Goal: Task Accomplishment & Management: Complete application form

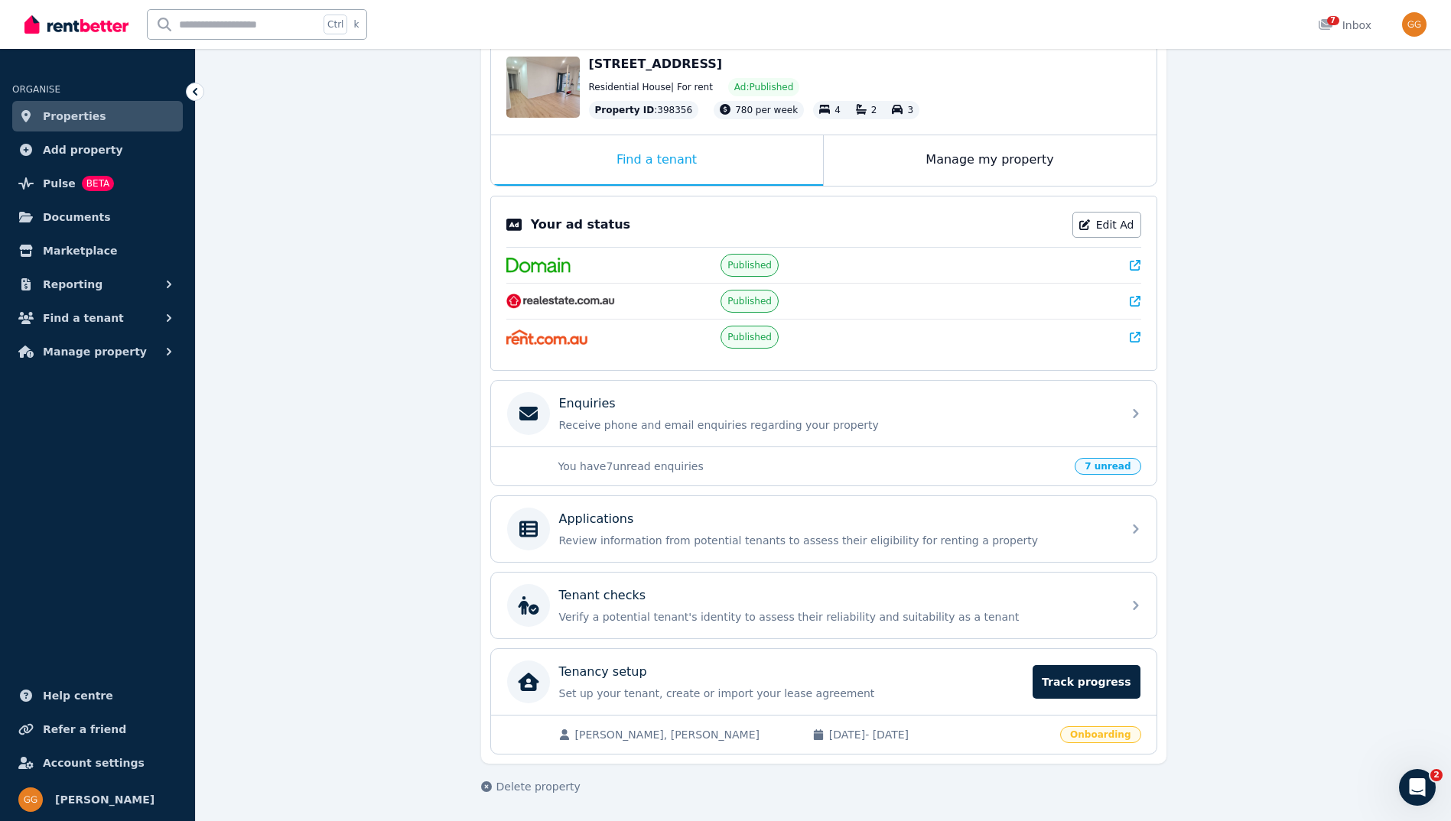
scroll to position [165, 0]
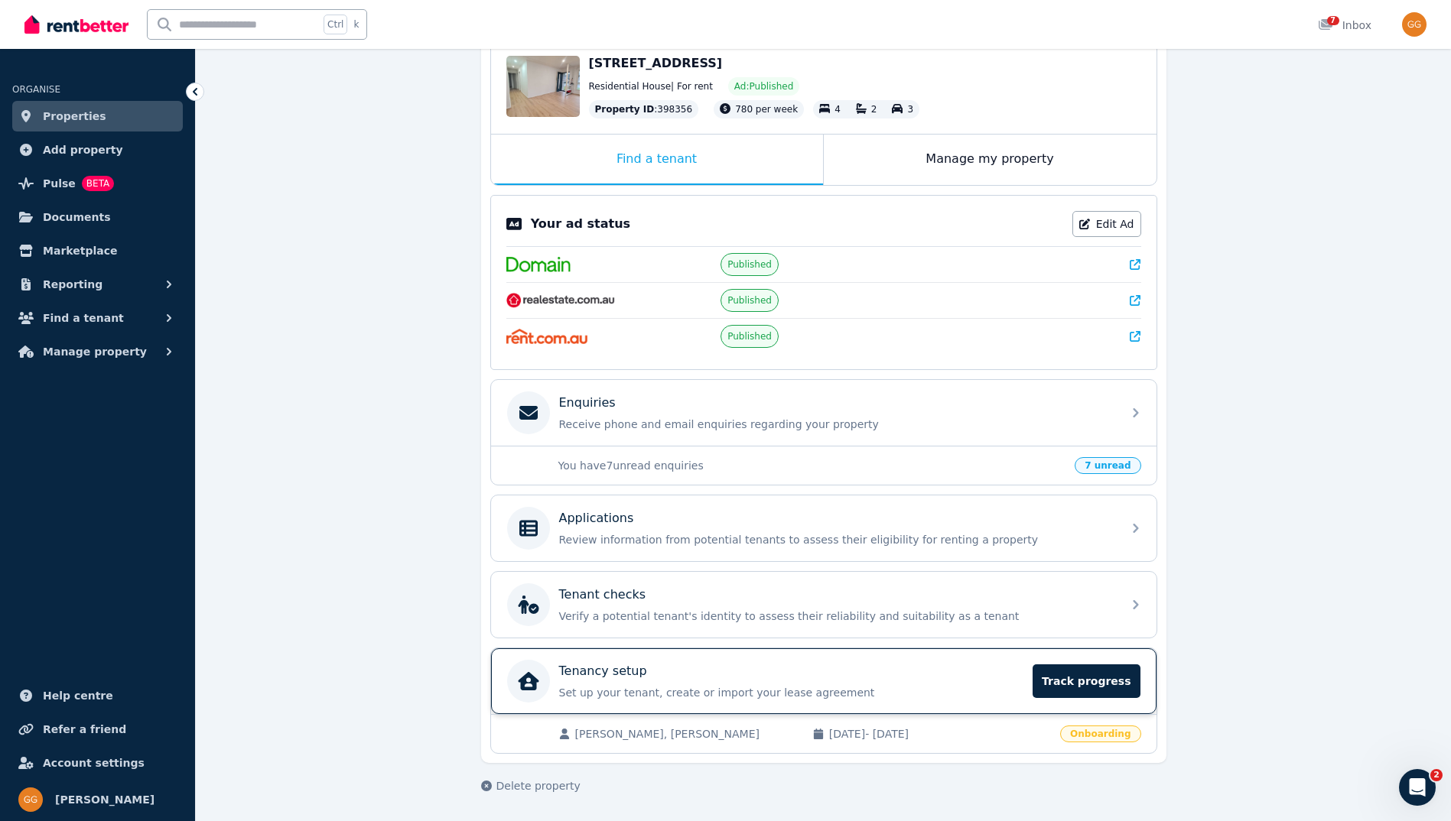
click at [954, 697] on p "Set up your tenant, create or import your lease agreement" at bounding box center [791, 692] width 465 height 15
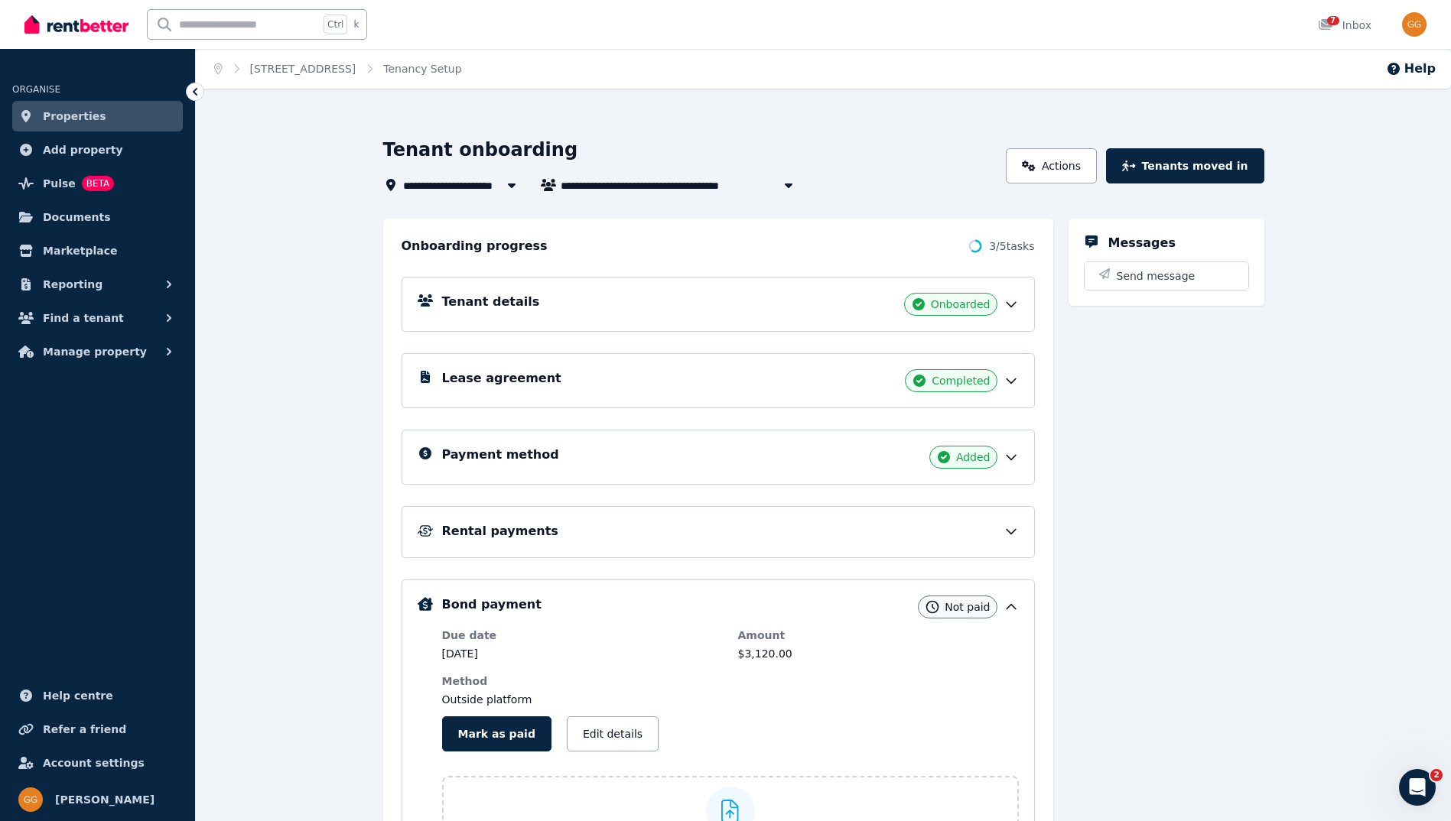
click at [873, 537] on div "Rental payments" at bounding box center [730, 531] width 577 height 18
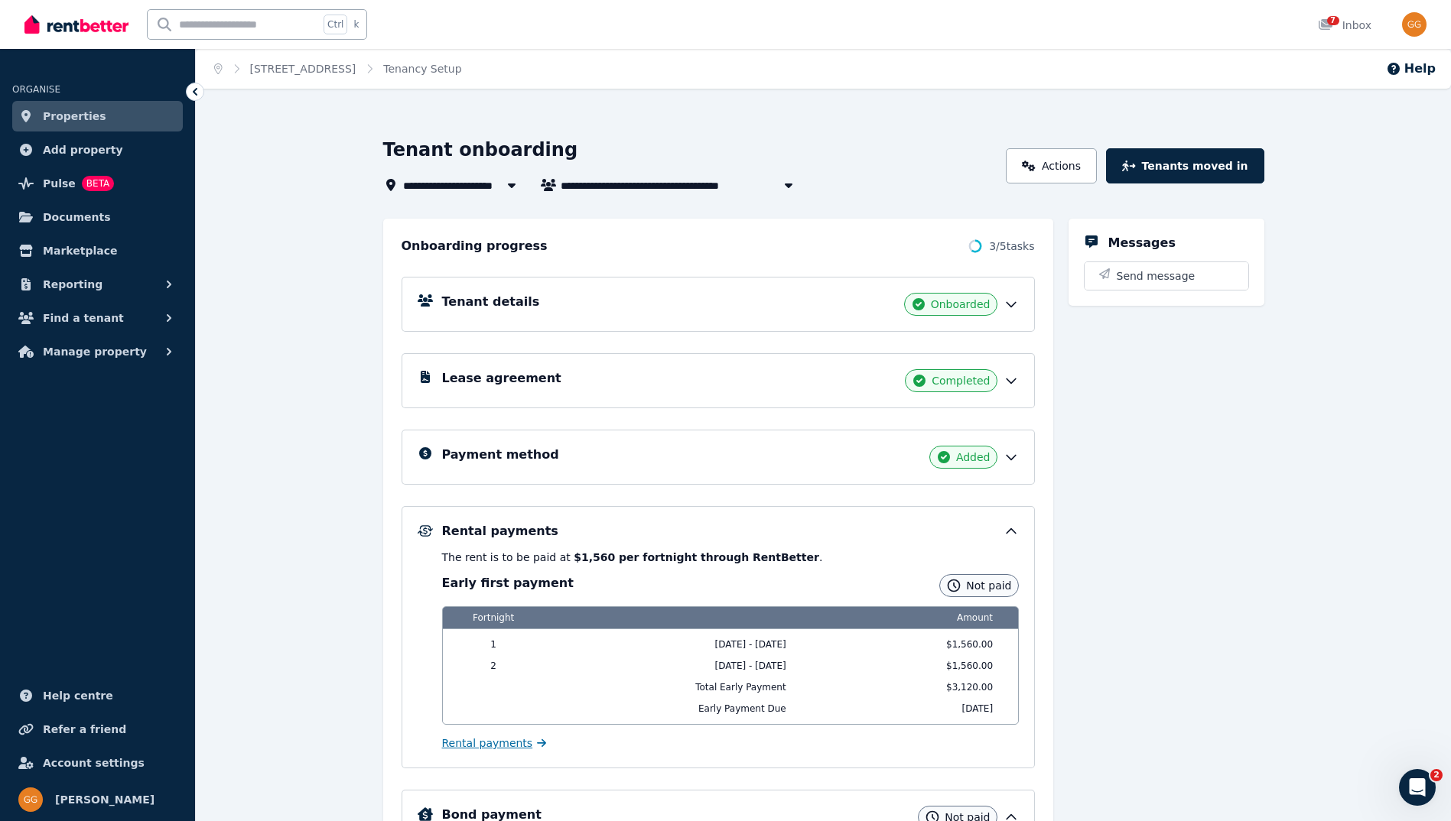
click at [476, 744] on span "Rental payments" at bounding box center [487, 743] width 91 height 15
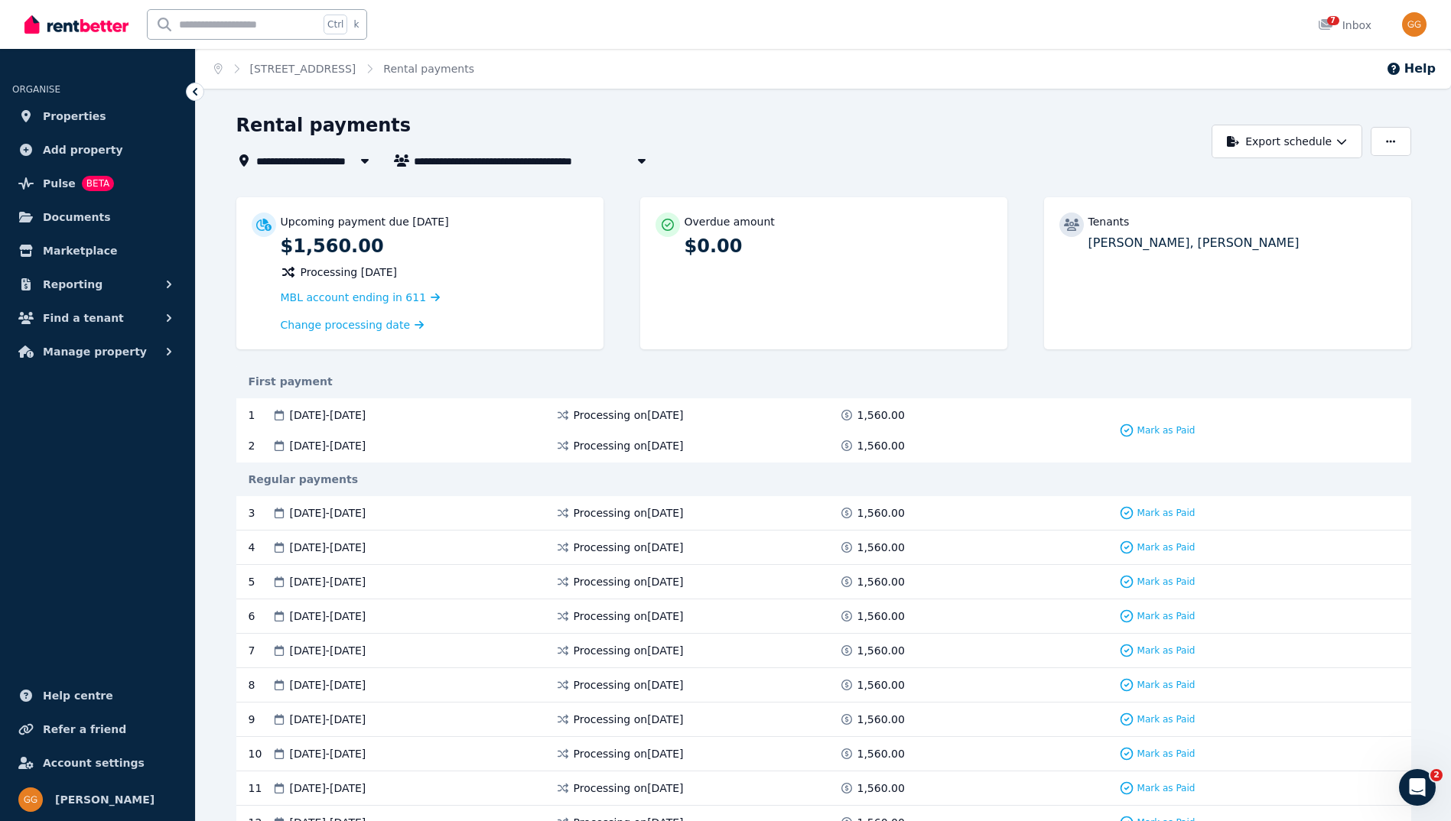
click at [366, 413] on span "09 Sep 2025 - 22 Sep 2025" at bounding box center [328, 415] width 76 height 15
click at [857, 414] on span "1,560.00" at bounding box center [880, 415] width 47 height 15
click at [284, 417] on icon at bounding box center [278, 415] width 15 height 11
click at [265, 227] on icon at bounding box center [263, 225] width 15 height 12
click at [353, 226] on p "Upcoming payment due 9 Sept 2025" at bounding box center [365, 221] width 168 height 15
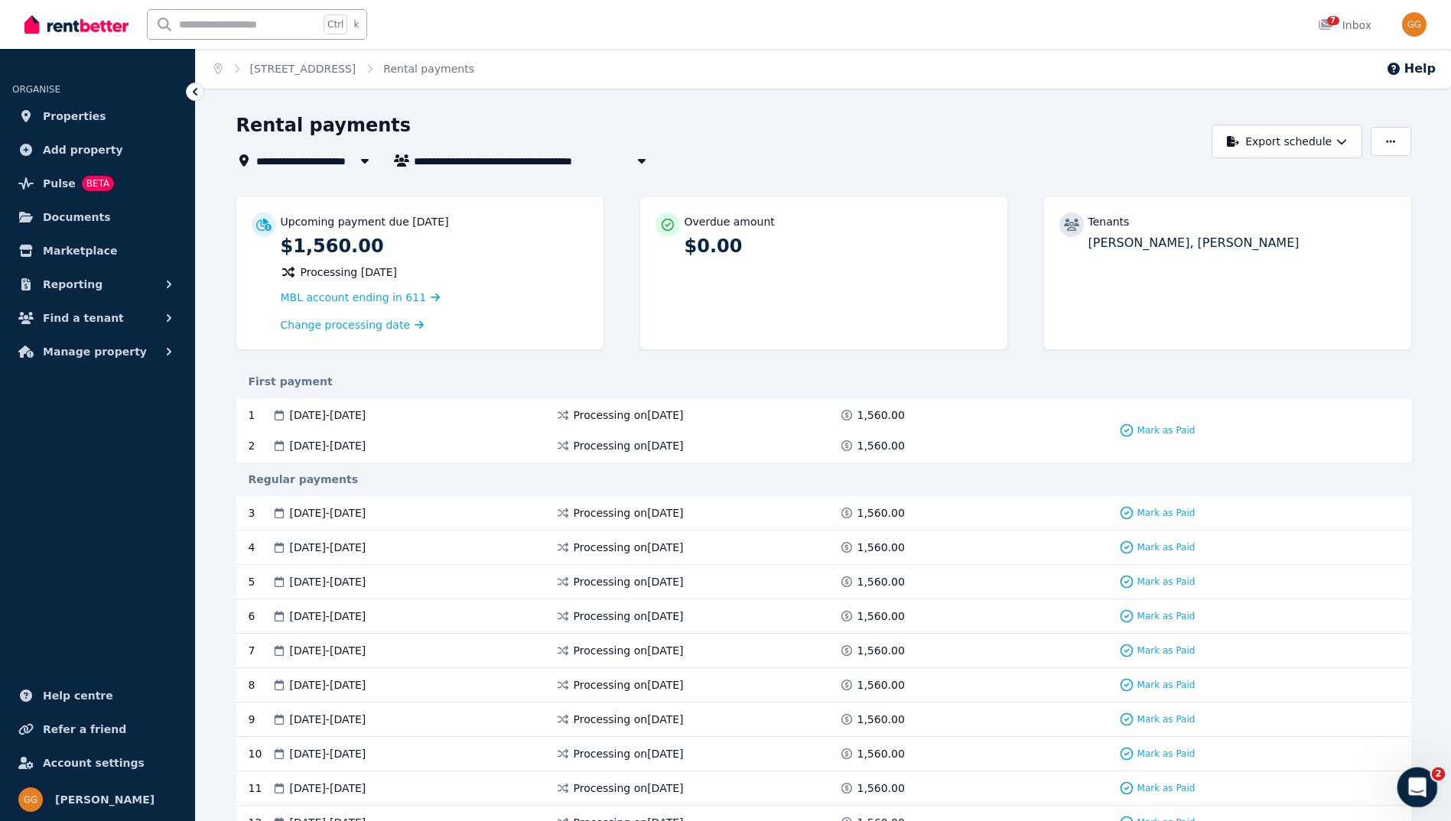
click at [1410, 786] on icon "Open Intercom Messenger" at bounding box center [1414, 785] width 25 height 25
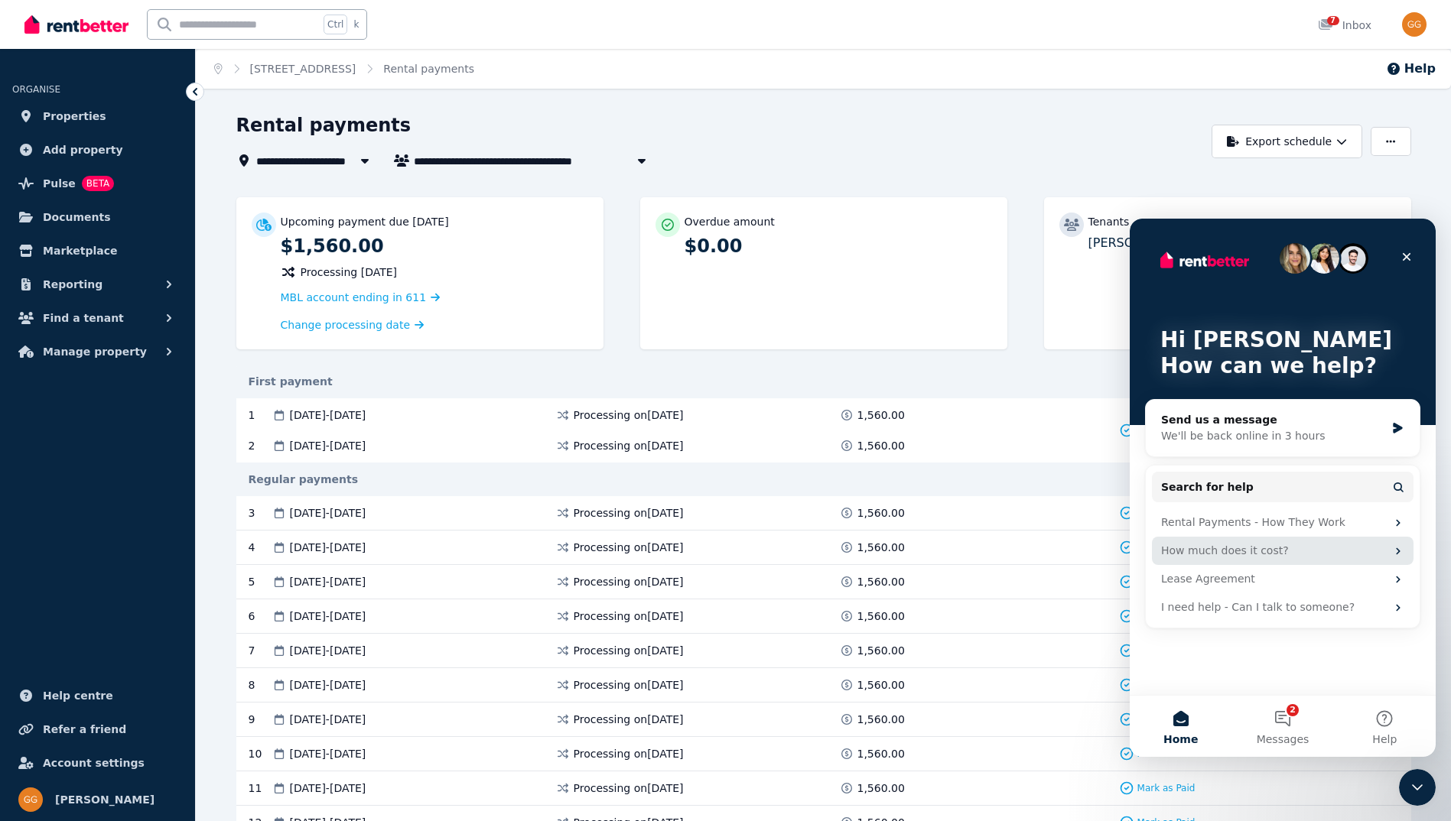
click at [1344, 552] on div "How much does it cost?" at bounding box center [1273, 551] width 225 height 16
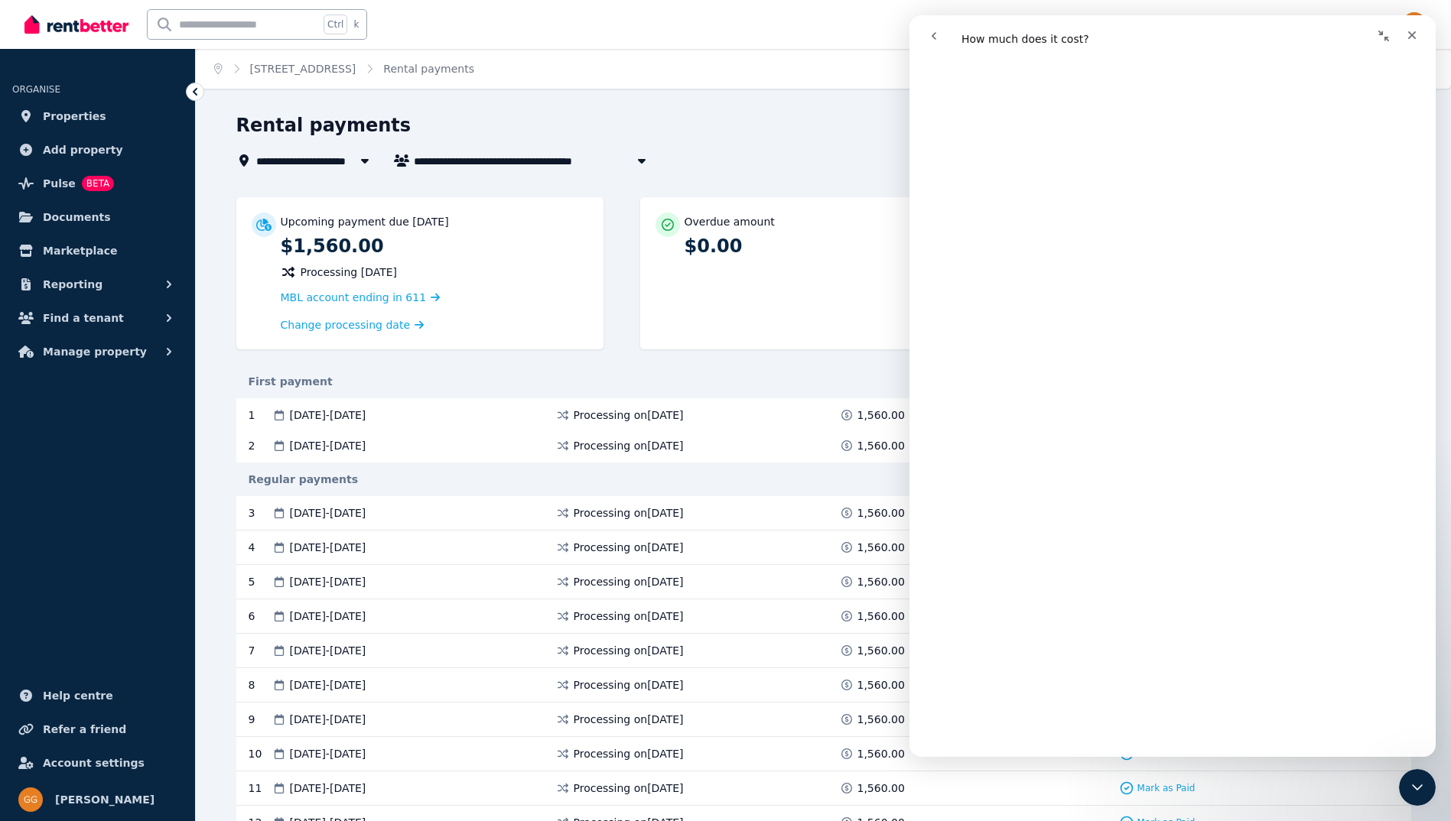
scroll to position [662, 0]
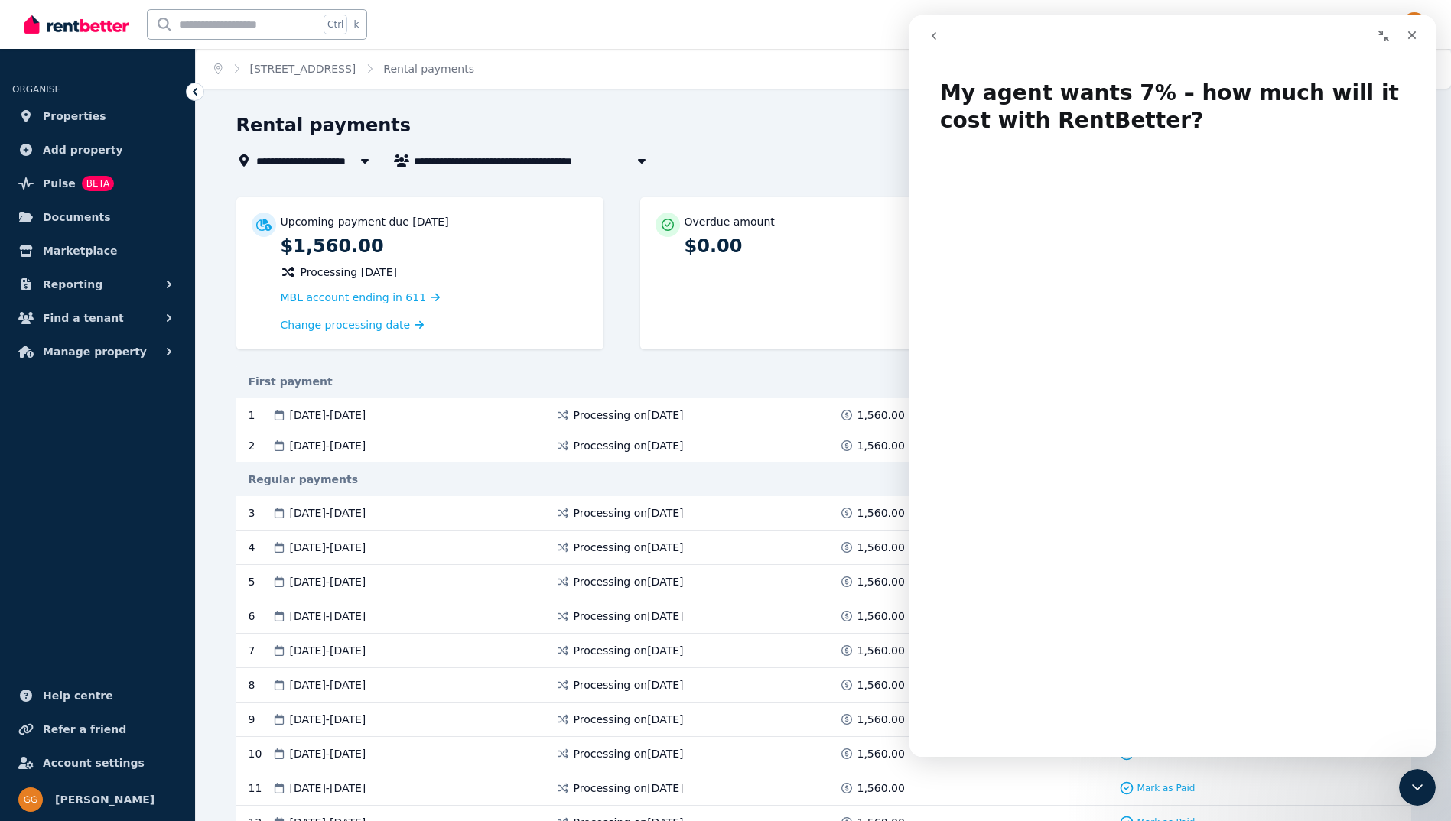
click at [937, 34] on icon "go back" at bounding box center [934, 36] width 12 height 12
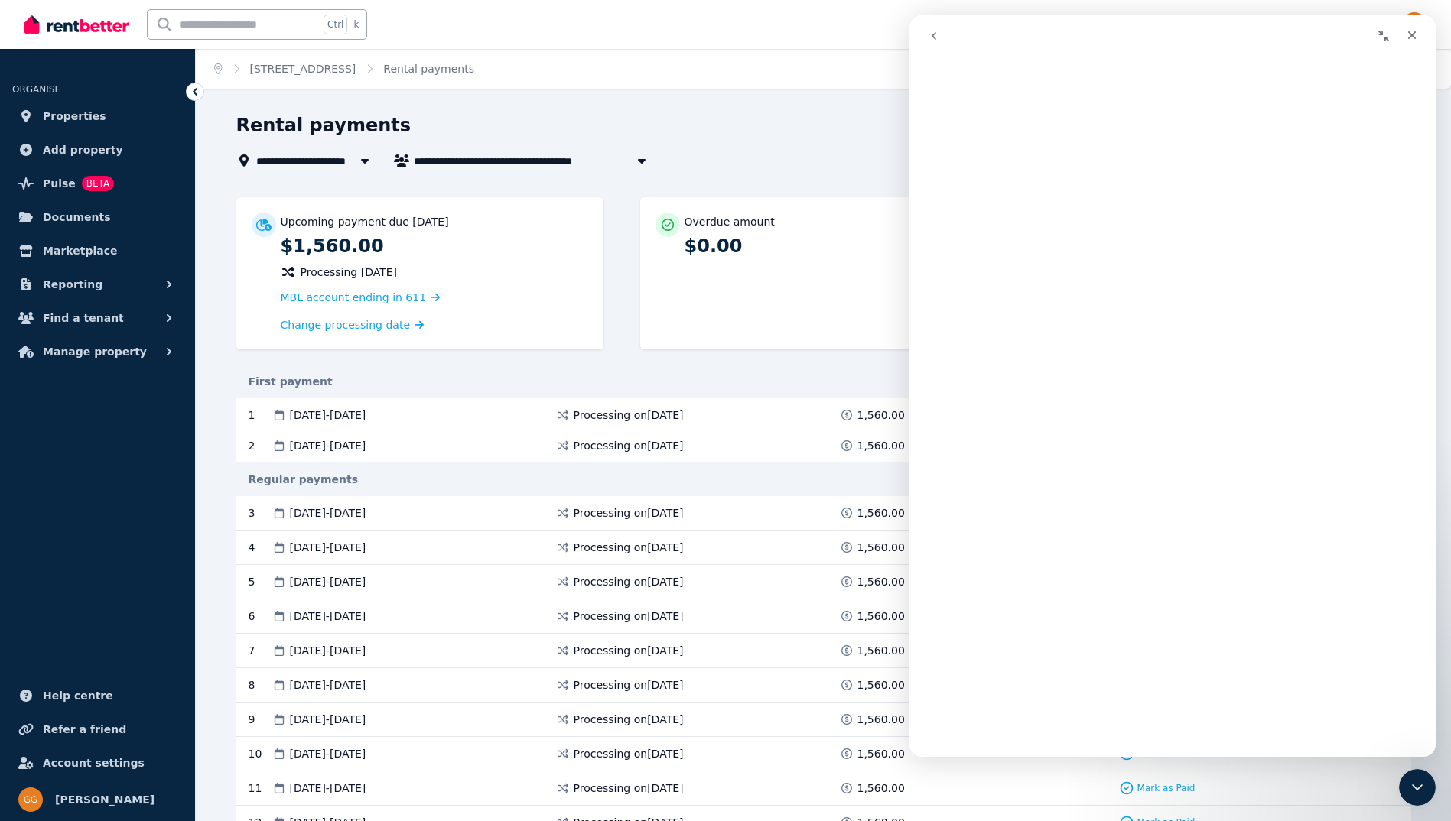
scroll to position [0, 0]
click at [924, 41] on button "go back" at bounding box center [933, 35] width 29 height 29
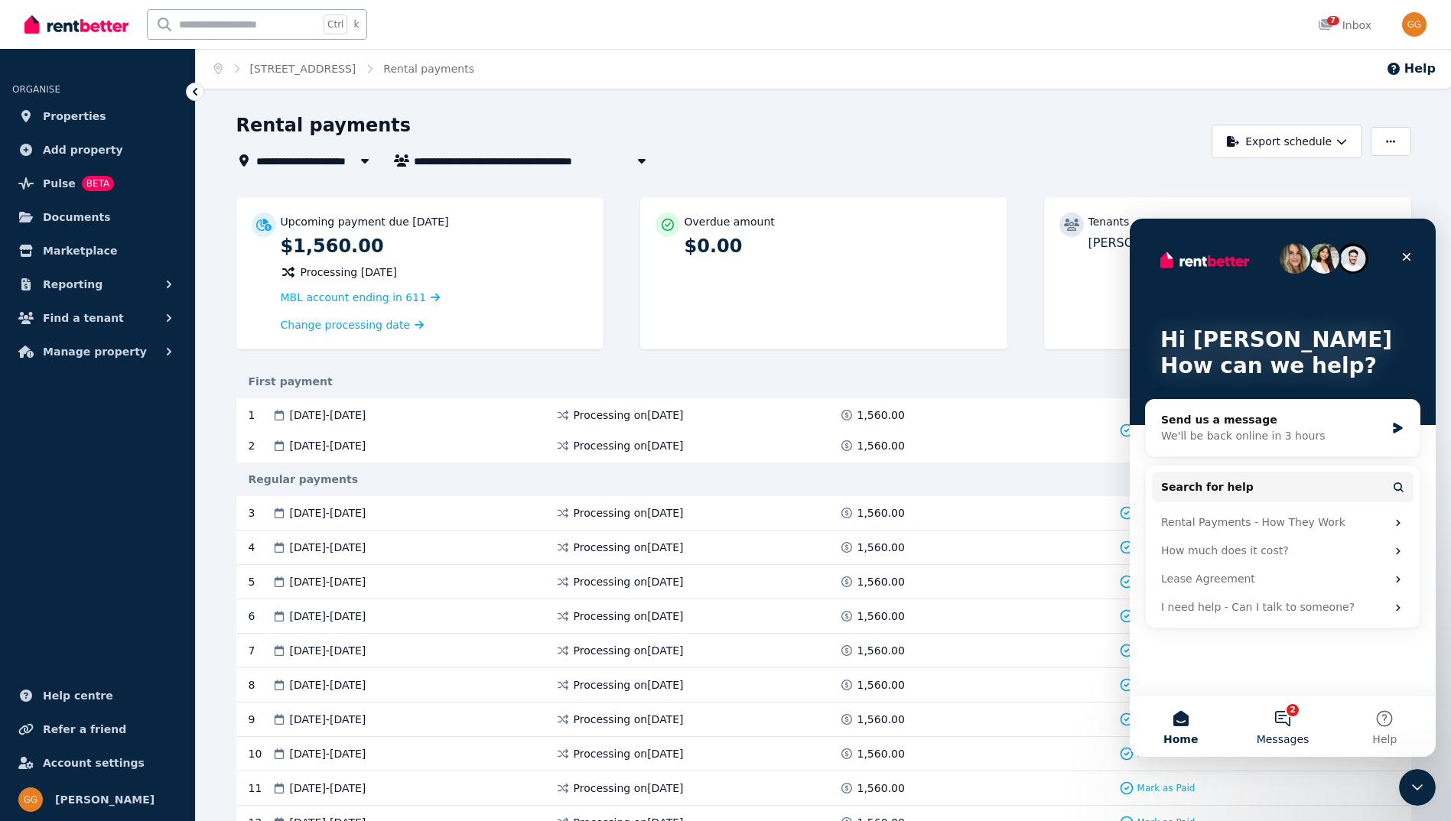
click at [1287, 715] on button "2 Messages" at bounding box center [1282, 726] width 102 height 61
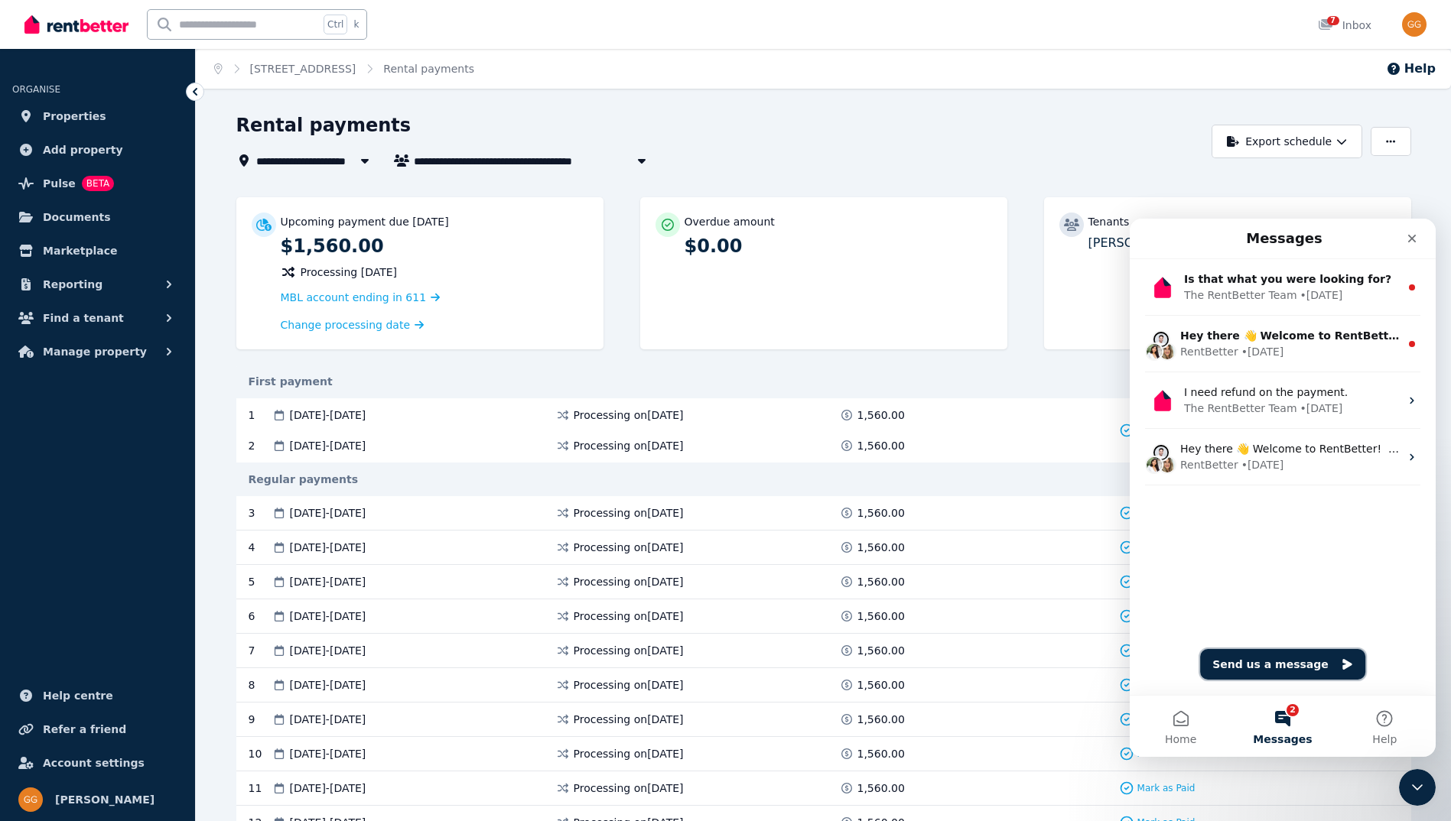
click at [1302, 661] on button "Send us a message" at bounding box center [1282, 664] width 165 height 31
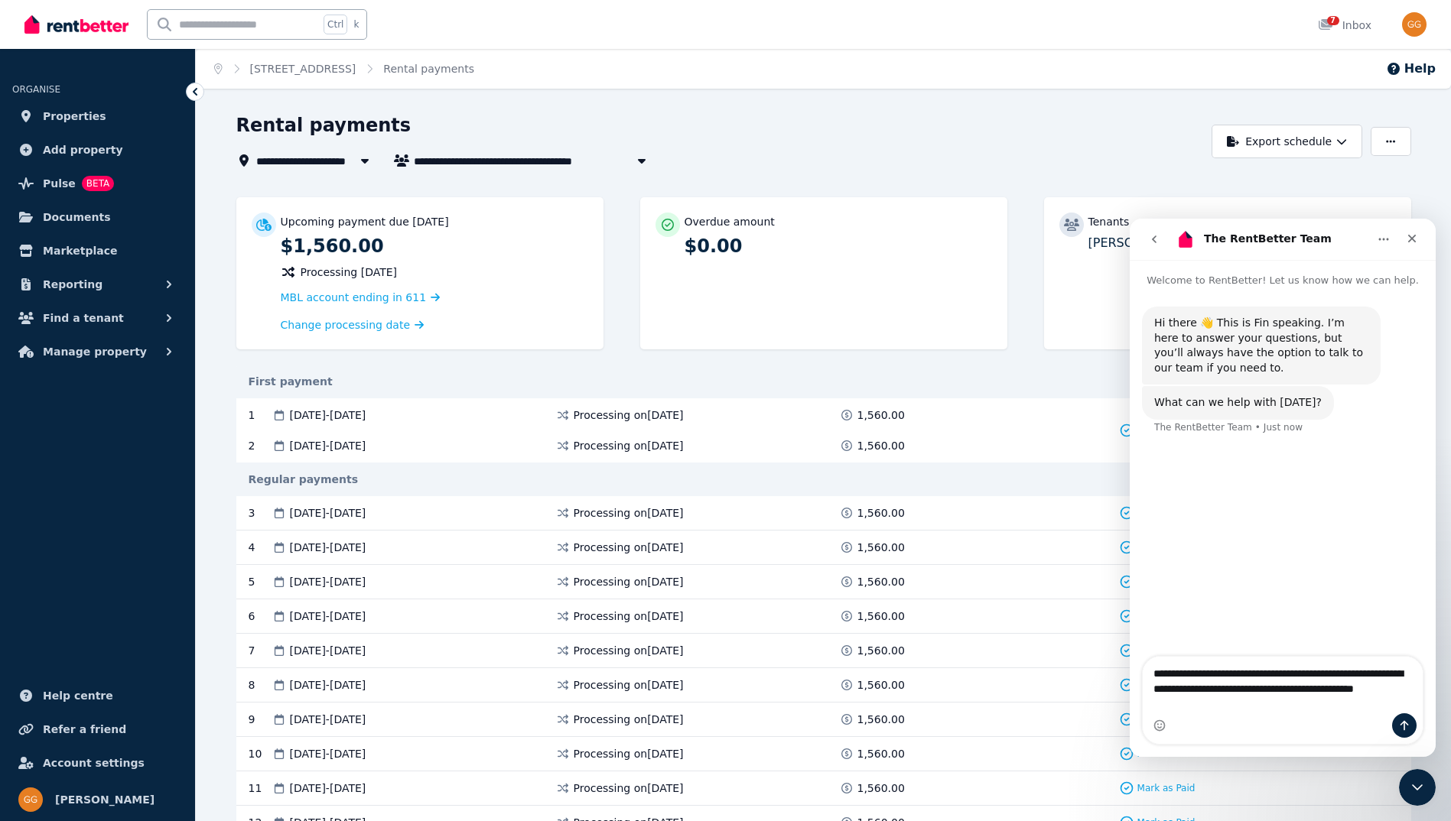
type textarea "**********"
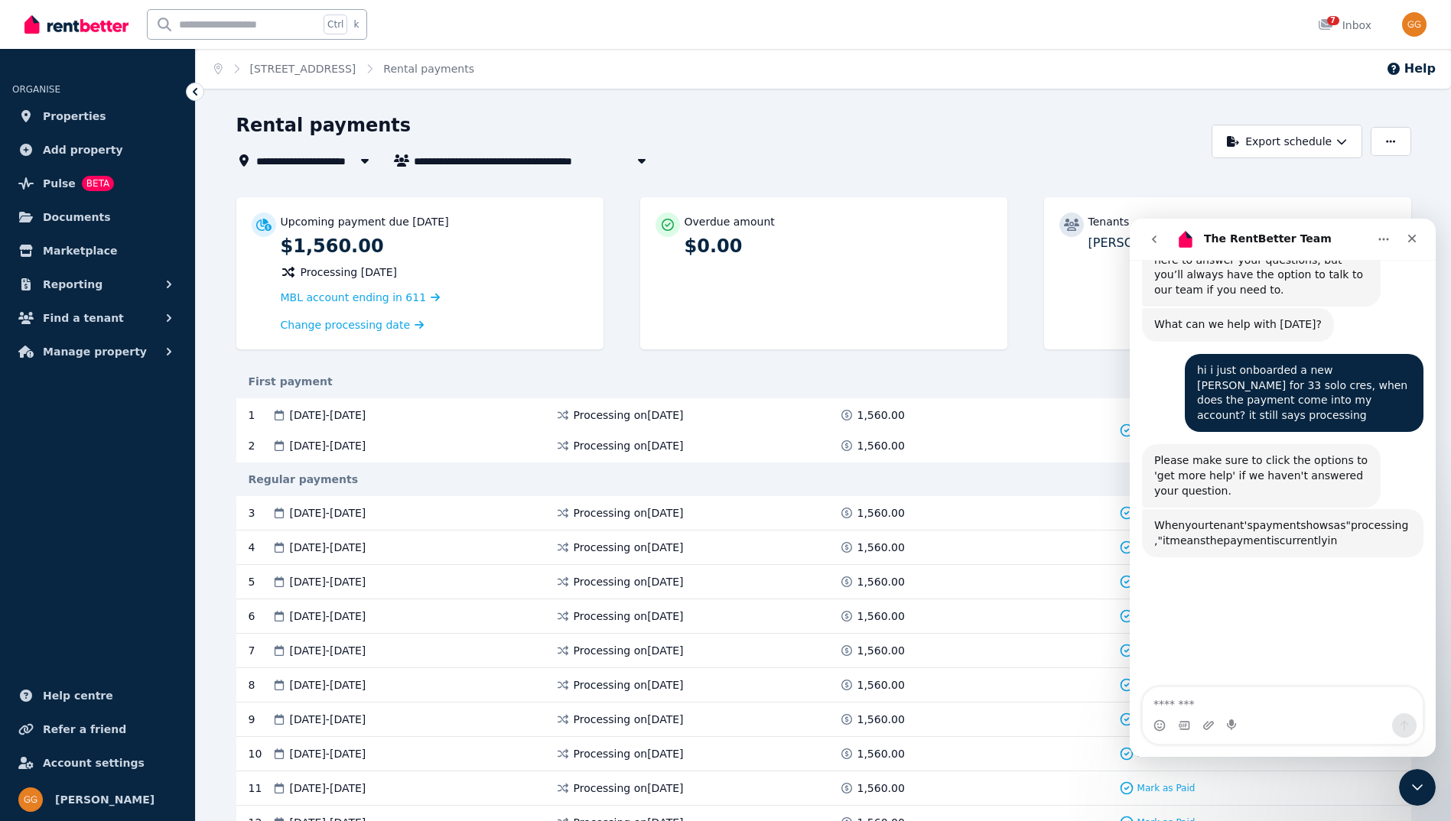
scroll to position [161, 0]
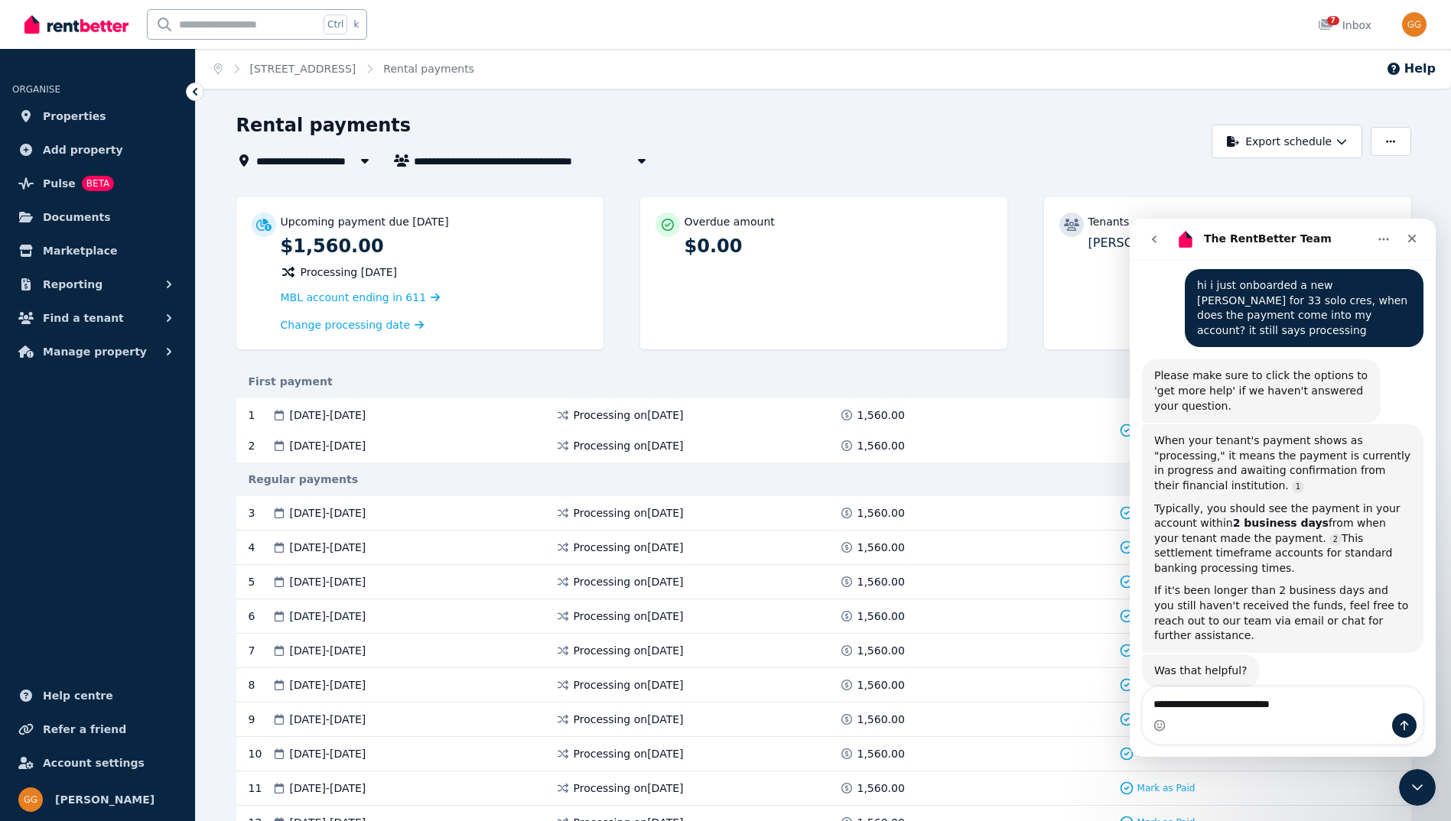
type textarea "**********"
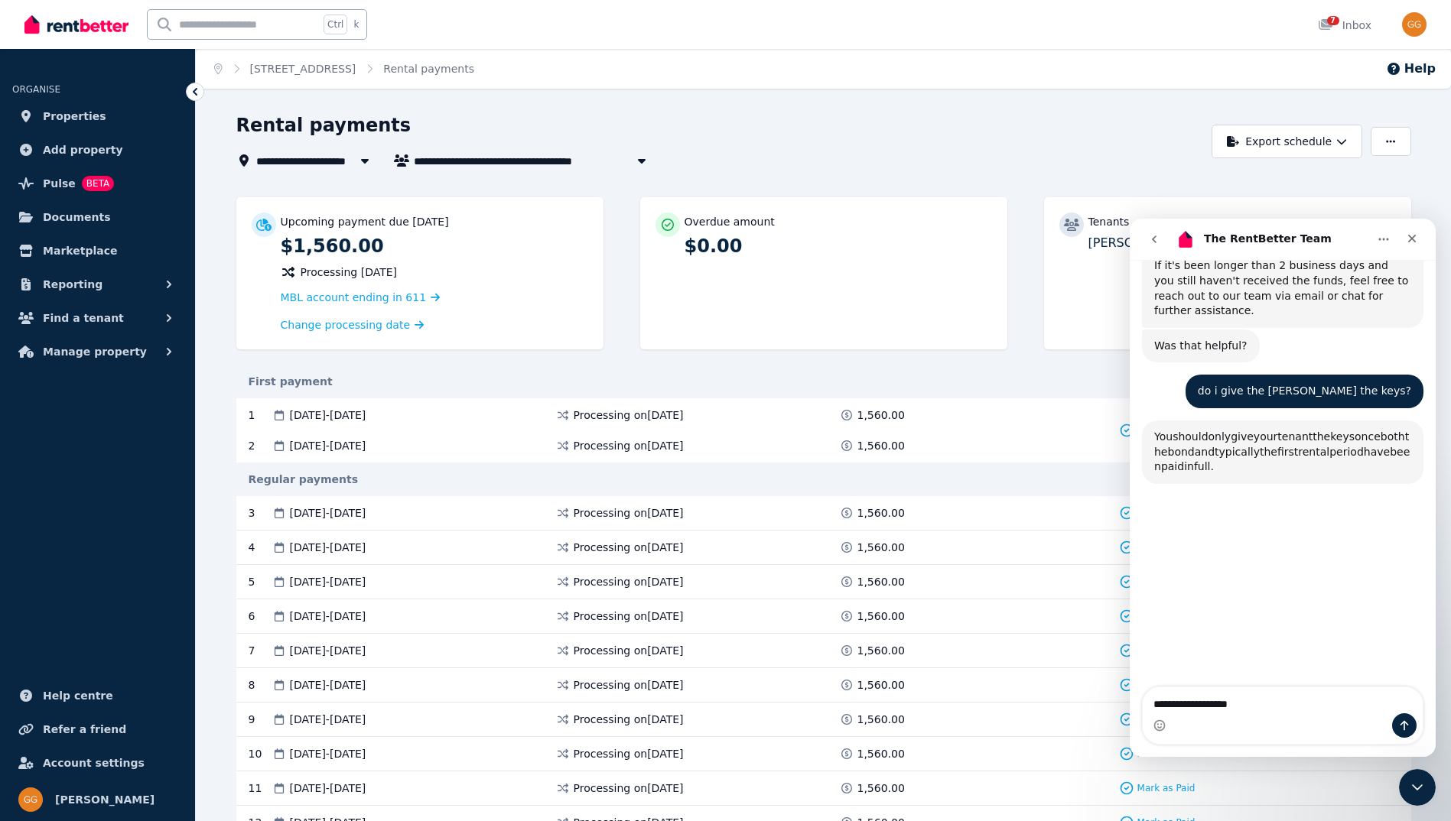
scroll to position [571, 0]
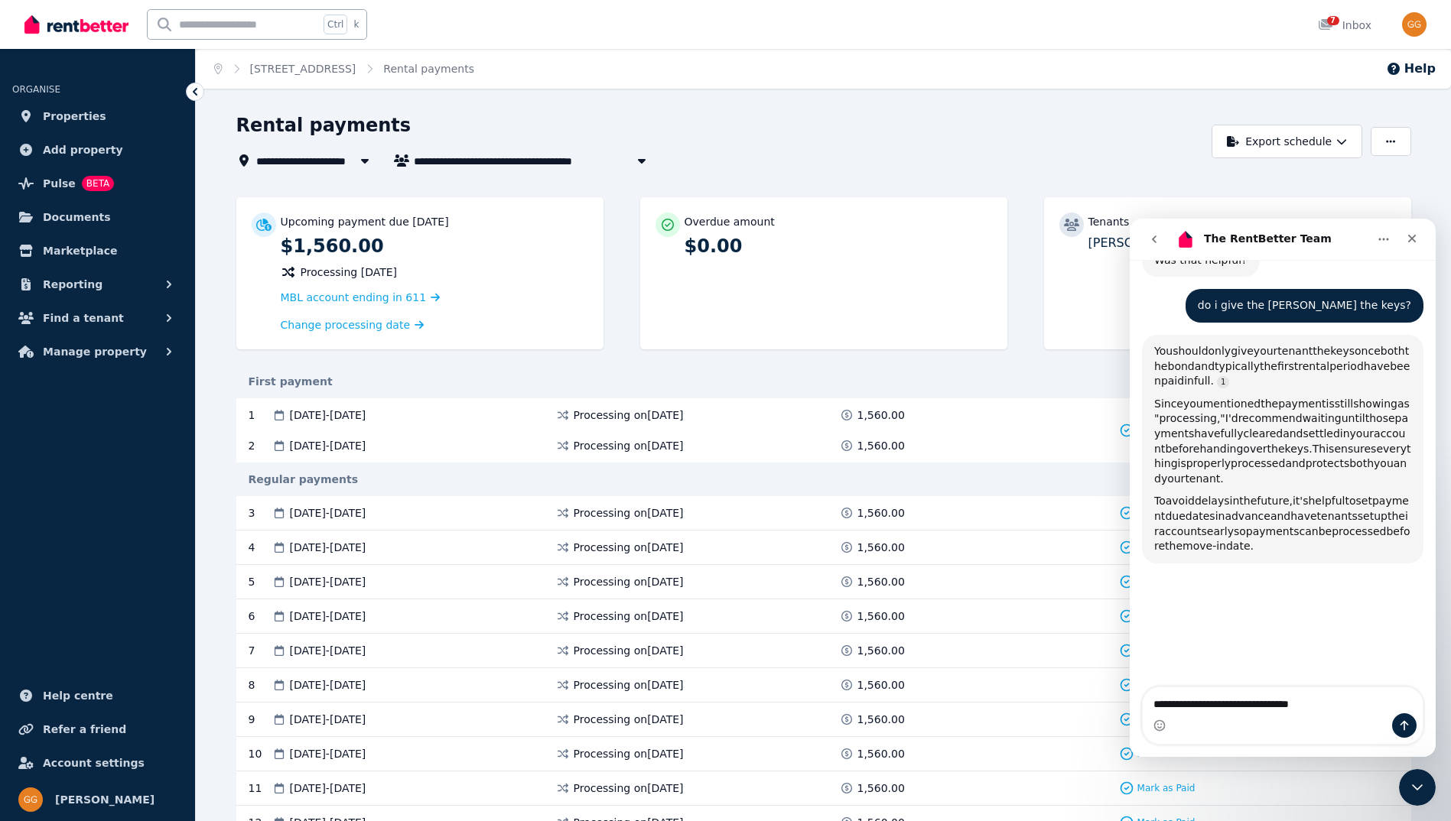
type textarea "**********"
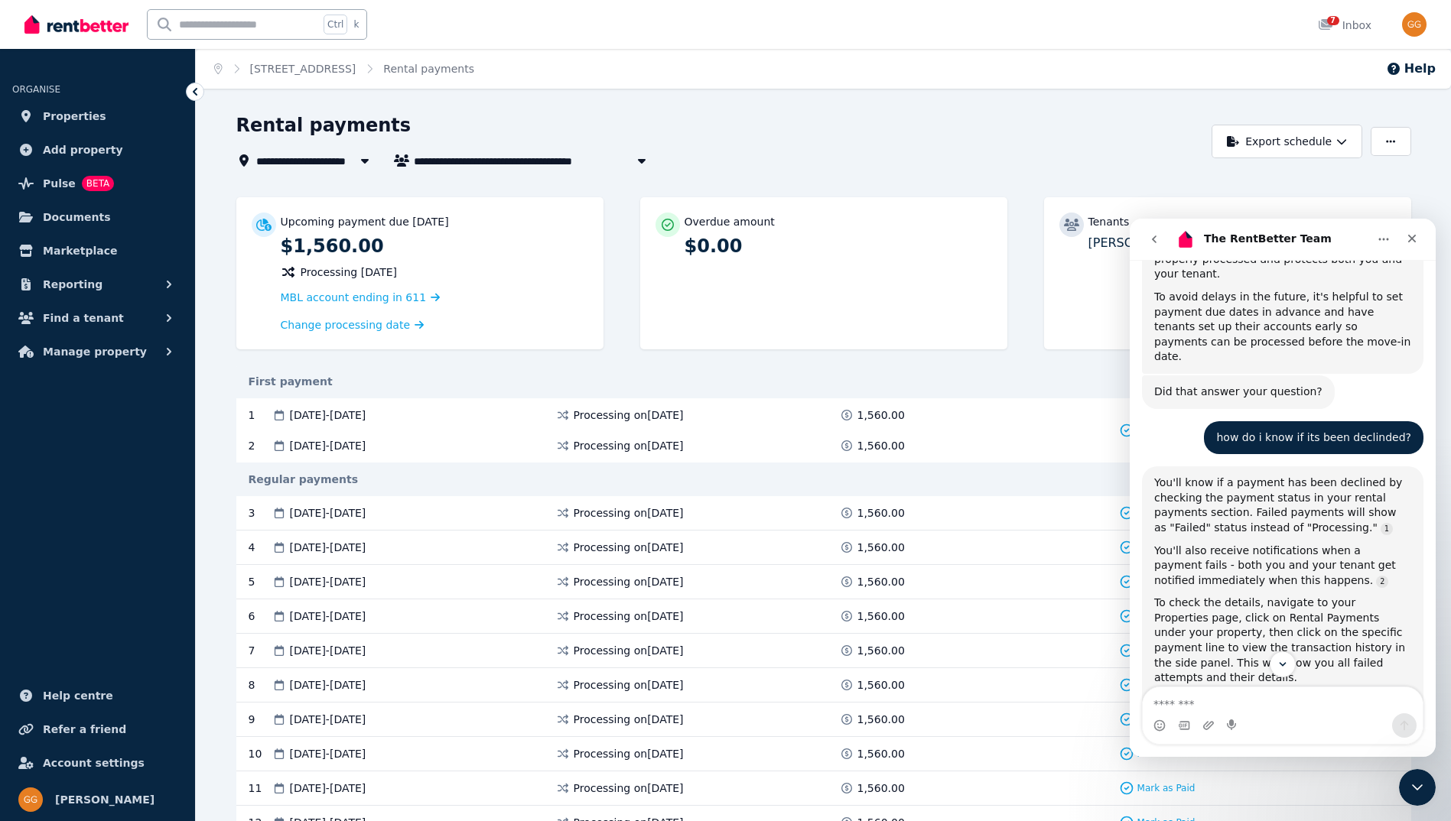
scroll to position [892, 0]
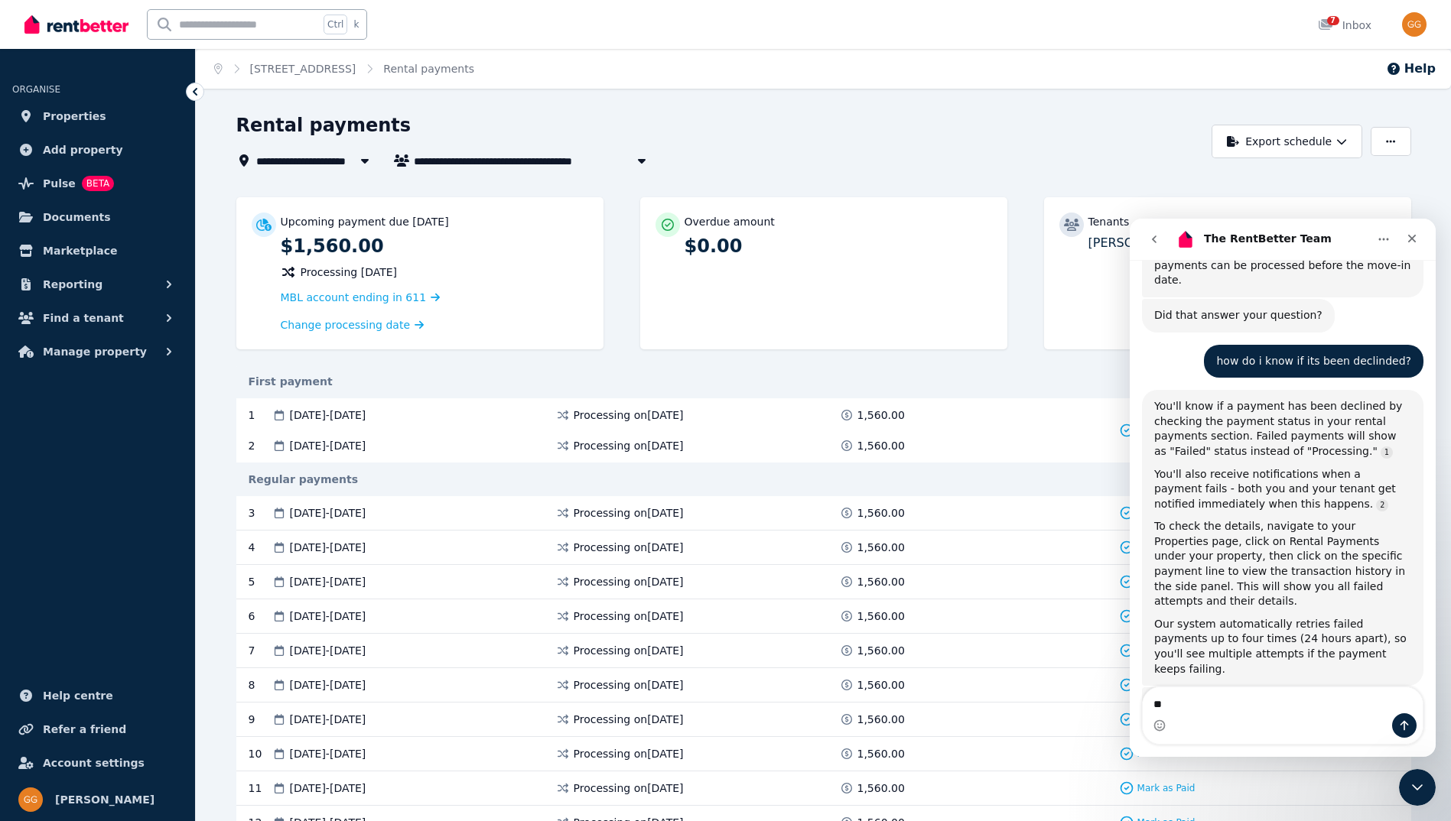
type textarea "*"
type textarea "**********"
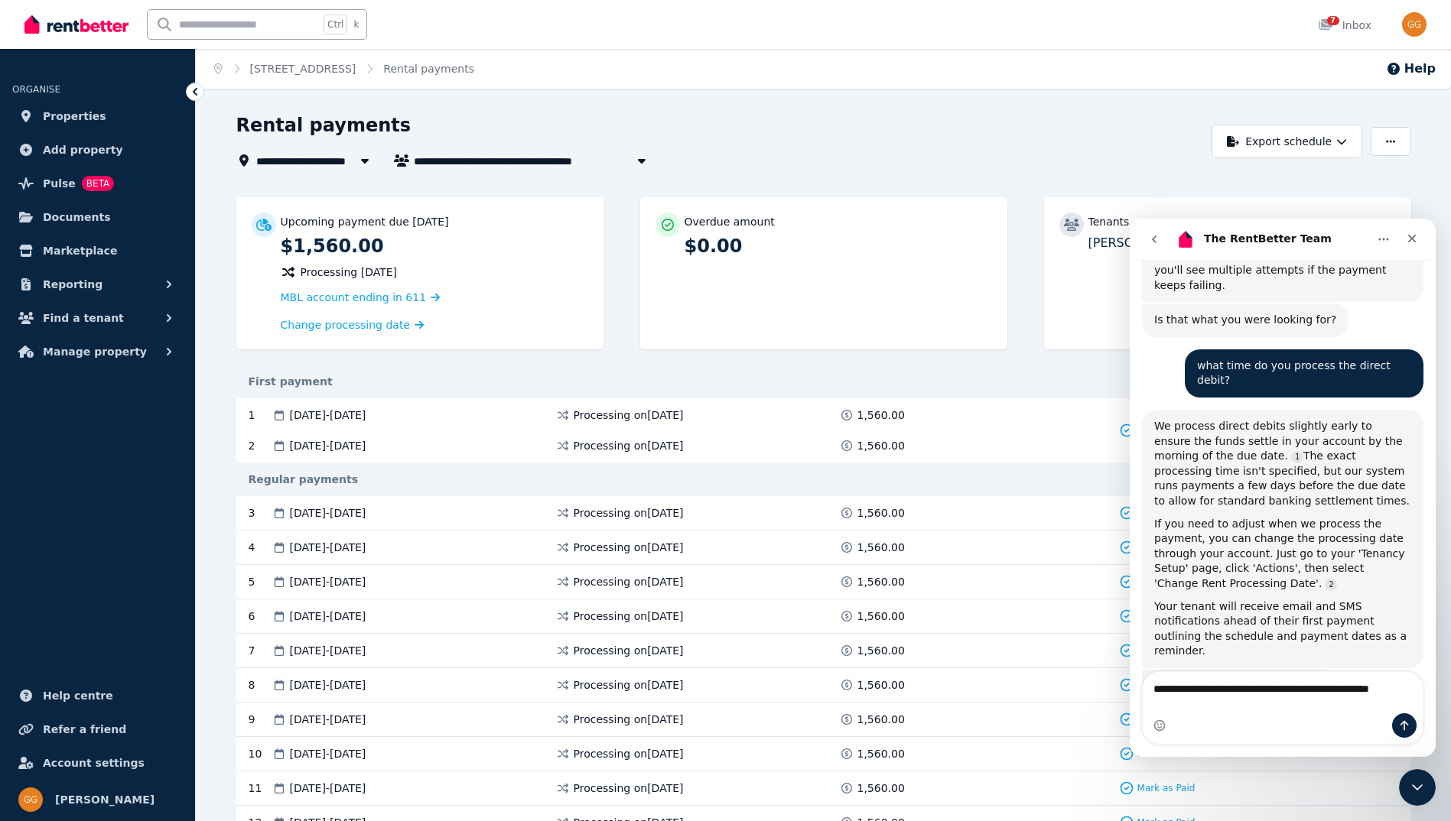
scroll to position [1236, 0]
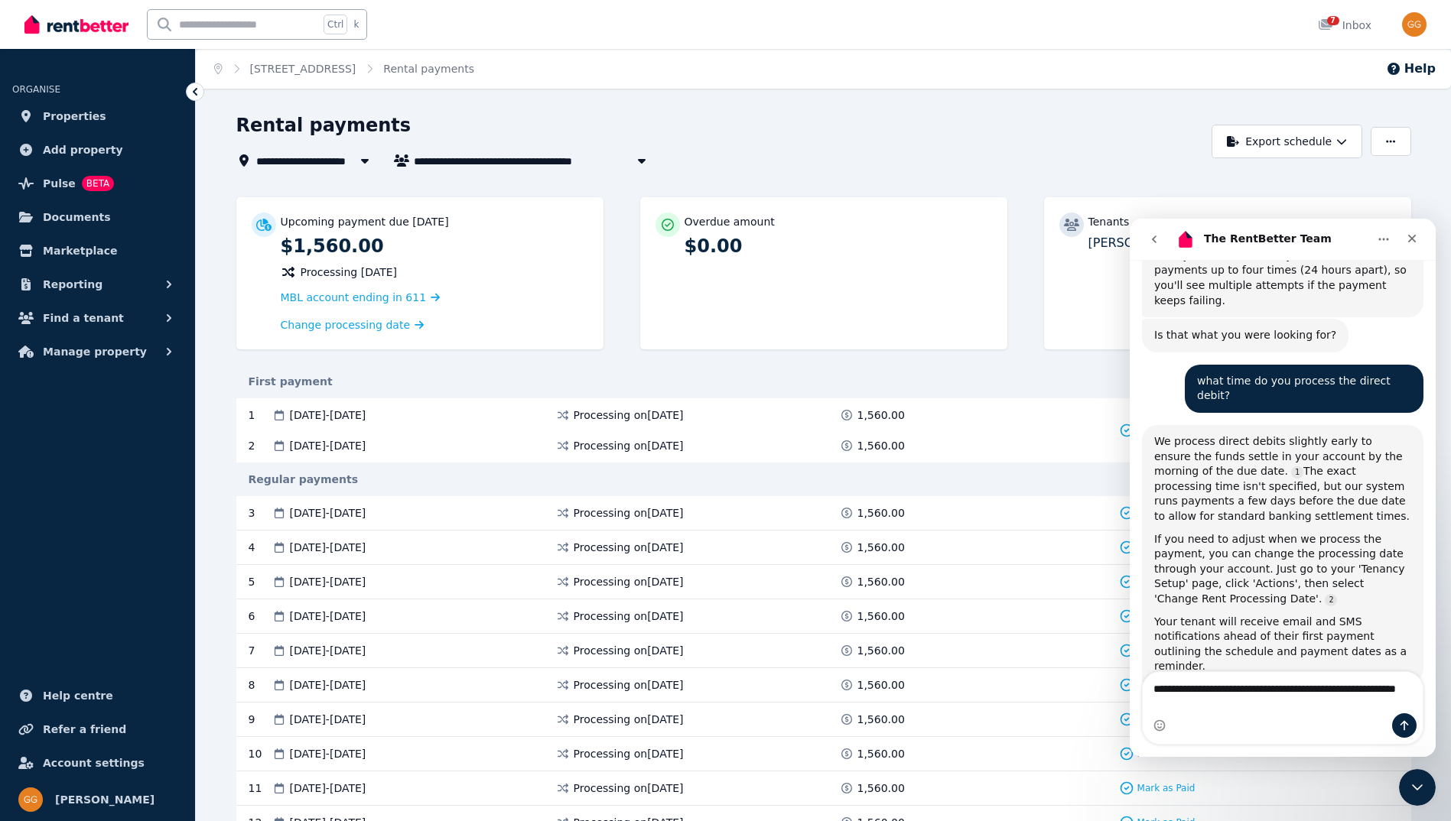
type textarea "**********"
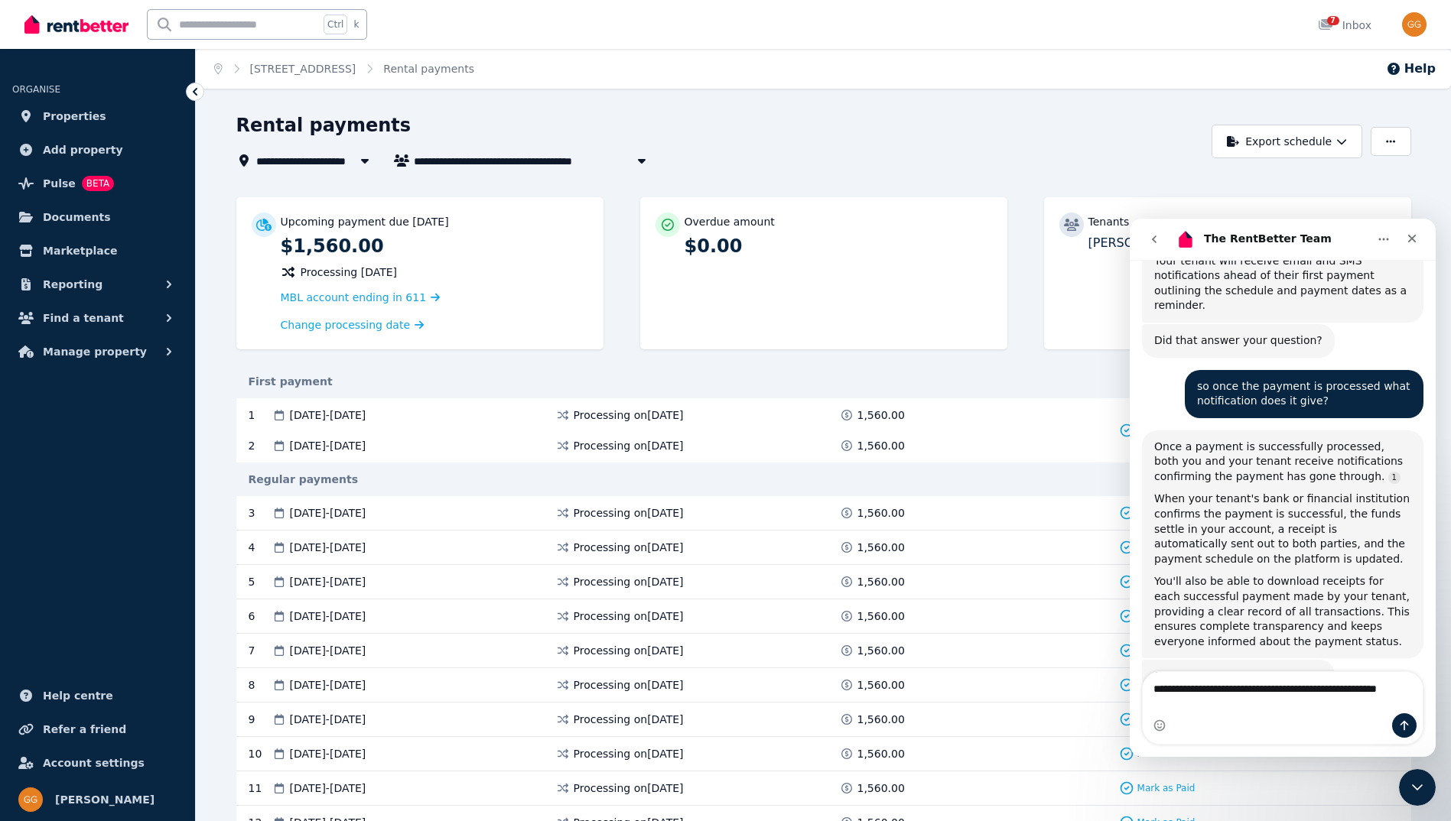
scroll to position [1566, 0]
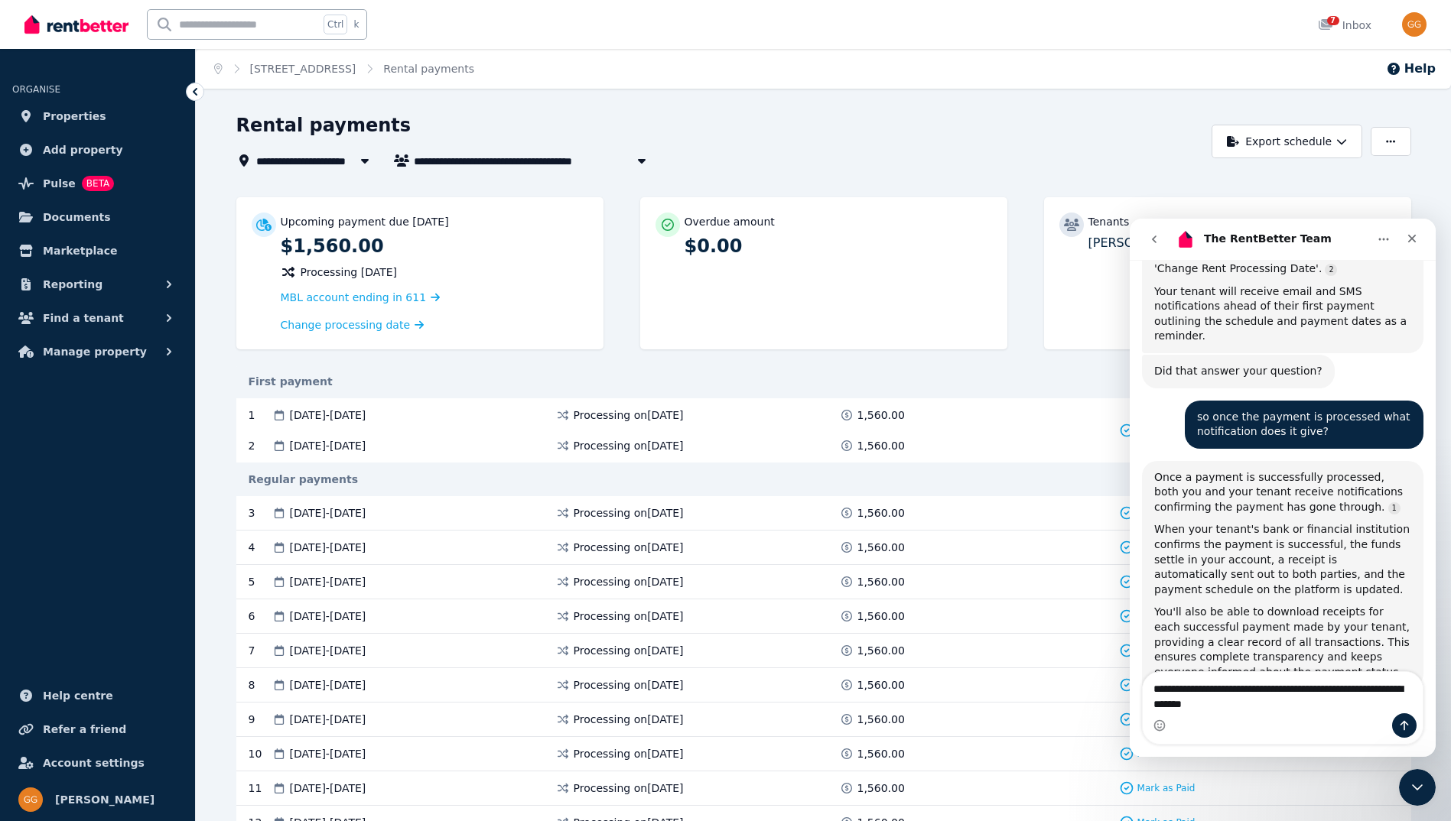
type textarea "**********"
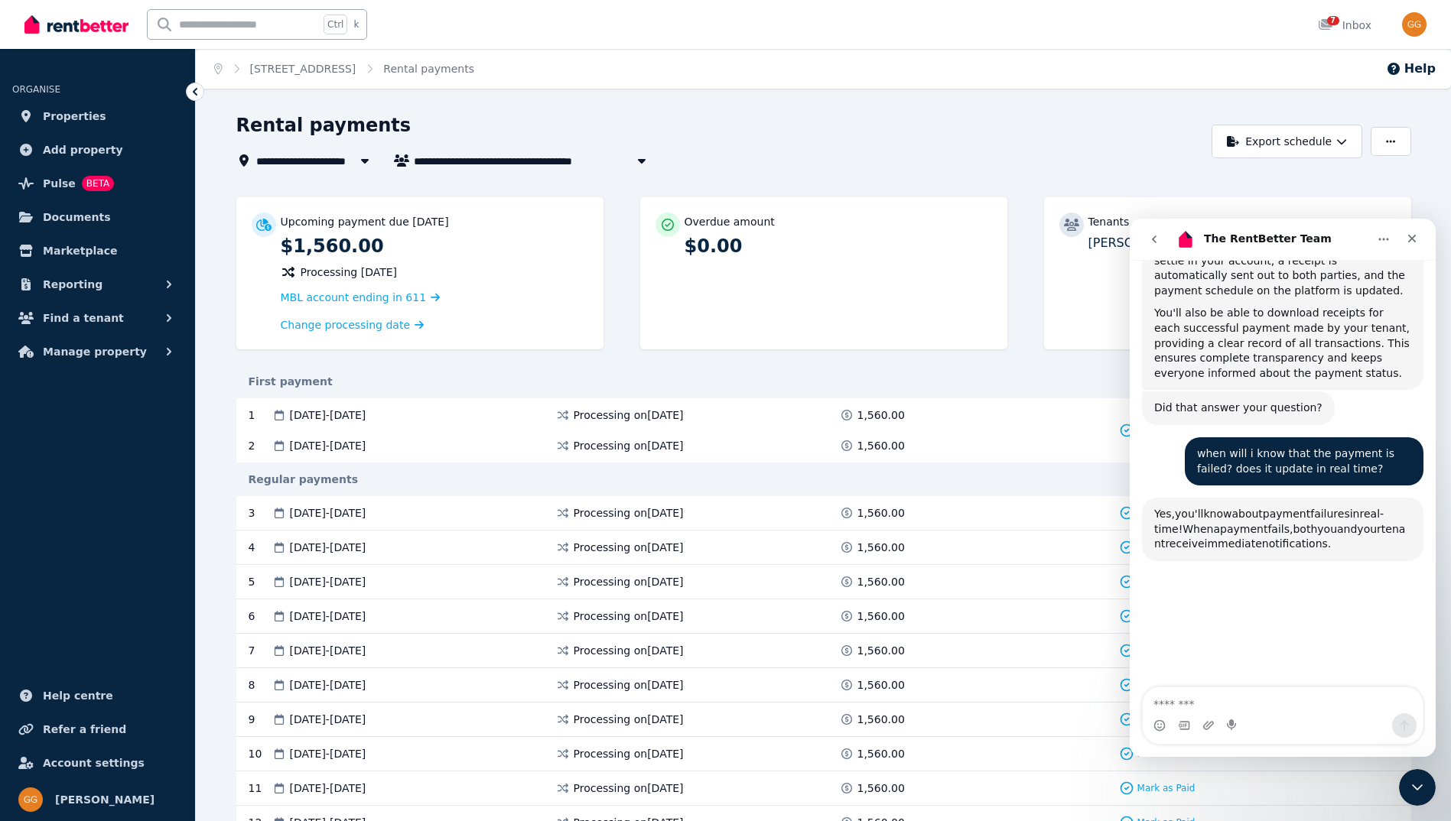
scroll to position [1917, 0]
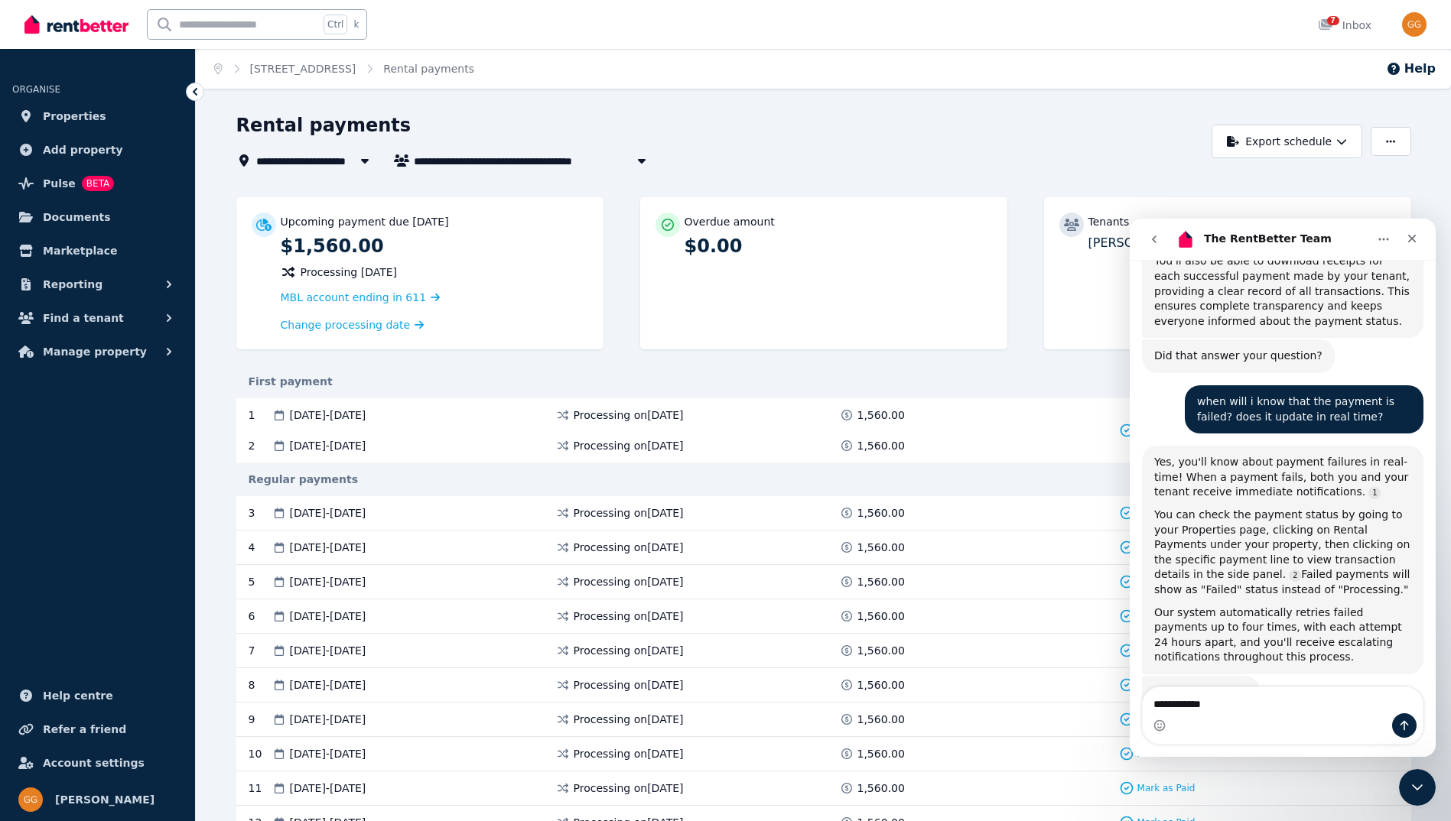
type textarea "**********"
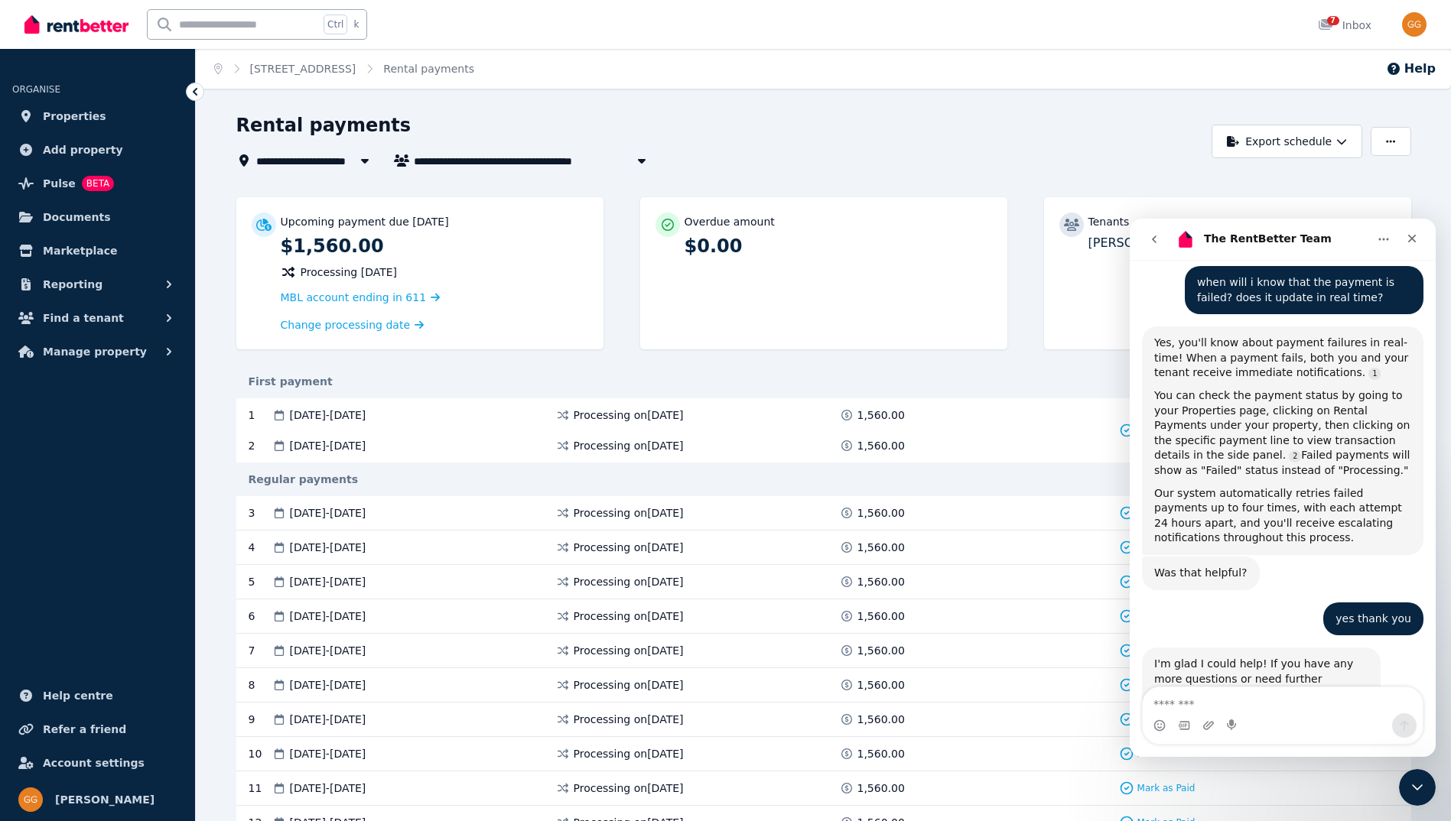
scroll to position [2089, 0]
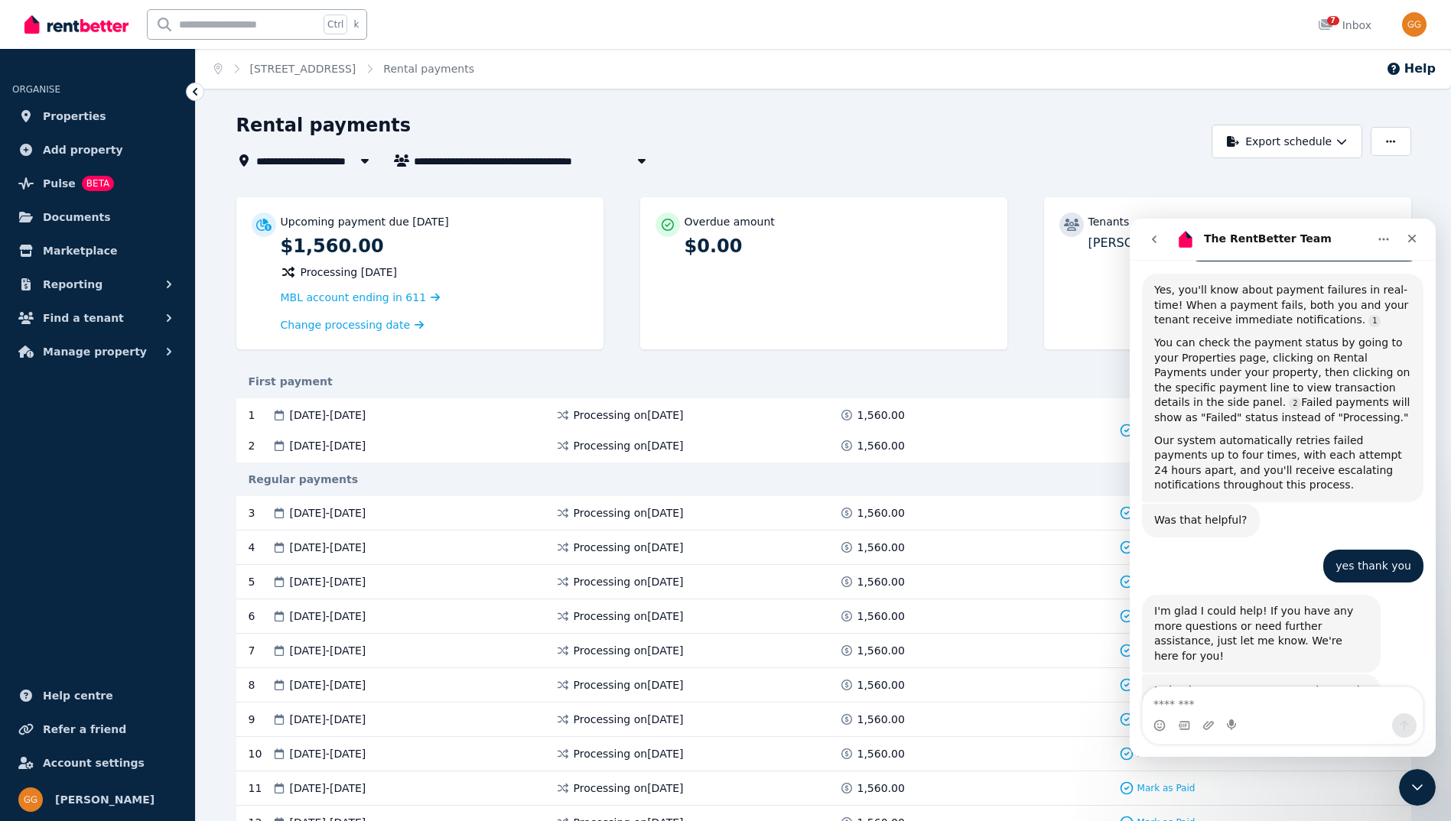
click at [635, 351] on div "Upcoming payment due 9 Sept 2025 $1,560.00 Processing 8 Sept 2025 MBL account e…" at bounding box center [823, 280] width 1175 height 167
click at [1414, 234] on icon "Close" at bounding box center [1411, 238] width 12 height 12
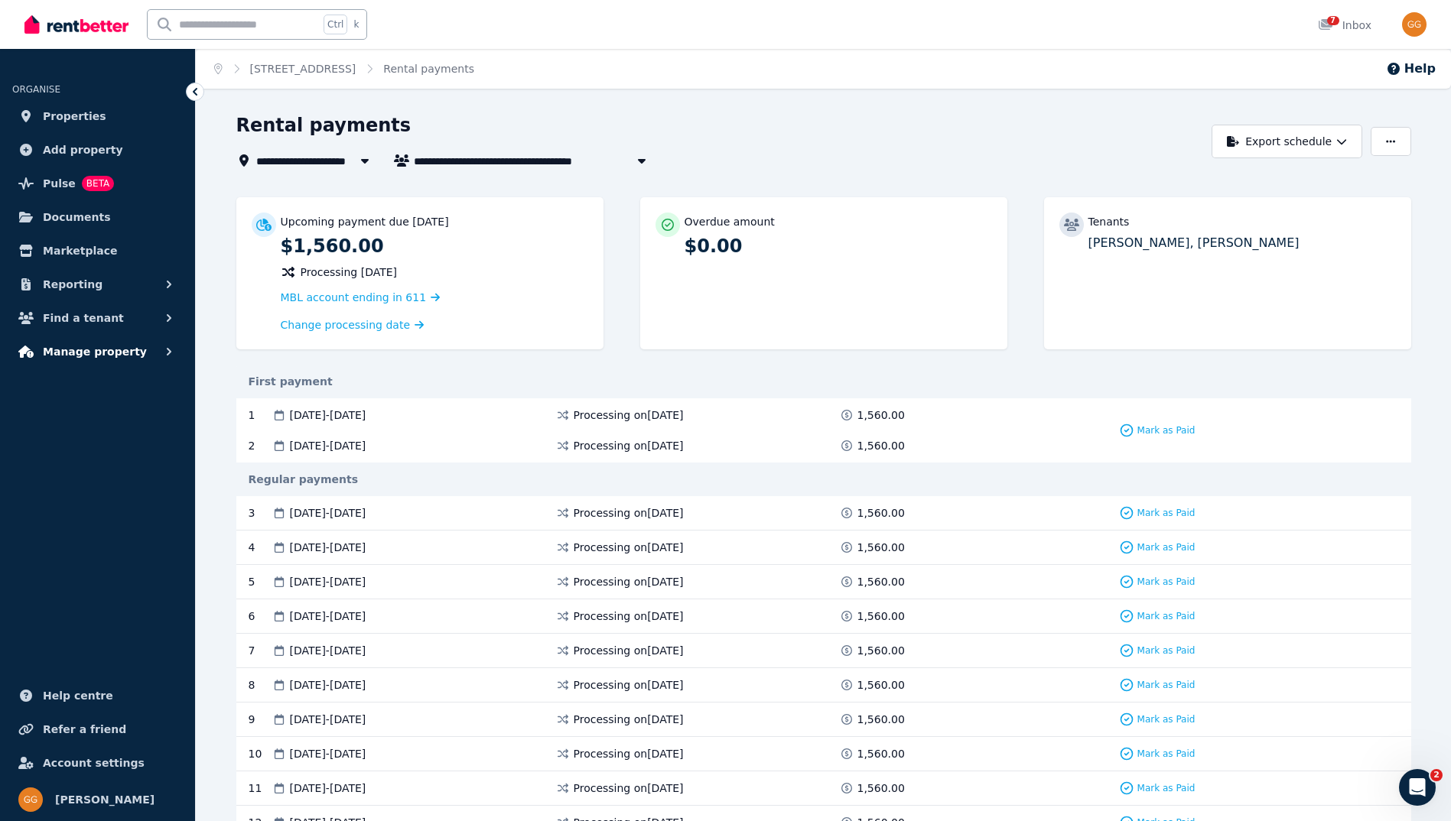
click at [78, 348] on span "Manage property" at bounding box center [95, 352] width 104 height 18
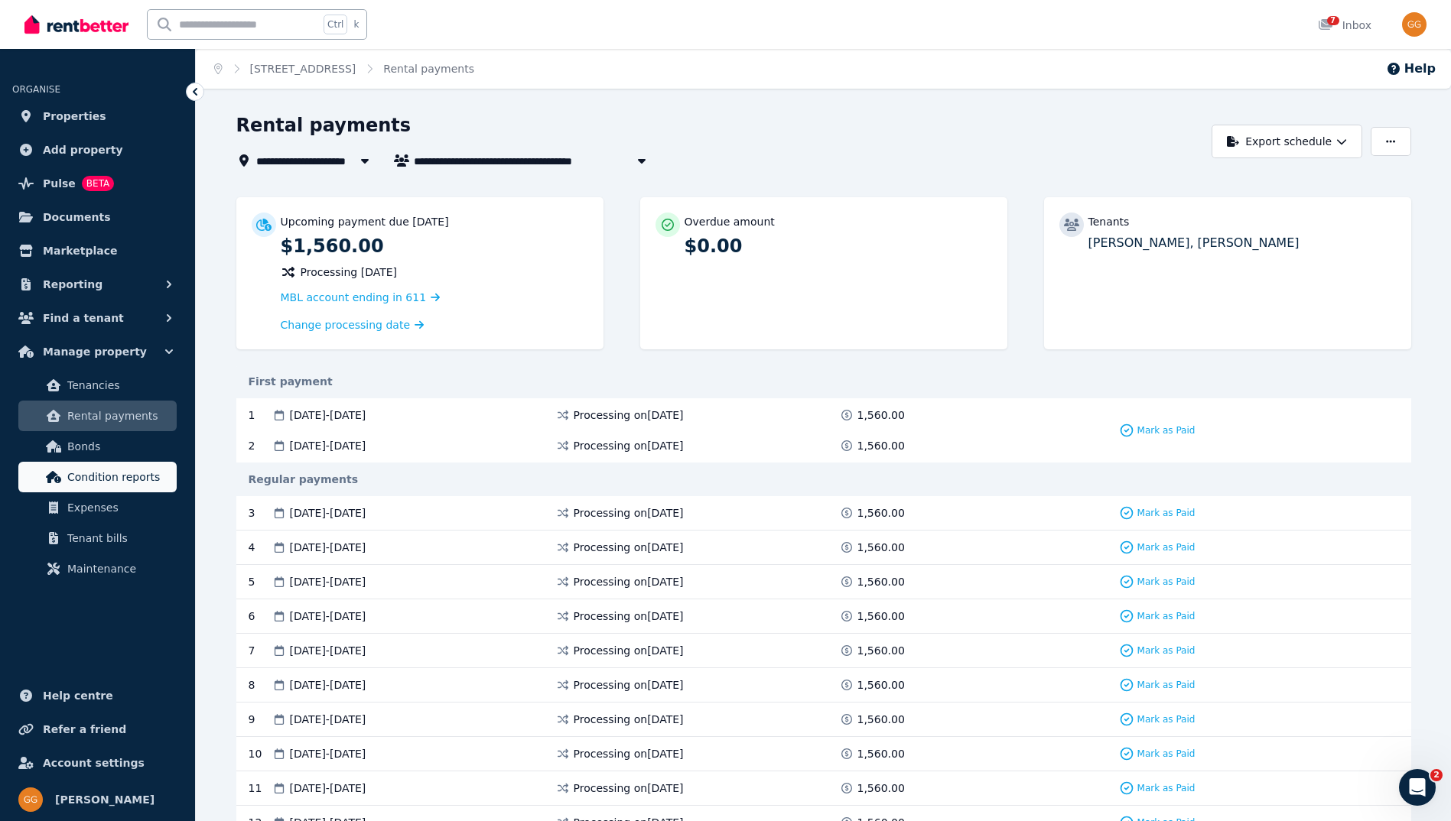
click at [86, 477] on span "Condition reports" at bounding box center [118, 477] width 103 height 18
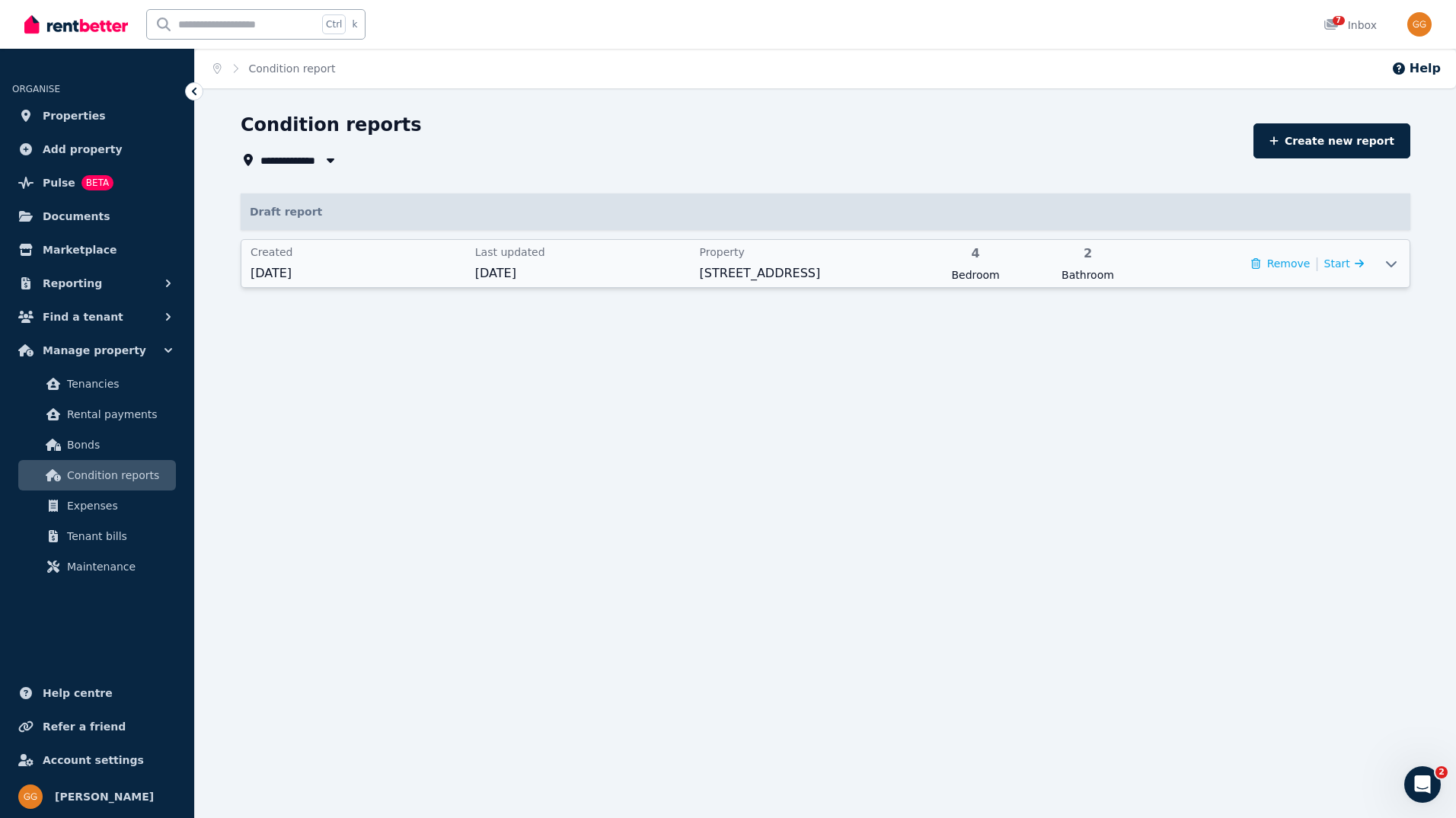
click at [1388, 264] on icon at bounding box center [1391, 264] width 11 height 6
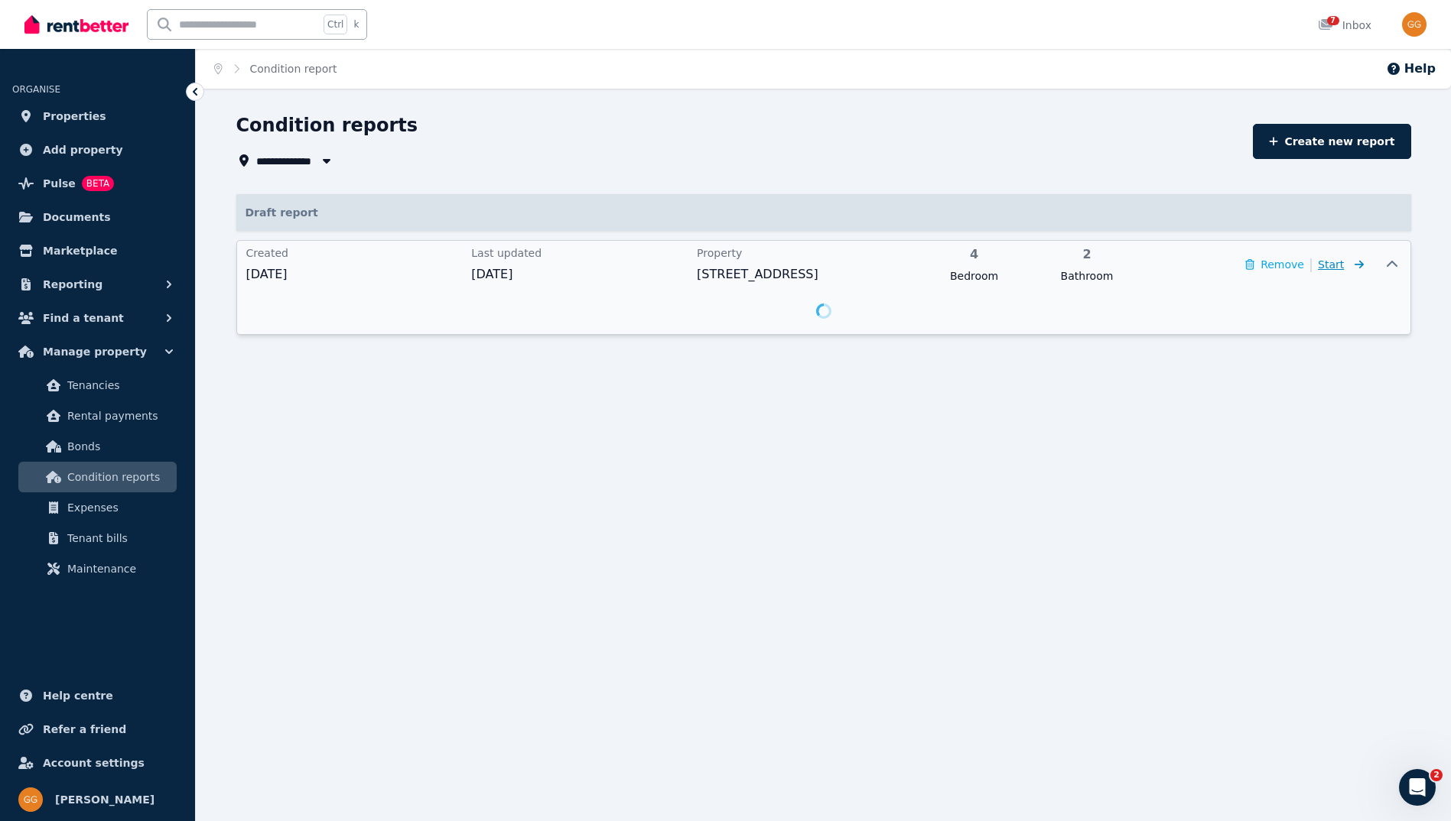
click at [1346, 266] on span "Start" at bounding box center [1341, 264] width 46 height 18
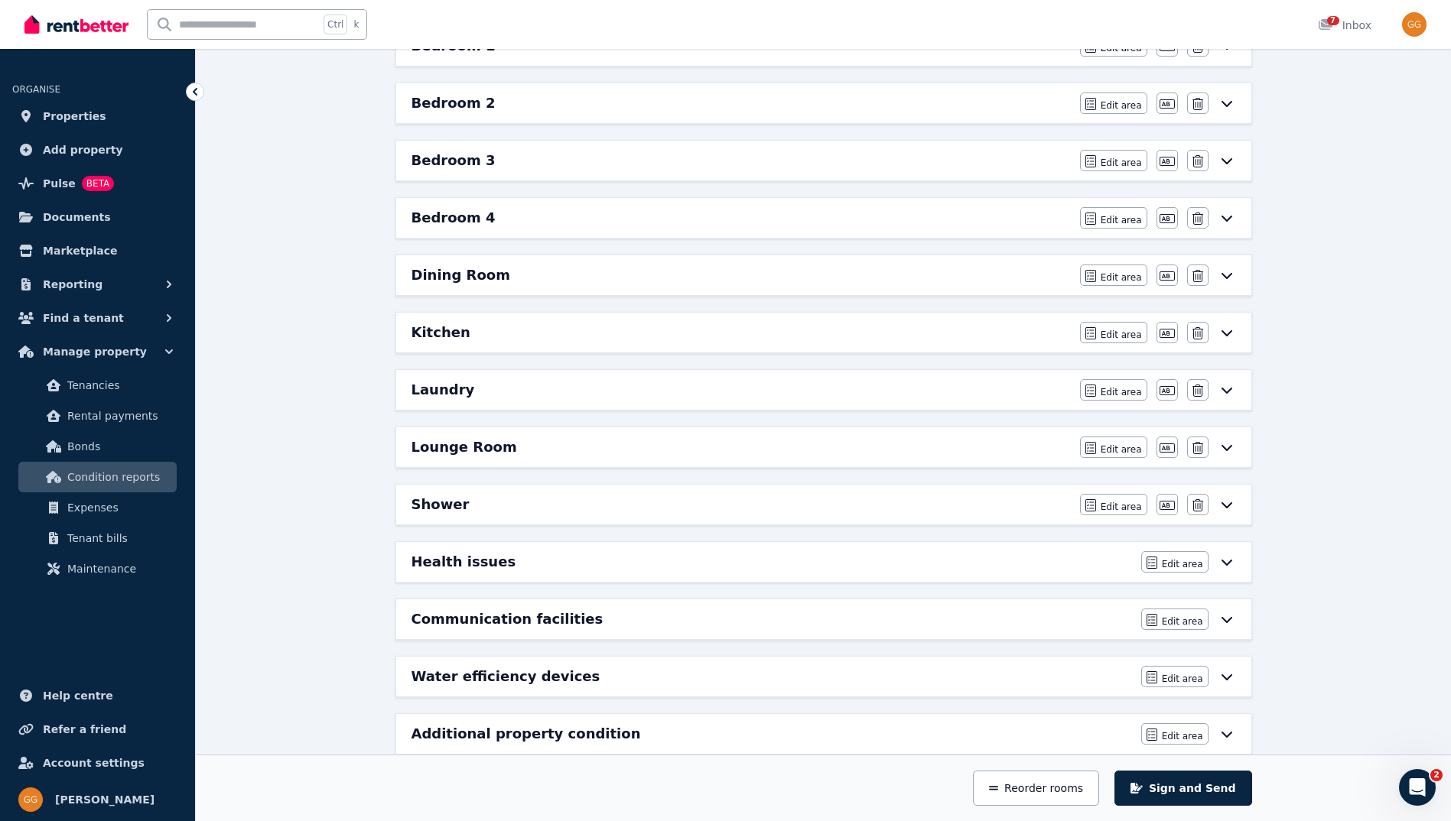
scroll to position [385, 0]
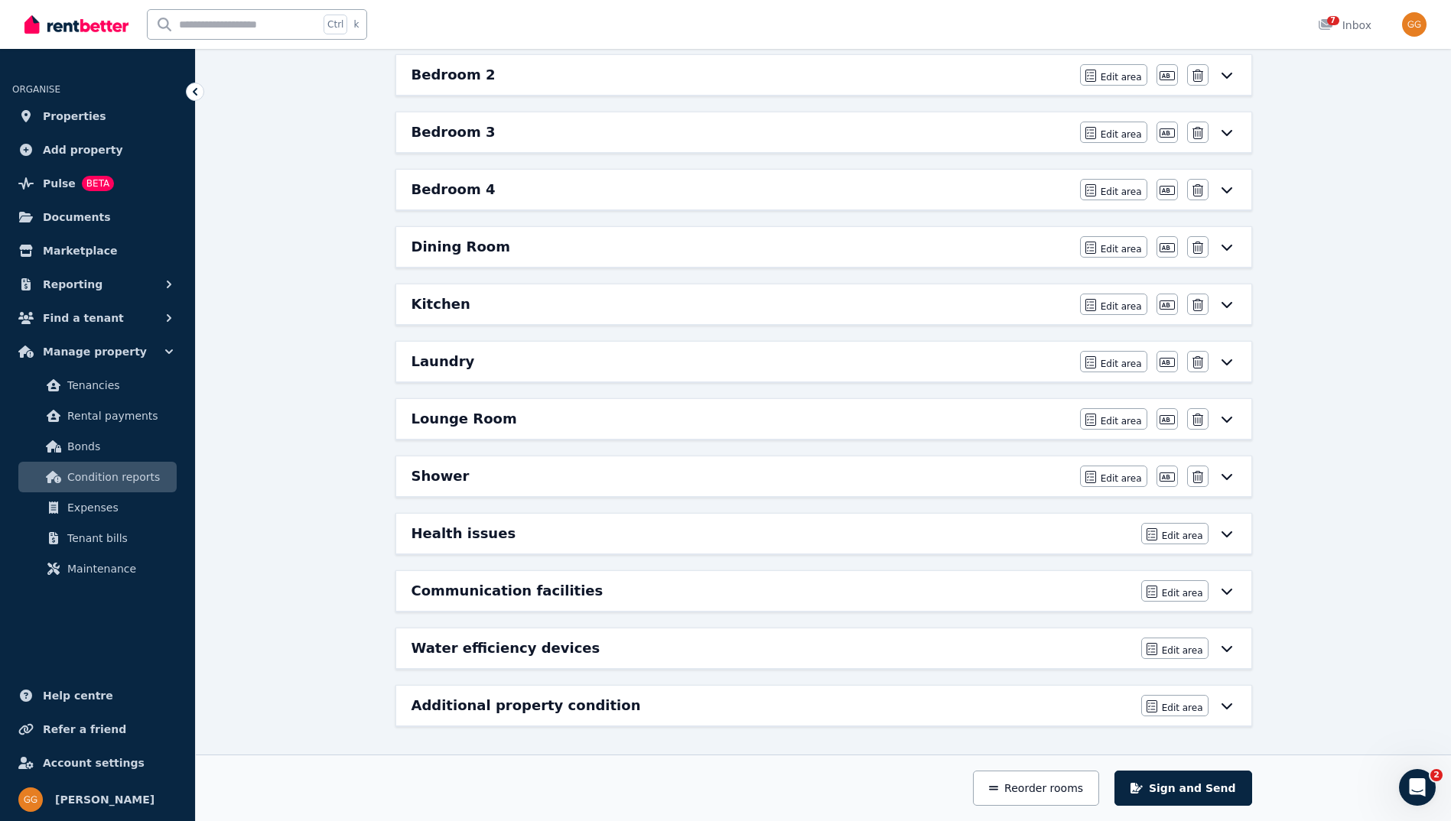
click at [1227, 587] on icon at bounding box center [1226, 591] width 18 height 12
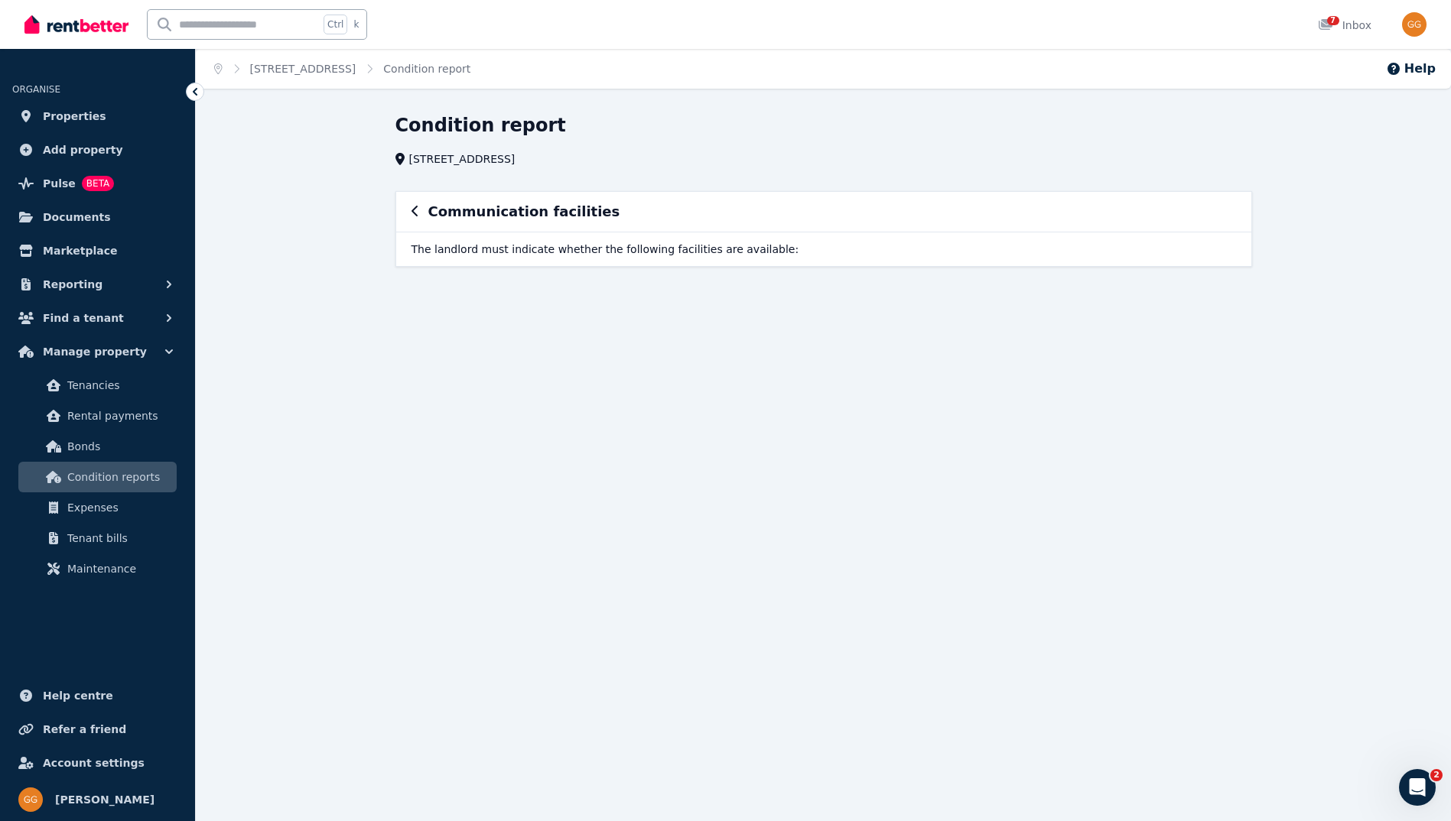
scroll to position [0, 0]
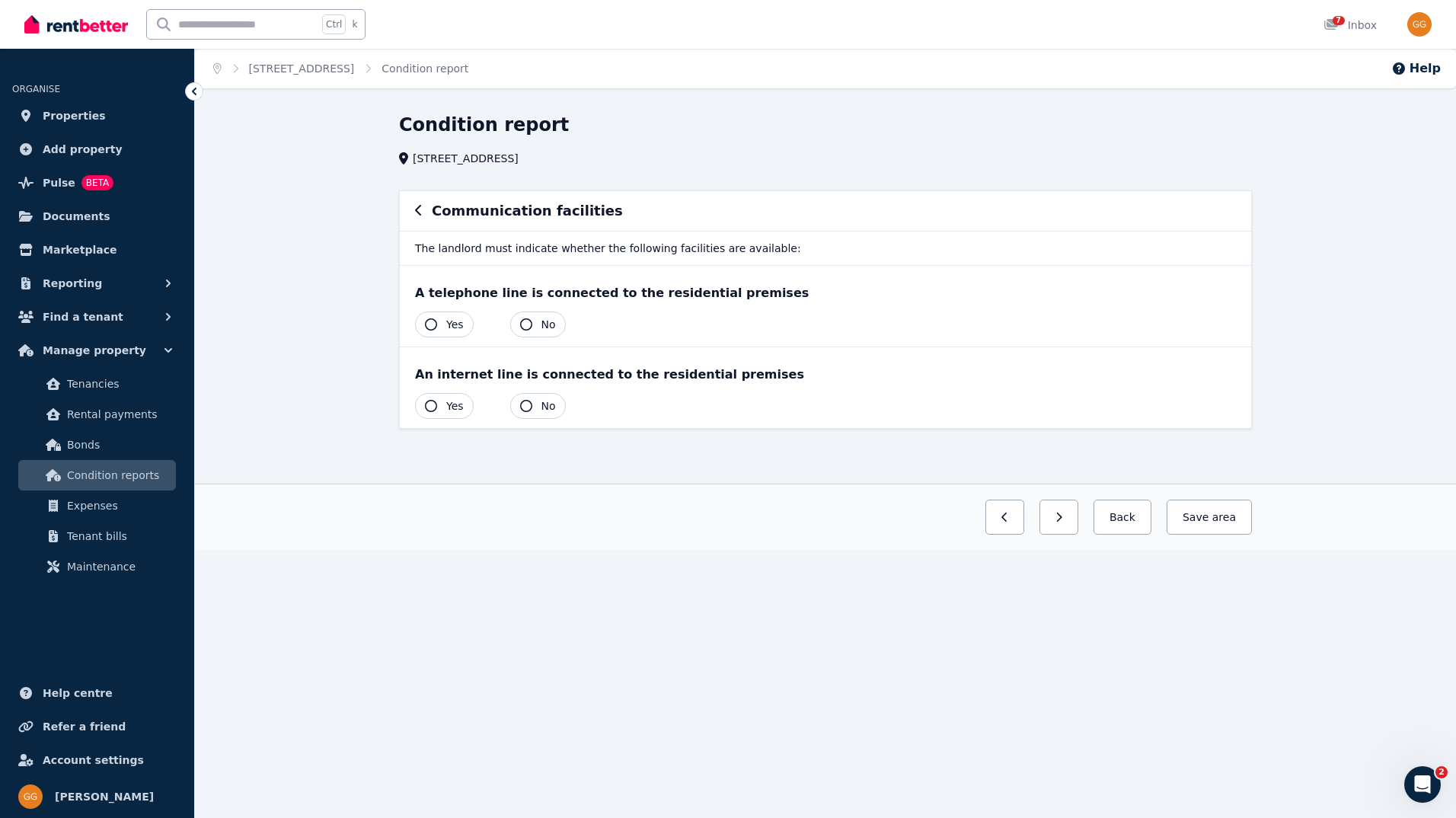
click at [525, 320] on icon "button" at bounding box center [526, 325] width 12 height 12
click at [428, 407] on icon "button" at bounding box center [431, 406] width 12 height 12
click at [1209, 514] on button "Save area" at bounding box center [1206, 517] width 92 height 35
click at [416, 209] on icon "button" at bounding box center [419, 210] width 8 height 12
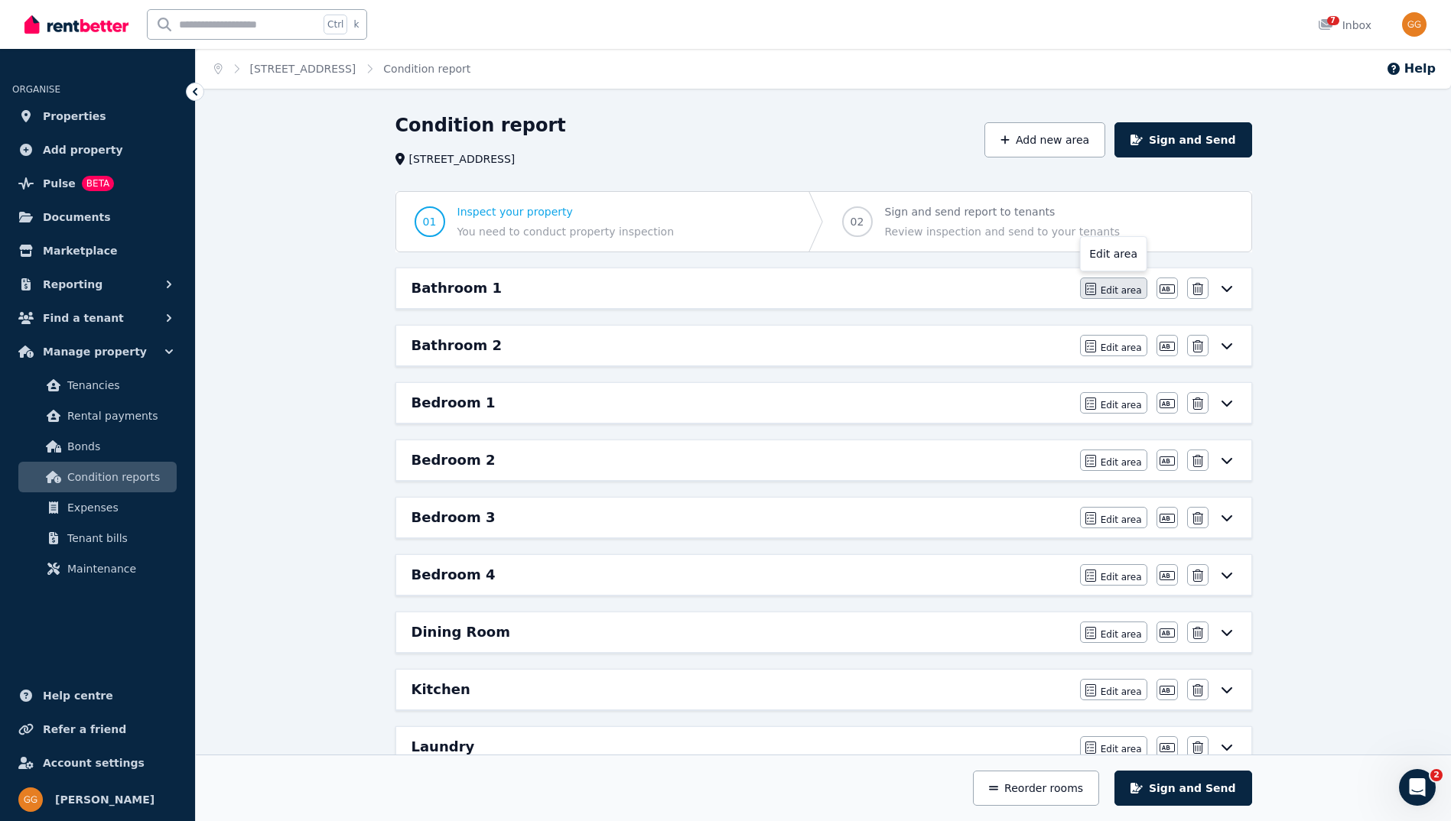
click at [1127, 292] on span "Edit area" at bounding box center [1120, 290] width 41 height 12
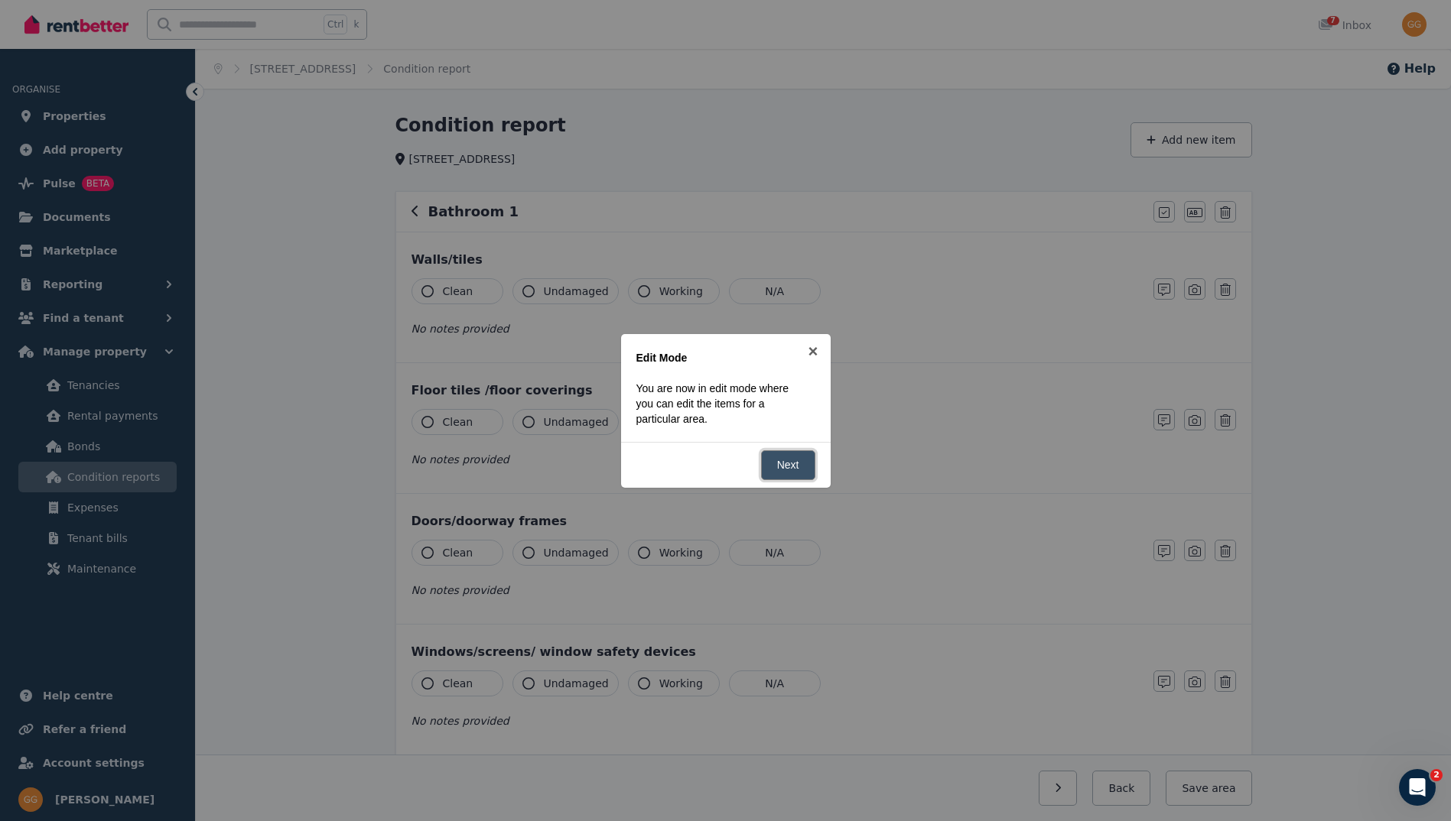
click at [785, 464] on link "Next" at bounding box center [788, 465] width 54 height 30
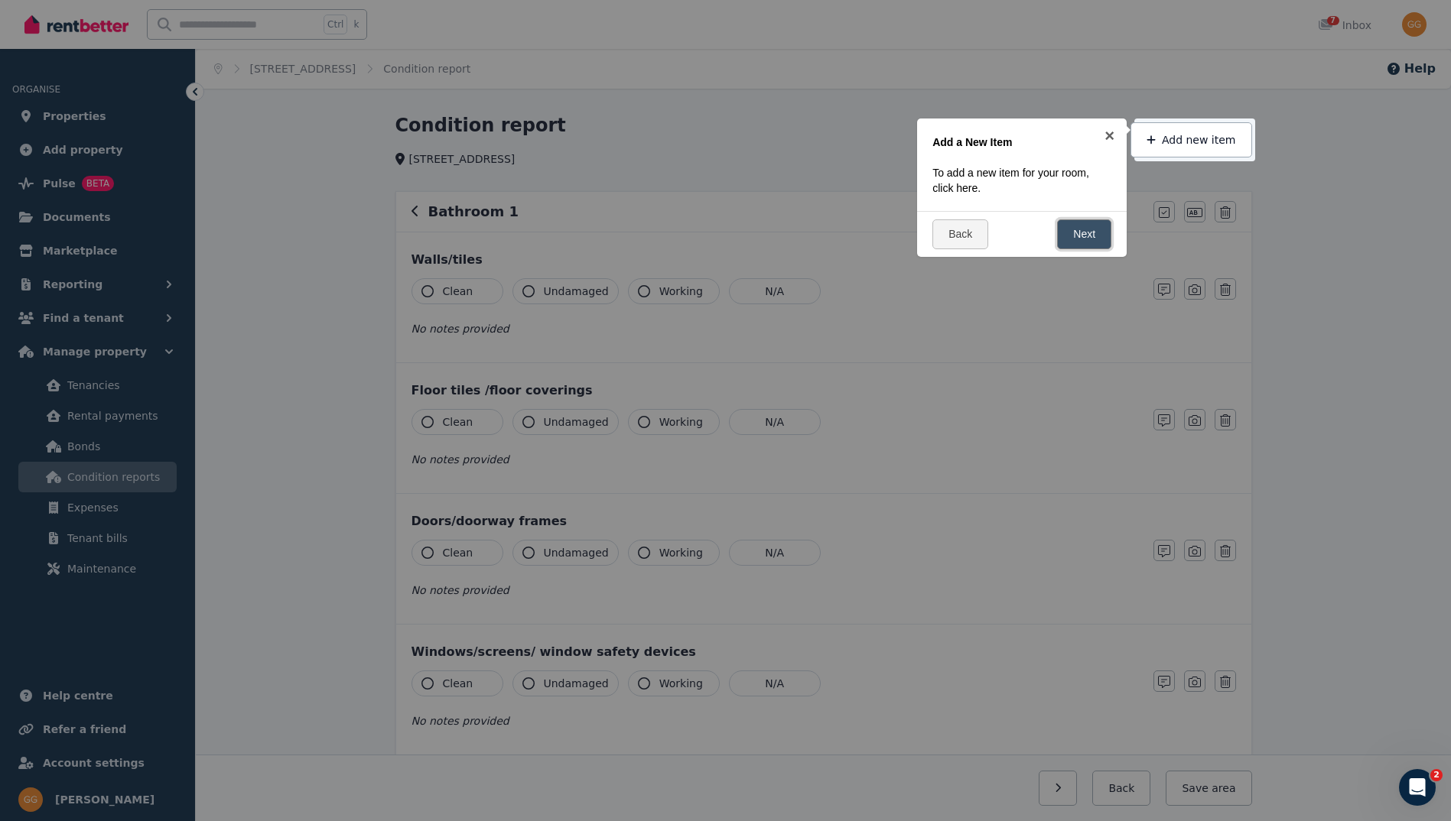
click at [1074, 233] on link "Next" at bounding box center [1084, 234] width 54 height 30
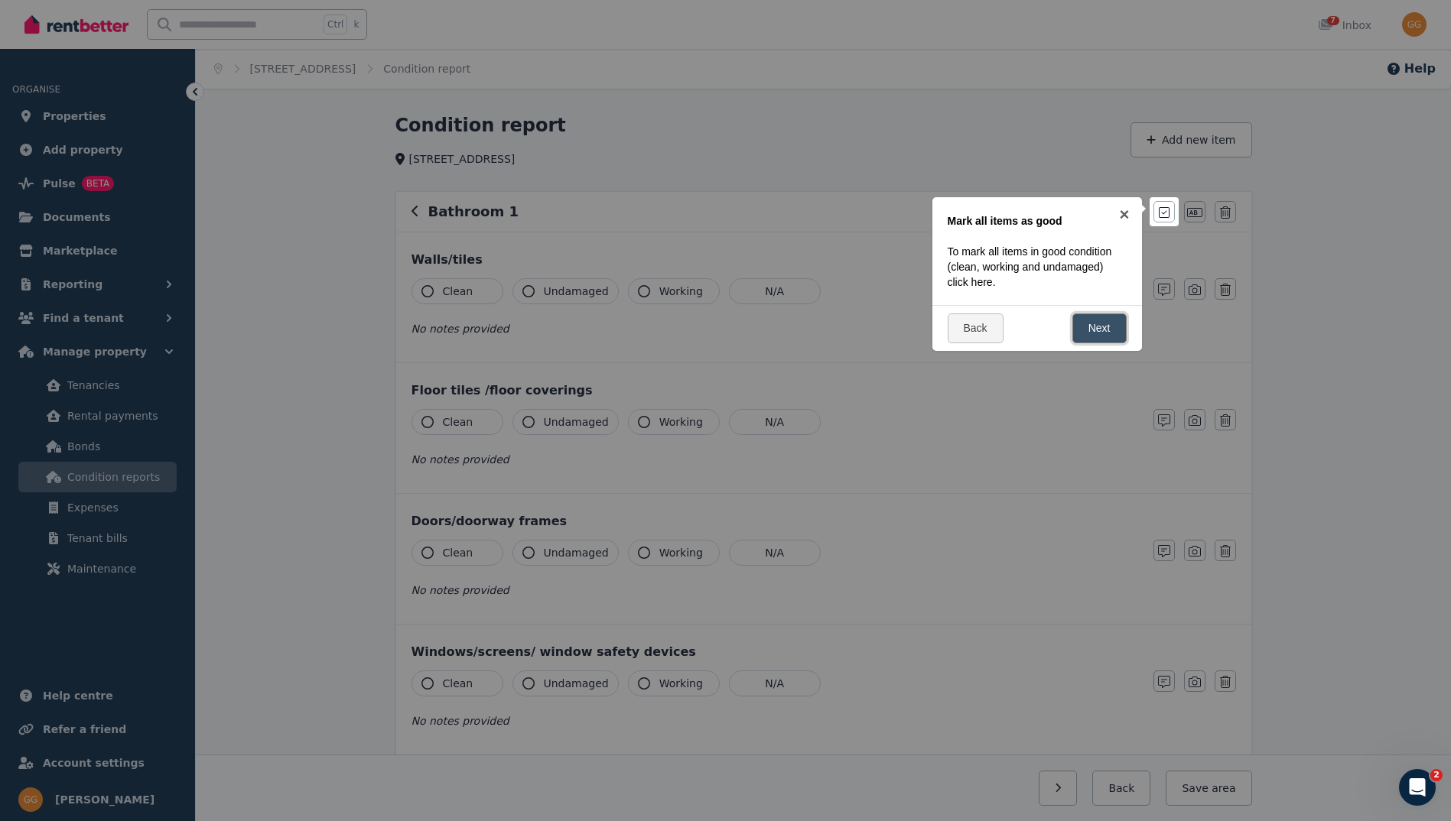
click at [1097, 328] on link "Next" at bounding box center [1099, 329] width 54 height 30
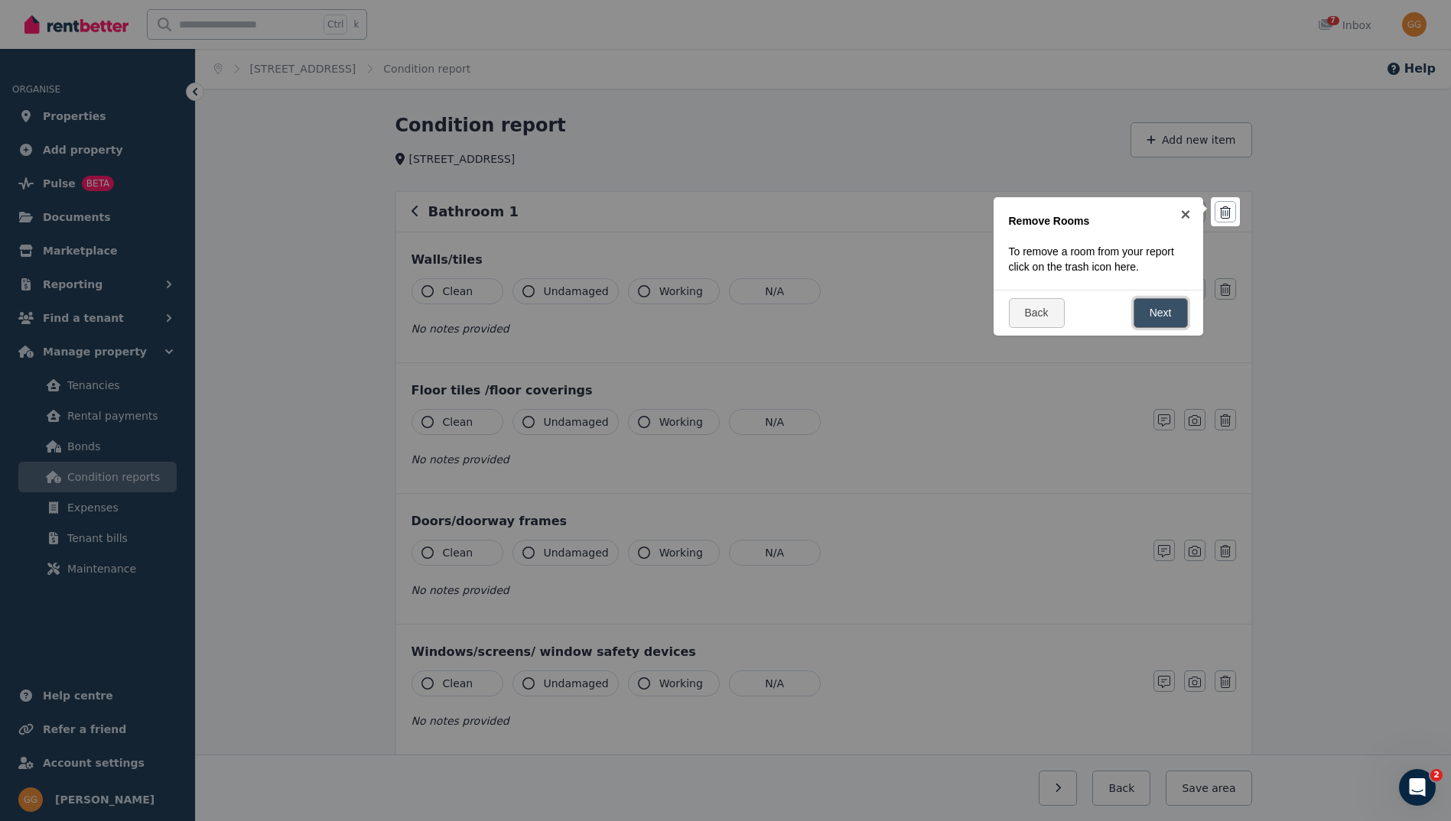
click at [1159, 320] on link "Next" at bounding box center [1160, 313] width 54 height 30
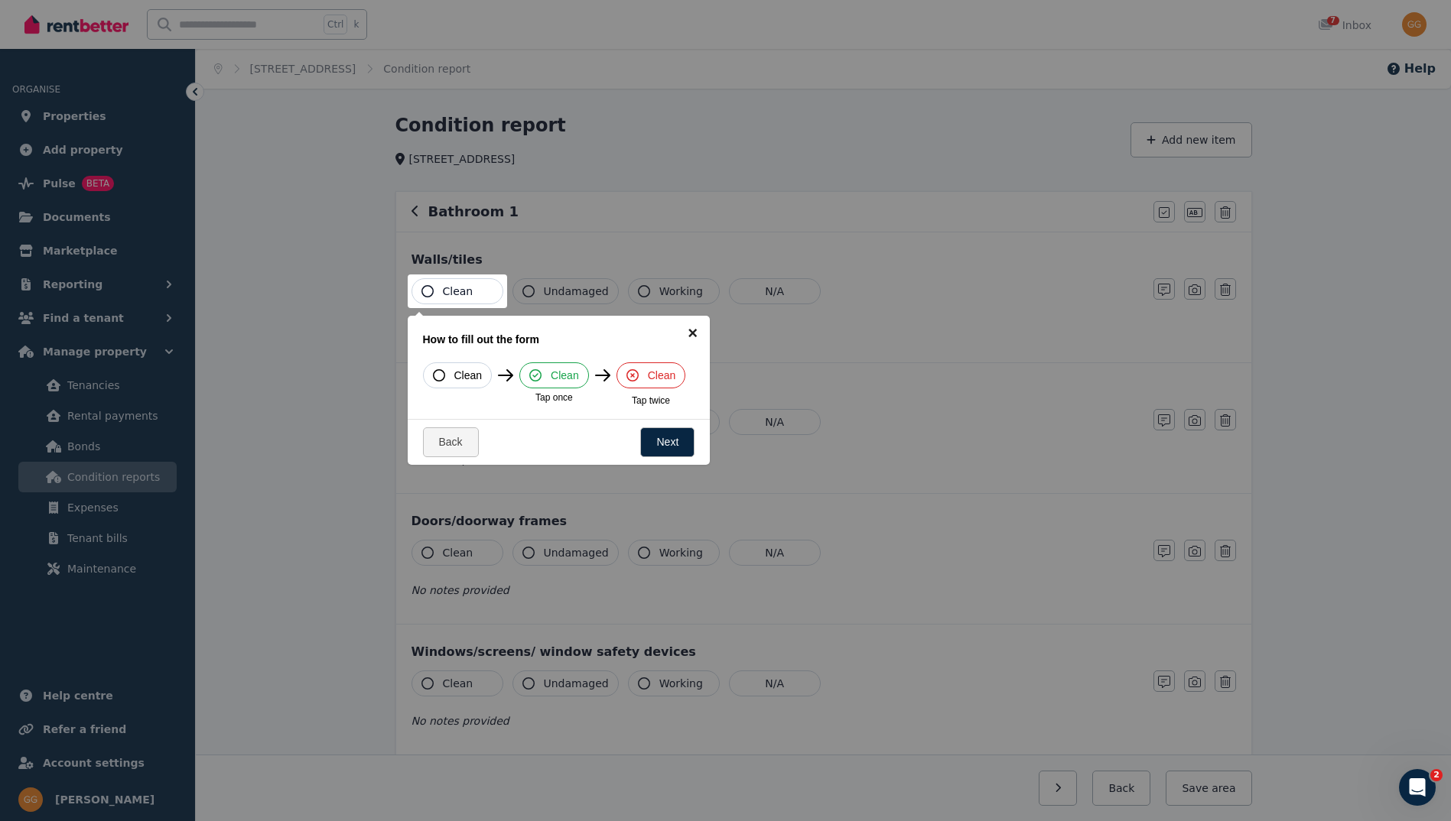
click at [692, 330] on link "×" at bounding box center [692, 333] width 34 height 34
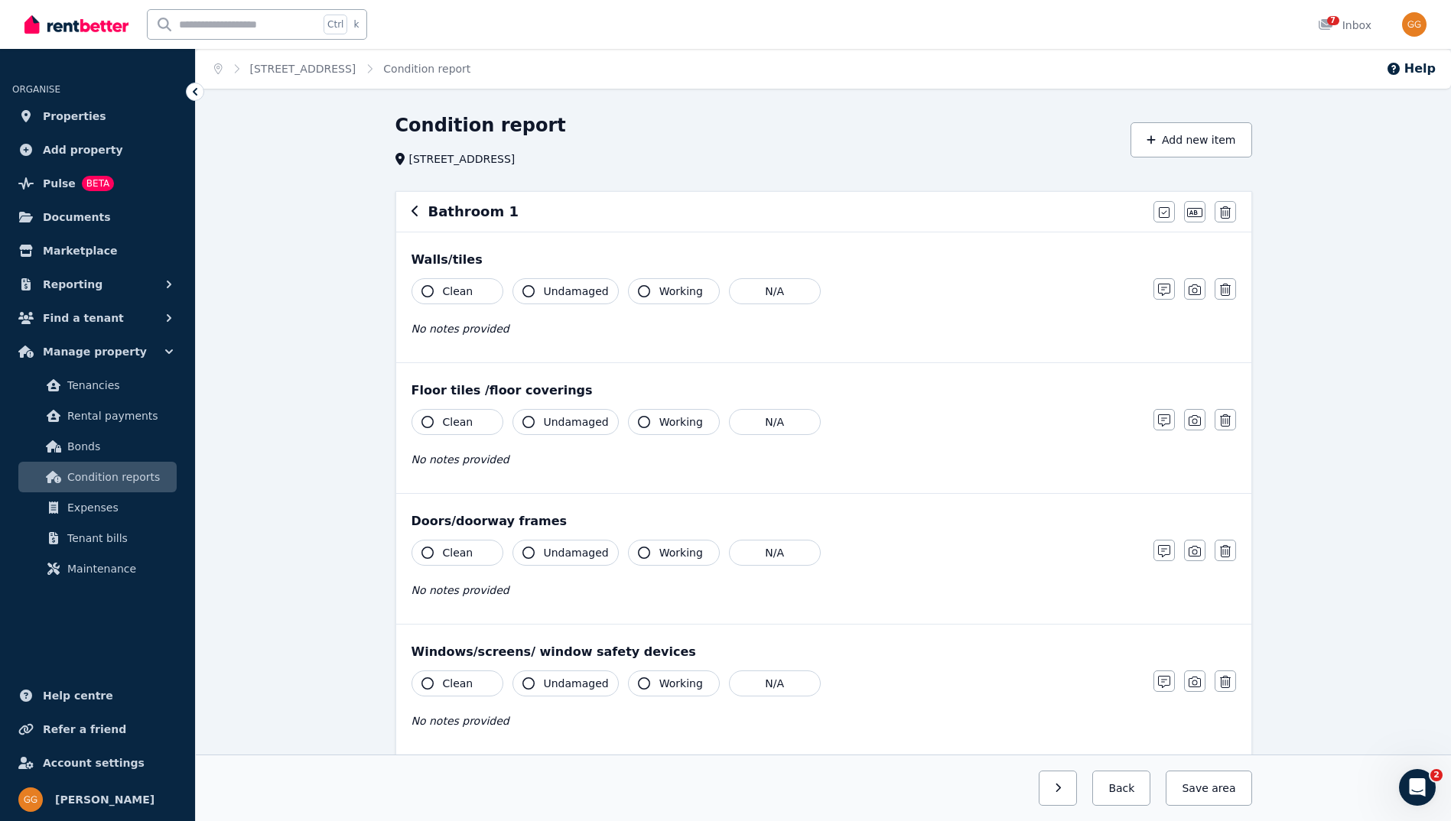
click at [427, 290] on icon "button" at bounding box center [427, 291] width 12 height 12
click at [533, 294] on icon "button" at bounding box center [528, 291] width 12 height 12
click at [638, 291] on icon "button" at bounding box center [644, 291] width 12 height 12
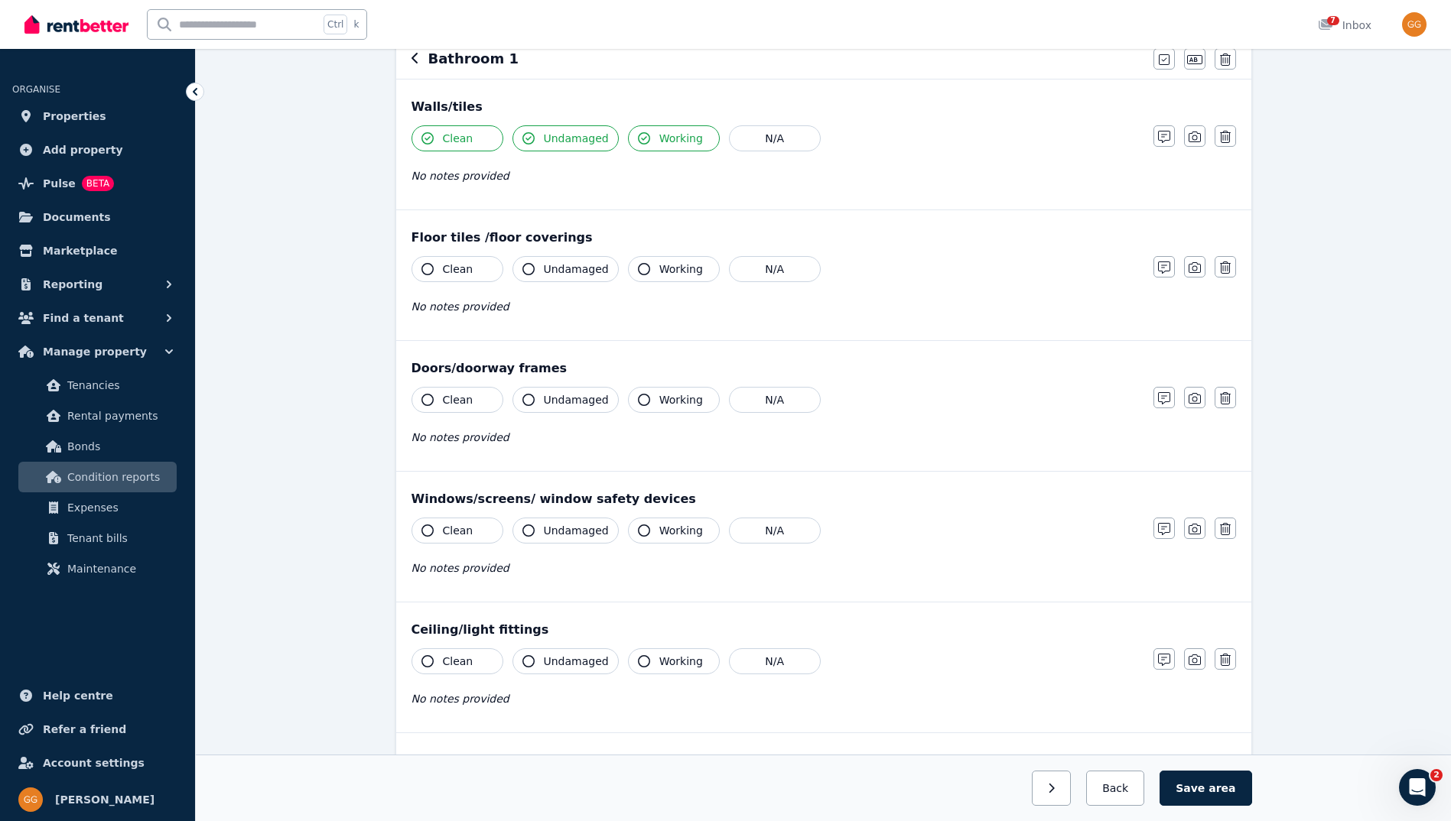
click at [424, 270] on icon "button" at bounding box center [427, 269] width 12 height 12
click at [531, 266] on icon "button" at bounding box center [528, 269] width 12 height 12
click at [638, 271] on icon "button" at bounding box center [644, 269] width 12 height 12
click at [425, 398] on icon "button" at bounding box center [427, 400] width 12 height 12
click at [534, 400] on icon "button" at bounding box center [528, 400] width 12 height 12
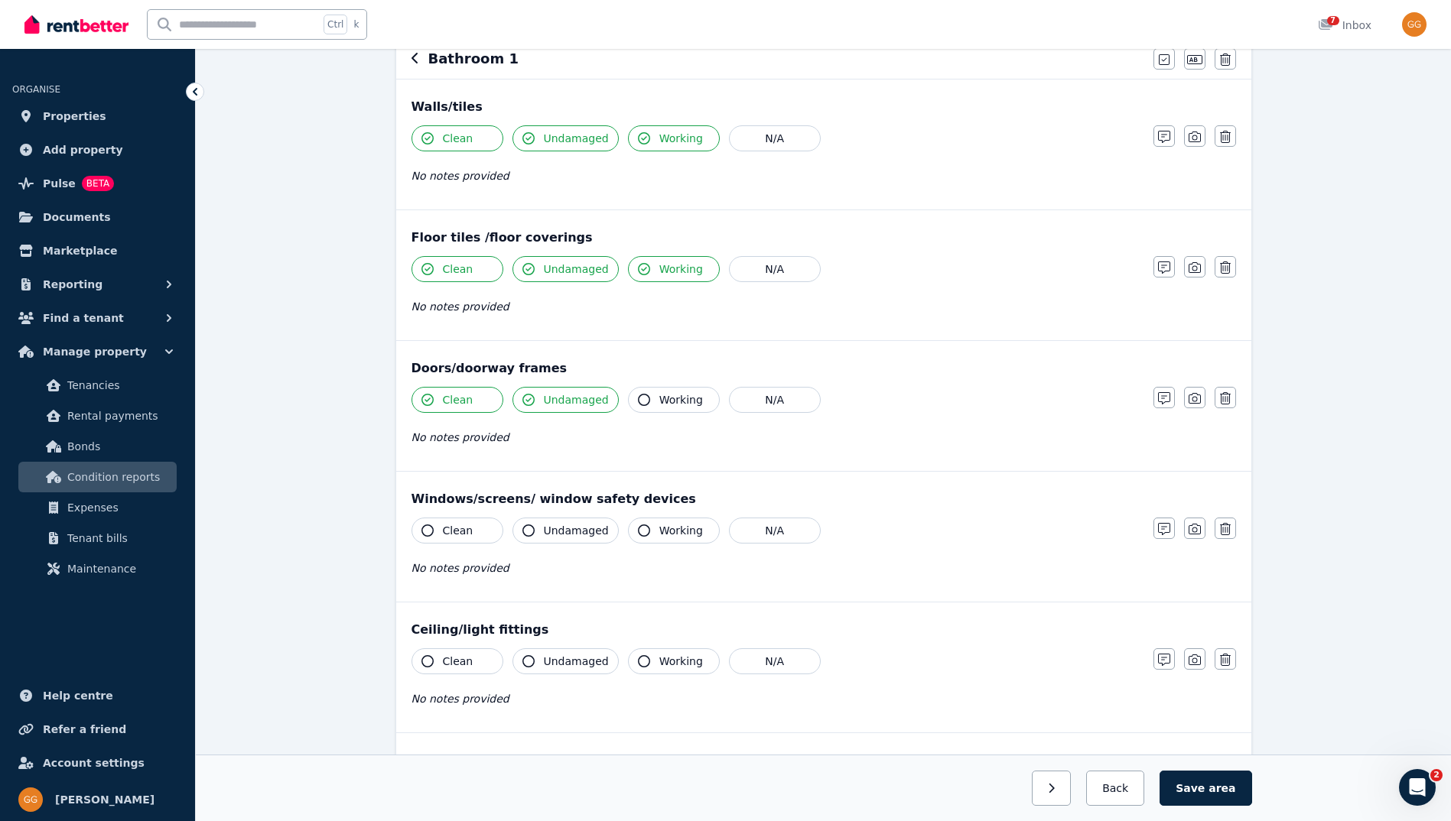
click at [639, 400] on icon "button" at bounding box center [644, 400] width 12 height 12
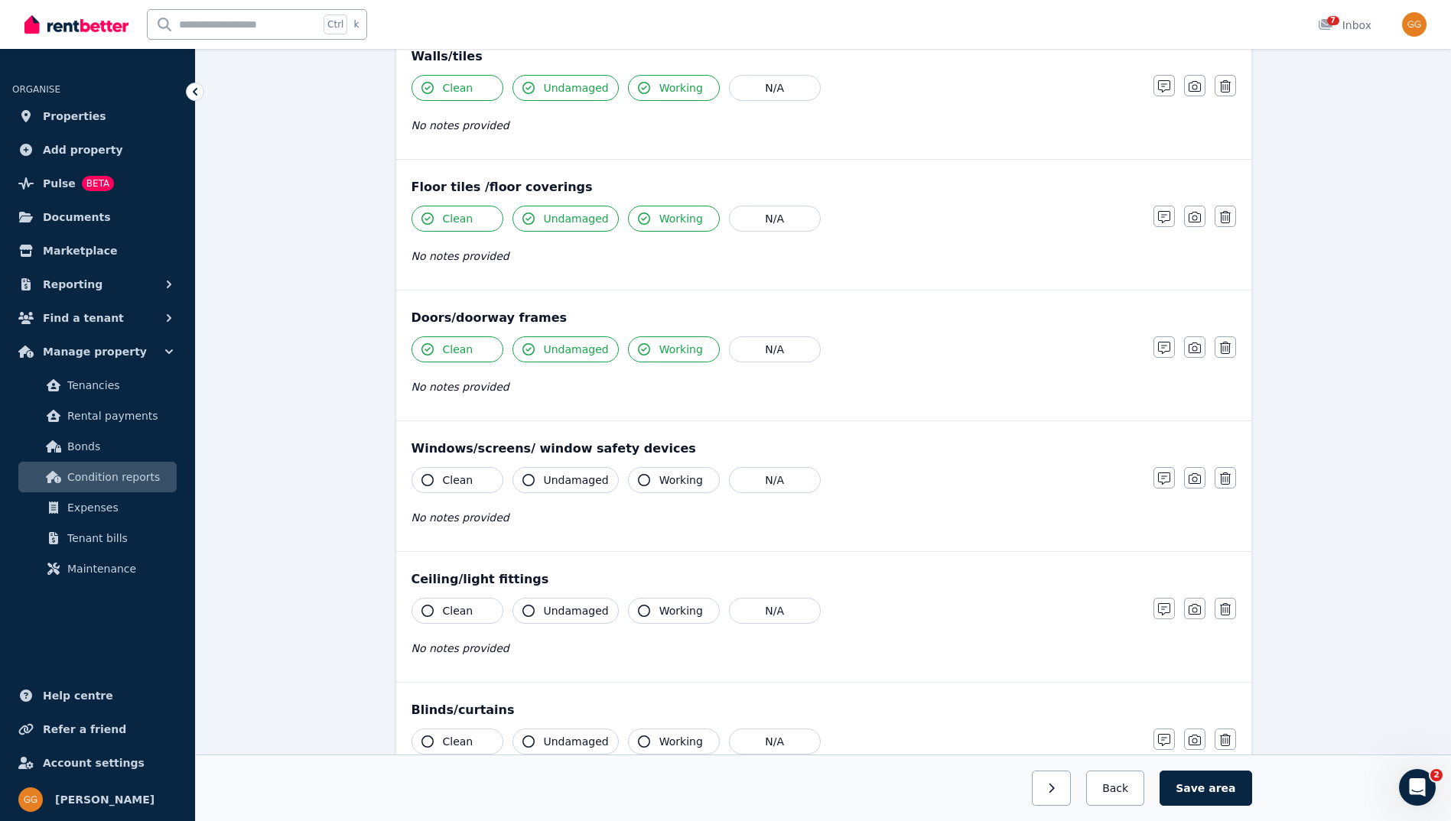
scroll to position [229, 0]
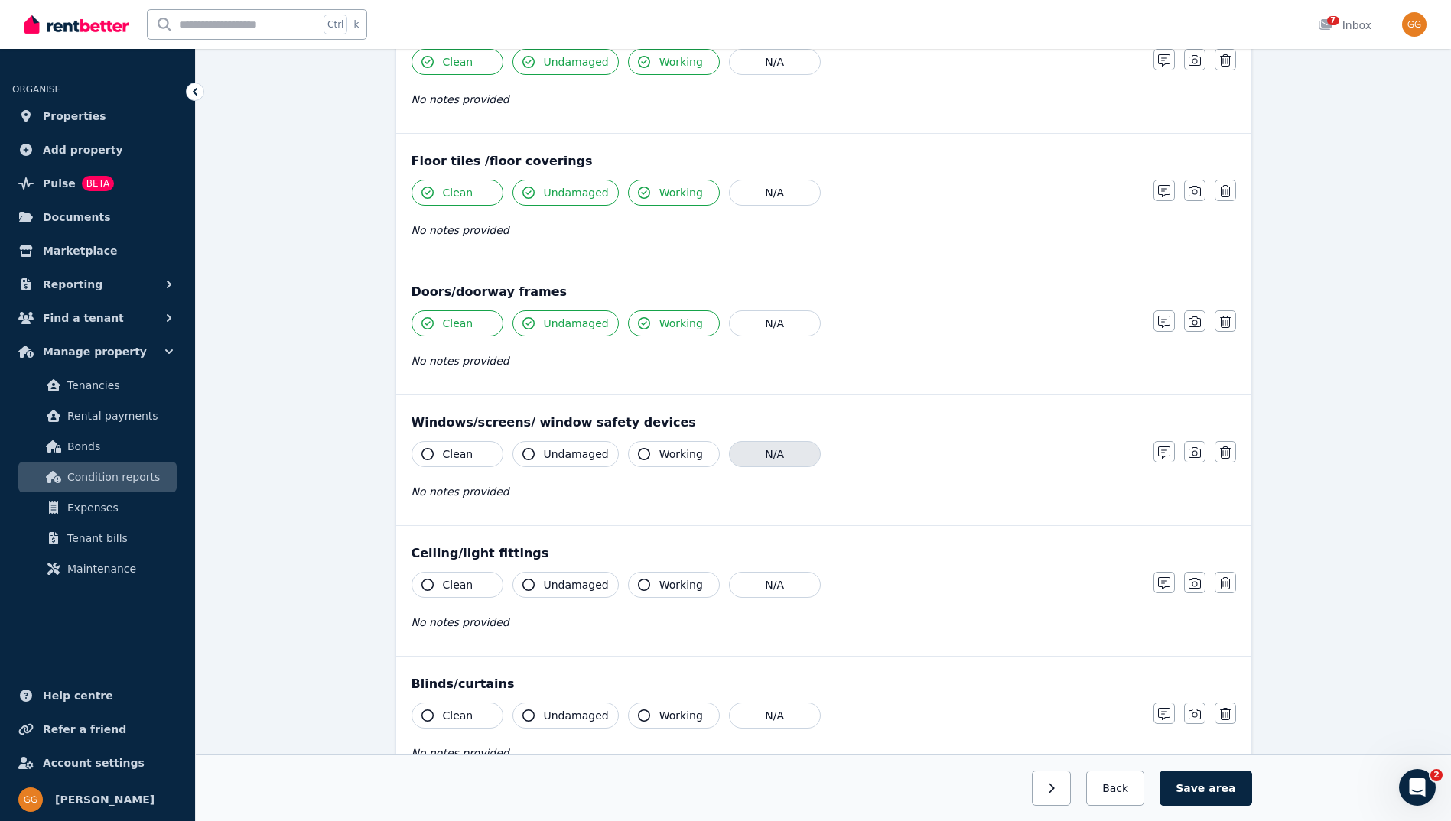
click at [771, 461] on button "N/A" at bounding box center [775, 454] width 92 height 26
click at [432, 581] on icon "button" at bounding box center [427, 585] width 12 height 12
drag, startPoint x: 530, startPoint y: 583, endPoint x: 597, endPoint y: 590, distance: 67.6
click at [545, 590] on button "Undamaged" at bounding box center [565, 585] width 106 height 26
click at [642, 581] on button "Working" at bounding box center [674, 585] width 92 height 26
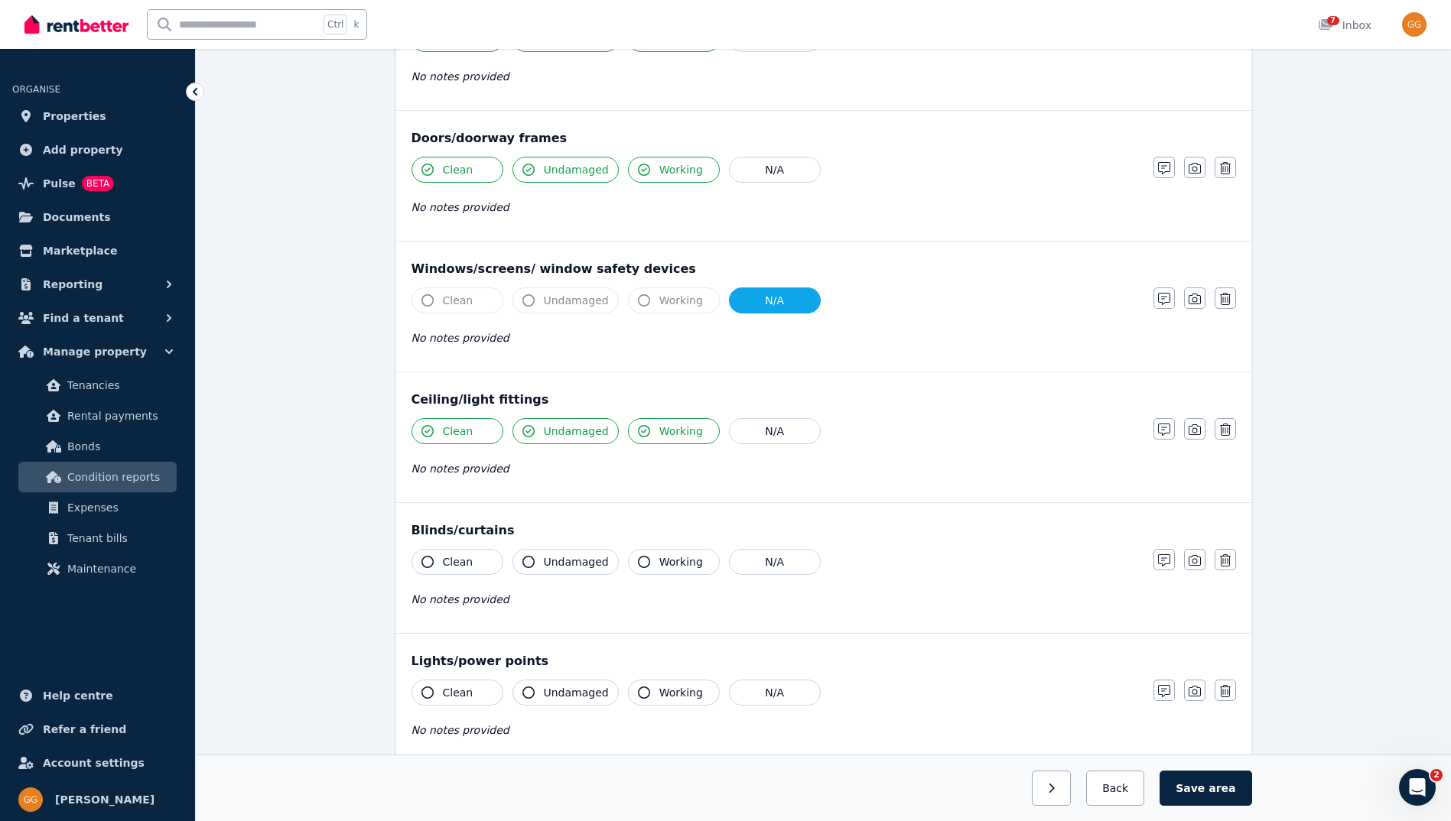
scroll to position [459, 0]
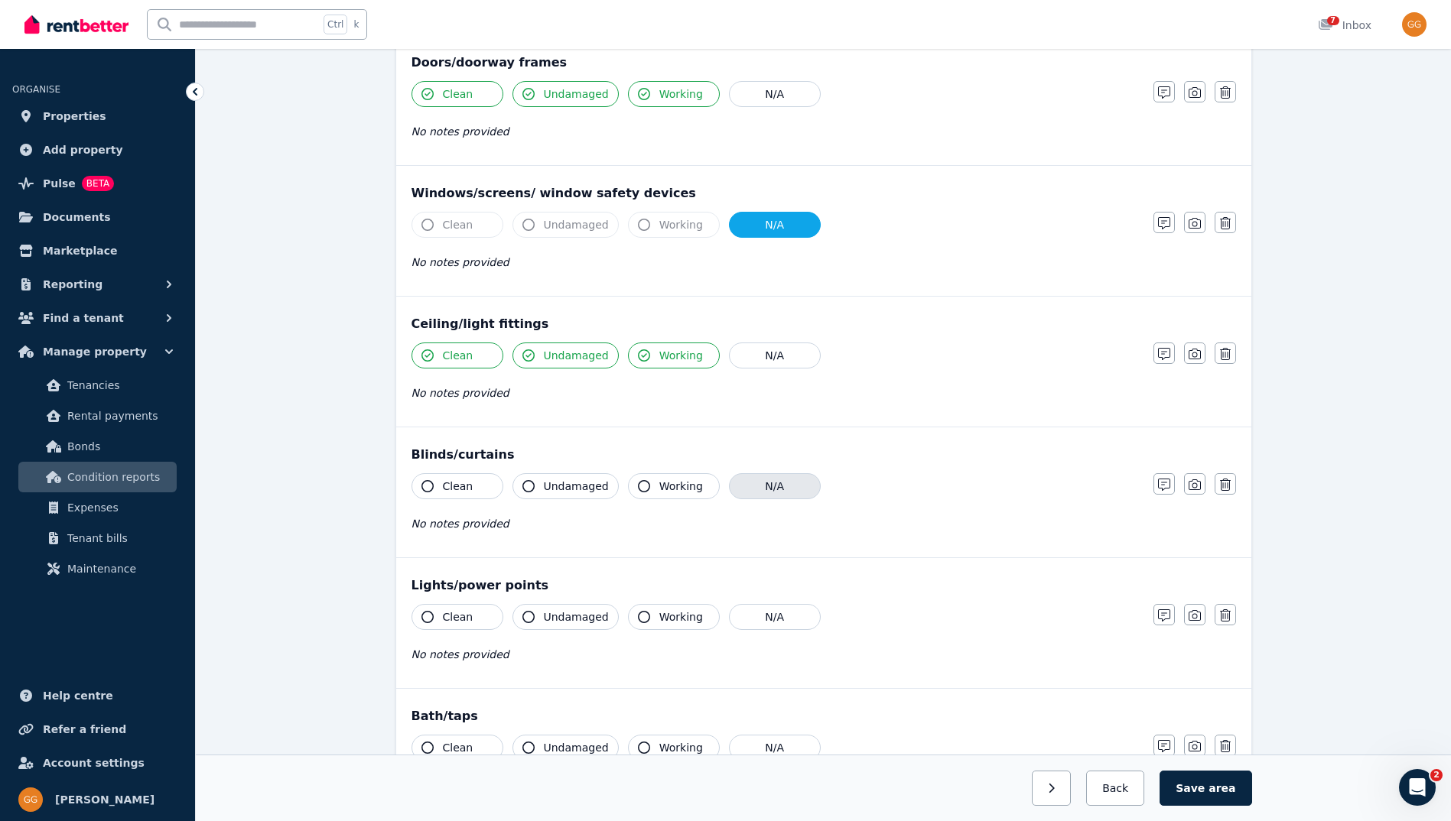
click at [743, 483] on button "N/A" at bounding box center [775, 486] width 92 height 26
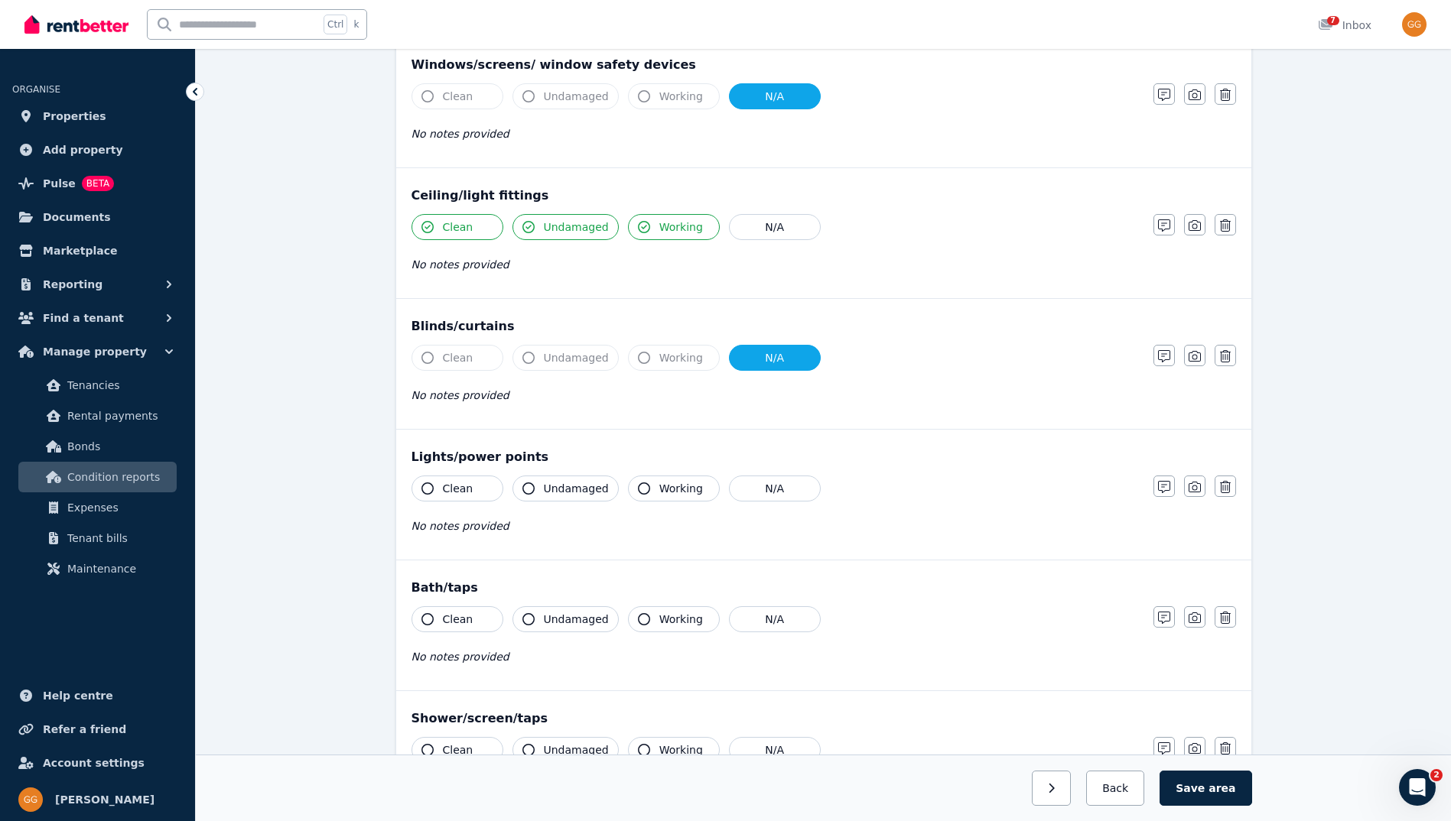
scroll to position [612, 0]
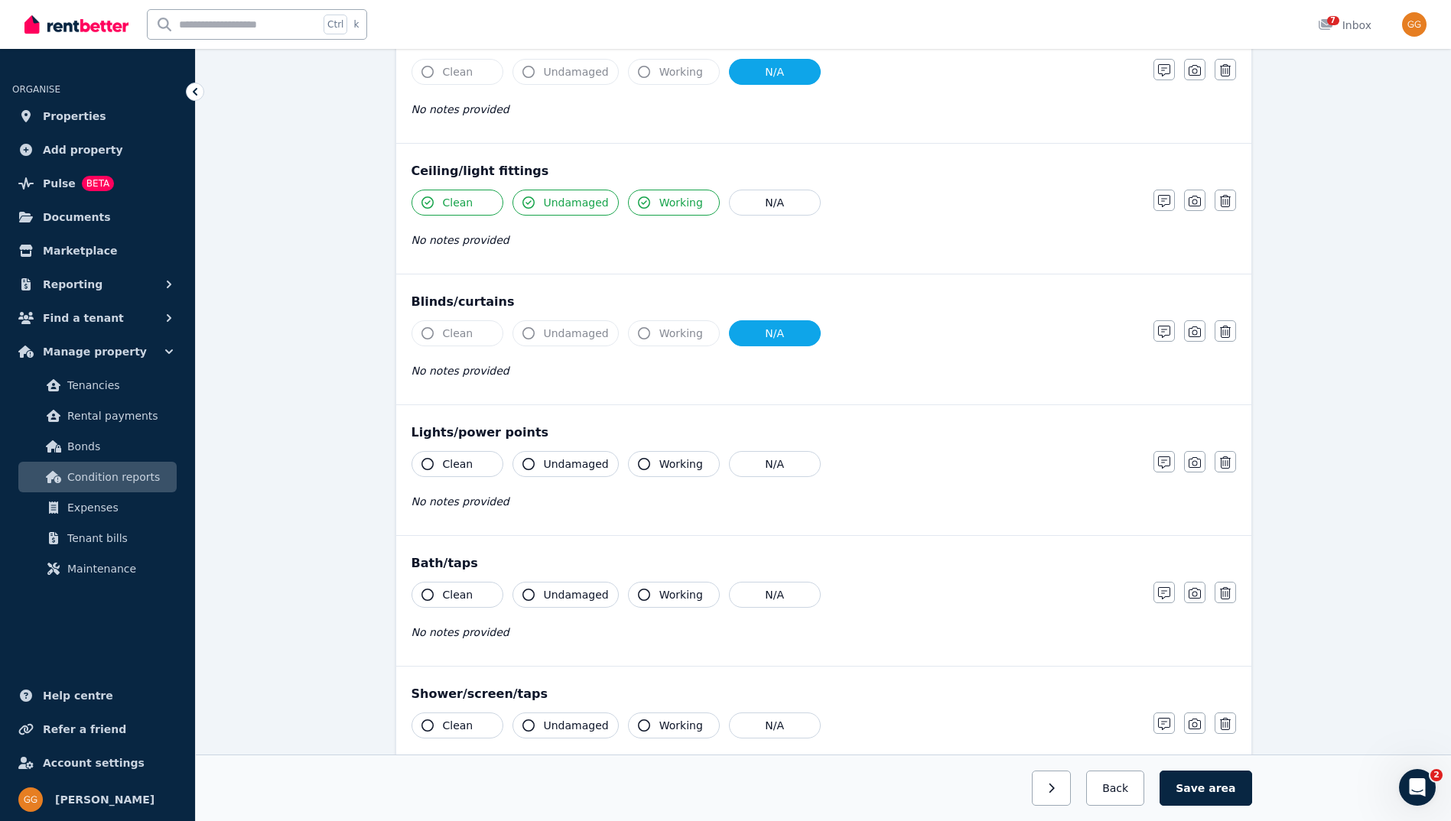
click at [427, 461] on icon "button" at bounding box center [427, 464] width 12 height 12
click at [535, 467] on button "Undamaged" at bounding box center [565, 464] width 106 height 26
click at [638, 463] on icon "button" at bounding box center [644, 464] width 12 height 12
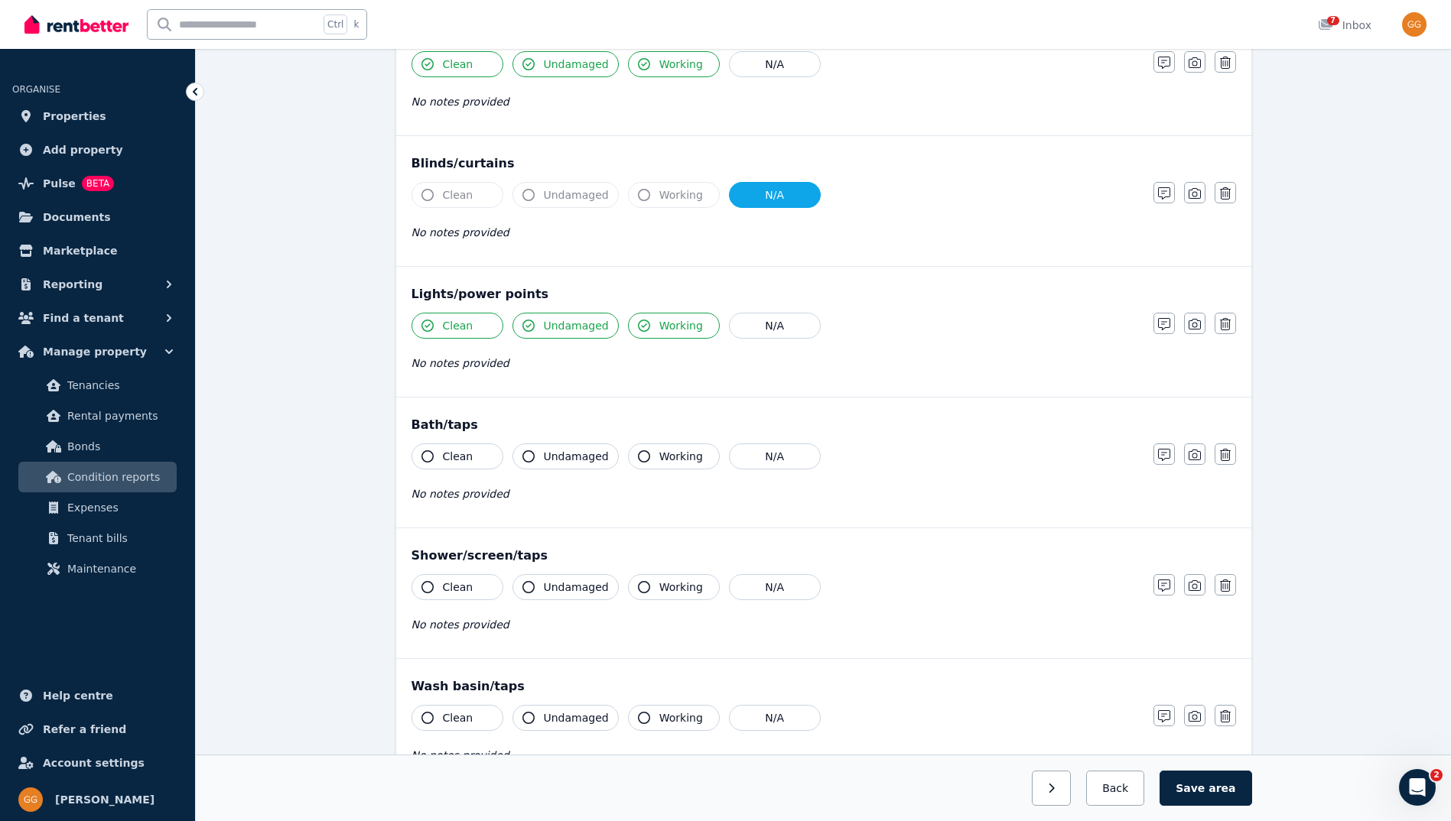
scroll to position [765, 0]
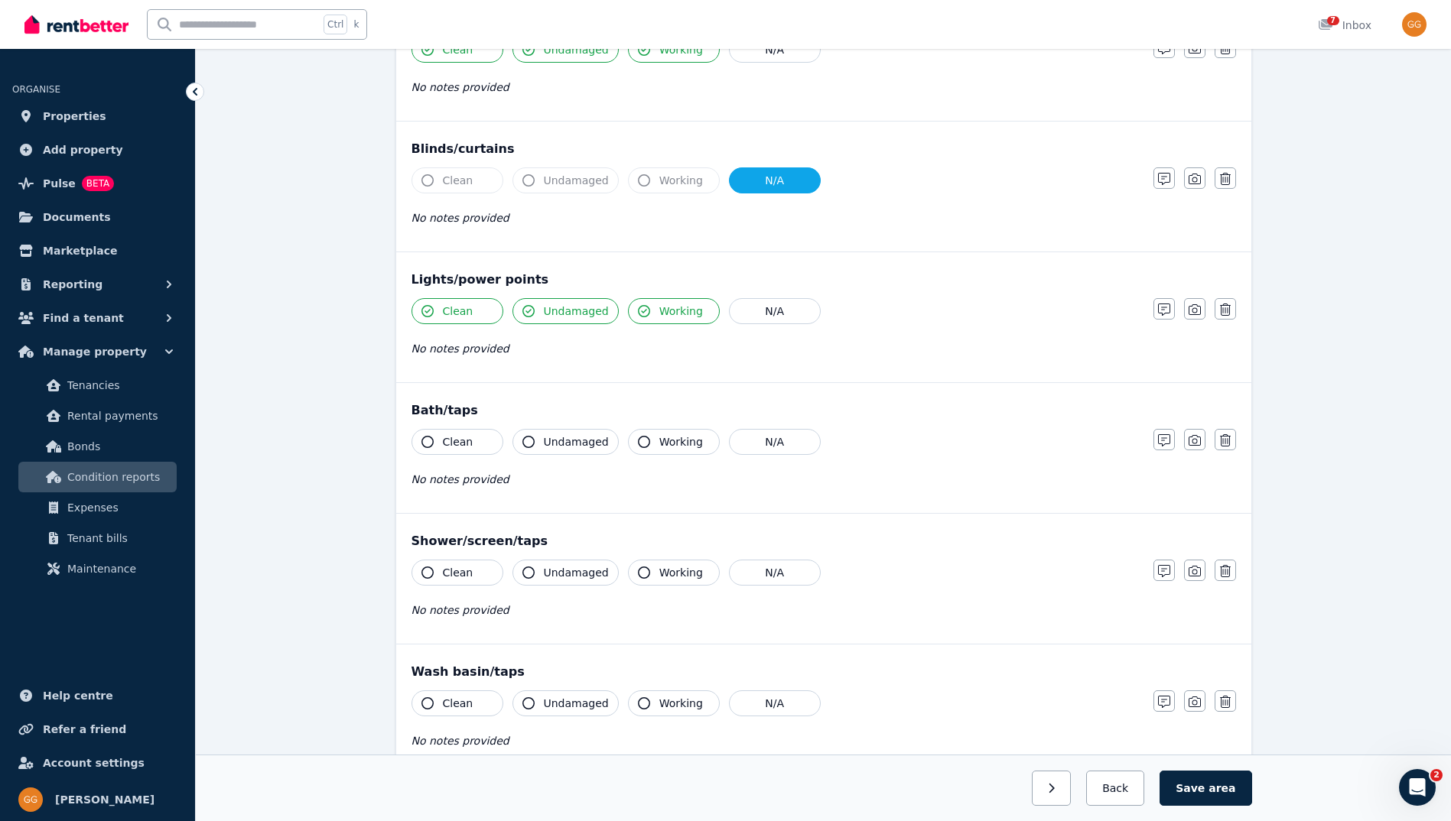
click at [429, 446] on icon "button" at bounding box center [427, 442] width 12 height 12
click at [534, 444] on icon "button" at bounding box center [528, 442] width 12 height 12
click at [639, 444] on icon "button" at bounding box center [644, 442] width 12 height 12
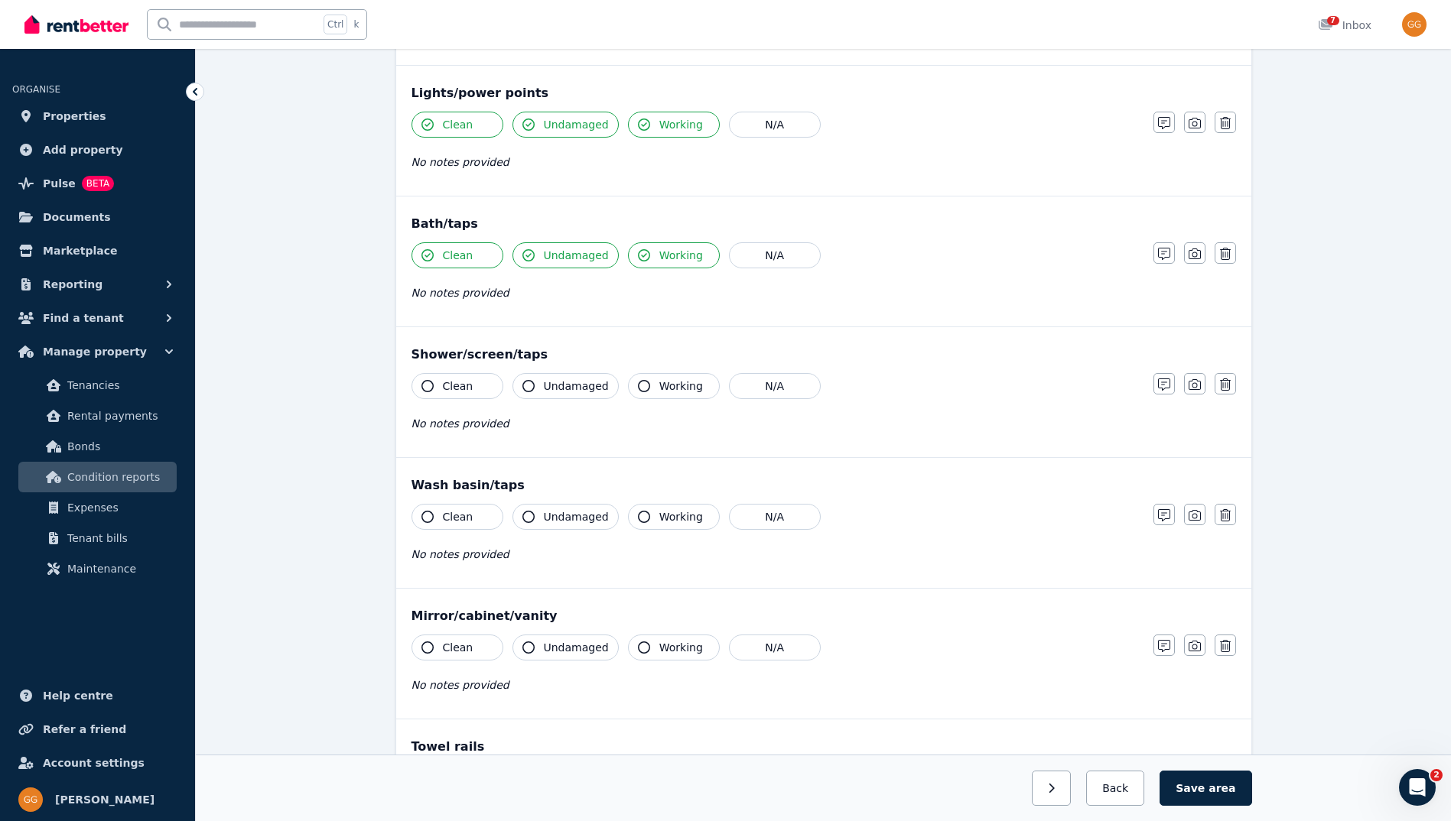
scroll to position [994, 0]
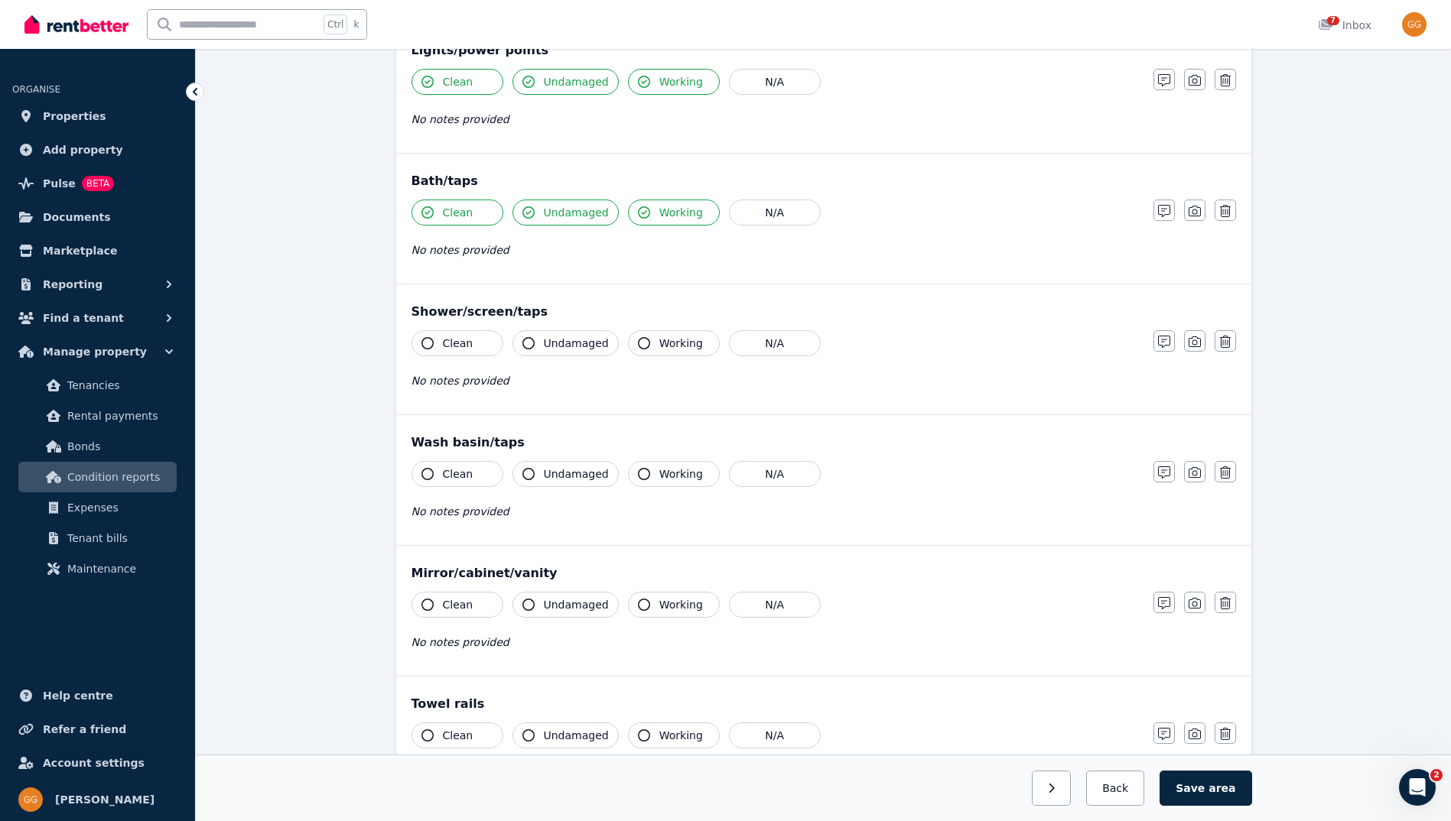
click at [431, 343] on icon "button" at bounding box center [427, 343] width 12 height 12
click at [525, 343] on icon "button" at bounding box center [528, 343] width 12 height 12
click at [640, 343] on icon "button" at bounding box center [644, 343] width 12 height 12
click at [427, 470] on icon "button" at bounding box center [427, 474] width 12 height 12
click at [596, 476] on span "Undamaged" at bounding box center [576, 473] width 65 height 15
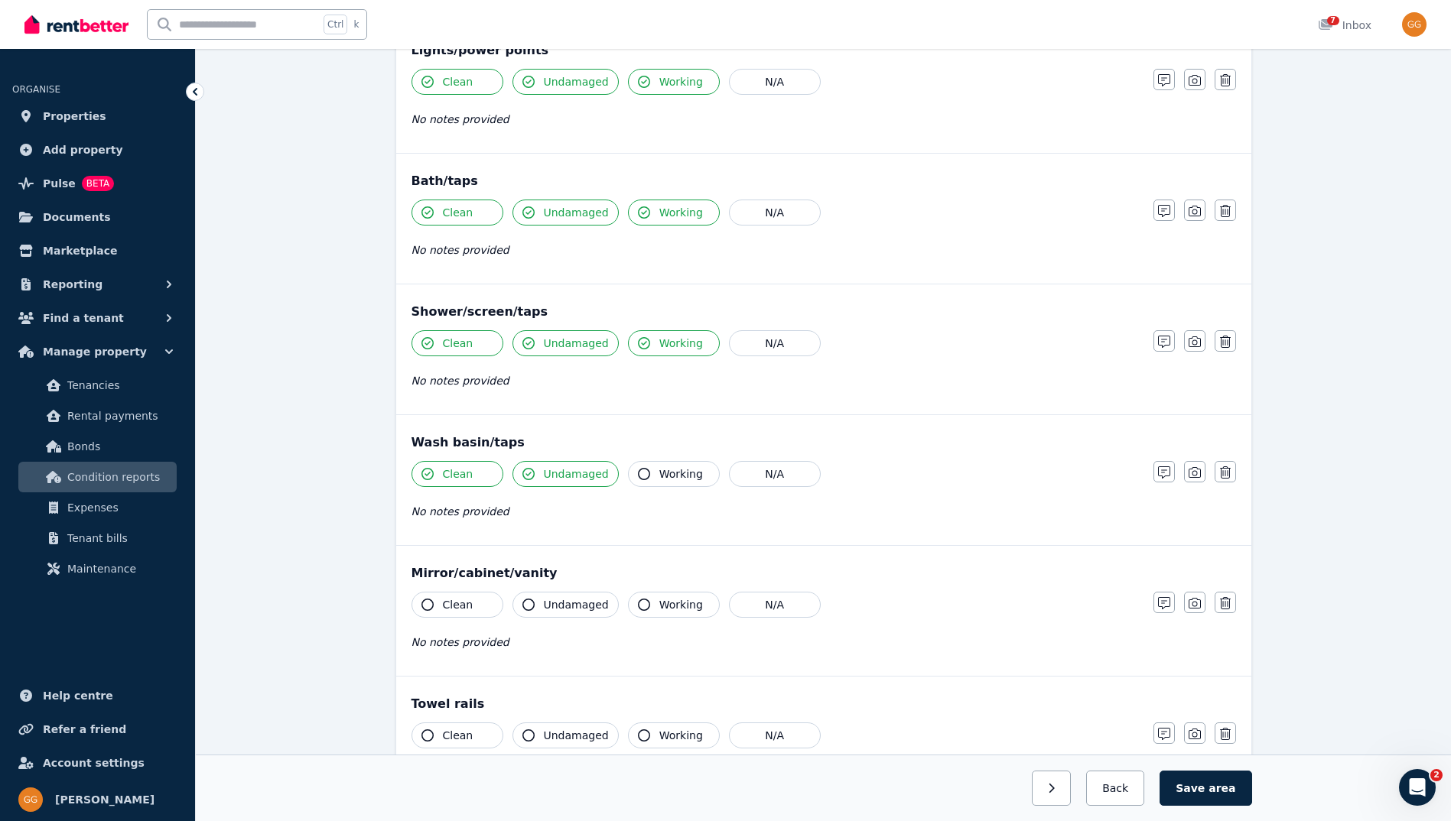
click at [674, 472] on span "Working" at bounding box center [681, 473] width 44 height 15
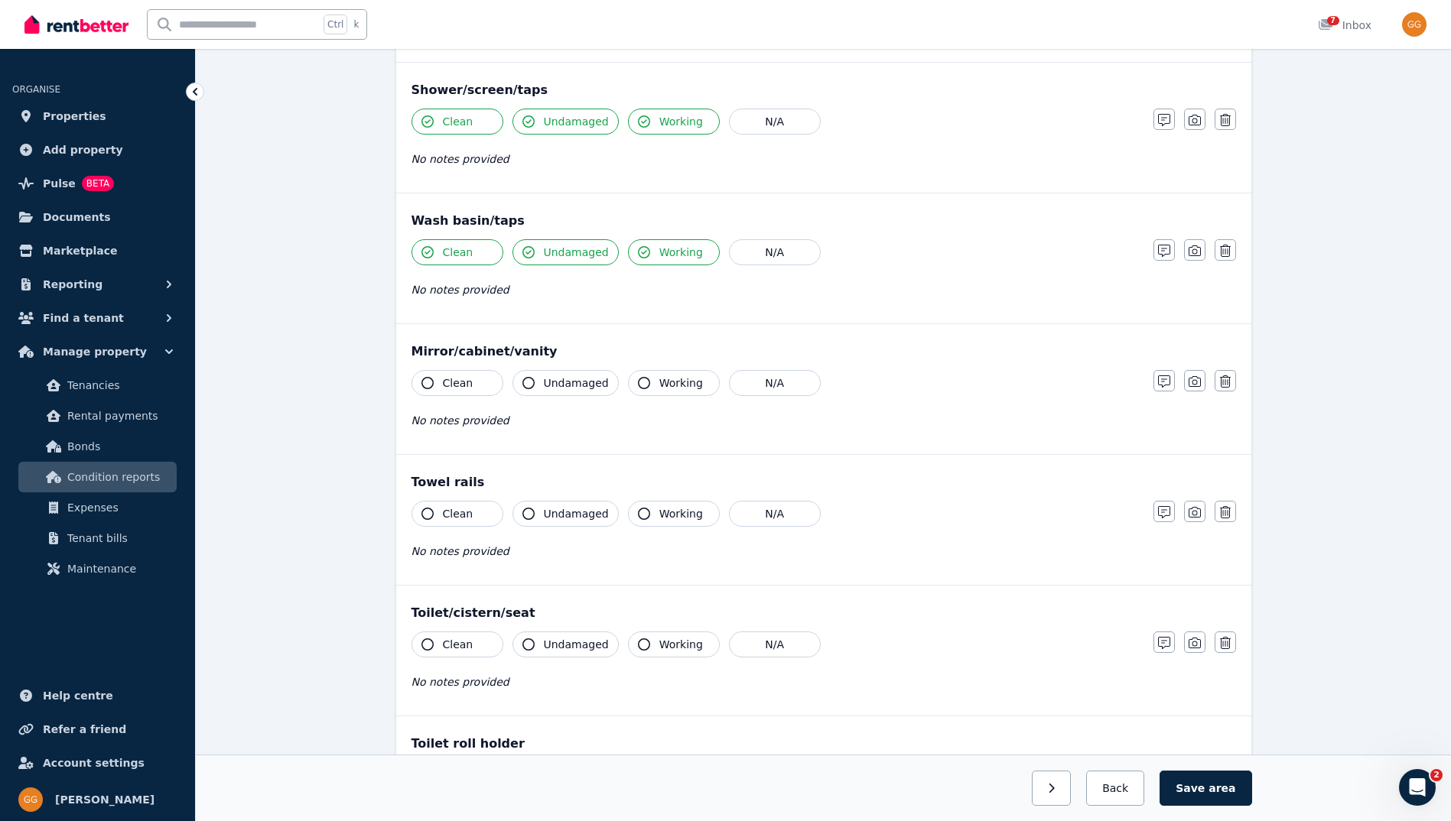
scroll to position [1223, 0]
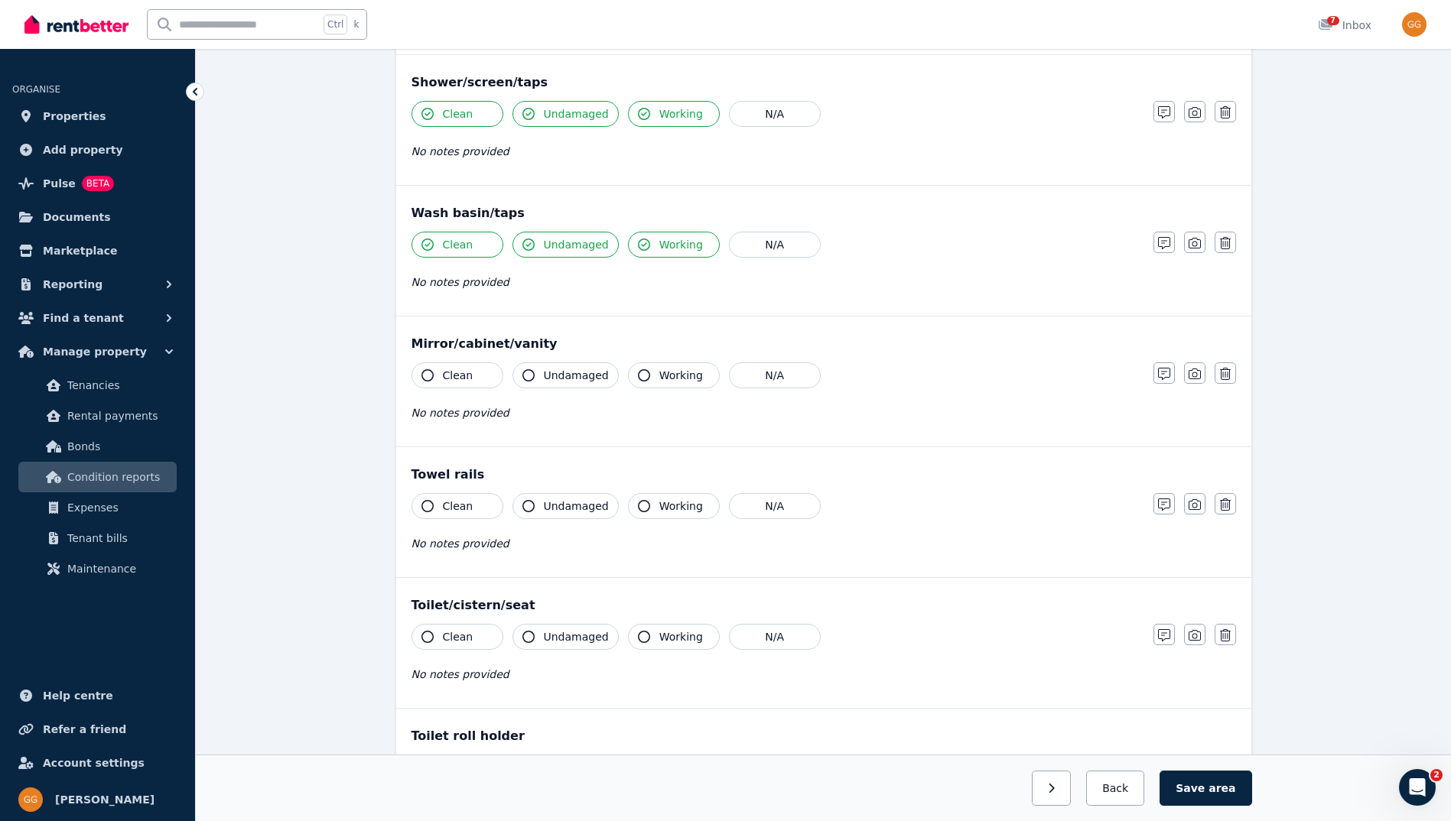
drag, startPoint x: 431, startPoint y: 370, endPoint x: 520, endPoint y: 375, distance: 88.9
click at [441, 375] on button "Clean" at bounding box center [457, 375] width 92 height 26
click at [532, 375] on icon "button" at bounding box center [528, 375] width 12 height 12
click at [638, 375] on icon "button" at bounding box center [644, 375] width 12 height 12
click at [451, 506] on span "Clean" at bounding box center [458, 506] width 31 height 15
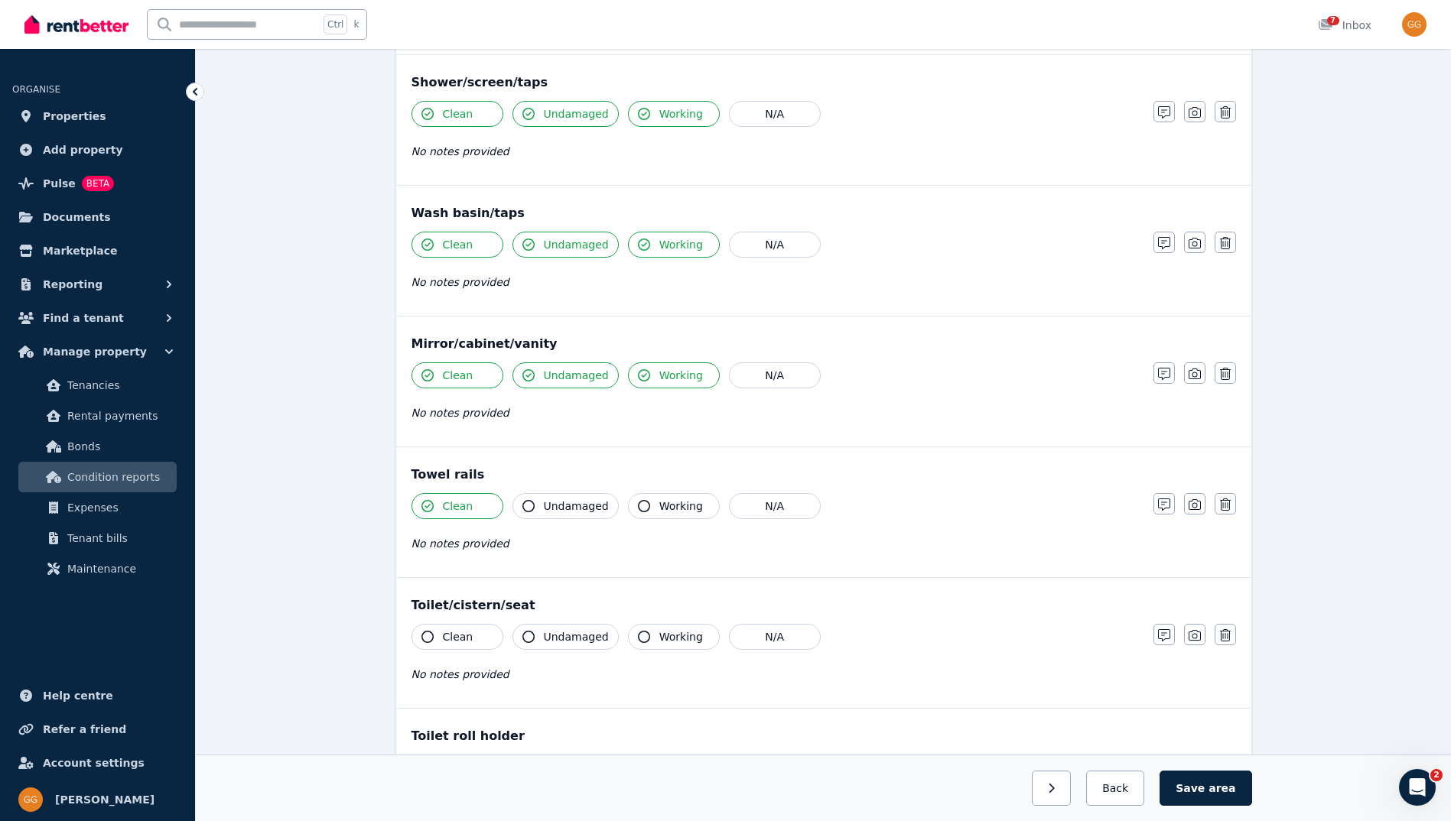
click at [564, 500] on span "Undamaged" at bounding box center [576, 506] width 65 height 15
click at [667, 505] on span "Working" at bounding box center [681, 506] width 44 height 15
drag, startPoint x: 444, startPoint y: 638, endPoint x: 539, endPoint y: 631, distance: 95.1
click at [444, 639] on span "Clean" at bounding box center [458, 636] width 31 height 15
drag, startPoint x: 539, startPoint y: 631, endPoint x: 665, endPoint y: 643, distance: 126.0
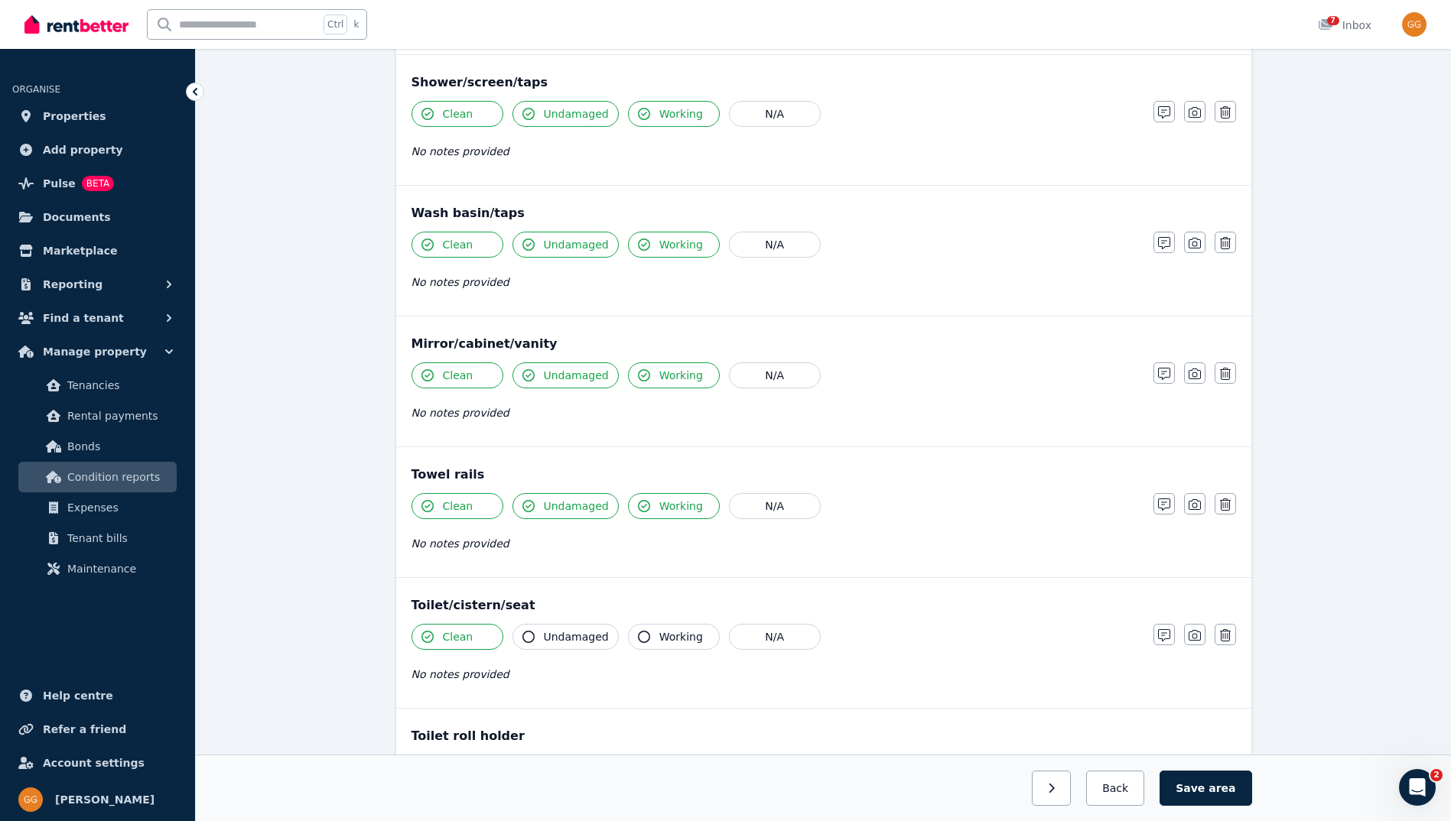
click at [559, 633] on button "Undamaged" at bounding box center [565, 637] width 106 height 26
click at [684, 646] on button "Working" at bounding box center [674, 637] width 92 height 26
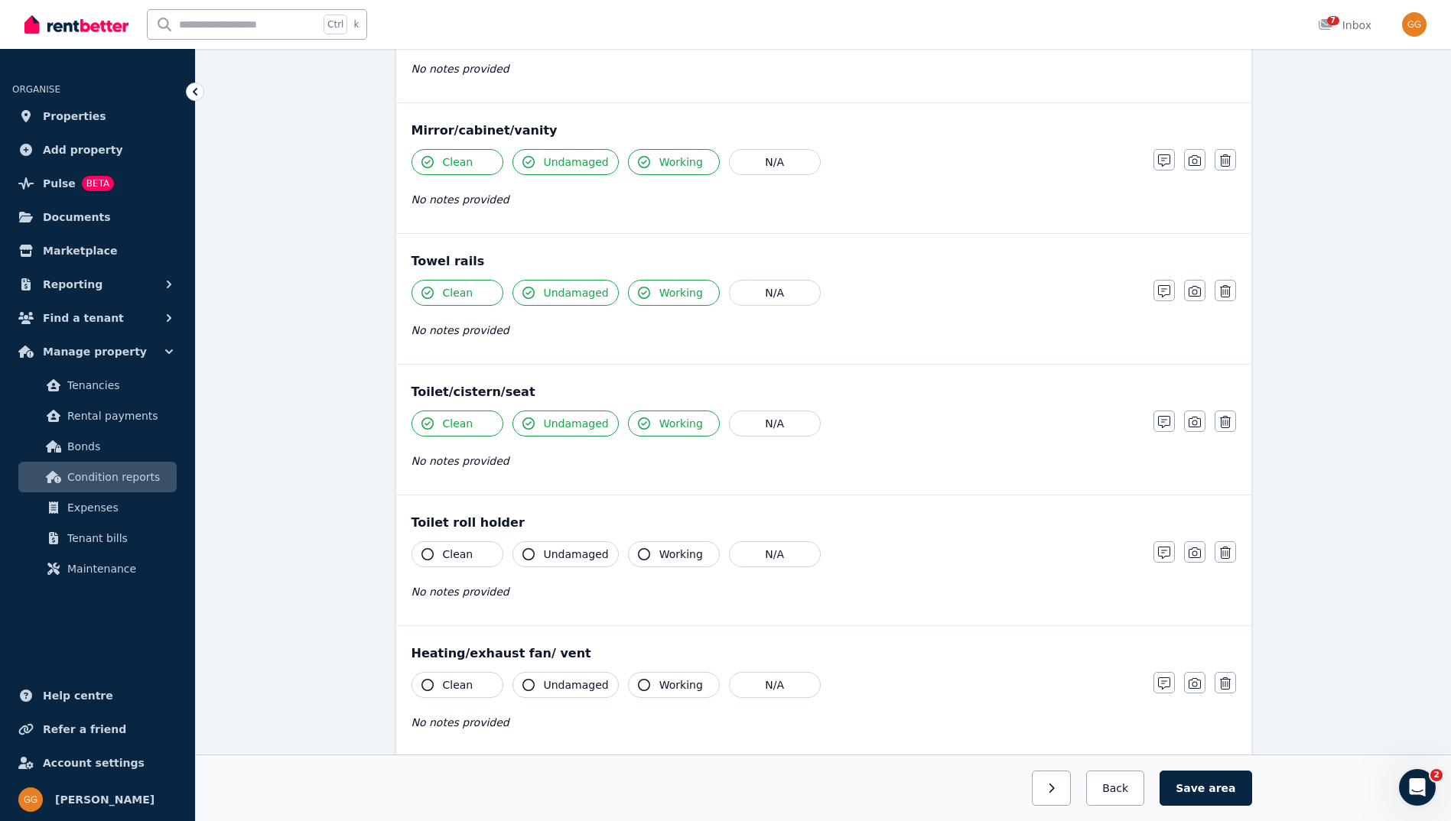
scroll to position [1529, 0]
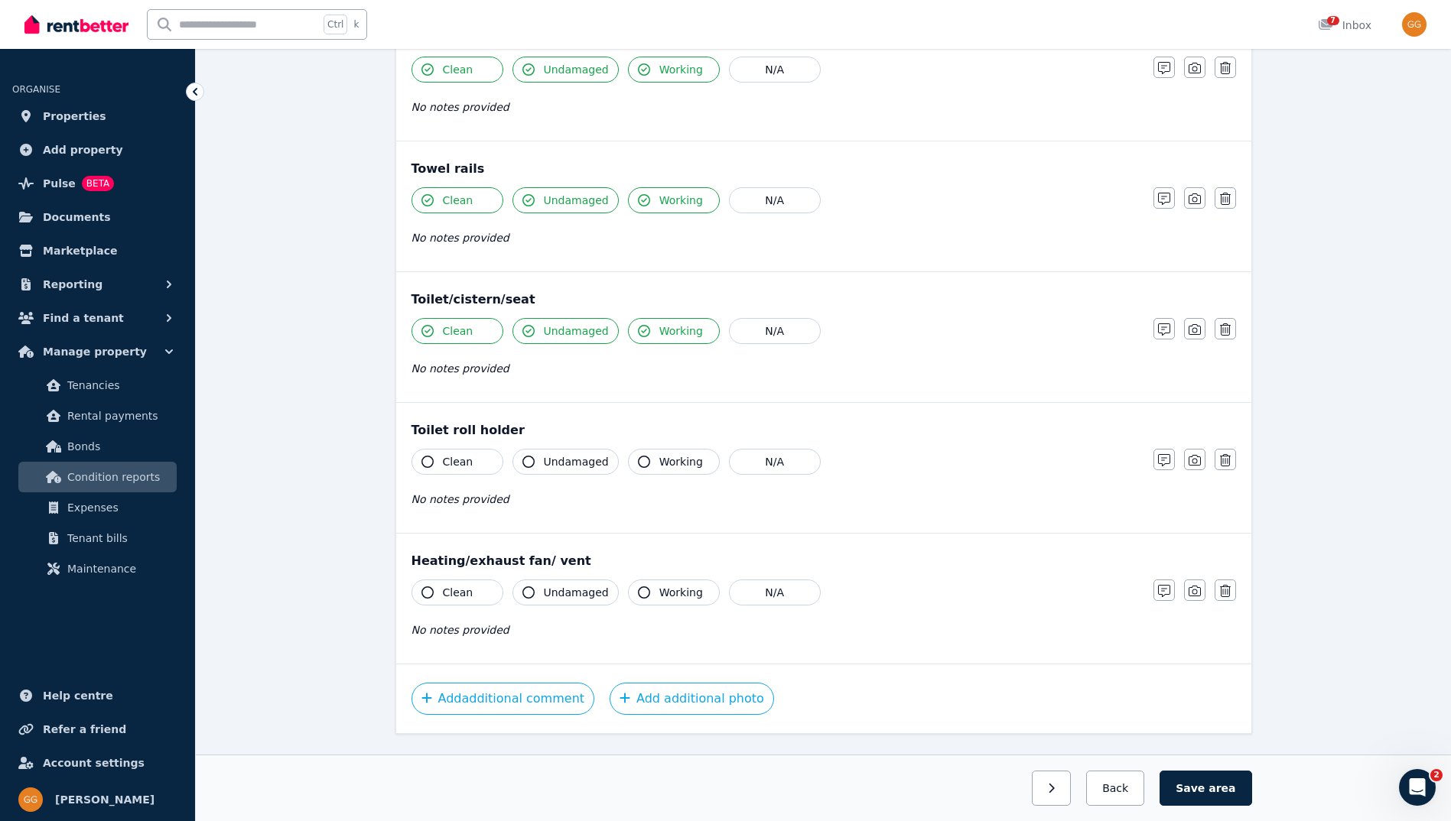
click at [457, 467] on span "Clean" at bounding box center [458, 461] width 31 height 15
drag, startPoint x: 538, startPoint y: 451, endPoint x: 648, endPoint y: 465, distance: 110.2
click at [541, 451] on button "Undamaged" at bounding box center [565, 462] width 106 height 26
click at [659, 465] on span "Working" at bounding box center [681, 461] width 44 height 15
click at [445, 587] on span "Clean" at bounding box center [458, 592] width 31 height 15
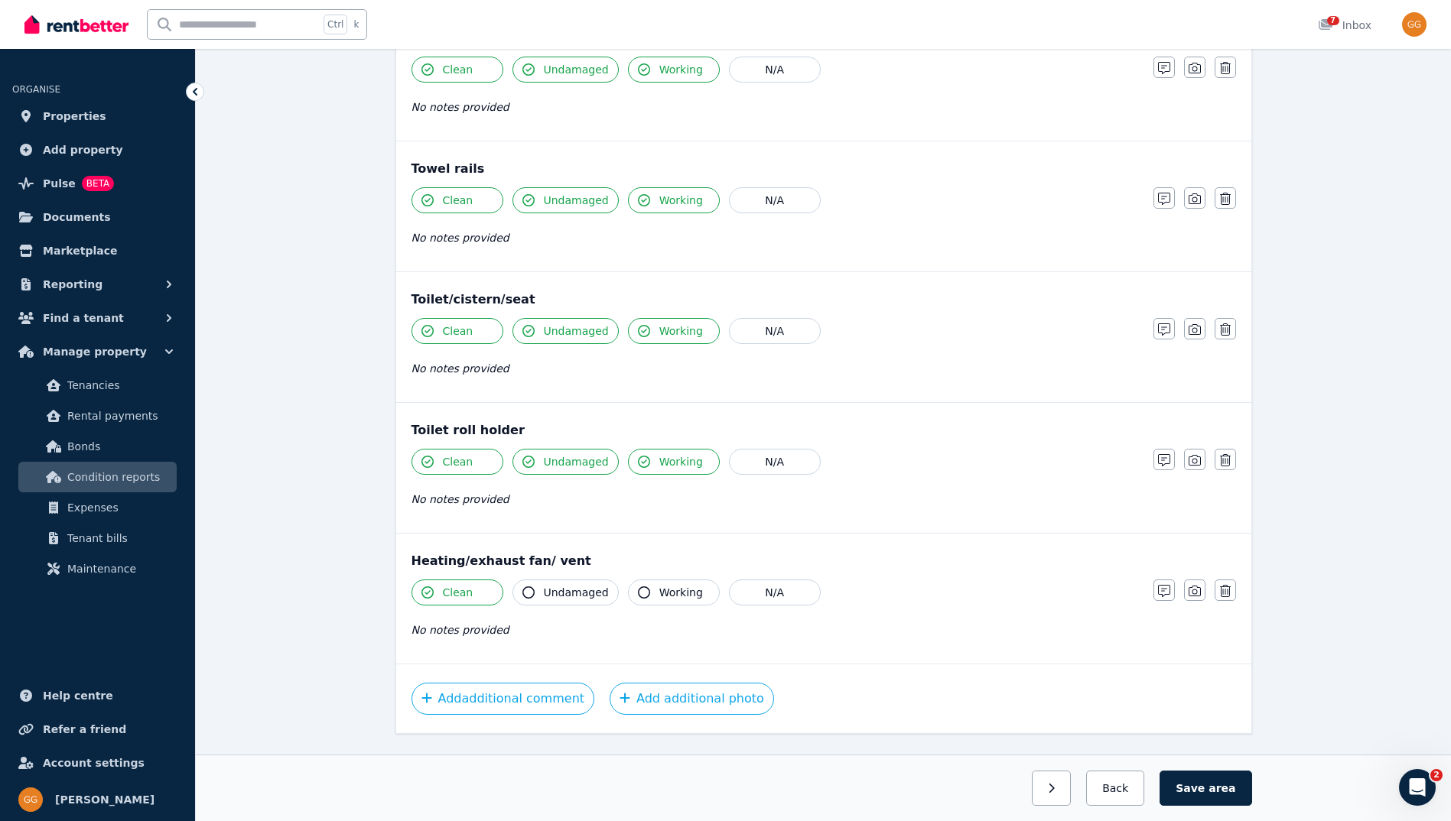
click at [531, 591] on icon "button" at bounding box center [528, 593] width 12 height 12
click at [659, 591] on span "Working" at bounding box center [681, 592] width 44 height 15
click at [677, 690] on button "Add additional photo" at bounding box center [691, 699] width 164 height 32
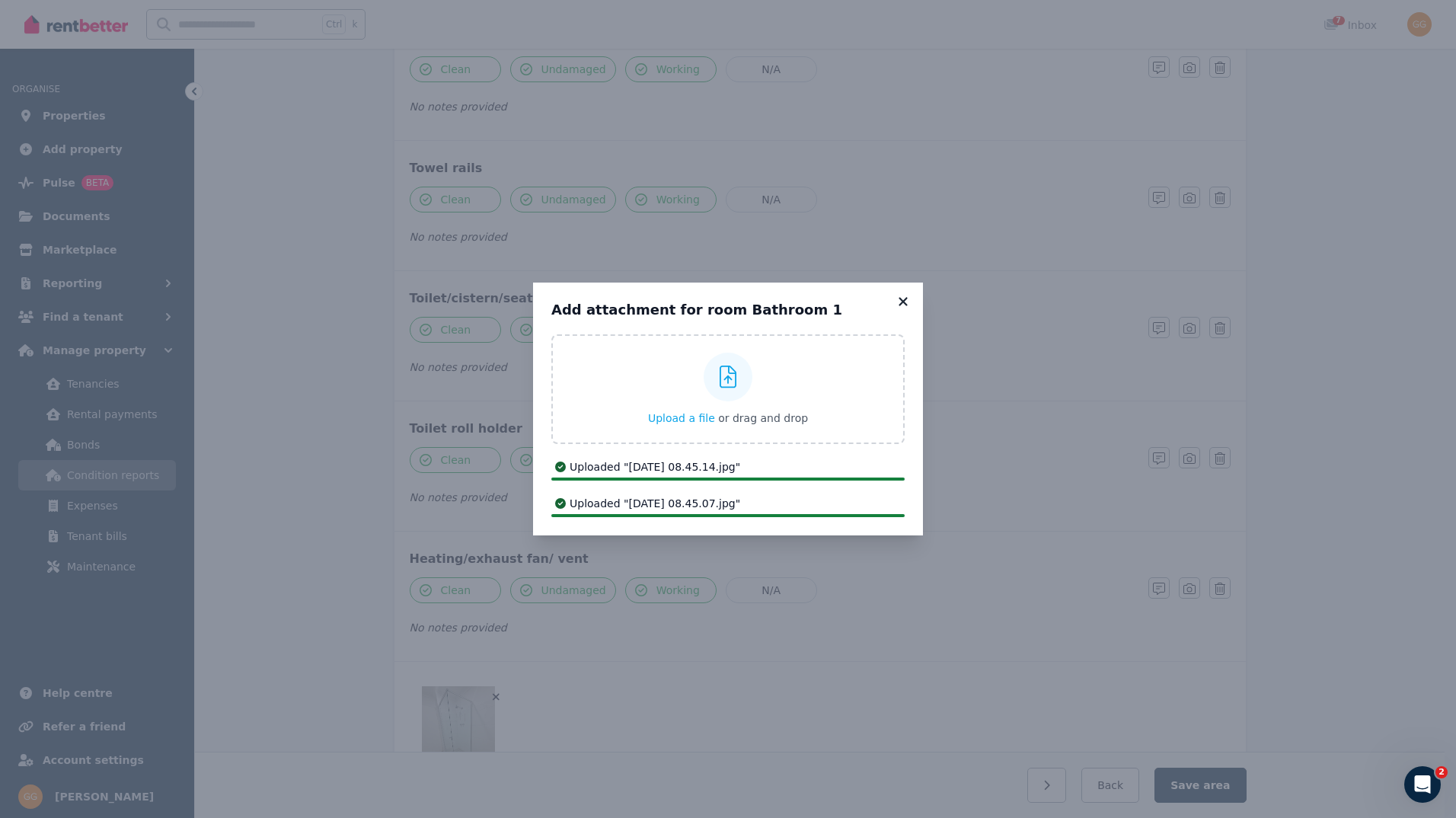
click at [906, 300] on icon at bounding box center [902, 301] width 8 height 8
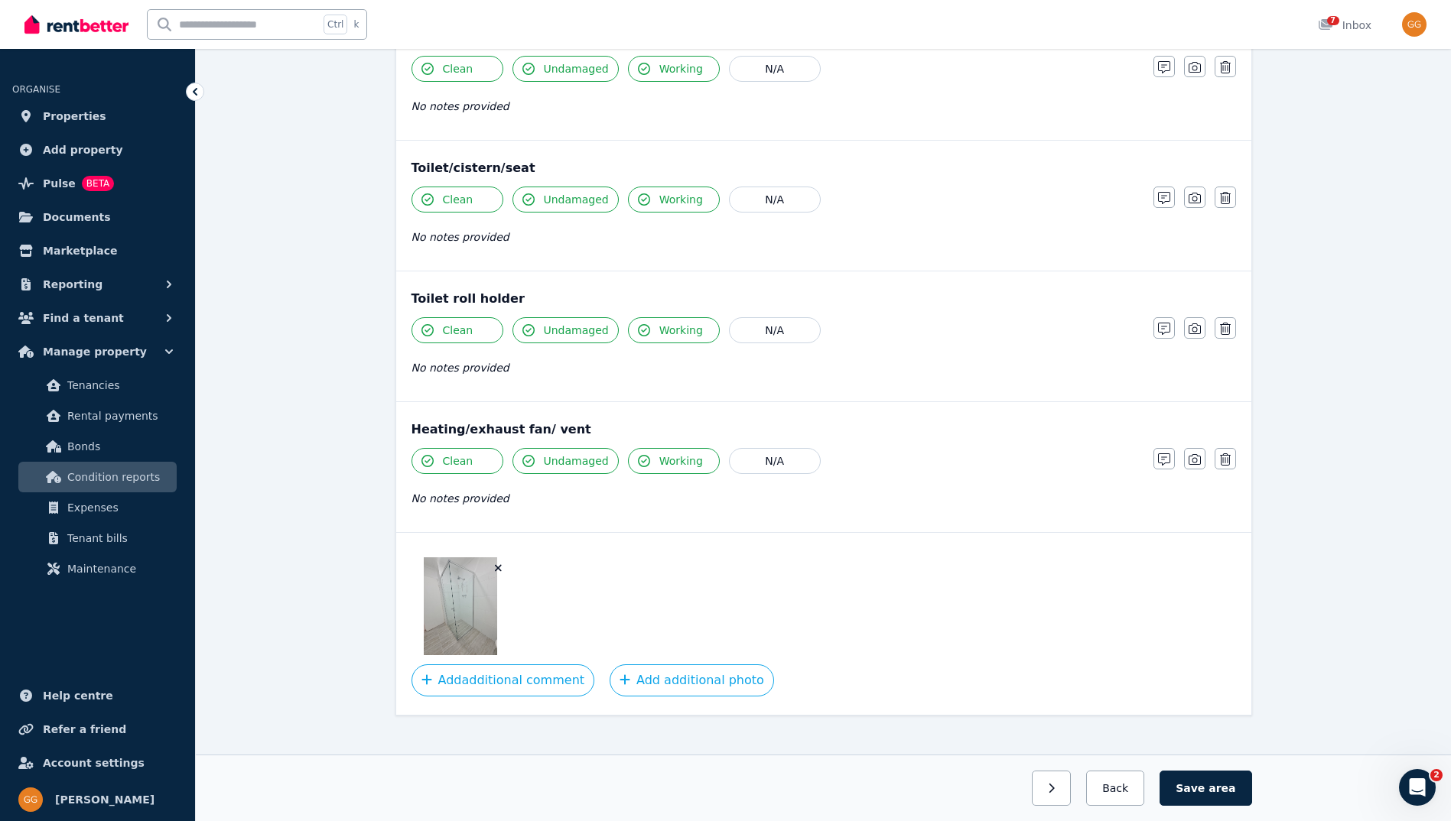
scroll to position [1677, 0]
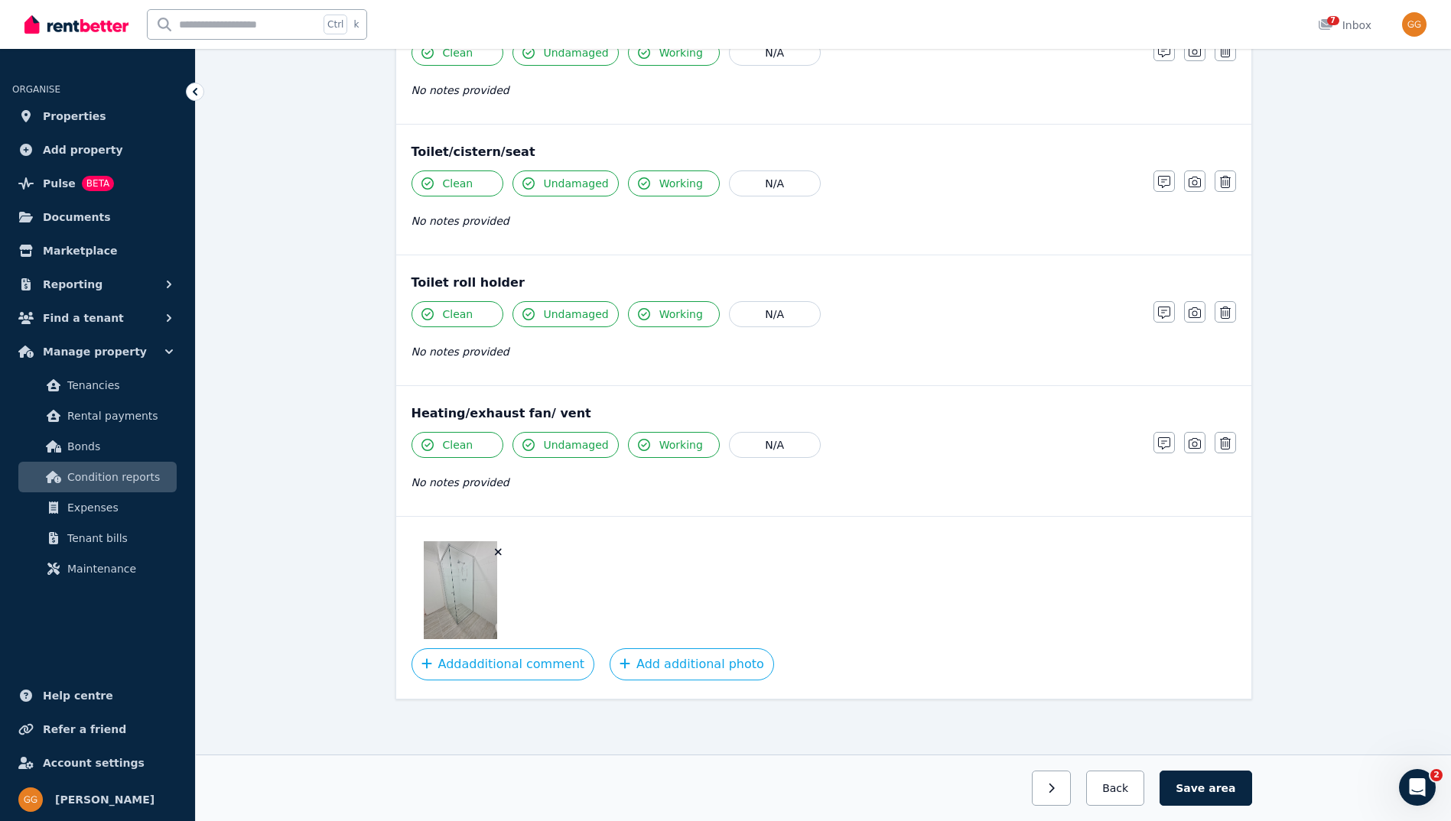
click at [726, 582] on div at bounding box center [823, 590] width 824 height 98
click at [1178, 787] on button "Save area" at bounding box center [1205, 788] width 92 height 35
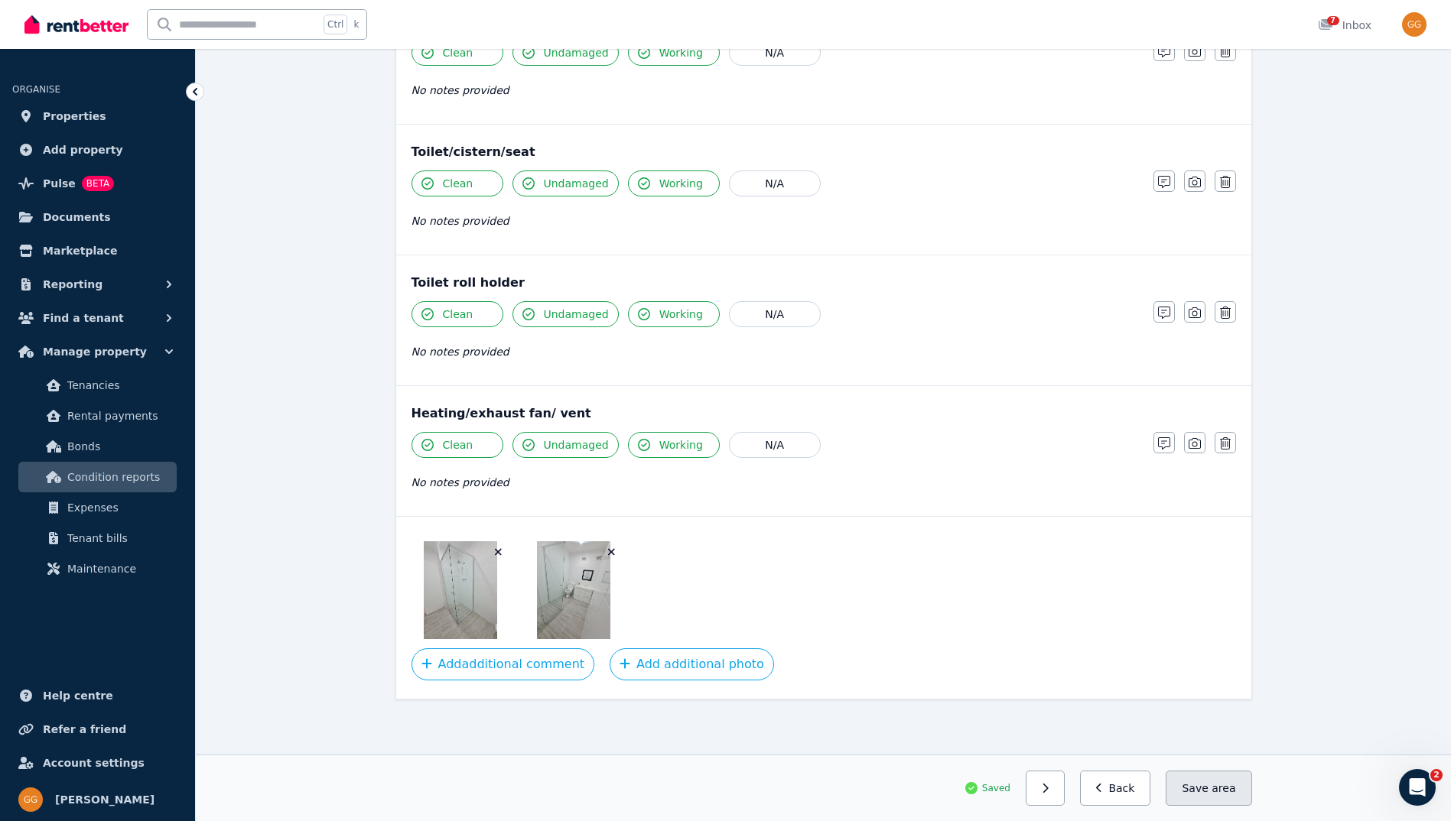
click at [1213, 787] on button "Save area" at bounding box center [1208, 788] width 86 height 35
click at [1048, 787] on icon "button" at bounding box center [1044, 788] width 7 height 11
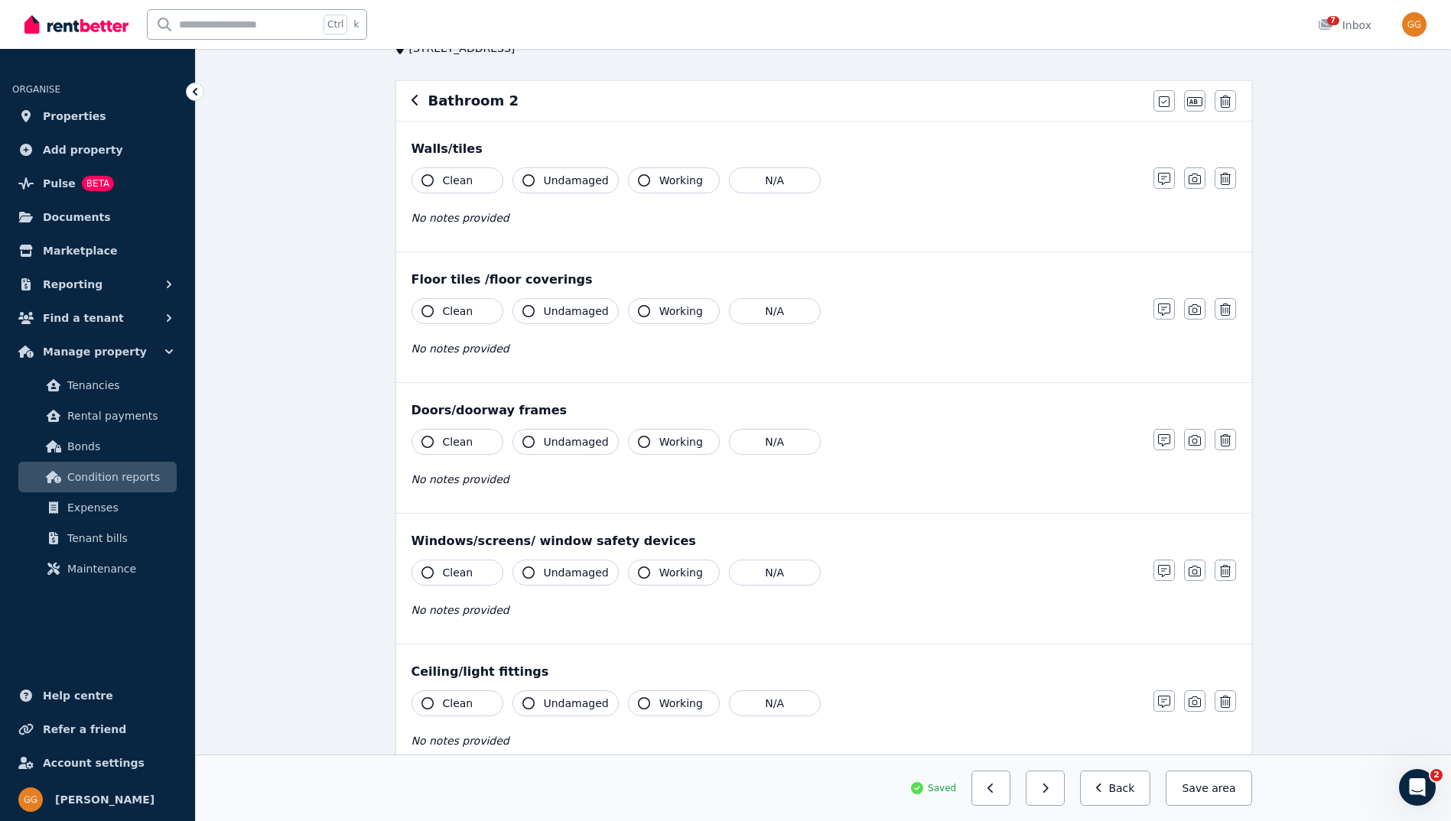
scroll to position [0, 0]
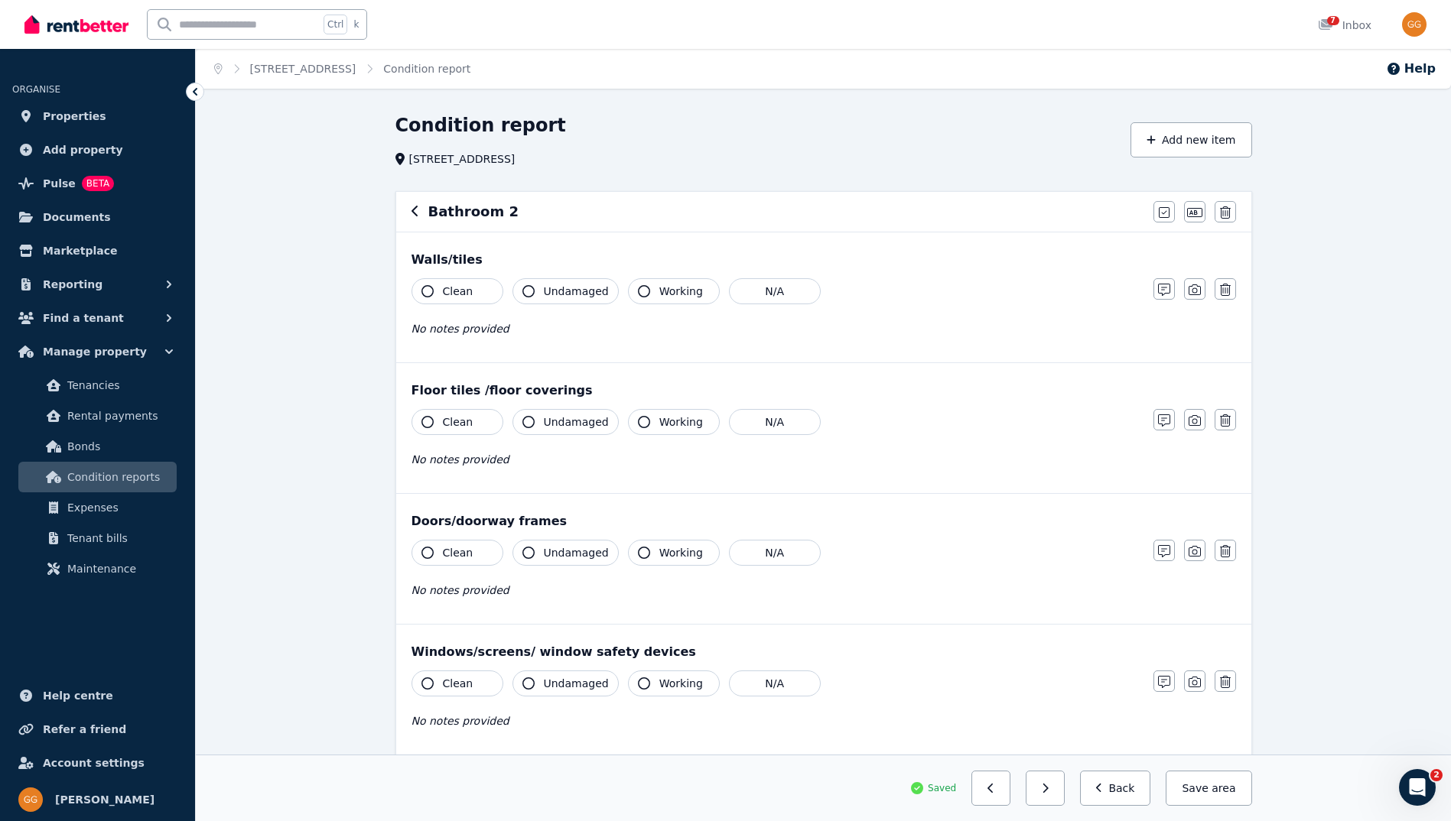
click at [474, 208] on h6 "Bathroom 2" at bounding box center [473, 211] width 90 height 21
click at [1197, 210] on icon "button" at bounding box center [1194, 212] width 15 height 9
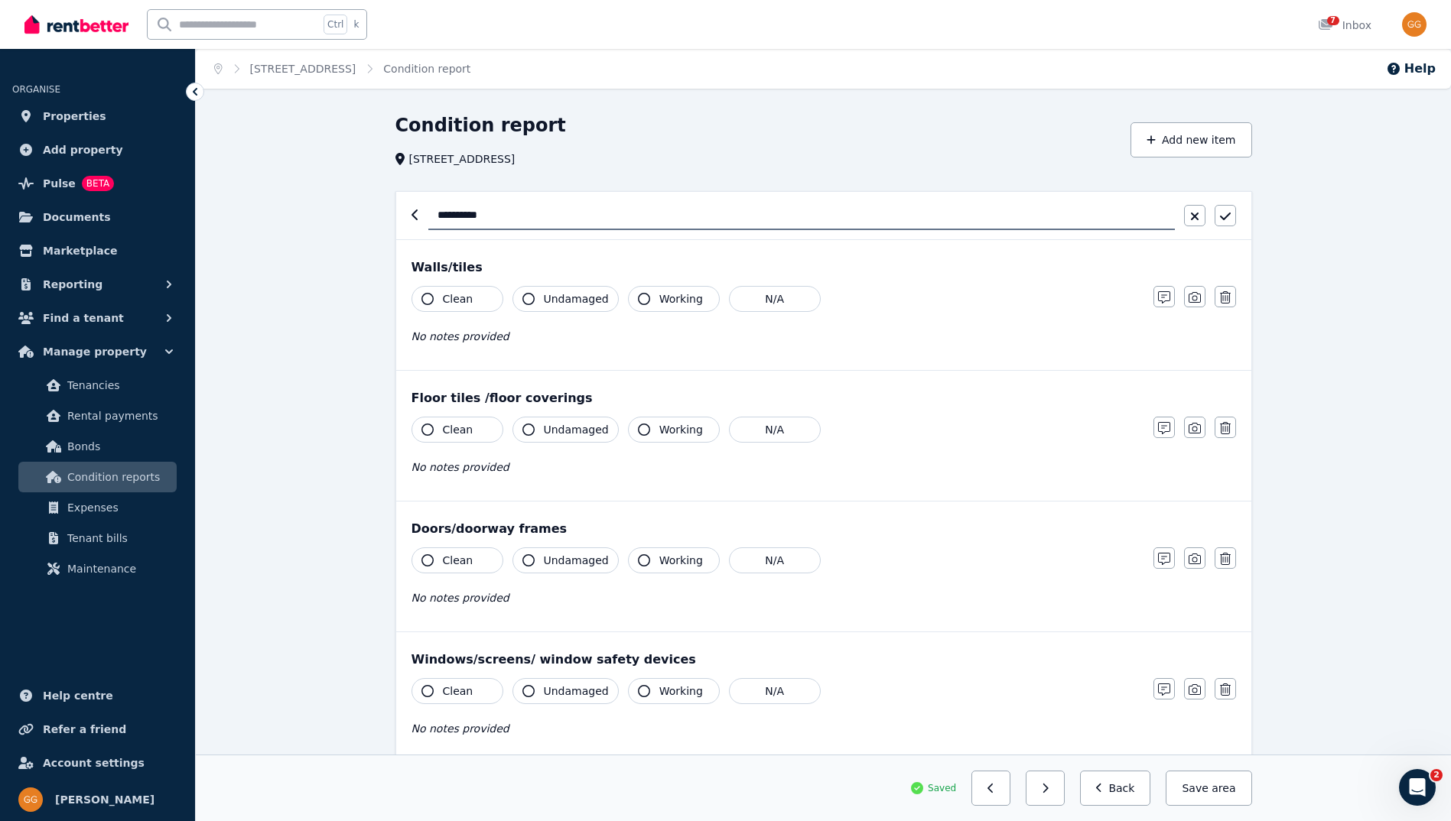
drag, startPoint x: 531, startPoint y: 216, endPoint x: 359, endPoint y: 206, distance: 172.4
type input "**********"
click at [1222, 228] on div "**********" at bounding box center [831, 215] width 807 height 29
click at [1223, 220] on icon "button" at bounding box center [1224, 217] width 11 height 8
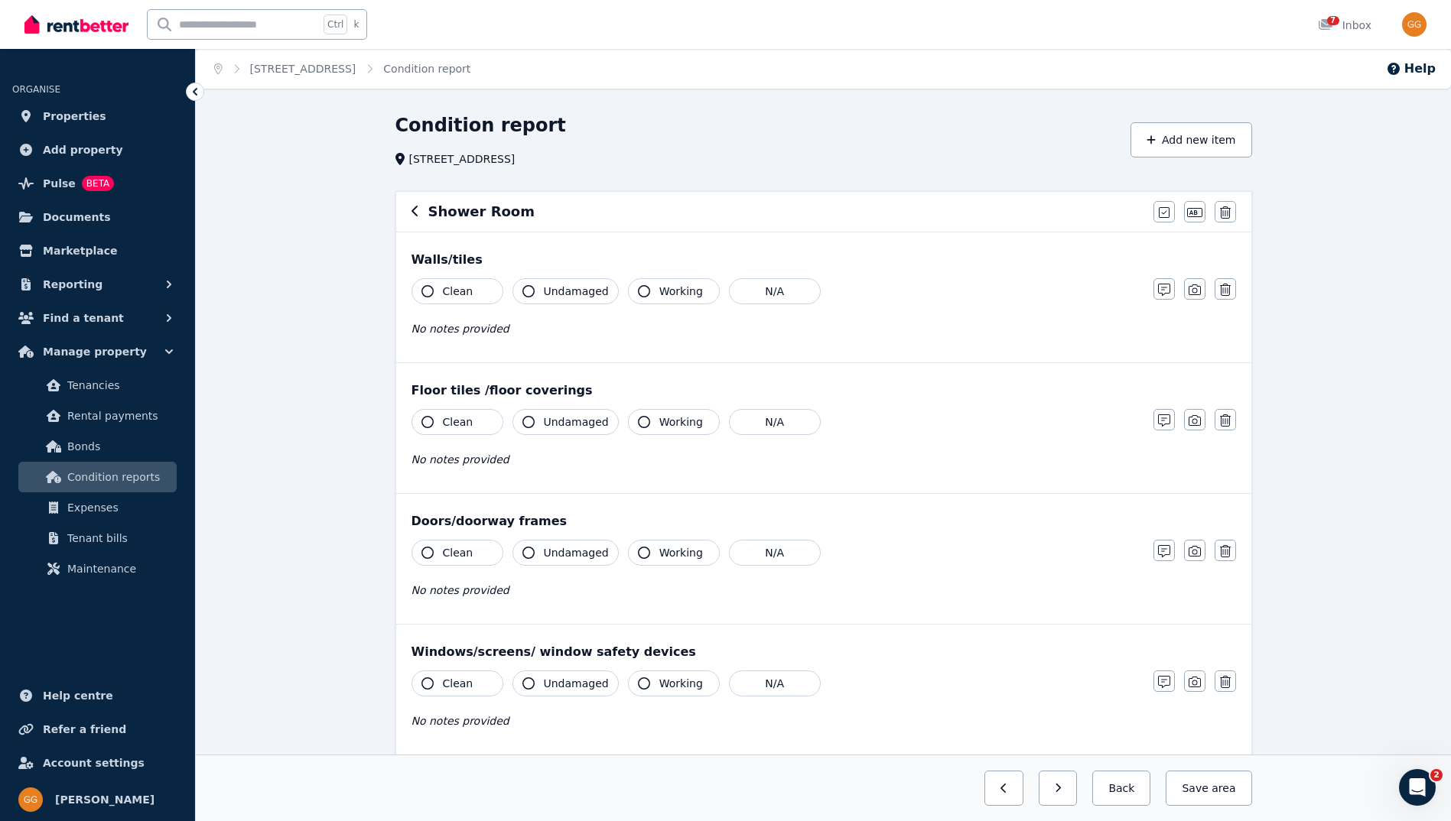
click at [433, 297] on button "Clean" at bounding box center [457, 291] width 92 height 26
drag, startPoint x: 567, startPoint y: 292, endPoint x: 608, endPoint y: 295, distance: 40.6
click at [567, 293] on span "Undamaged" at bounding box center [576, 291] width 65 height 15
click at [638, 287] on icon "button" at bounding box center [644, 291] width 12 height 12
click at [439, 421] on button "Clean" at bounding box center [457, 422] width 92 height 26
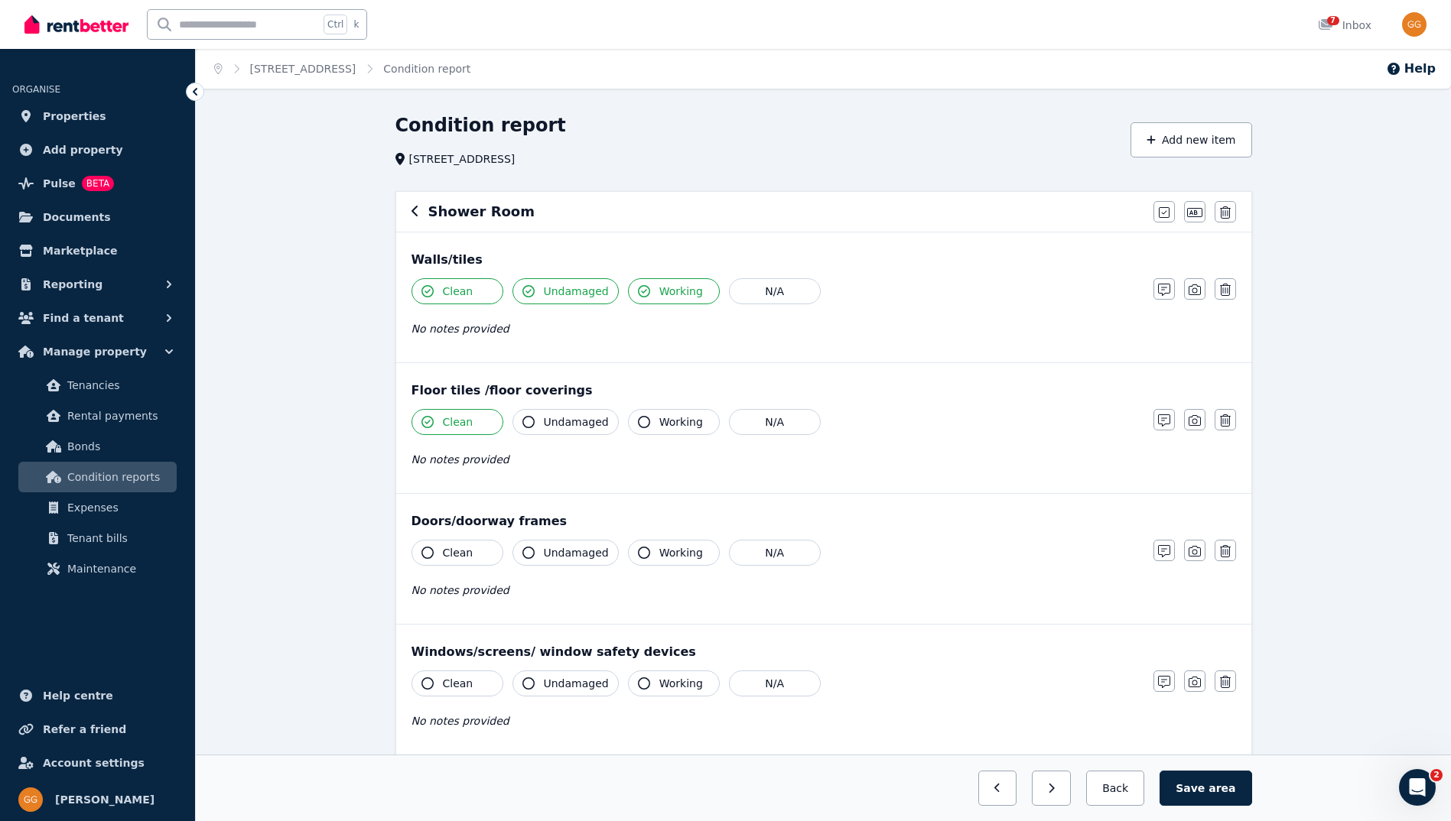
click at [555, 421] on span "Undamaged" at bounding box center [576, 421] width 65 height 15
click at [638, 425] on icon "button" at bounding box center [644, 422] width 12 height 12
drag, startPoint x: 459, startPoint y: 552, endPoint x: 502, endPoint y: 559, distance: 44.1
click at [466, 556] on span "Clean" at bounding box center [458, 552] width 31 height 15
click at [533, 554] on icon "button" at bounding box center [528, 553] width 12 height 12
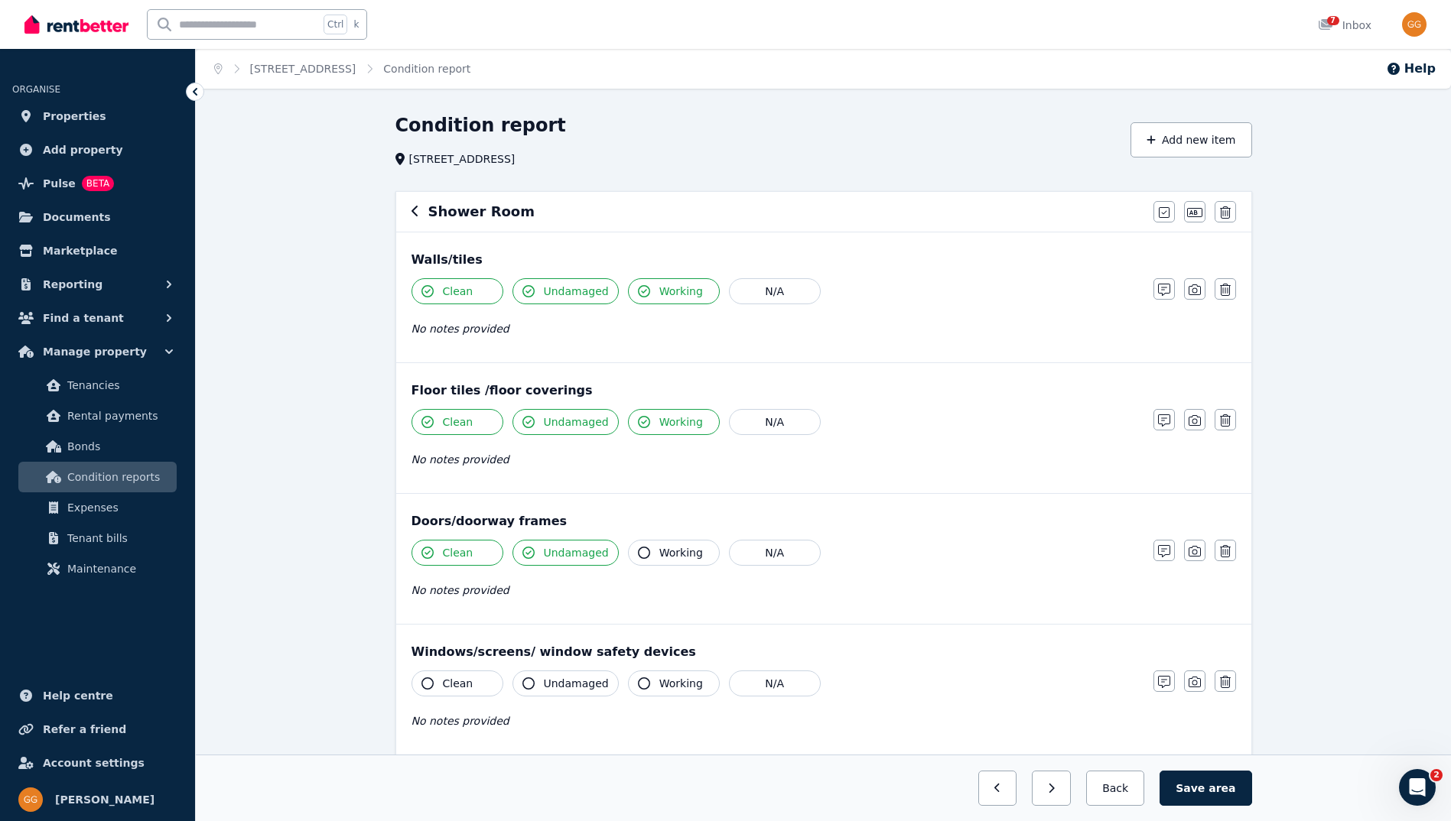
click at [638, 554] on icon "button" at bounding box center [644, 553] width 12 height 12
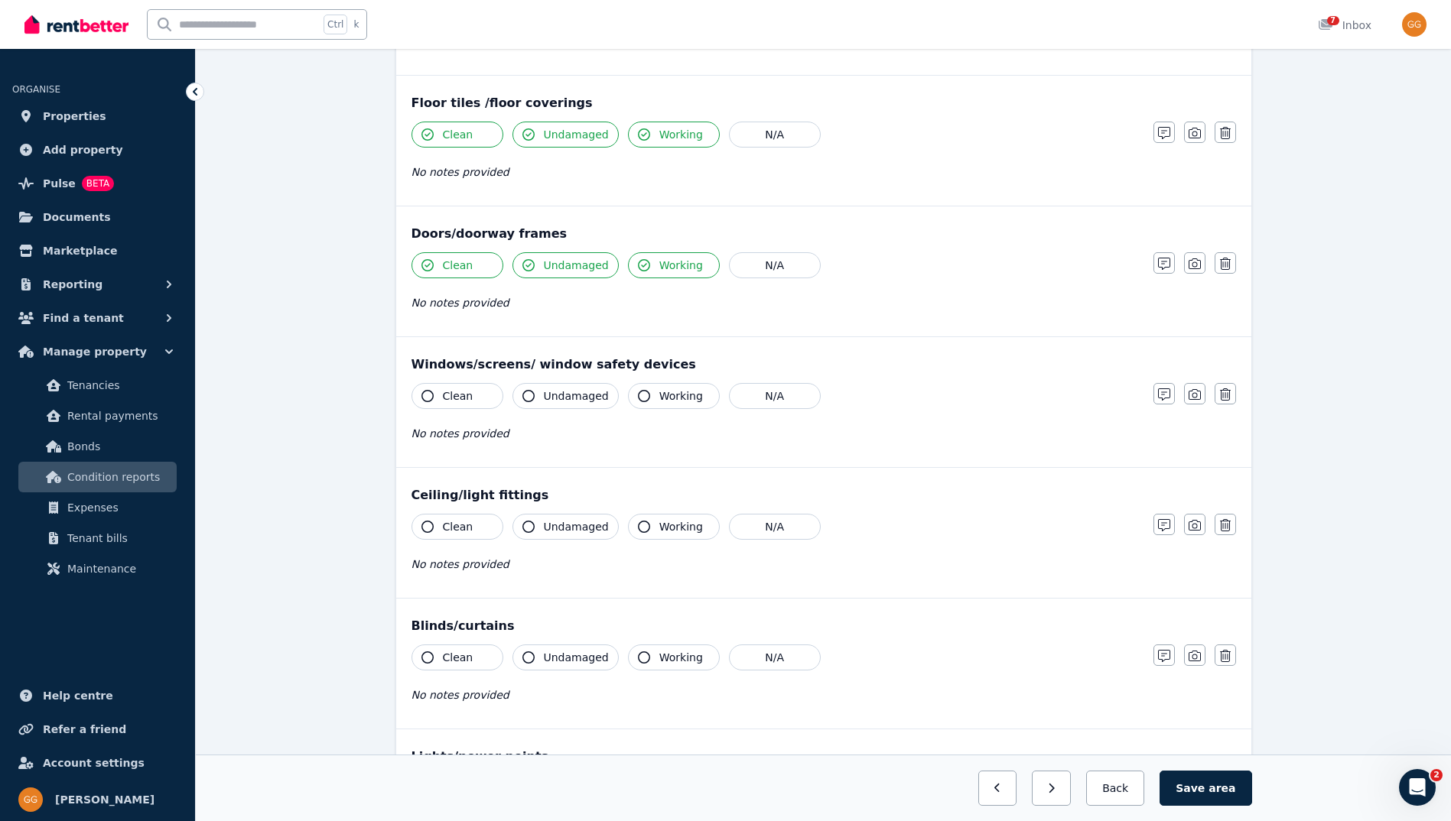
scroll to position [306, 0]
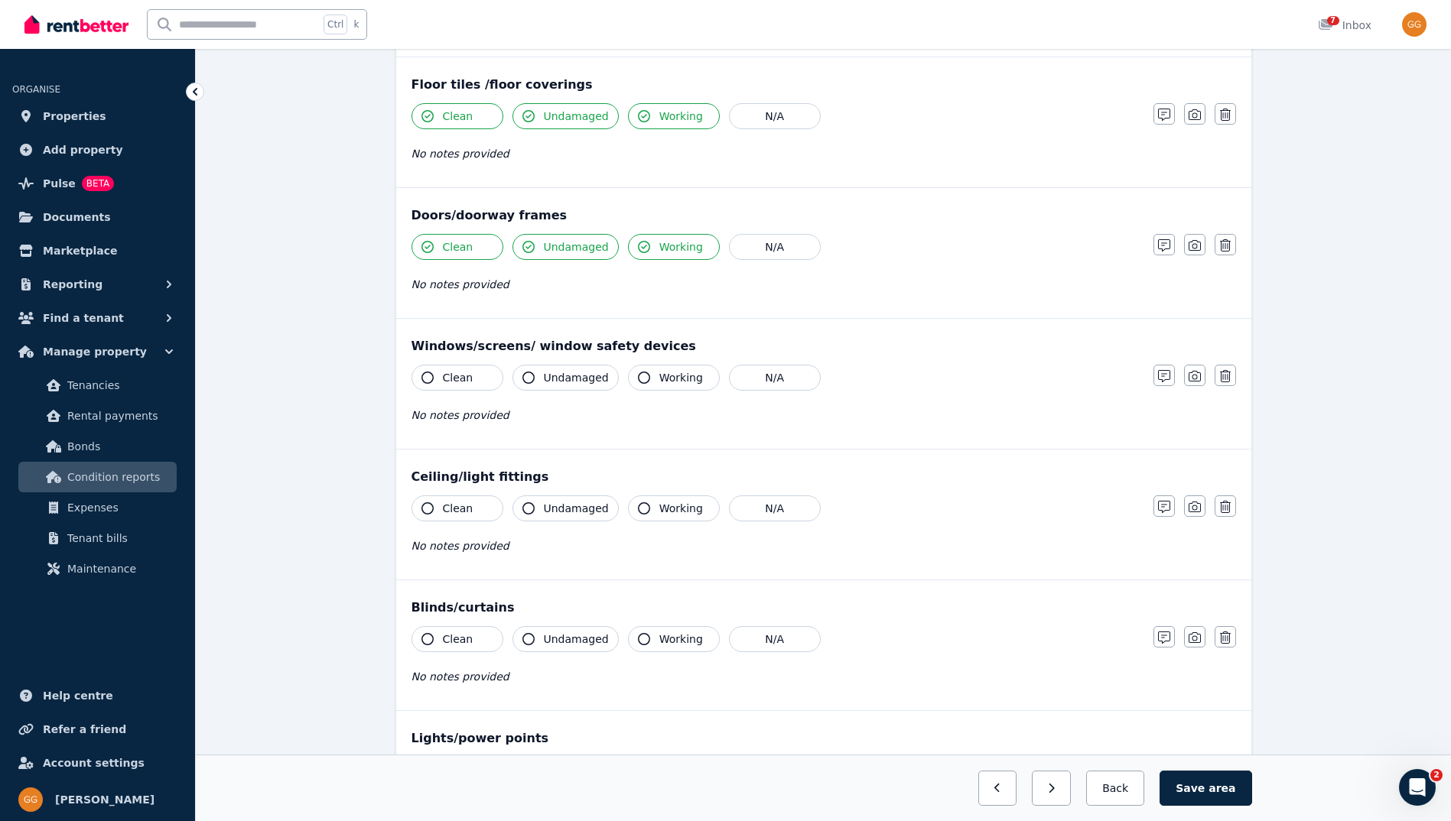
click at [437, 382] on button "Clean" at bounding box center [457, 378] width 92 height 26
drag, startPoint x: 574, startPoint y: 380, endPoint x: 638, endPoint y: 382, distance: 64.3
click at [577, 380] on span "Undamaged" at bounding box center [576, 377] width 65 height 15
click at [642, 381] on icon "button" at bounding box center [644, 378] width 12 height 12
click at [440, 513] on button "Clean" at bounding box center [457, 509] width 92 height 26
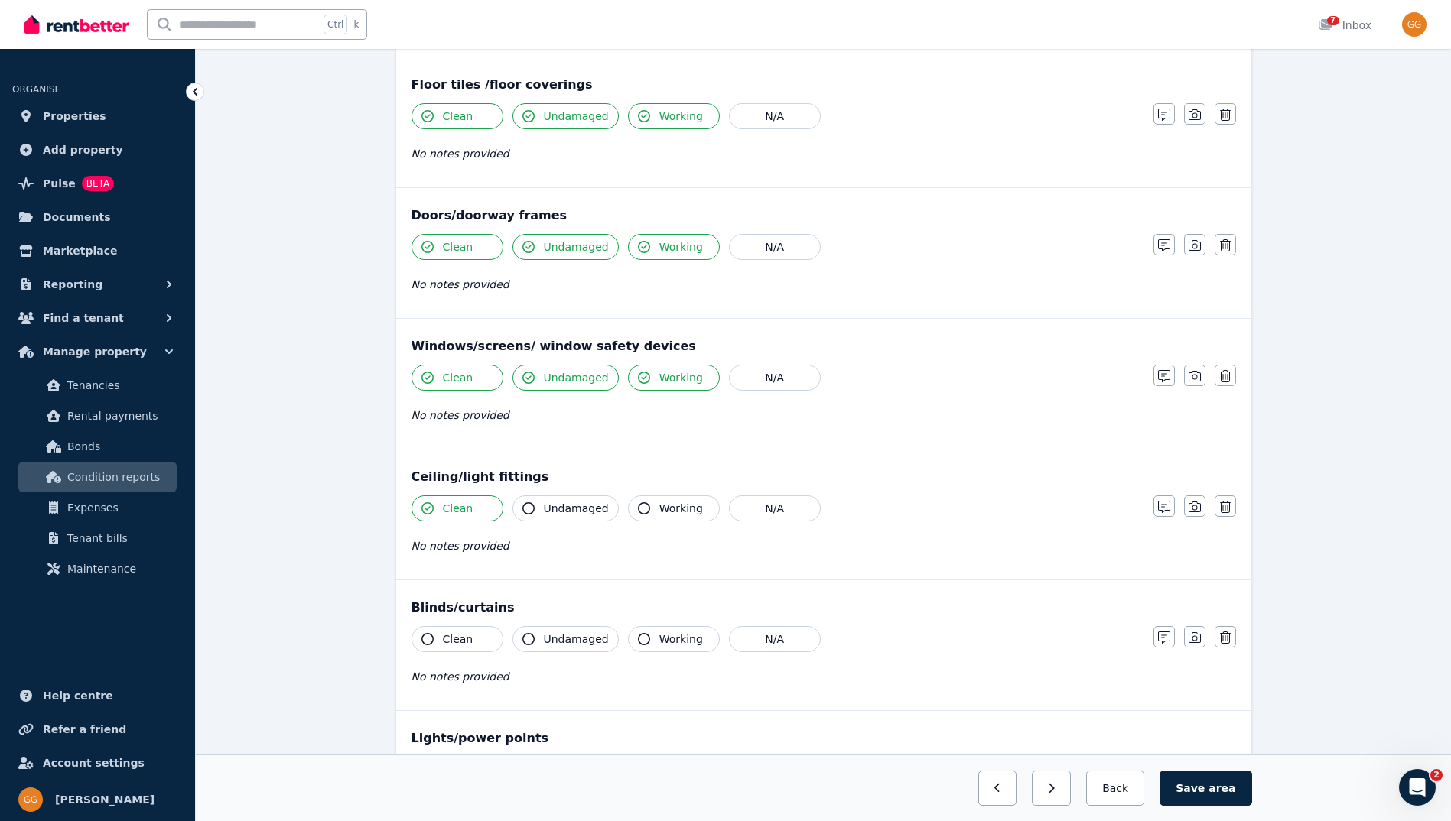
click at [563, 499] on button "Undamaged" at bounding box center [565, 509] width 106 height 26
click at [639, 510] on icon "button" at bounding box center [644, 508] width 12 height 12
click at [431, 629] on button "Clean" at bounding box center [457, 639] width 92 height 26
click at [554, 635] on span "Undamaged" at bounding box center [576, 639] width 65 height 15
click at [638, 635] on icon "button" at bounding box center [644, 639] width 12 height 12
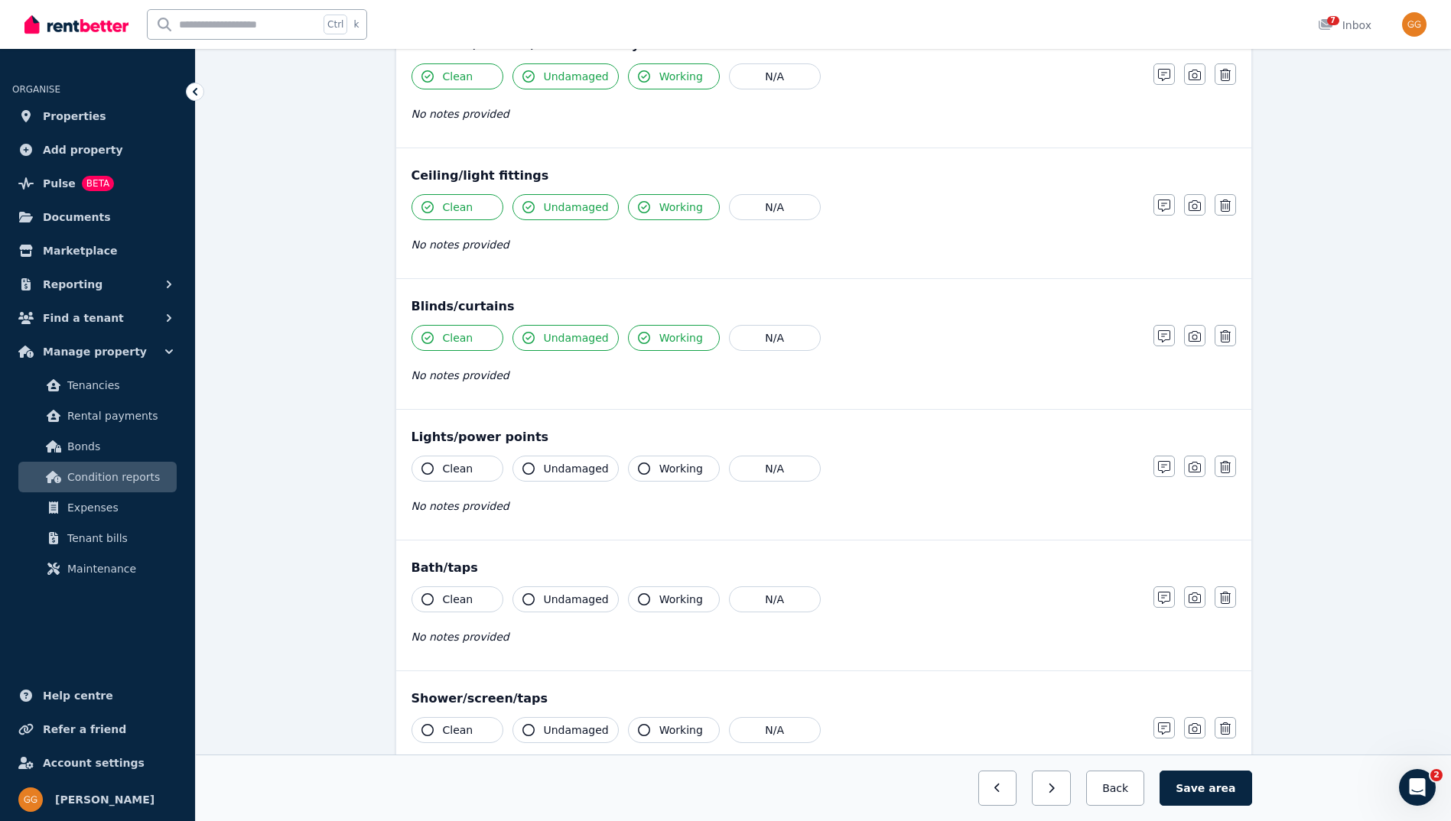
scroll to position [612, 0]
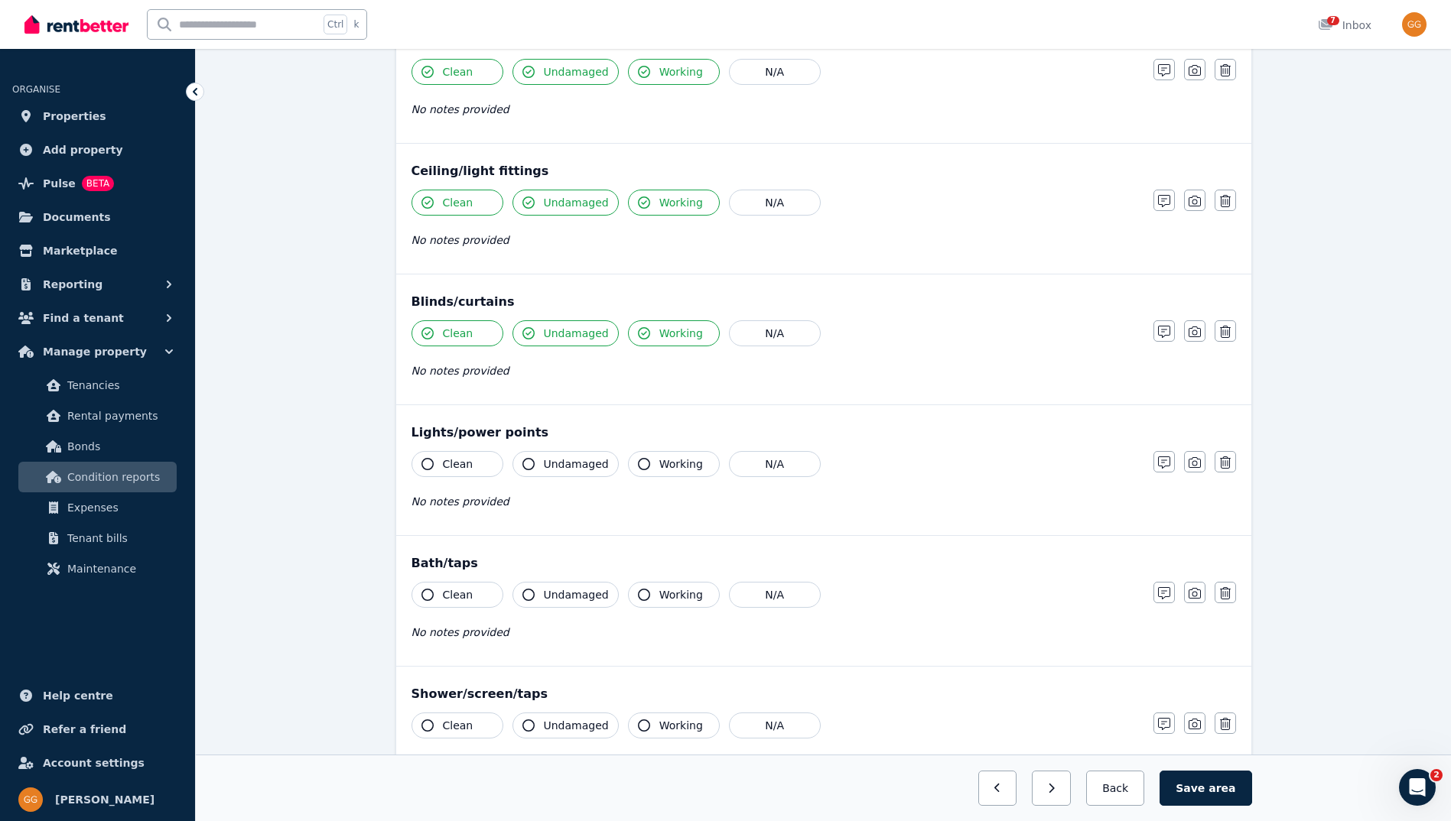
click at [453, 461] on span "Clean" at bounding box center [458, 464] width 31 height 15
drag, startPoint x: 577, startPoint y: 463, endPoint x: 671, endPoint y: 462, distance: 94.8
click at [577, 463] on span "Undamaged" at bounding box center [576, 464] width 65 height 15
click at [671, 462] on span "Working" at bounding box center [681, 464] width 44 height 15
click at [450, 596] on span "Clean" at bounding box center [458, 594] width 31 height 15
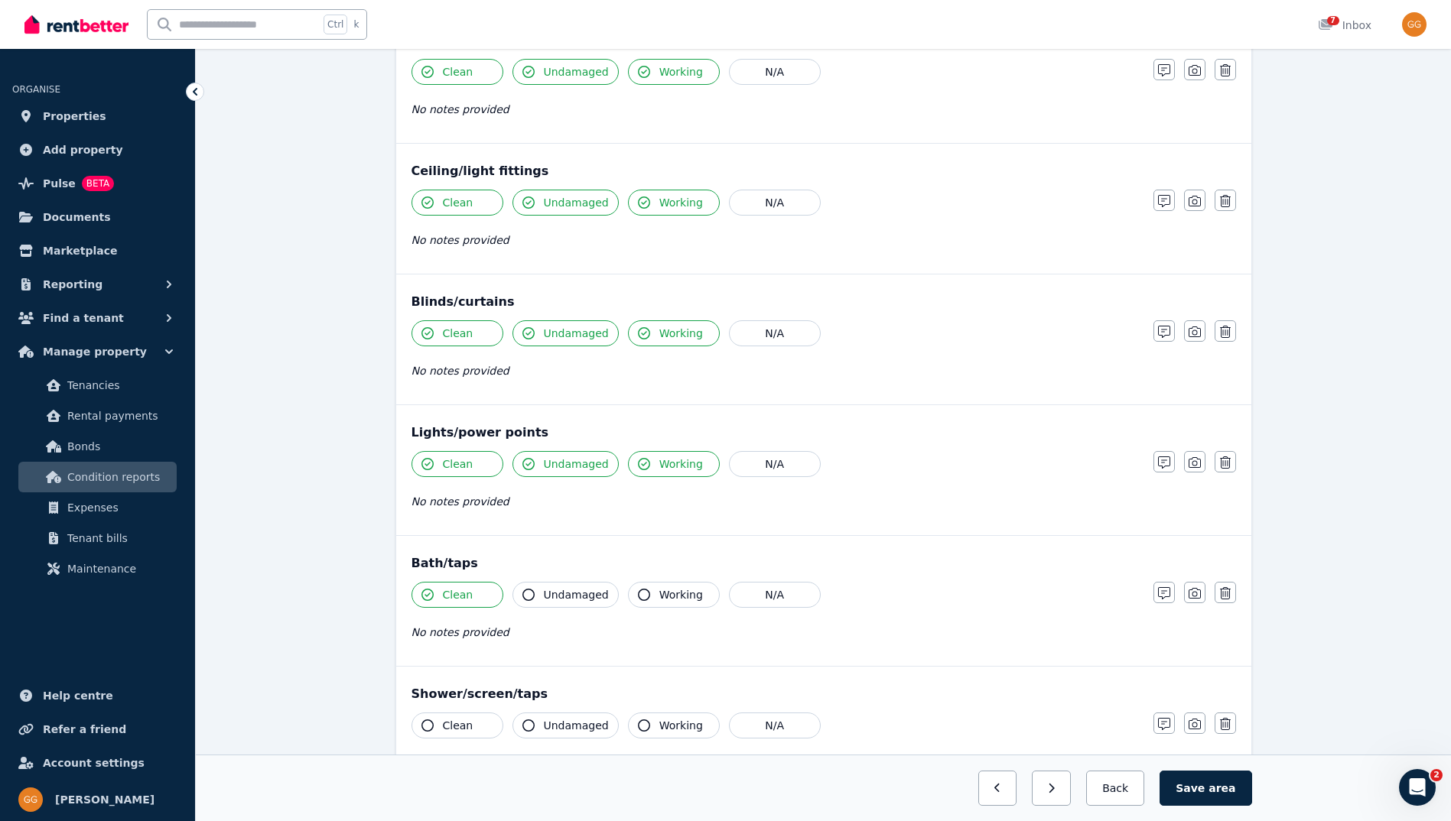
click at [577, 588] on span "Undamaged" at bounding box center [576, 594] width 65 height 15
drag, startPoint x: 652, startPoint y: 595, endPoint x: 619, endPoint y: 599, distance: 33.1
click at [659, 595] on span "Working" at bounding box center [681, 594] width 44 height 15
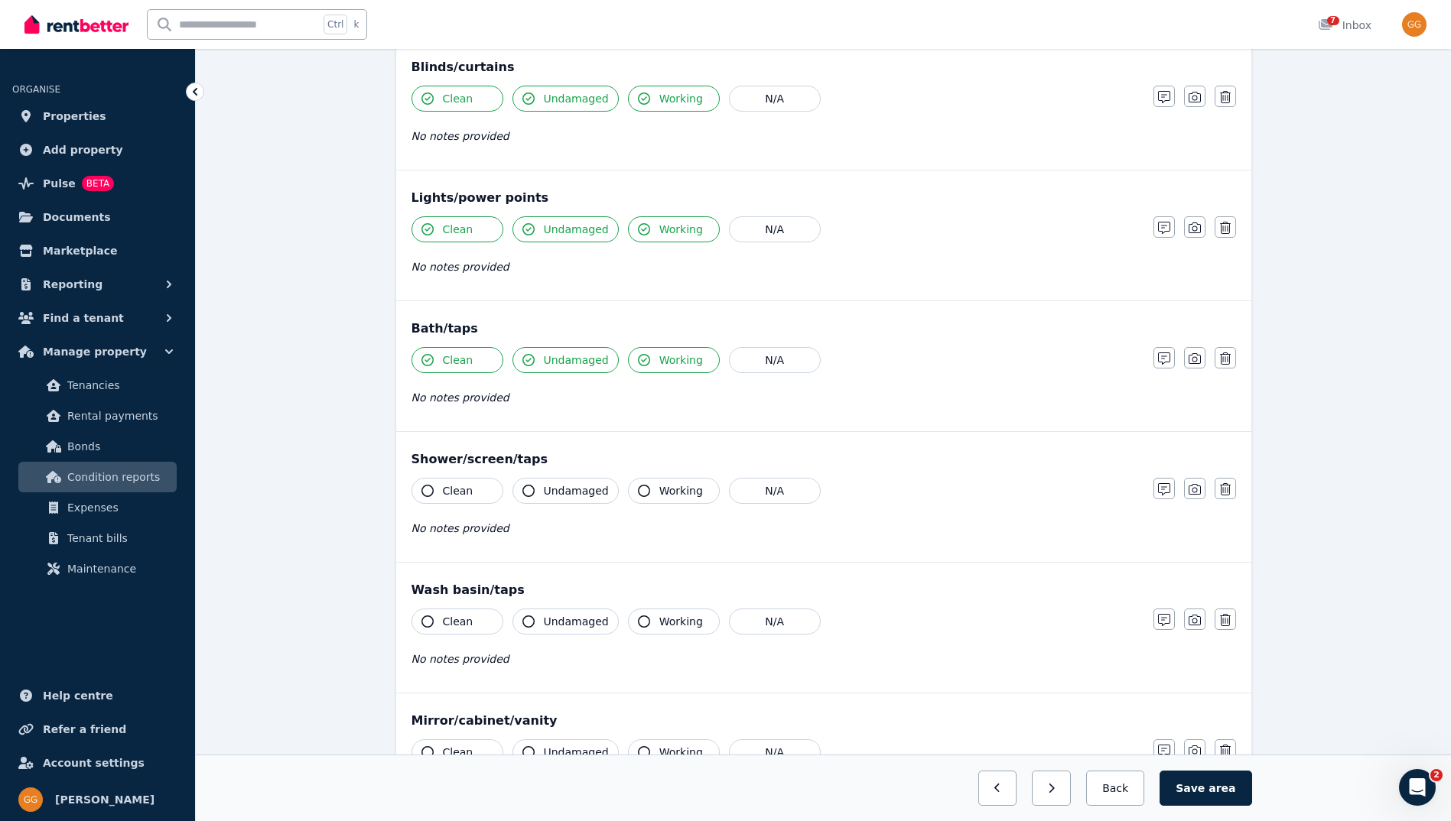
scroll to position [918, 0]
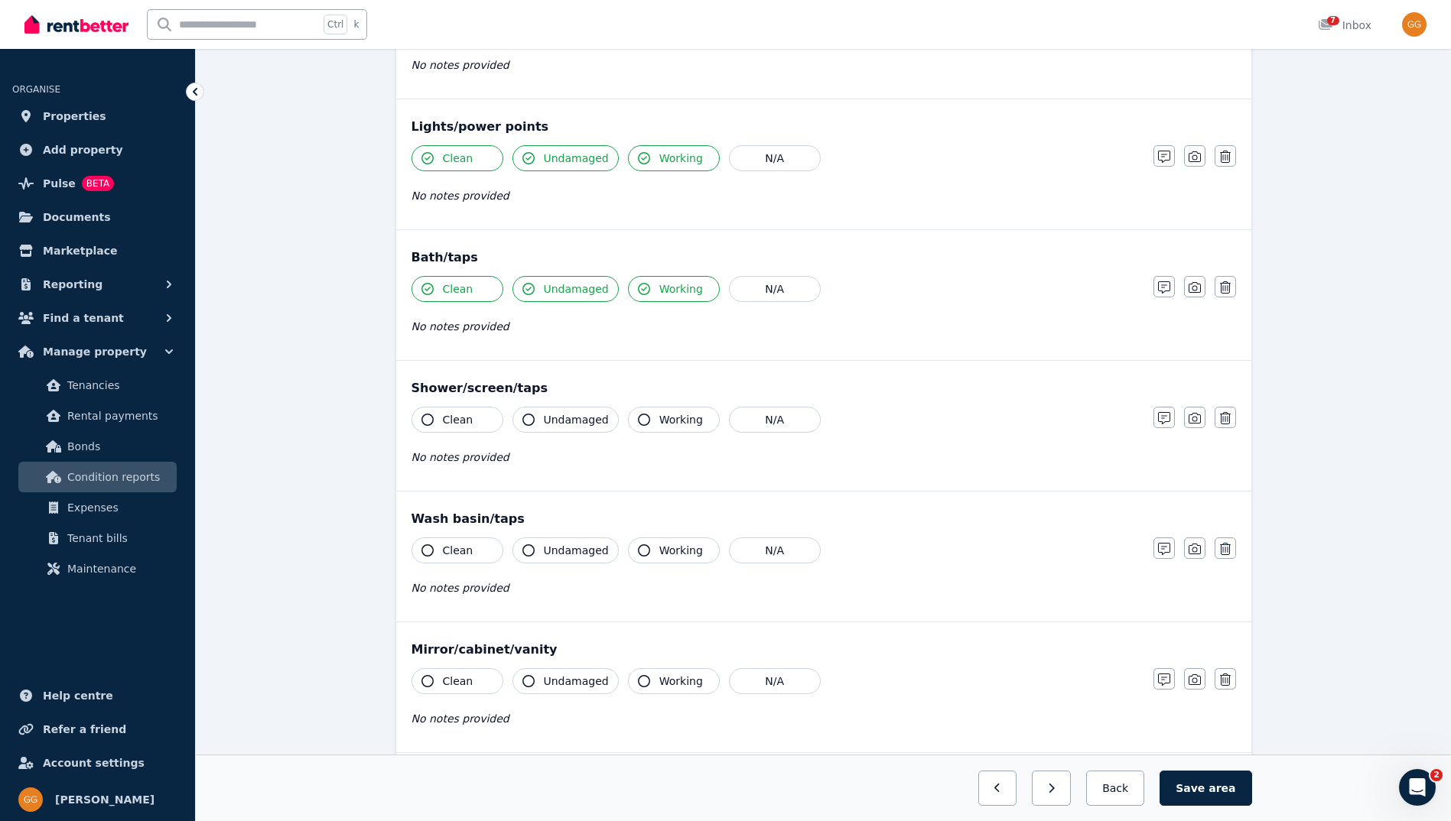
click at [460, 418] on span "Clean" at bounding box center [458, 419] width 31 height 15
click at [528, 419] on icon "button" at bounding box center [528, 420] width 12 height 12
drag, startPoint x: 658, startPoint y: 423, endPoint x: 517, endPoint y: 526, distance: 175.1
click at [659, 424] on span "Working" at bounding box center [681, 419] width 44 height 15
click at [445, 555] on span "Clean" at bounding box center [458, 550] width 31 height 15
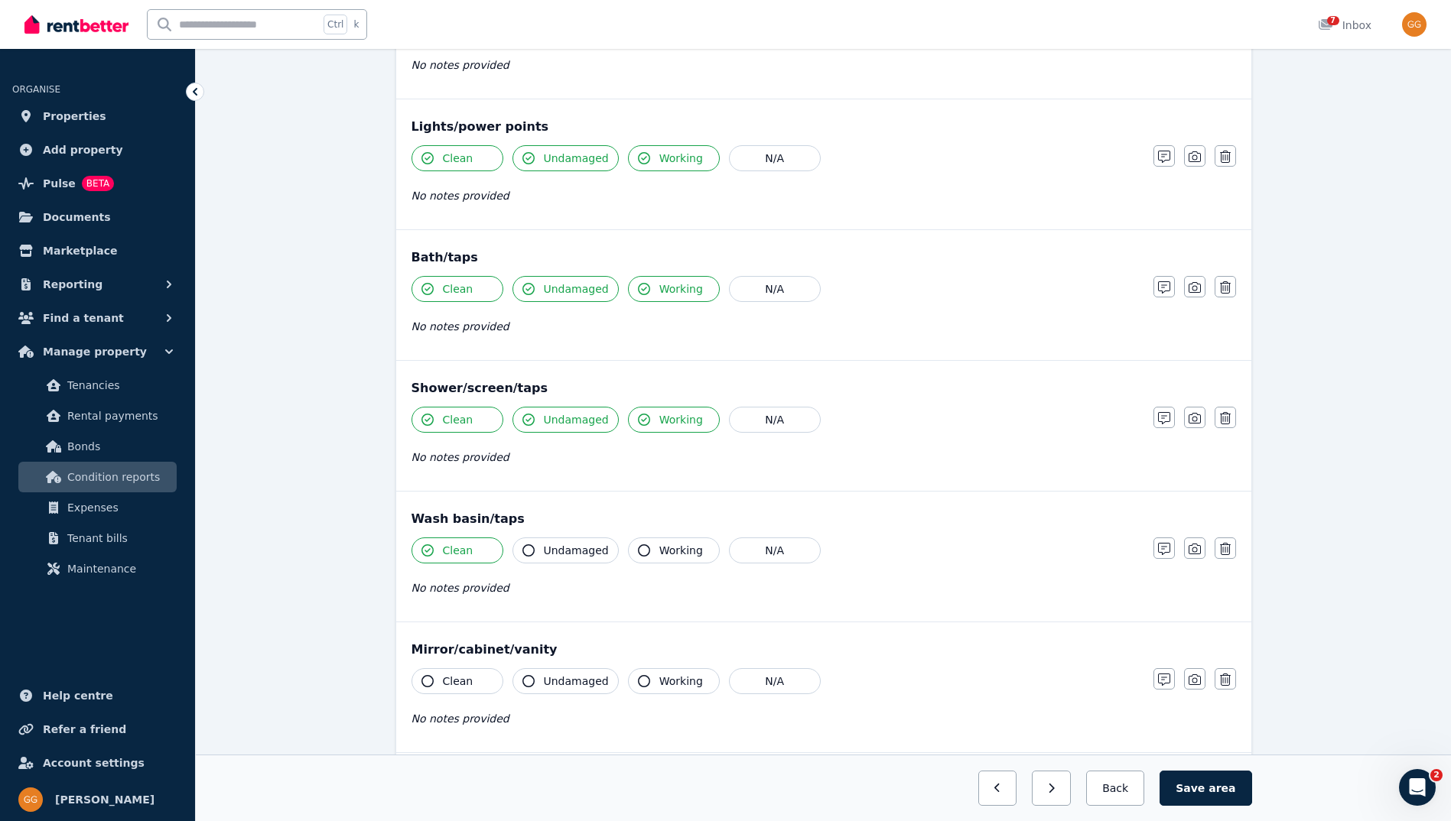
click at [560, 549] on span "Undamaged" at bounding box center [576, 550] width 65 height 15
click at [649, 545] on button "Working" at bounding box center [674, 551] width 92 height 26
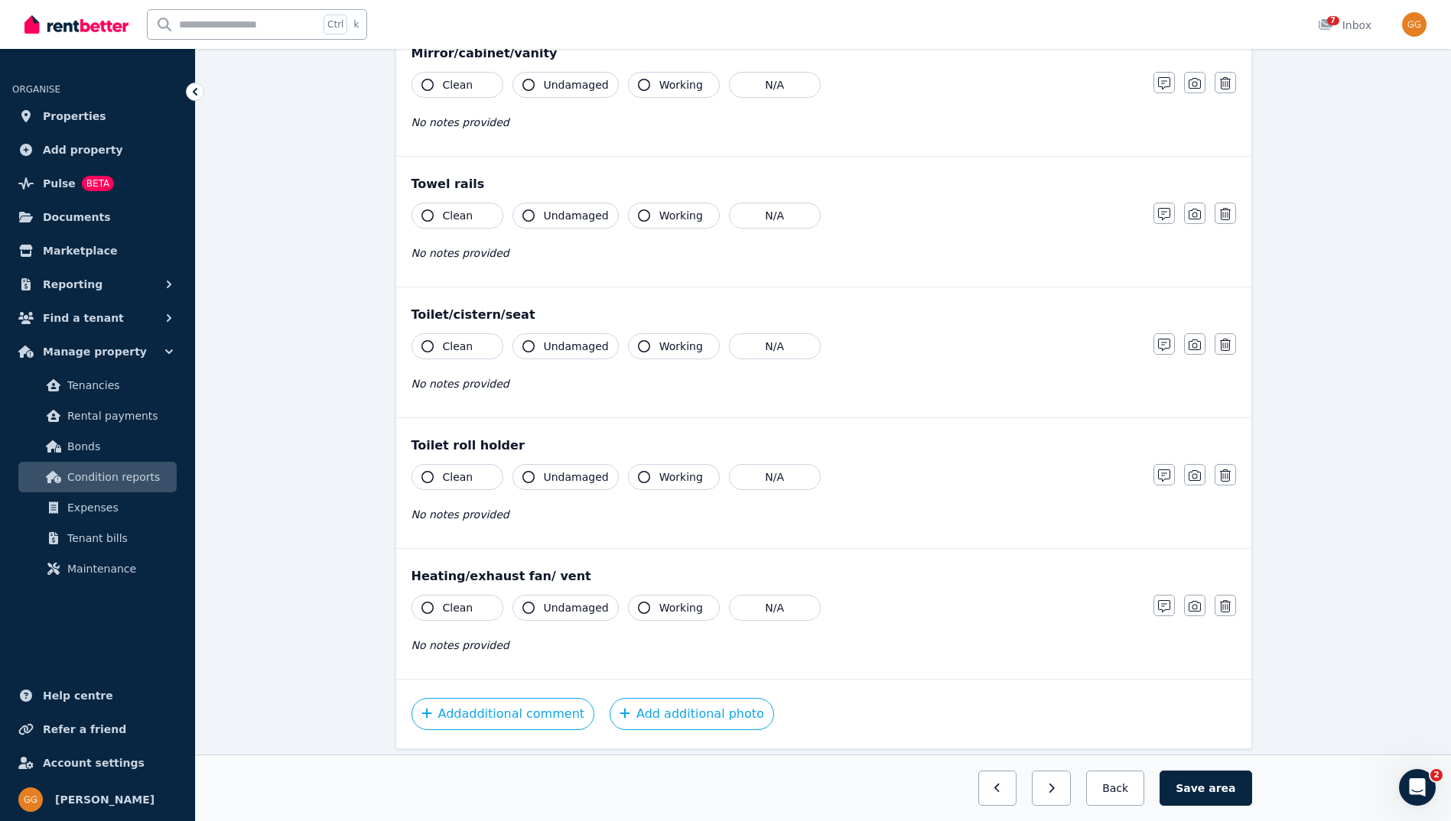
scroll to position [1564, 0]
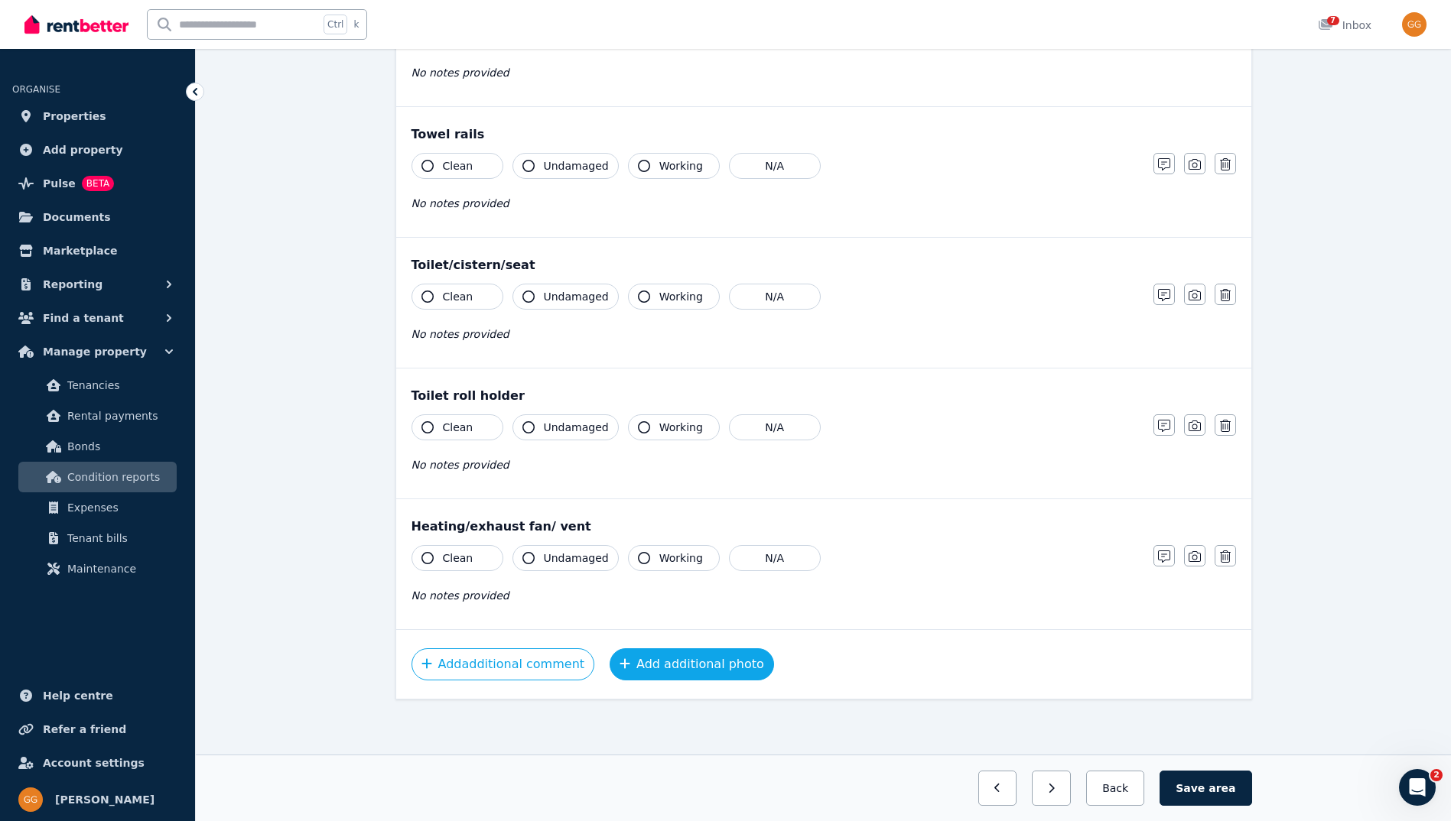
click at [658, 661] on button "Add additional photo" at bounding box center [691, 664] width 164 height 32
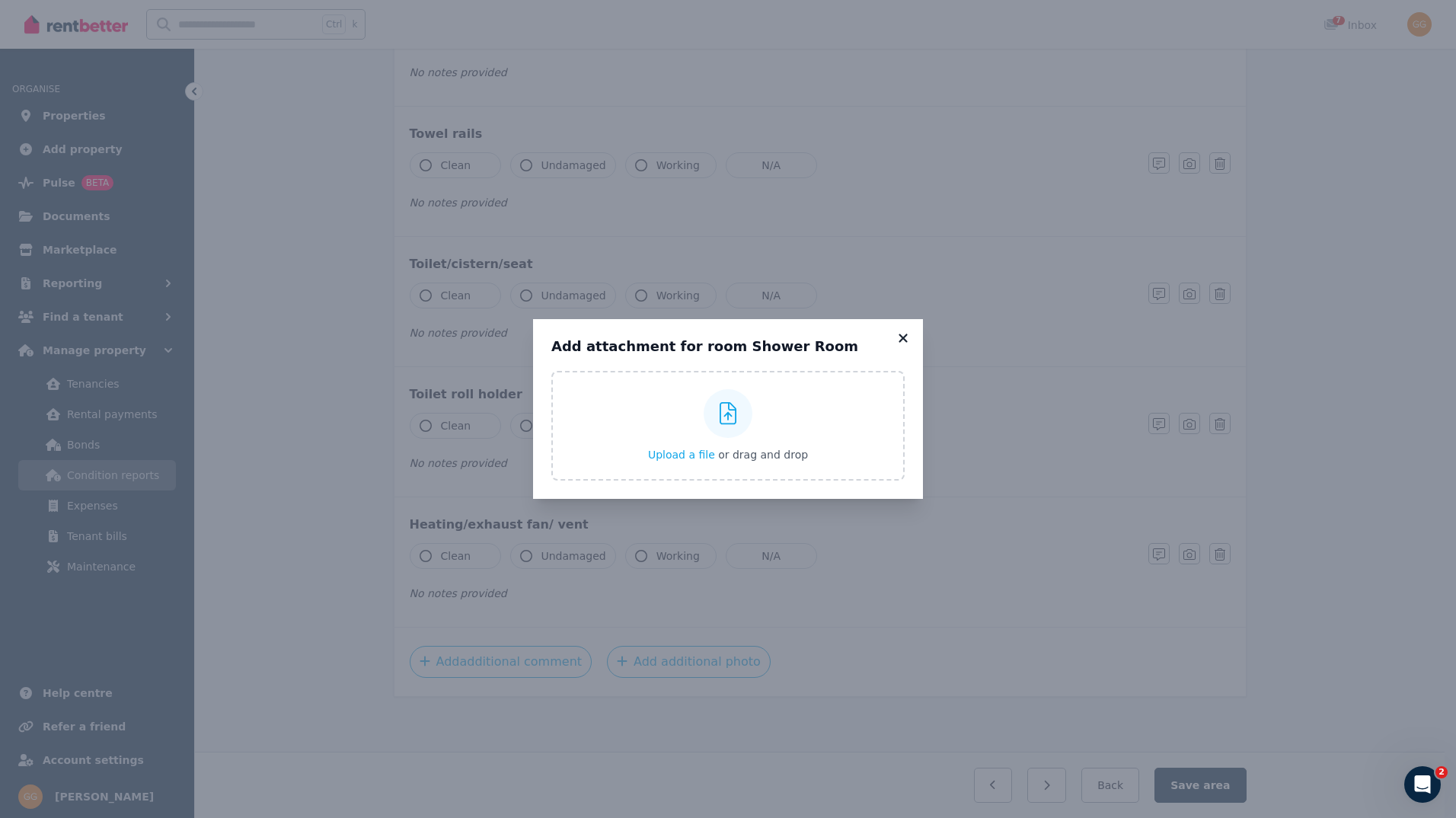
click at [903, 335] on icon at bounding box center [902, 339] width 15 height 14
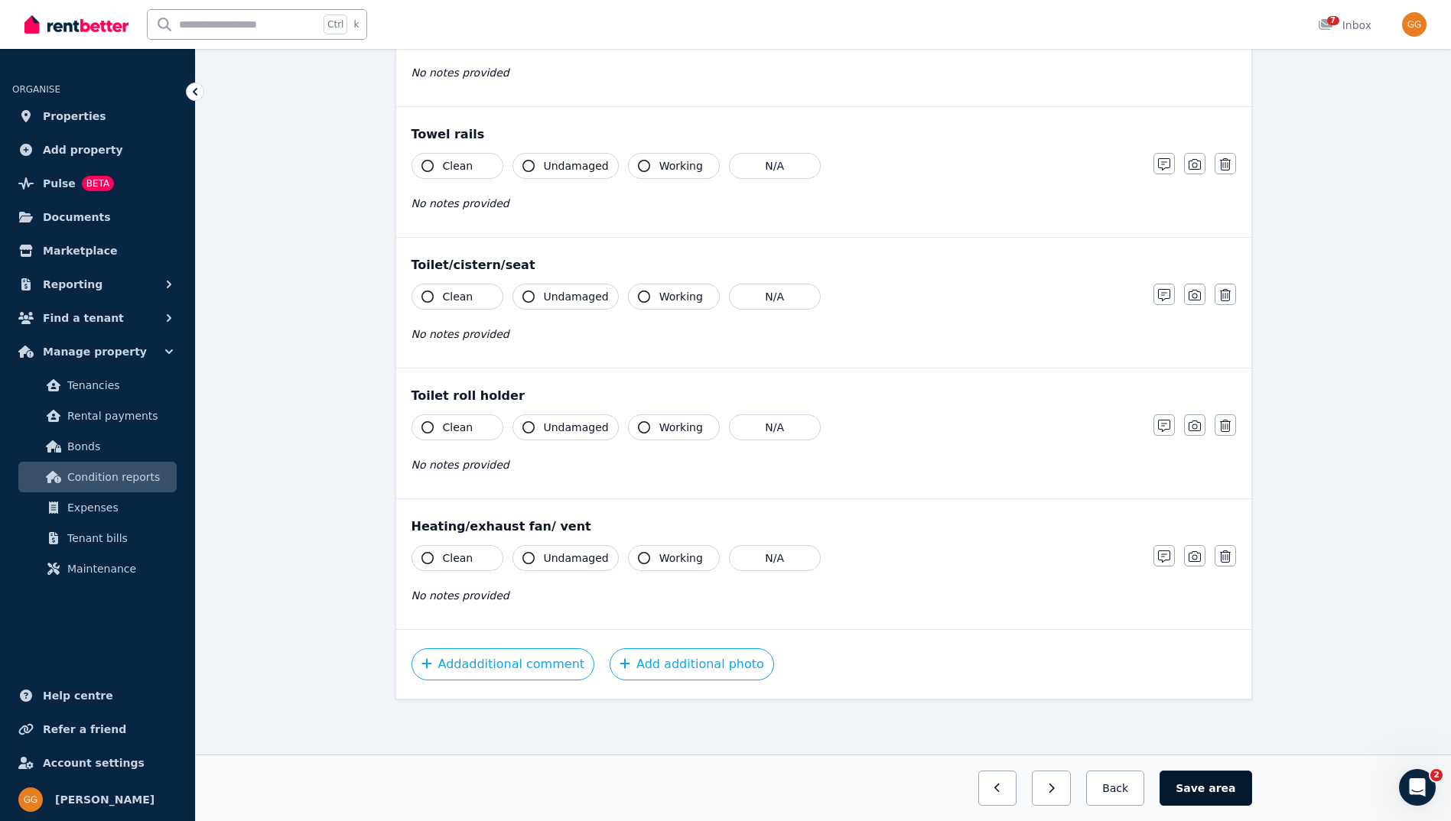
click at [1199, 792] on button "Save area" at bounding box center [1205, 788] width 92 height 35
click at [1048, 791] on icon "button" at bounding box center [1044, 788] width 7 height 11
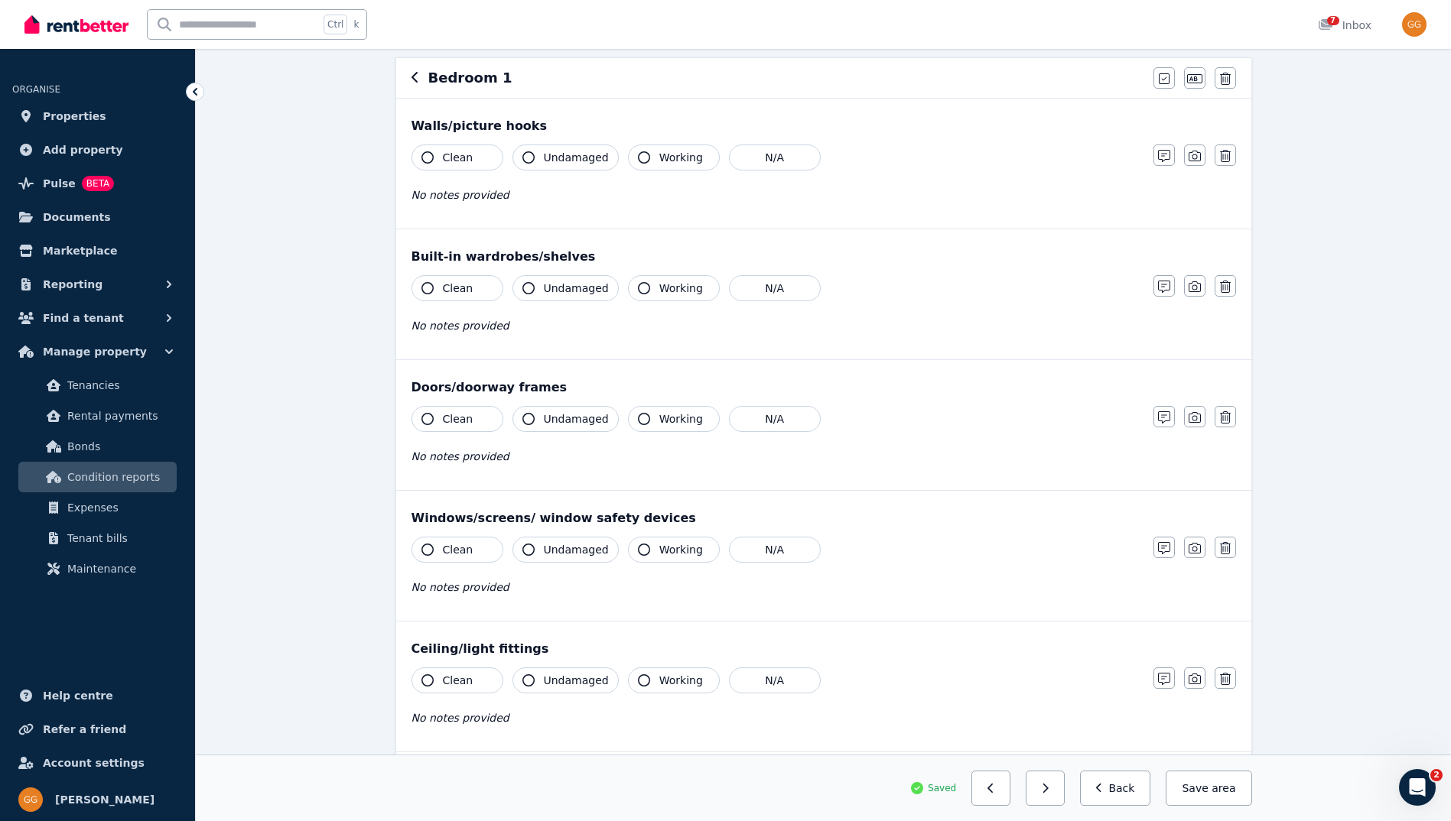
scroll to position [0, 0]
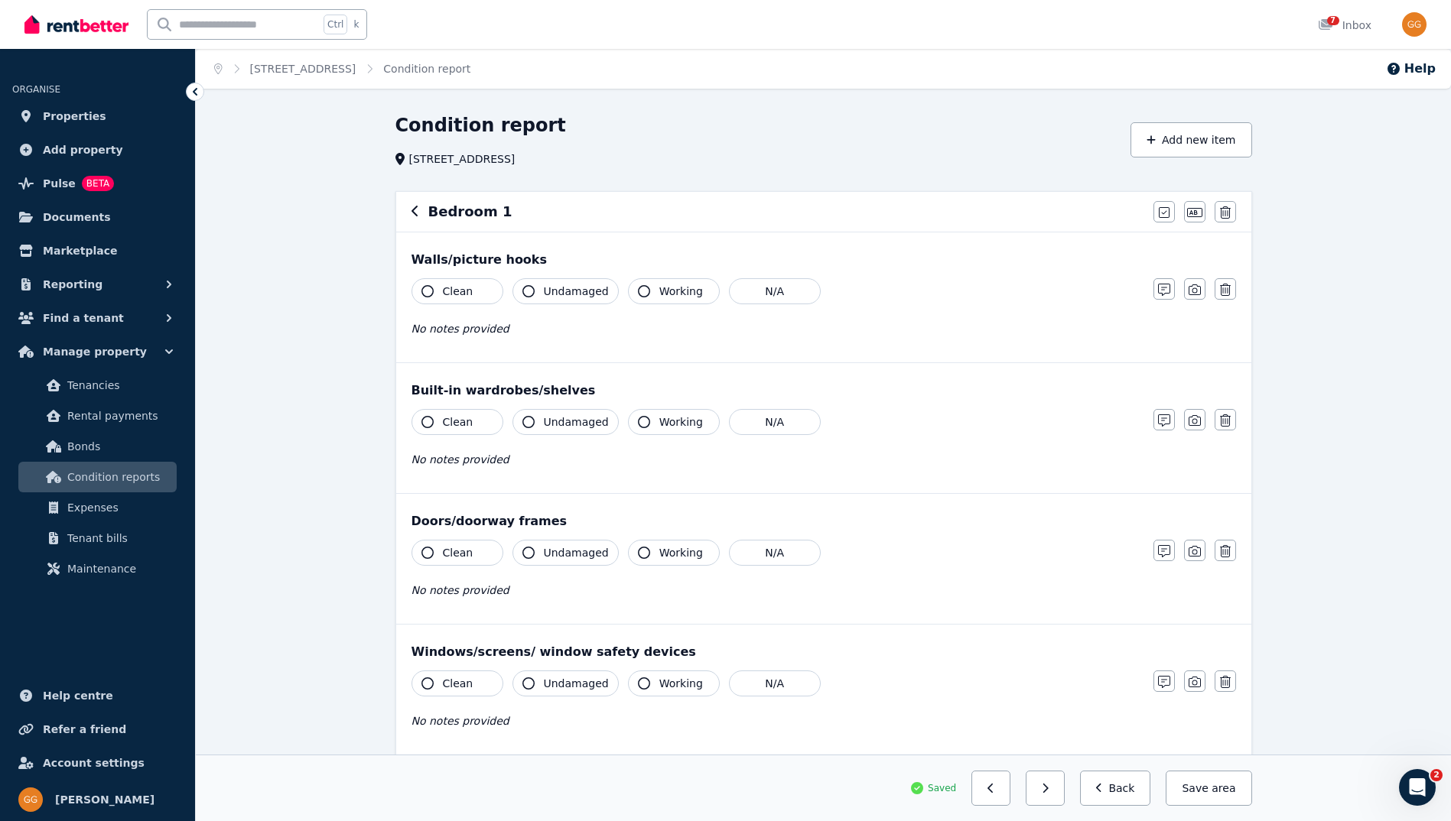
click at [453, 288] on span "Clean" at bounding box center [458, 291] width 31 height 15
click at [584, 305] on div "Clean Undamaged Working N/A No notes provided" at bounding box center [774, 315] width 726 height 75
click at [578, 286] on span "Undamaged" at bounding box center [576, 291] width 65 height 15
click at [689, 300] on button "Working" at bounding box center [674, 291] width 92 height 26
drag, startPoint x: 444, startPoint y: 431, endPoint x: 537, endPoint y: 434, distance: 93.3
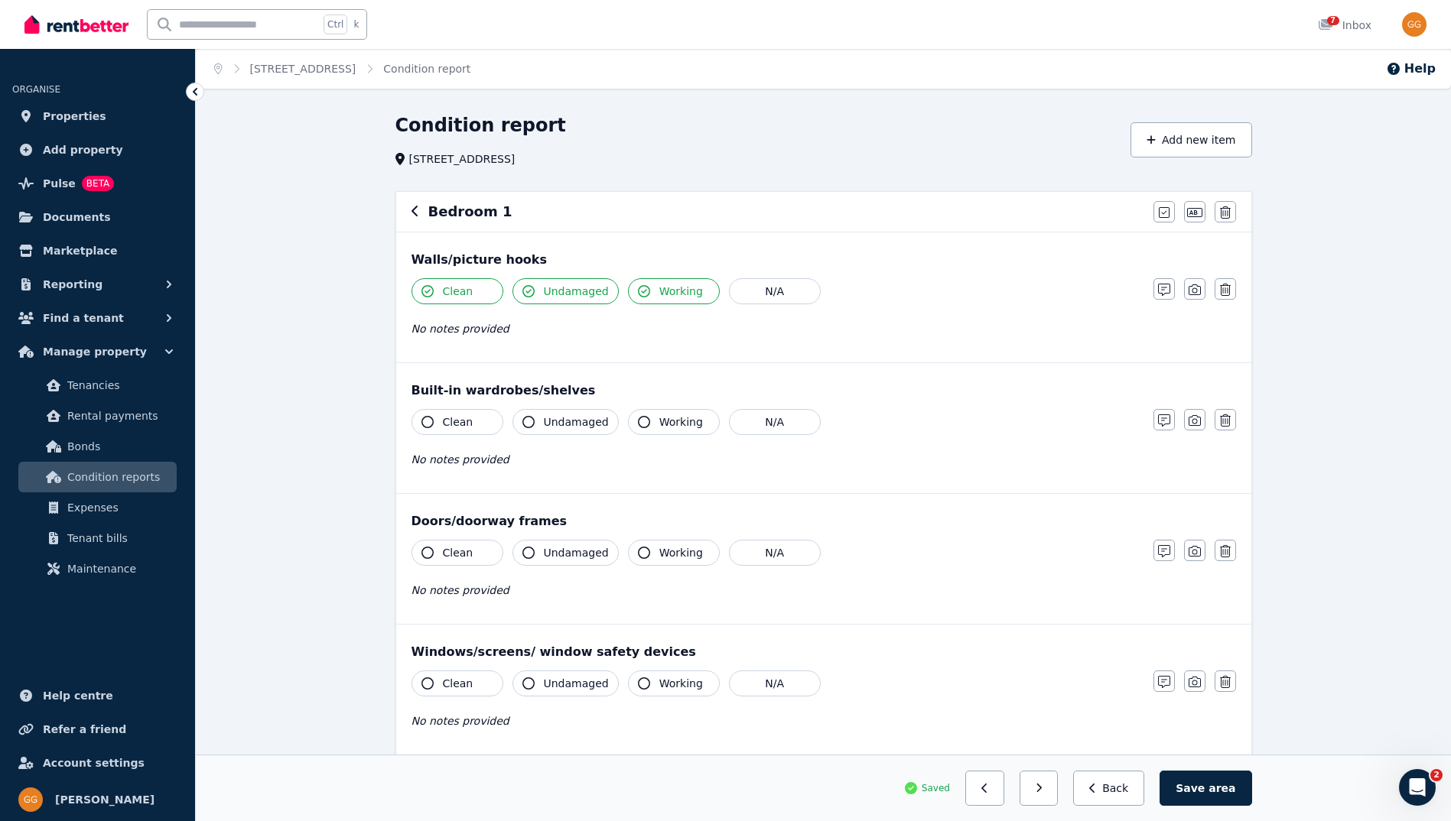
click at [444, 431] on button "Clean" at bounding box center [457, 422] width 92 height 26
click at [569, 422] on span "Undamaged" at bounding box center [576, 421] width 65 height 15
click at [669, 423] on span "Working" at bounding box center [681, 421] width 44 height 15
click at [470, 557] on button "Clean" at bounding box center [457, 553] width 92 height 26
drag, startPoint x: 570, startPoint y: 557, endPoint x: 662, endPoint y: 555, distance: 91.8
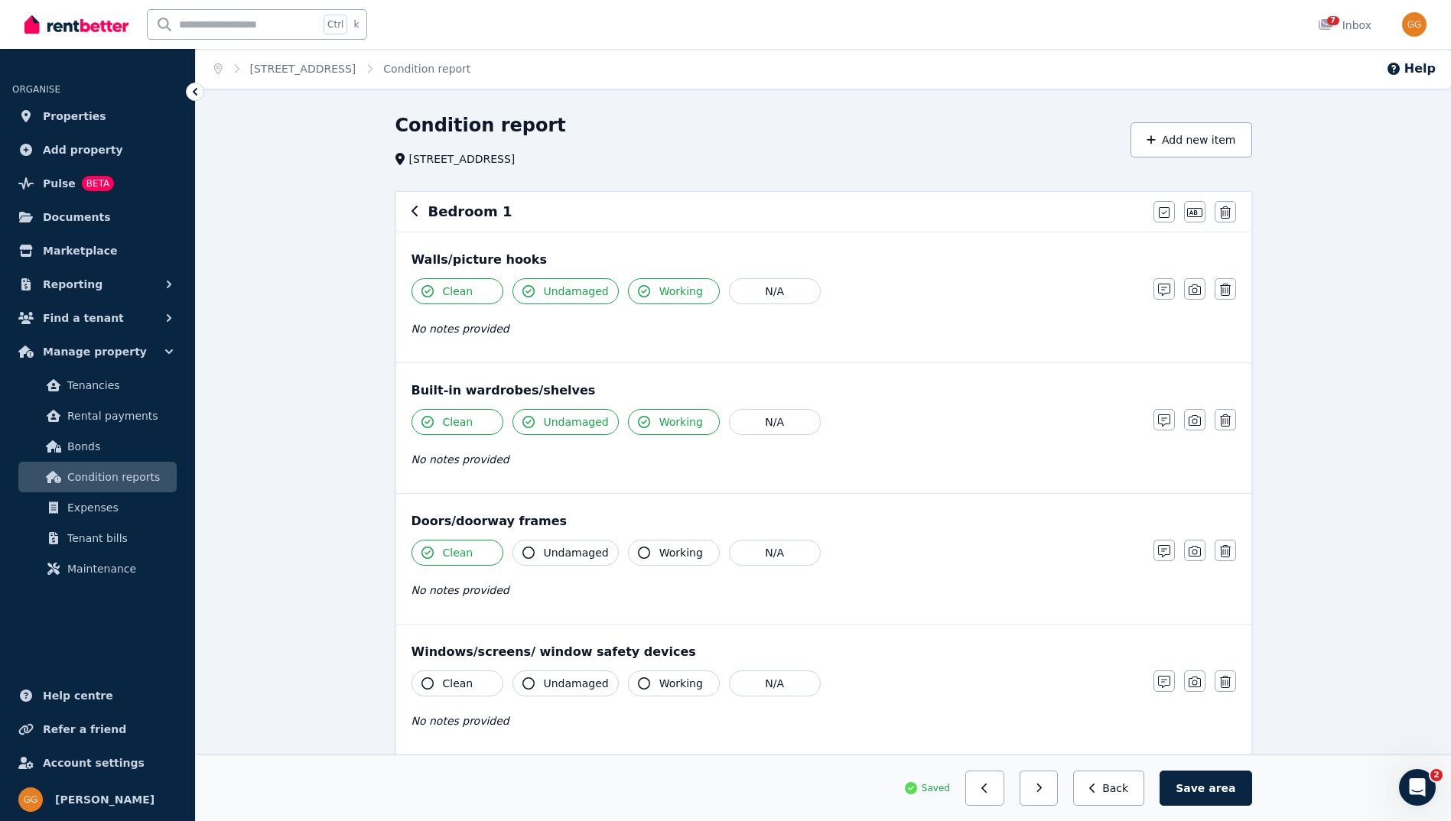
click at [571, 557] on span "Undamaged" at bounding box center [576, 552] width 65 height 15
click at [662, 555] on span "Working" at bounding box center [681, 552] width 44 height 15
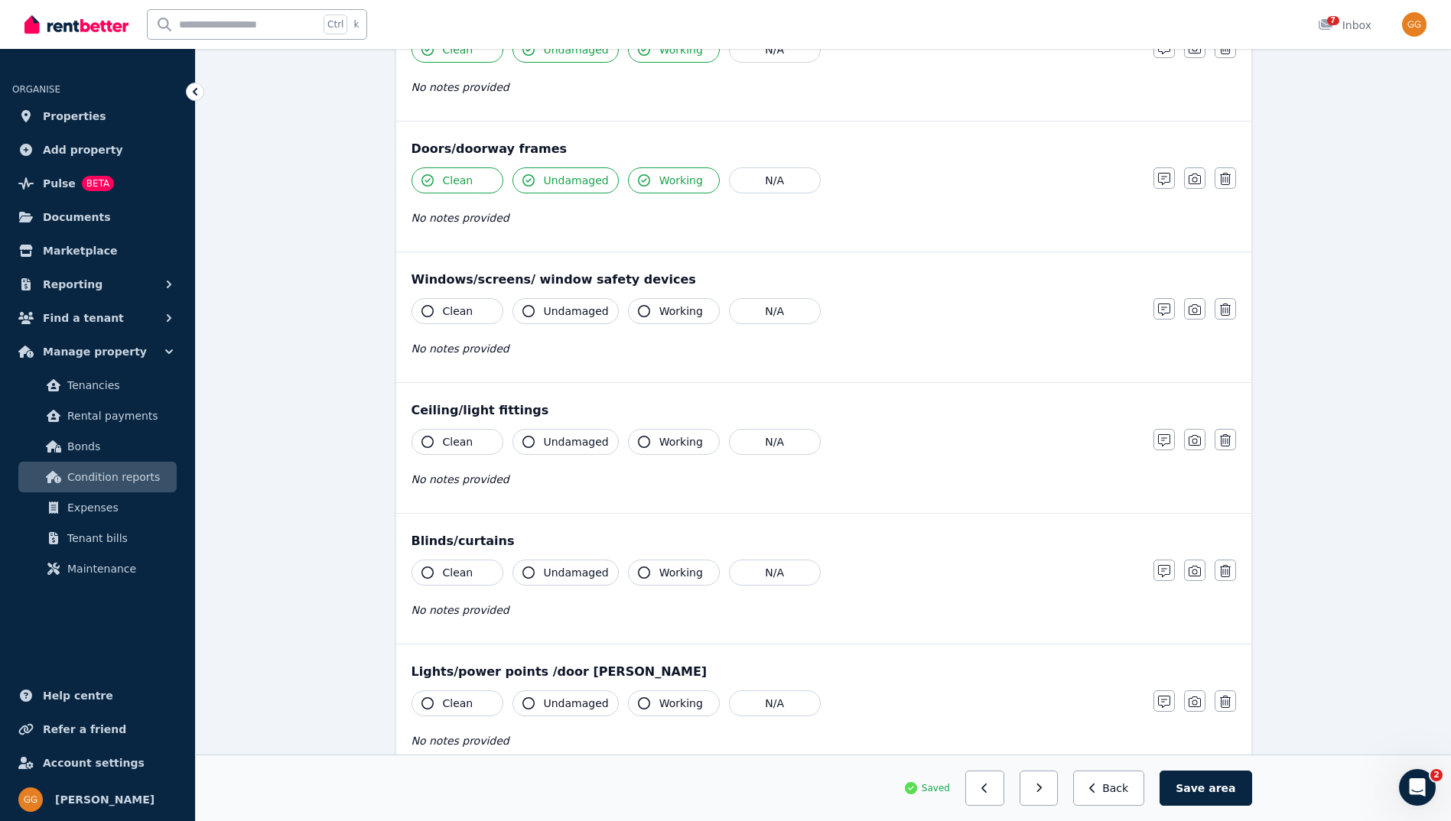
scroll to position [382, 0]
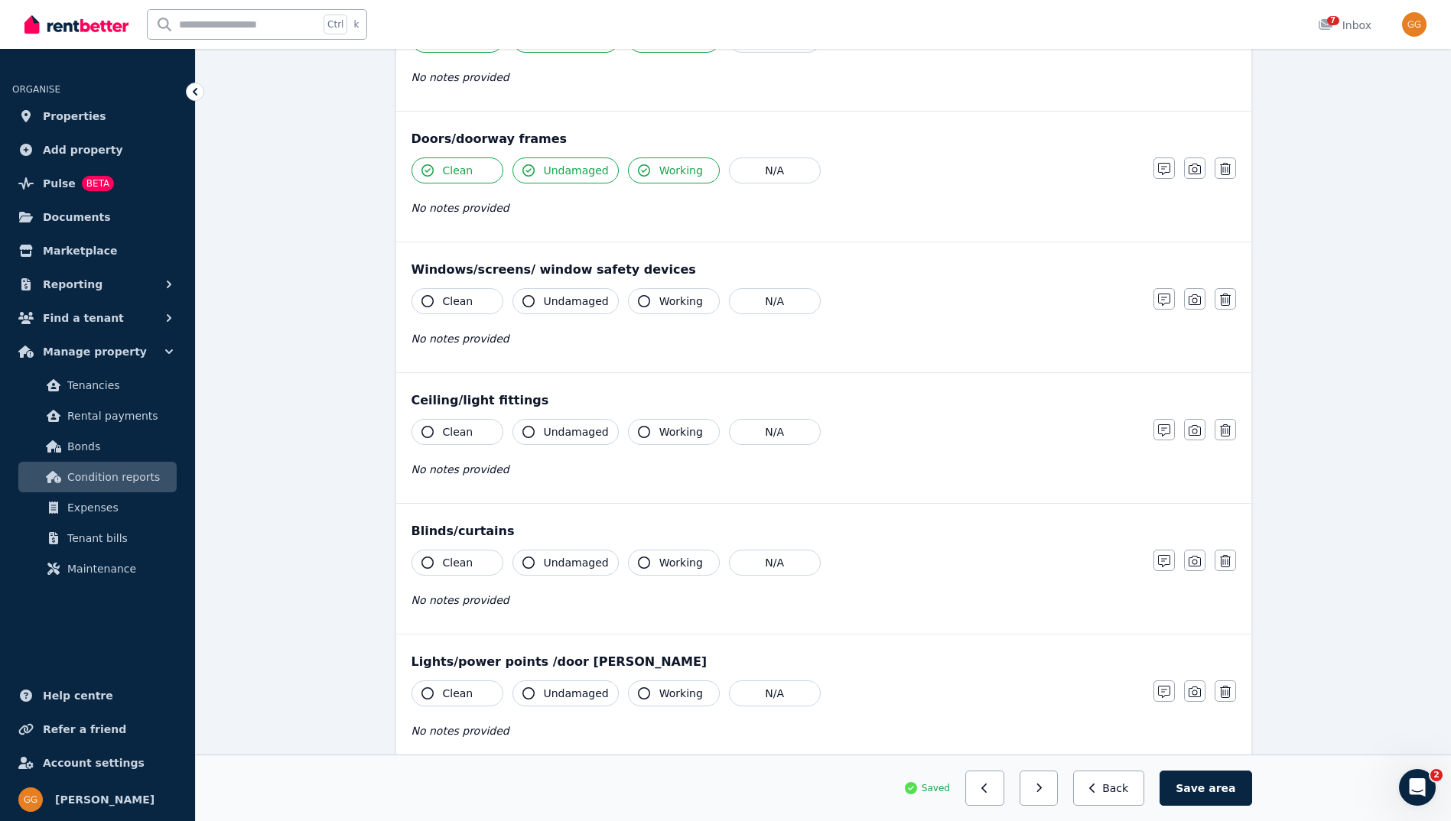
click at [448, 296] on span "Clean" at bounding box center [458, 301] width 31 height 15
click at [529, 297] on icon "button" at bounding box center [528, 301] width 12 height 12
click at [655, 290] on button "Working" at bounding box center [674, 301] width 92 height 26
click at [455, 435] on span "Clean" at bounding box center [458, 431] width 31 height 15
click at [570, 430] on span "Undamaged" at bounding box center [576, 431] width 65 height 15
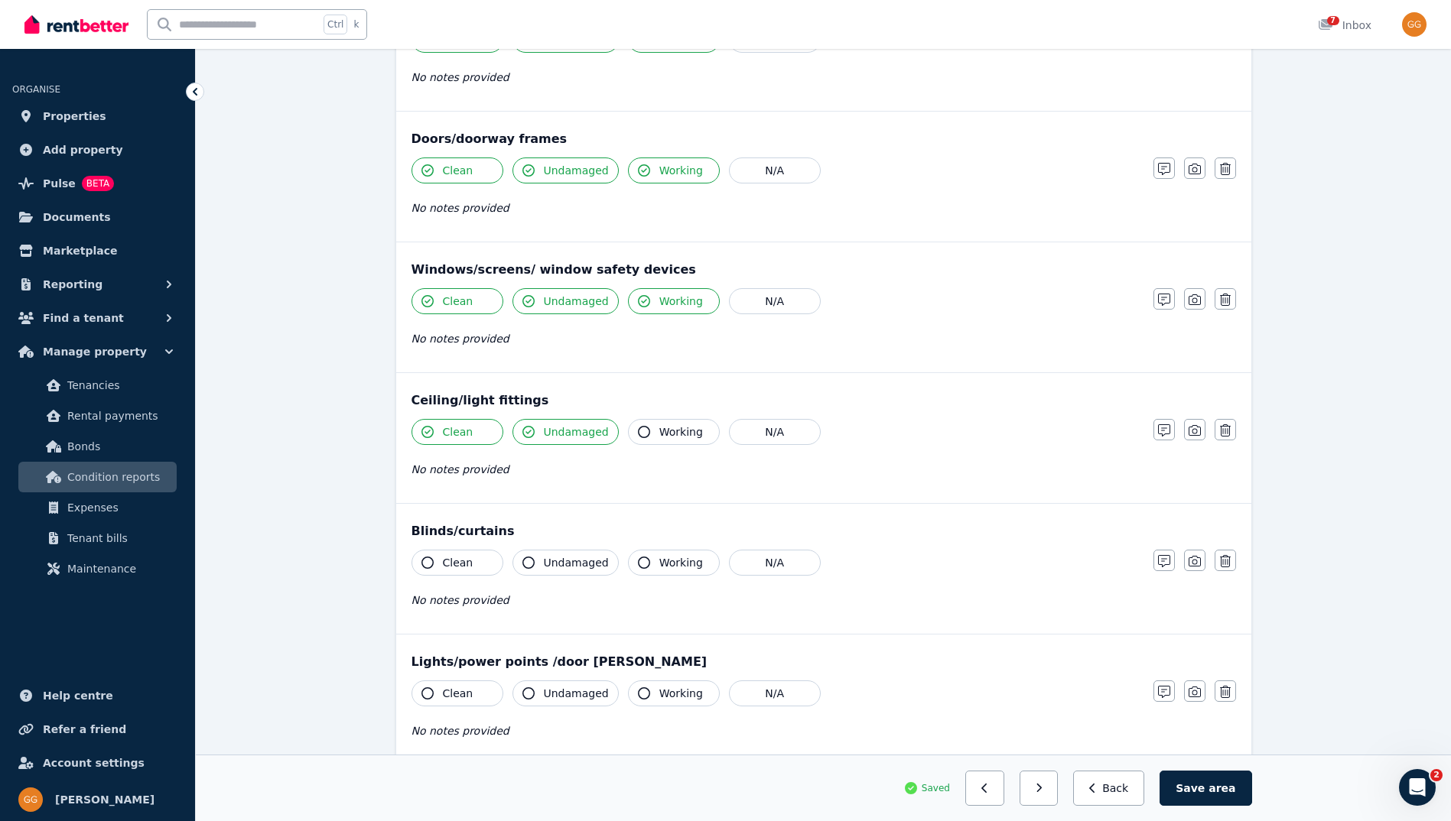
drag, startPoint x: 653, startPoint y: 430, endPoint x: 560, endPoint y: 494, distance: 113.3
click at [659, 430] on span "Working" at bounding box center [681, 431] width 44 height 15
drag, startPoint x: 470, startPoint y: 557, endPoint x: 599, endPoint y: 561, distance: 128.5
click at [476, 561] on button "Clean" at bounding box center [457, 563] width 92 height 26
click at [599, 561] on span "Undamaged" at bounding box center [576, 562] width 65 height 15
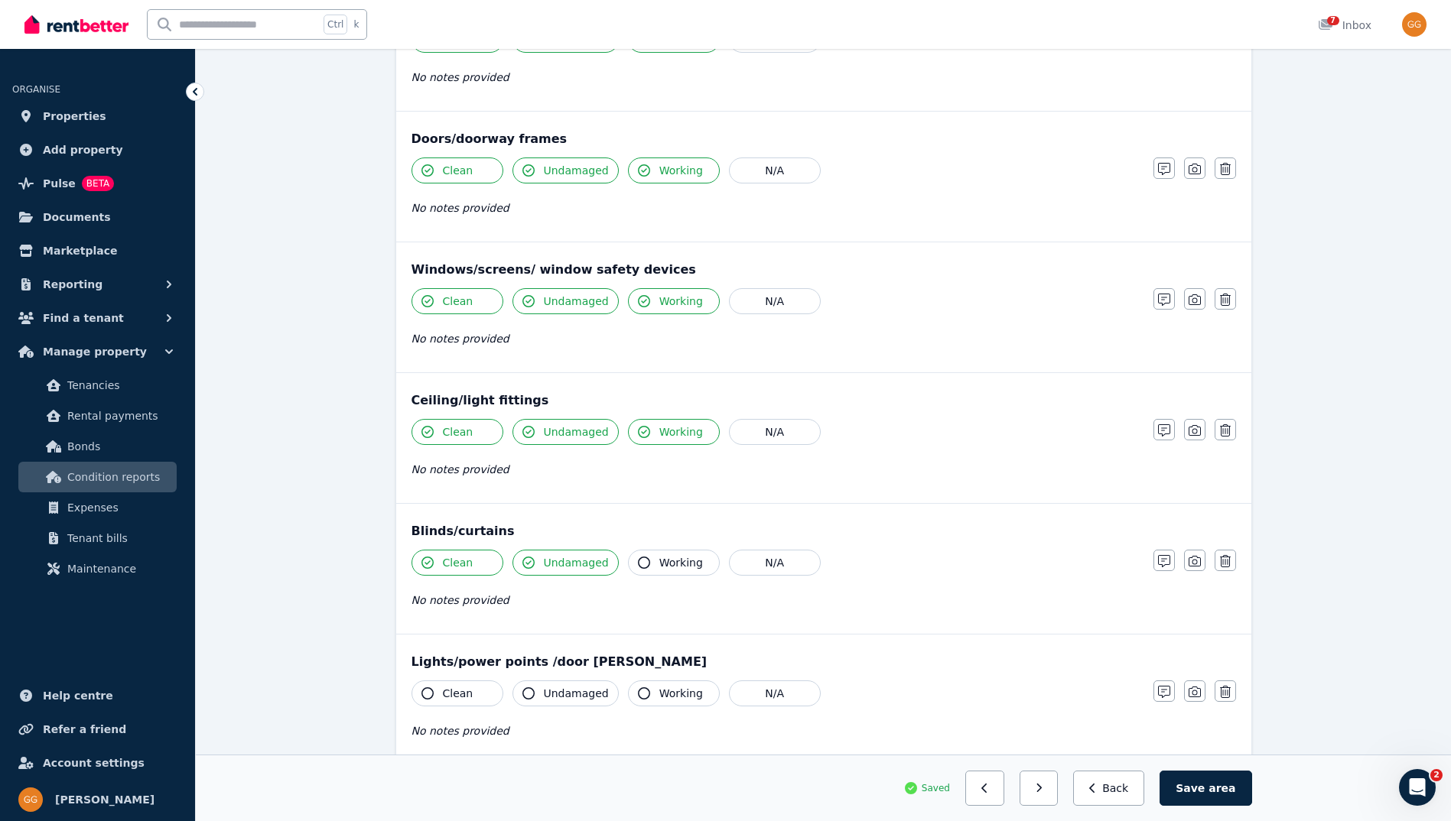
click at [643, 561] on button "Working" at bounding box center [674, 563] width 92 height 26
click at [461, 686] on span "Clean" at bounding box center [458, 693] width 31 height 15
drag, startPoint x: 572, startPoint y: 689, endPoint x: 651, endPoint y: 696, distance: 79.1
click at [590, 693] on span "Undamaged" at bounding box center [576, 693] width 65 height 15
click at [651, 696] on button "Working" at bounding box center [674, 694] width 92 height 26
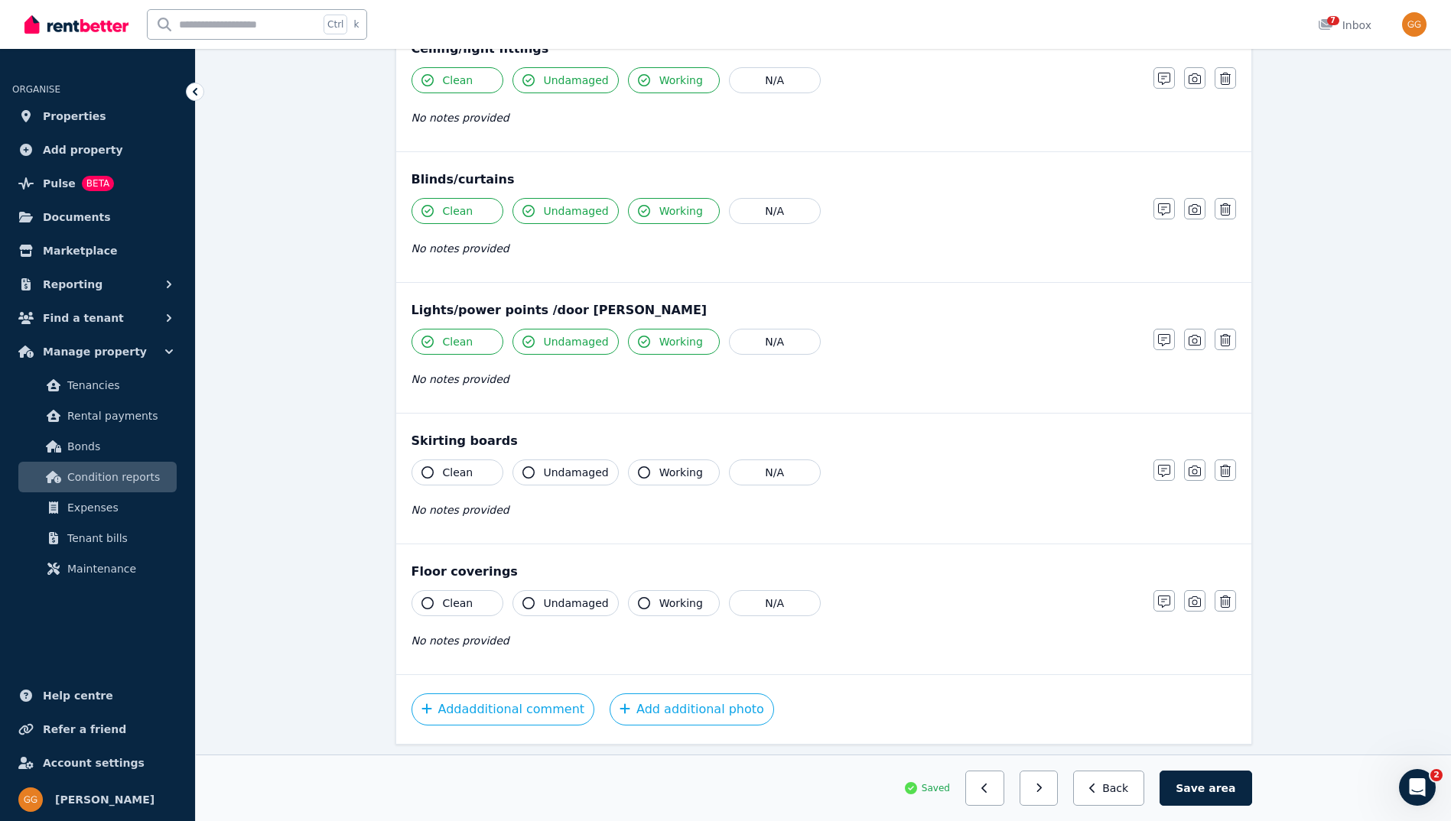
scroll to position [765, 0]
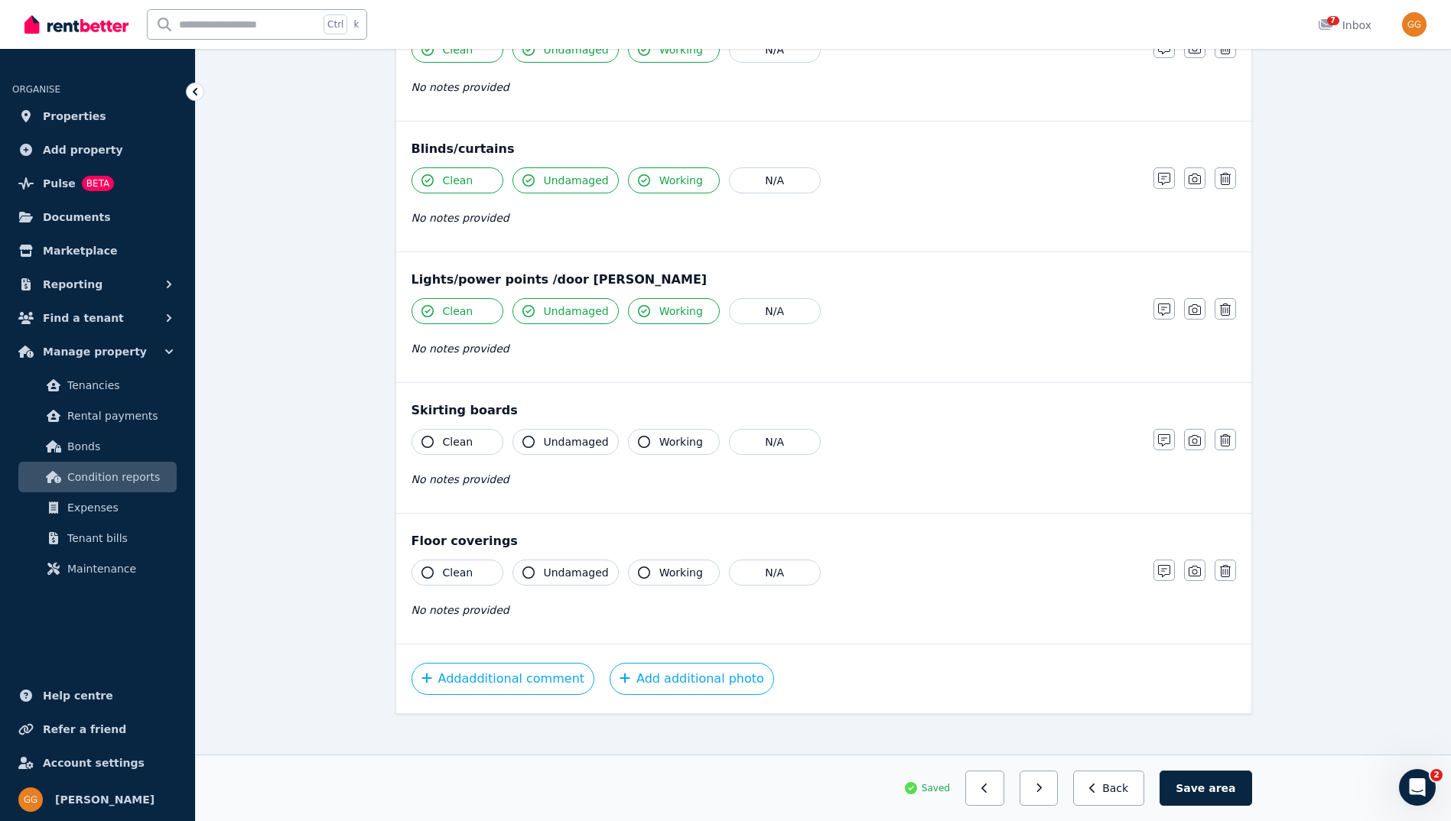
drag, startPoint x: 452, startPoint y: 442, endPoint x: 559, endPoint y: 445, distance: 107.1
click at [453, 442] on span "Clean" at bounding box center [458, 441] width 31 height 15
click at [561, 446] on span "Undamaged" at bounding box center [576, 441] width 65 height 15
click at [628, 442] on button "Working" at bounding box center [674, 442] width 92 height 26
click at [457, 580] on button "Clean" at bounding box center [457, 573] width 92 height 26
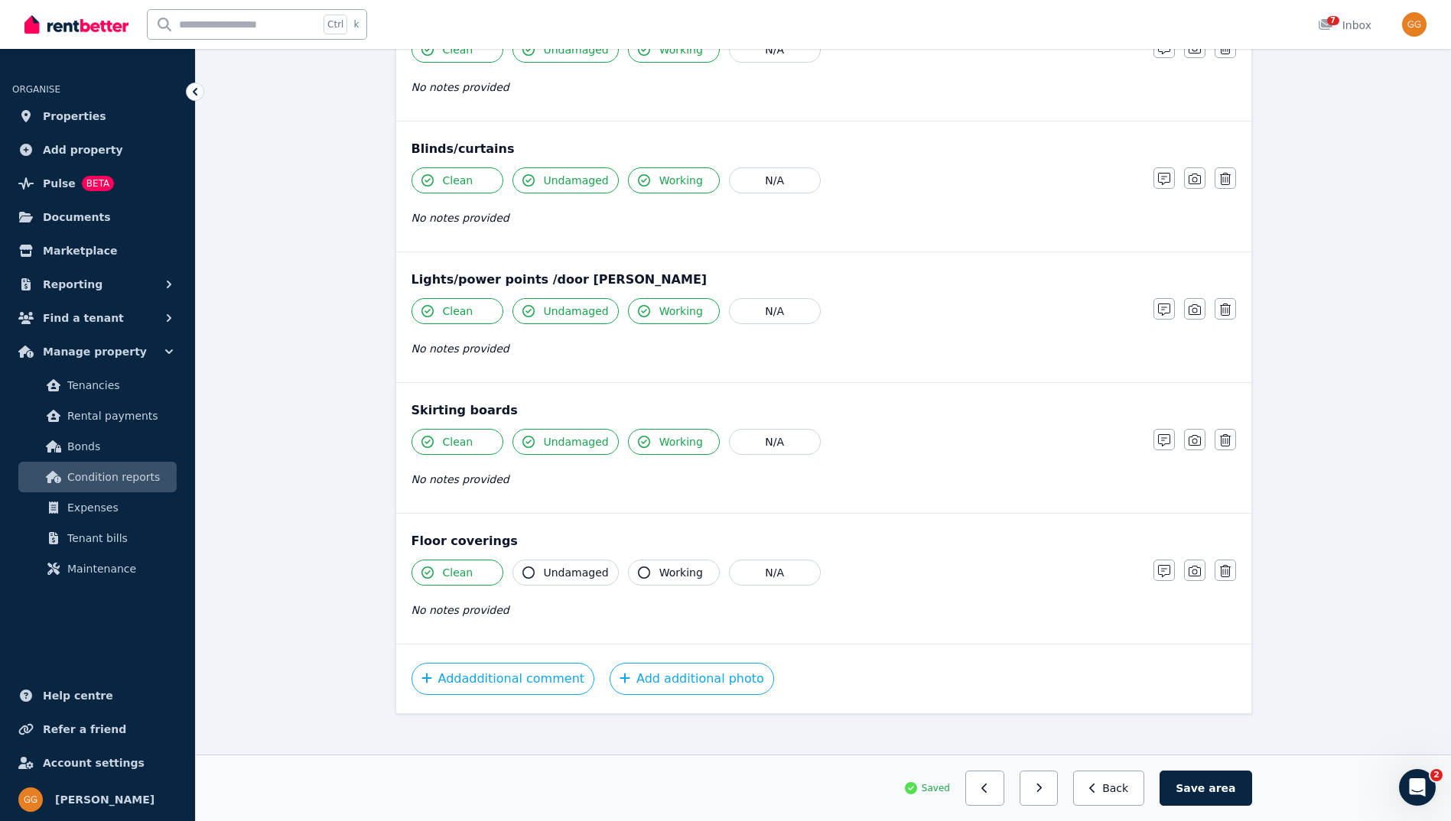
click at [572, 579] on span "Undamaged" at bounding box center [576, 572] width 65 height 15
click at [684, 574] on span "Working" at bounding box center [681, 572] width 44 height 15
click at [678, 668] on button "Add additional photo" at bounding box center [691, 679] width 164 height 32
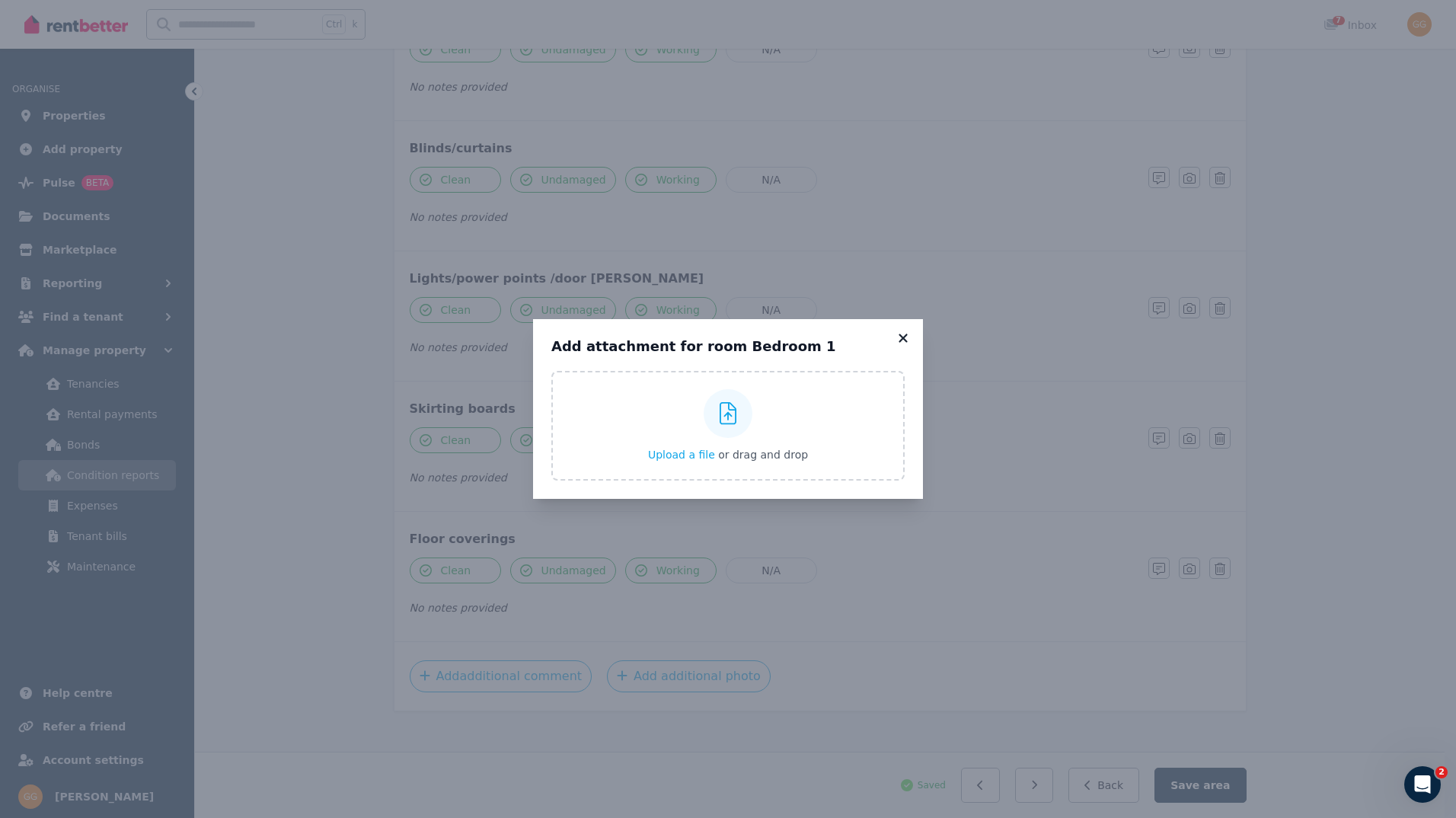
click at [902, 337] on icon at bounding box center [902, 338] width 8 height 8
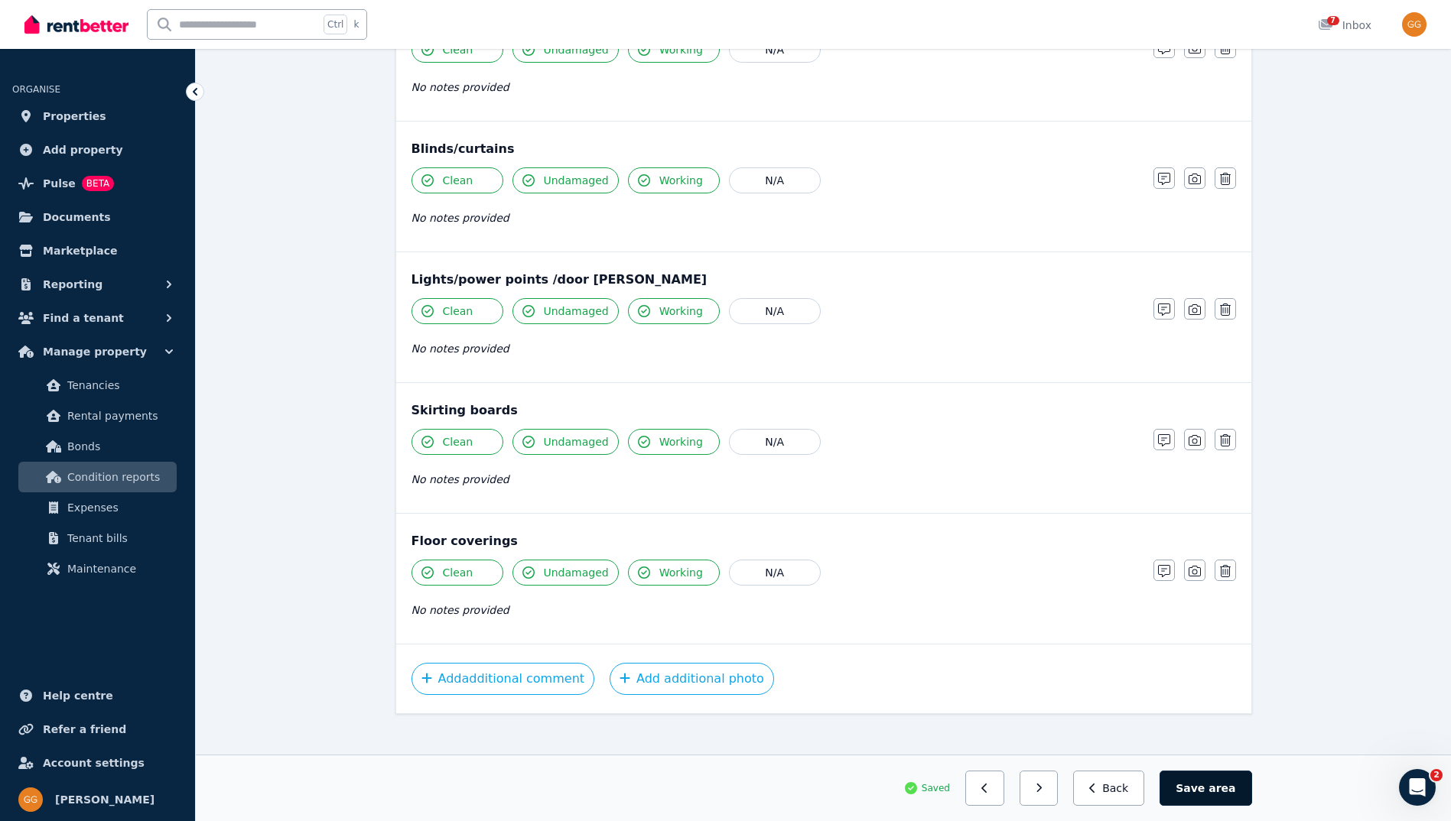
click at [1196, 785] on button "Save area" at bounding box center [1205, 788] width 92 height 35
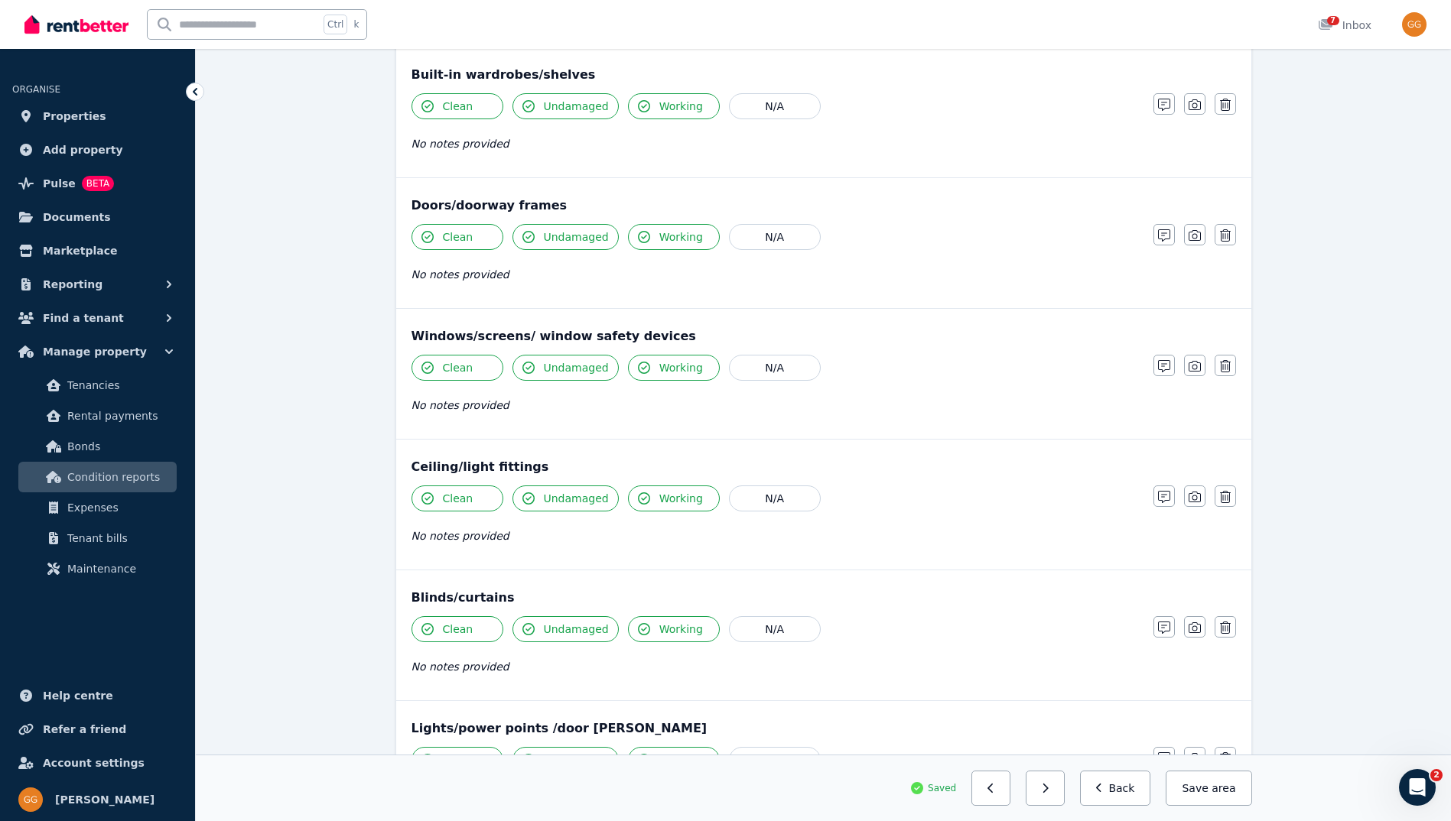
scroll to position [0, 0]
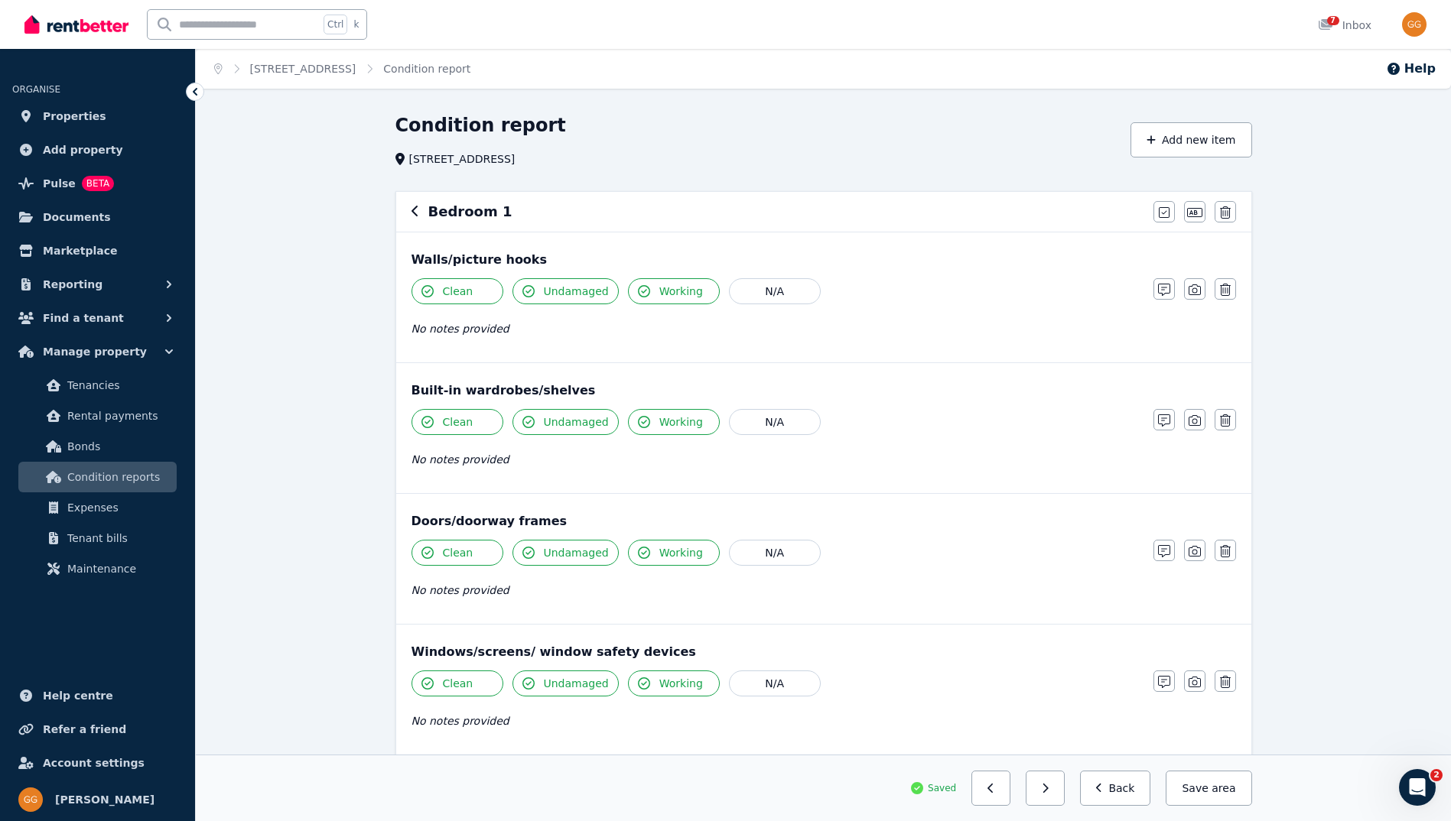
click at [416, 214] on icon "button" at bounding box center [415, 211] width 8 height 12
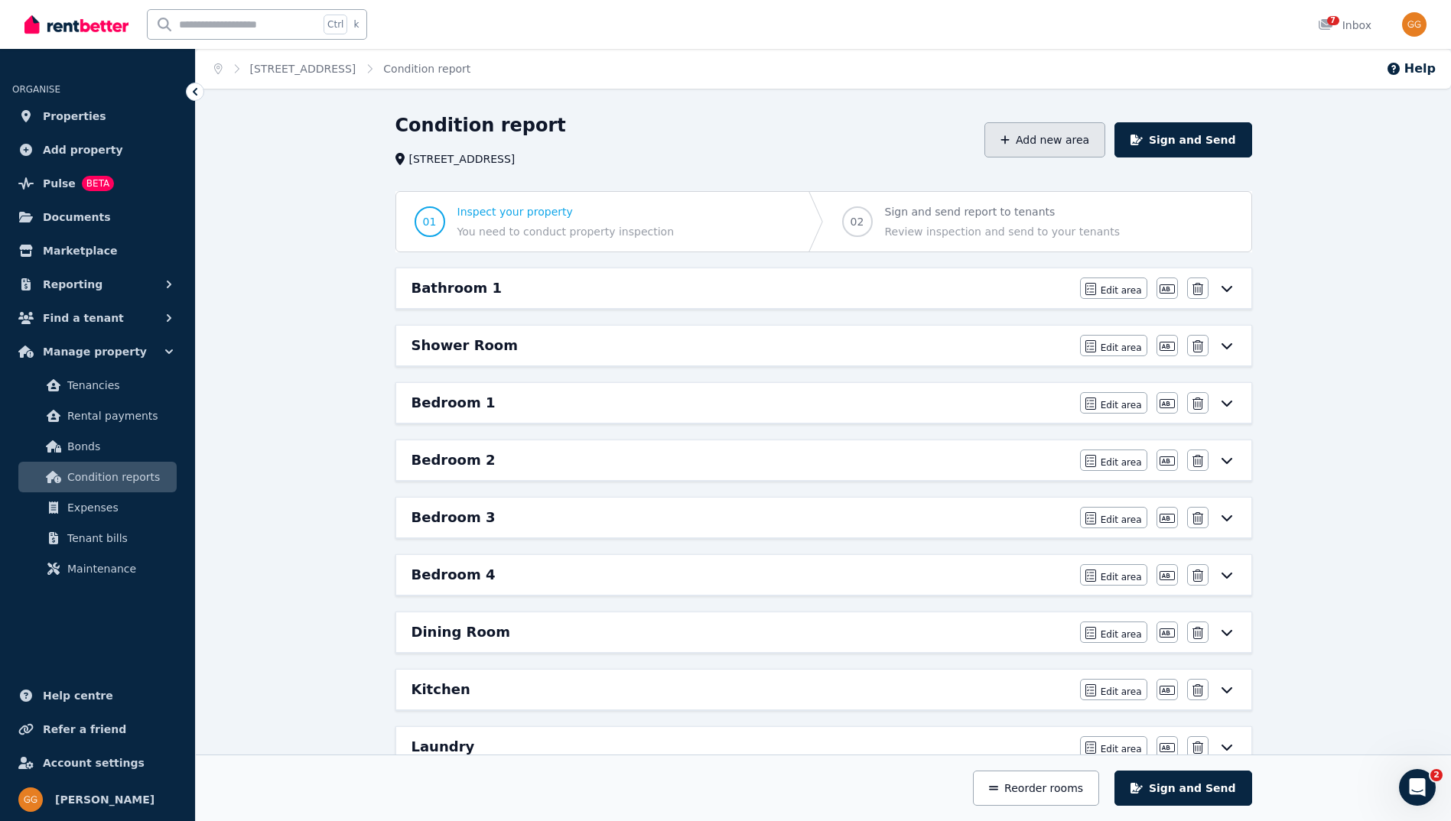
click at [1038, 141] on button "Add new area" at bounding box center [1044, 139] width 121 height 35
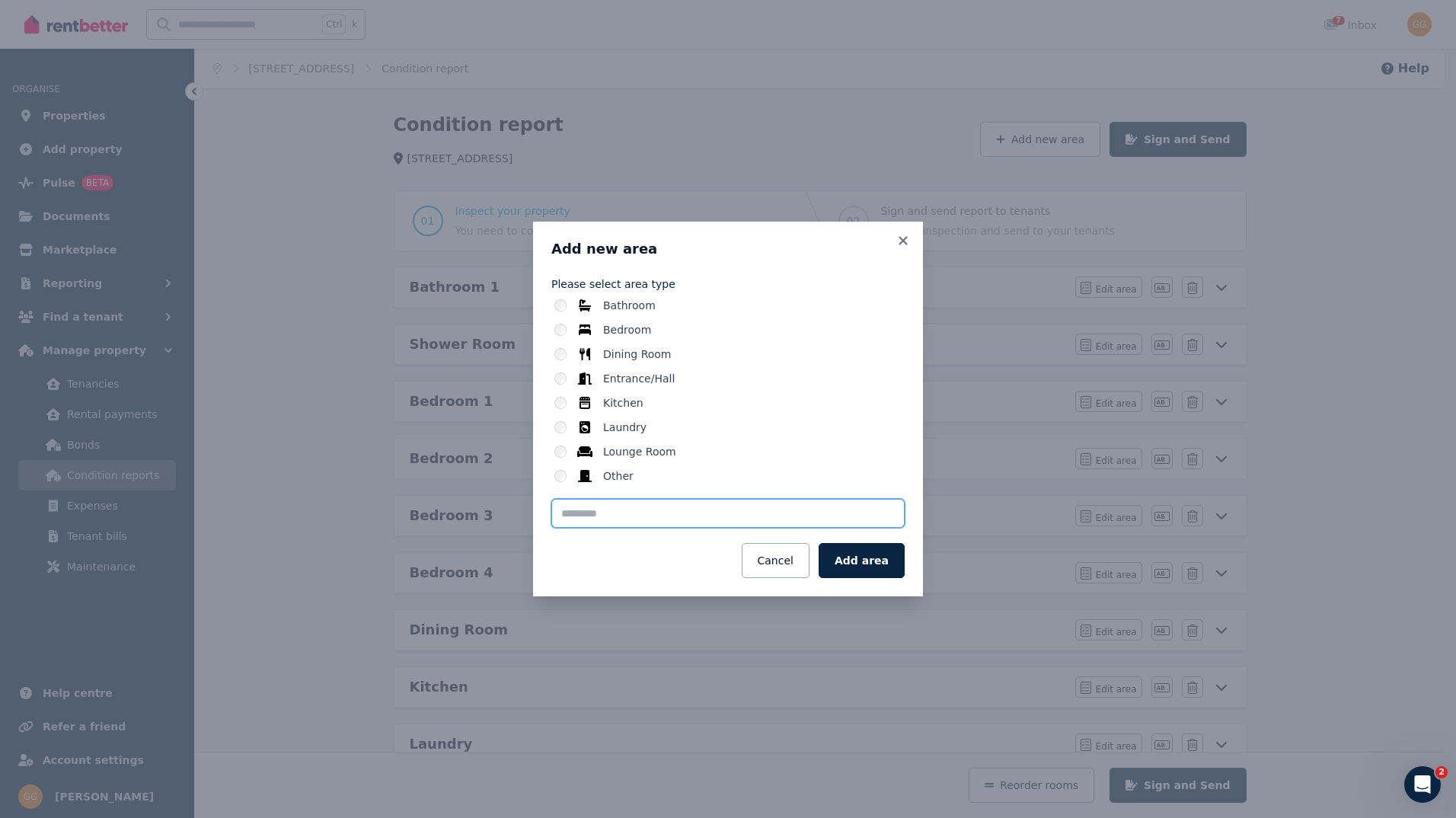
click at [642, 513] on input "text" at bounding box center [728, 513] width 354 height 29
type input "**********"
click at [849, 559] on button "Add area" at bounding box center [861, 560] width 86 height 35
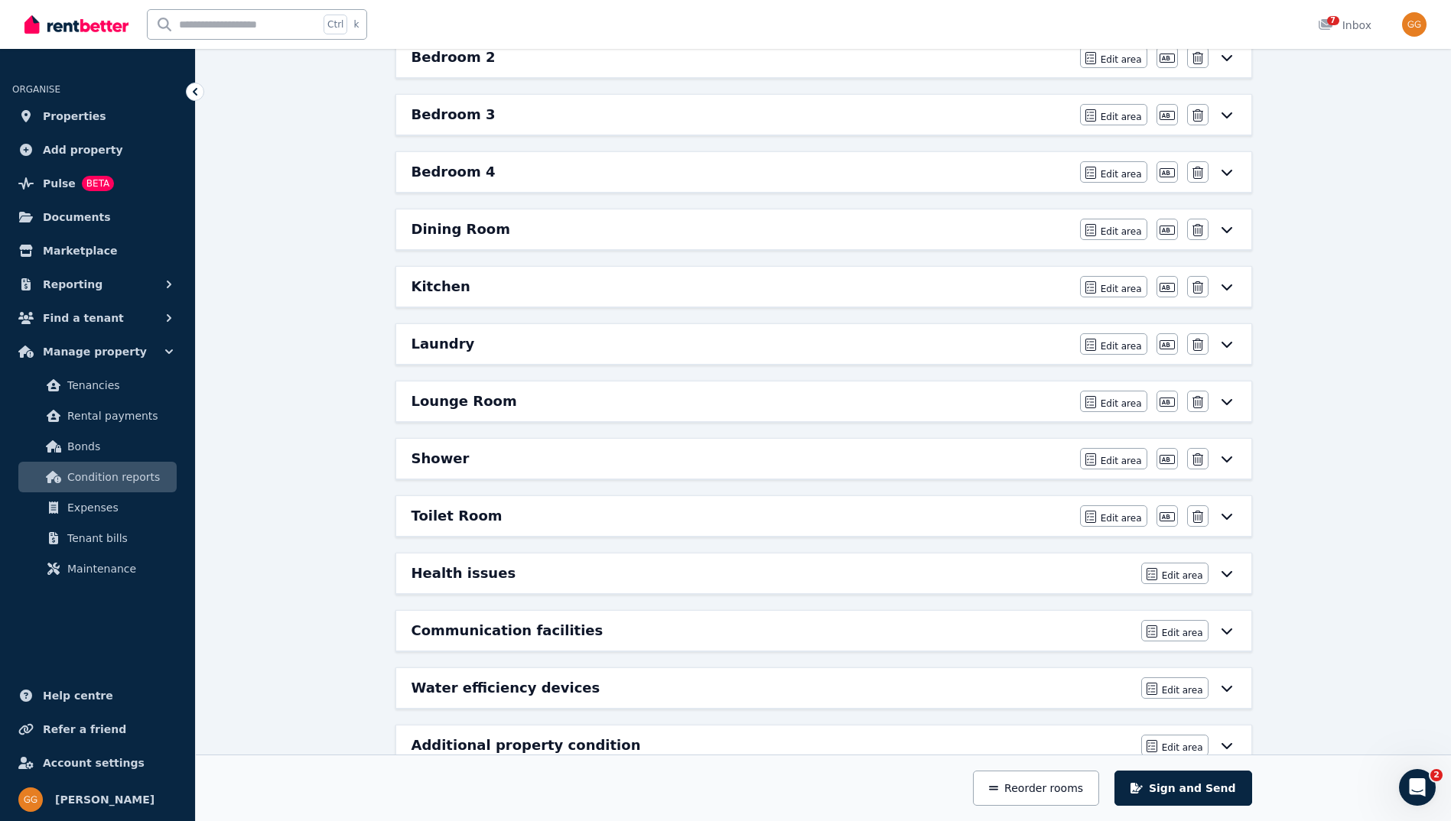
scroll to position [366, 0]
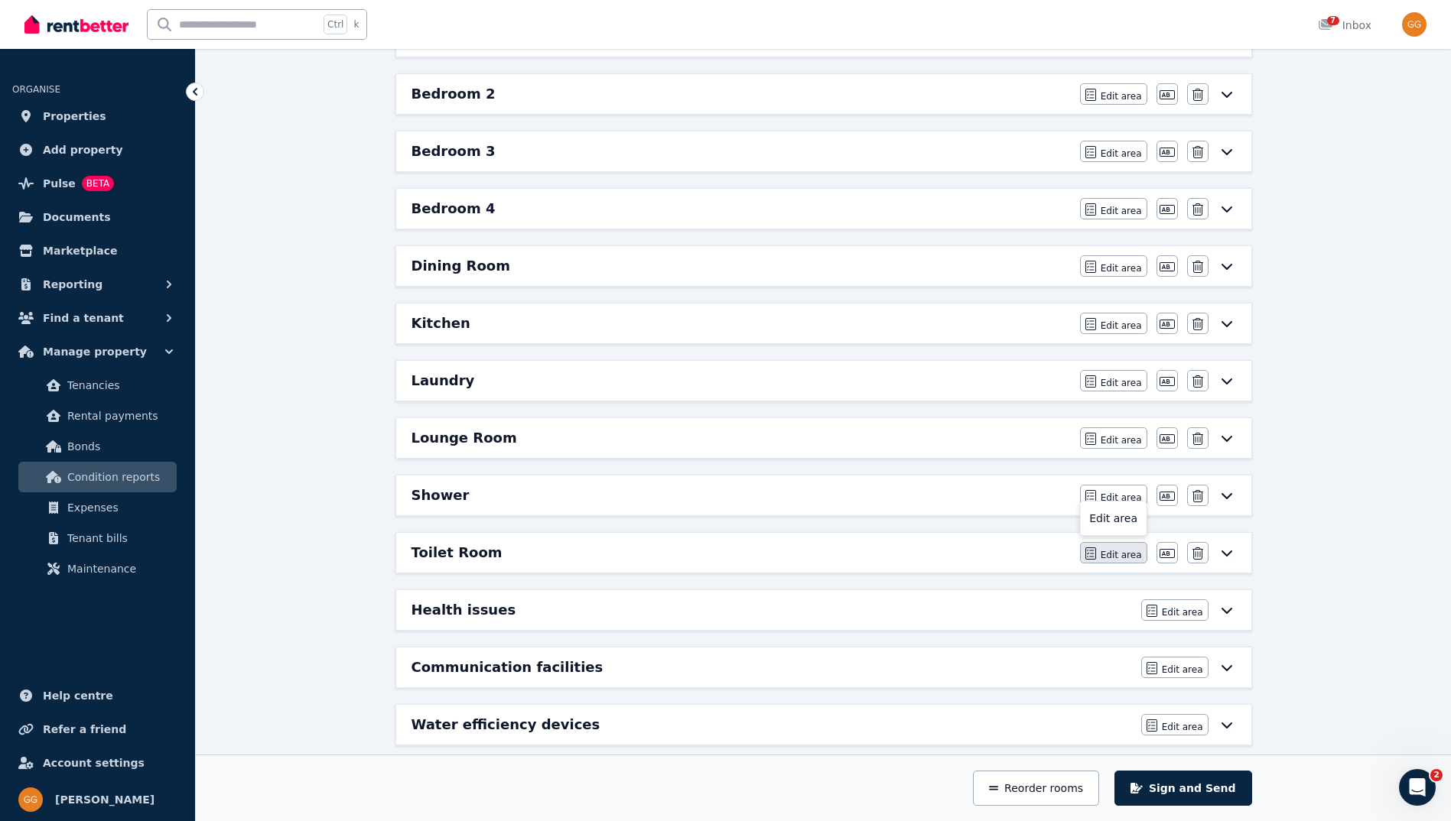
click at [1093, 555] on icon "button" at bounding box center [1090, 554] width 11 height 12
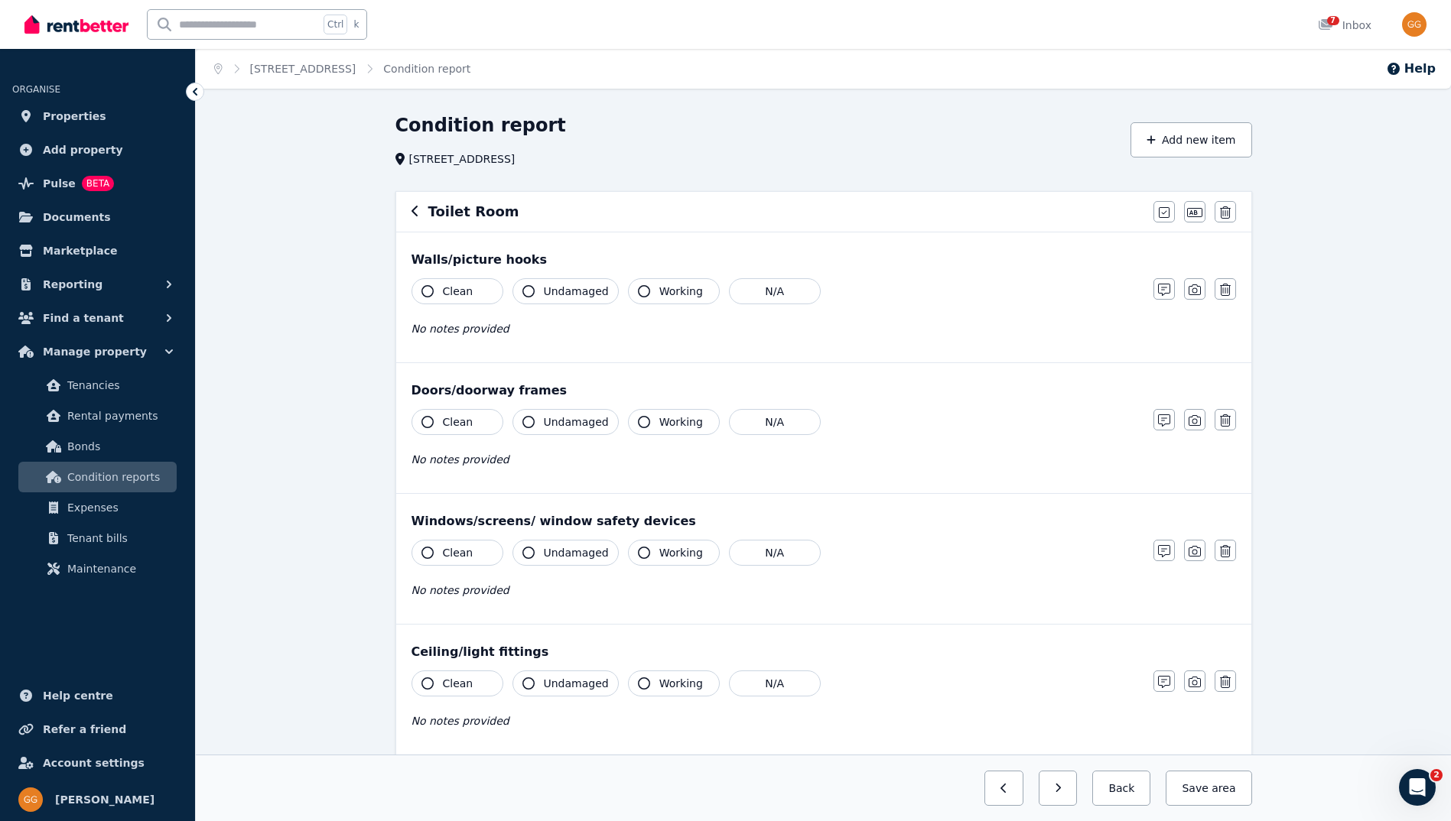
click at [466, 294] on span "Clean" at bounding box center [458, 291] width 31 height 15
click at [571, 289] on span "Undamaged" at bounding box center [576, 291] width 65 height 15
click at [643, 292] on button "Working" at bounding box center [674, 291] width 92 height 26
click at [463, 412] on button "Clean" at bounding box center [457, 422] width 92 height 26
click at [535, 415] on button "Undamaged" at bounding box center [565, 422] width 106 height 26
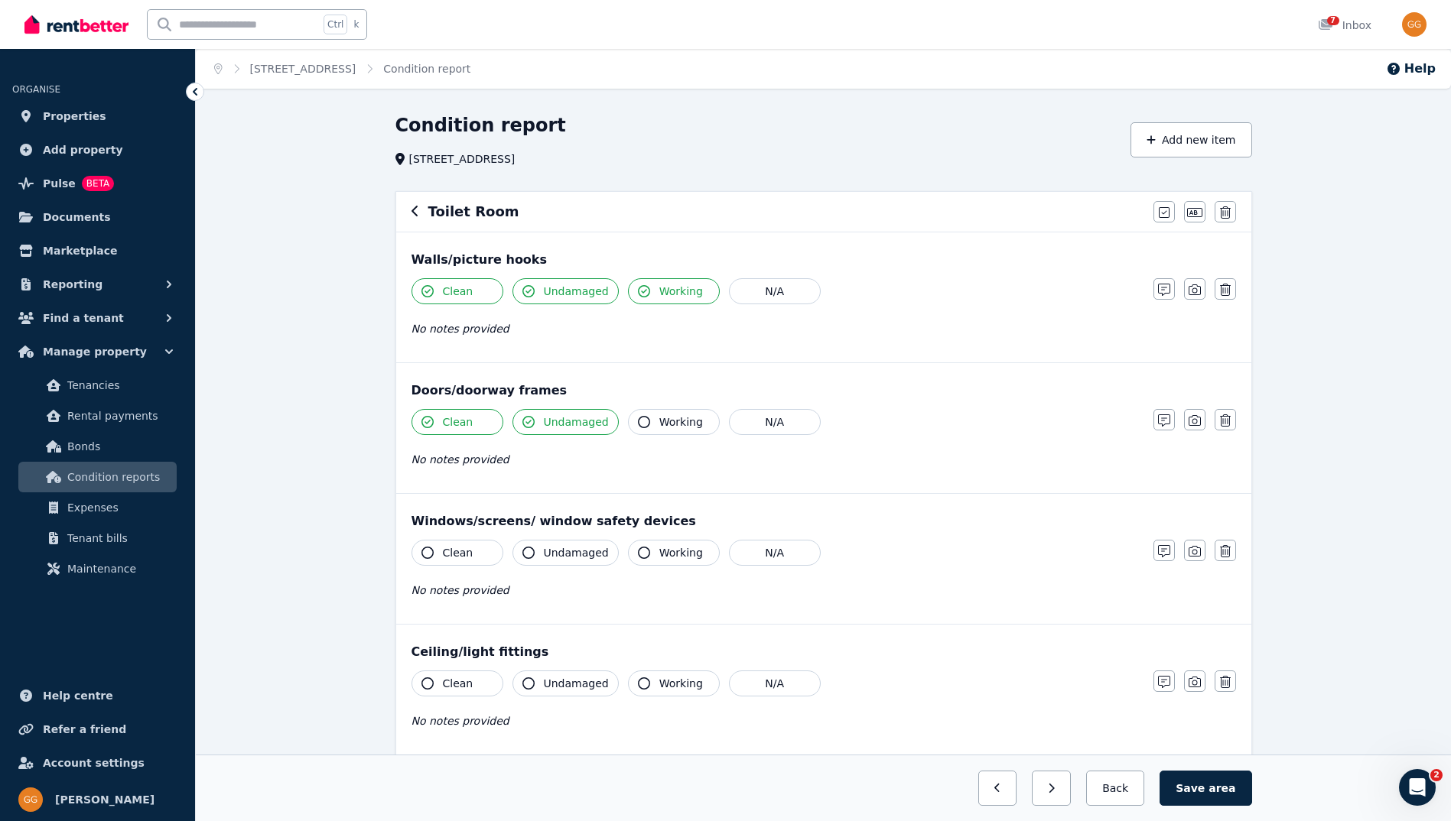
click at [661, 422] on span "Working" at bounding box center [681, 421] width 44 height 15
click at [457, 555] on span "Clean" at bounding box center [458, 552] width 31 height 15
click at [564, 555] on span "Undamaged" at bounding box center [576, 552] width 65 height 15
click at [659, 551] on span "Working" at bounding box center [681, 552] width 44 height 15
click at [460, 671] on button "Clean" at bounding box center [457, 684] width 92 height 26
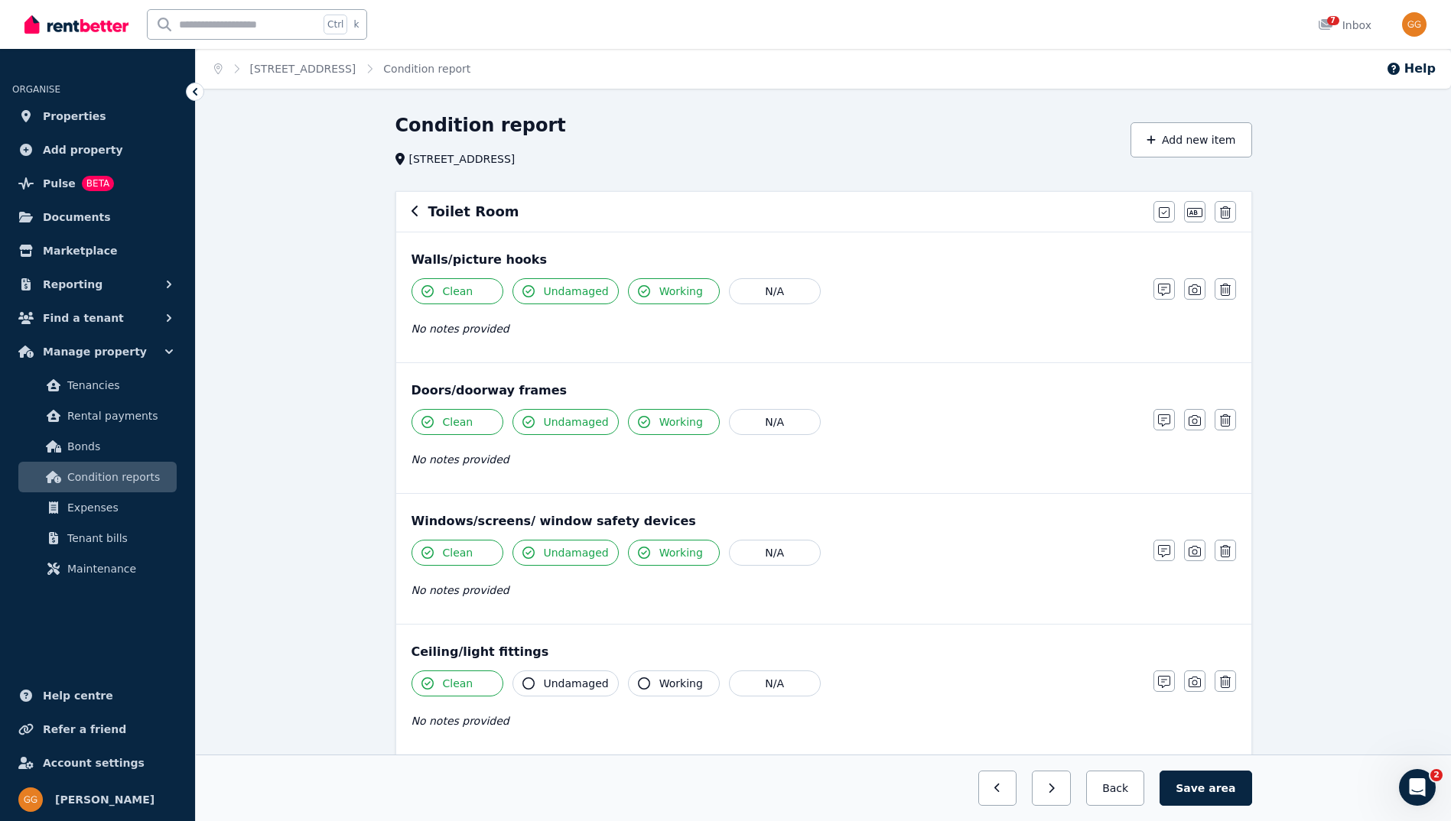
click at [581, 685] on span "Undamaged" at bounding box center [576, 683] width 65 height 15
click at [661, 684] on span "Working" at bounding box center [681, 683] width 44 height 15
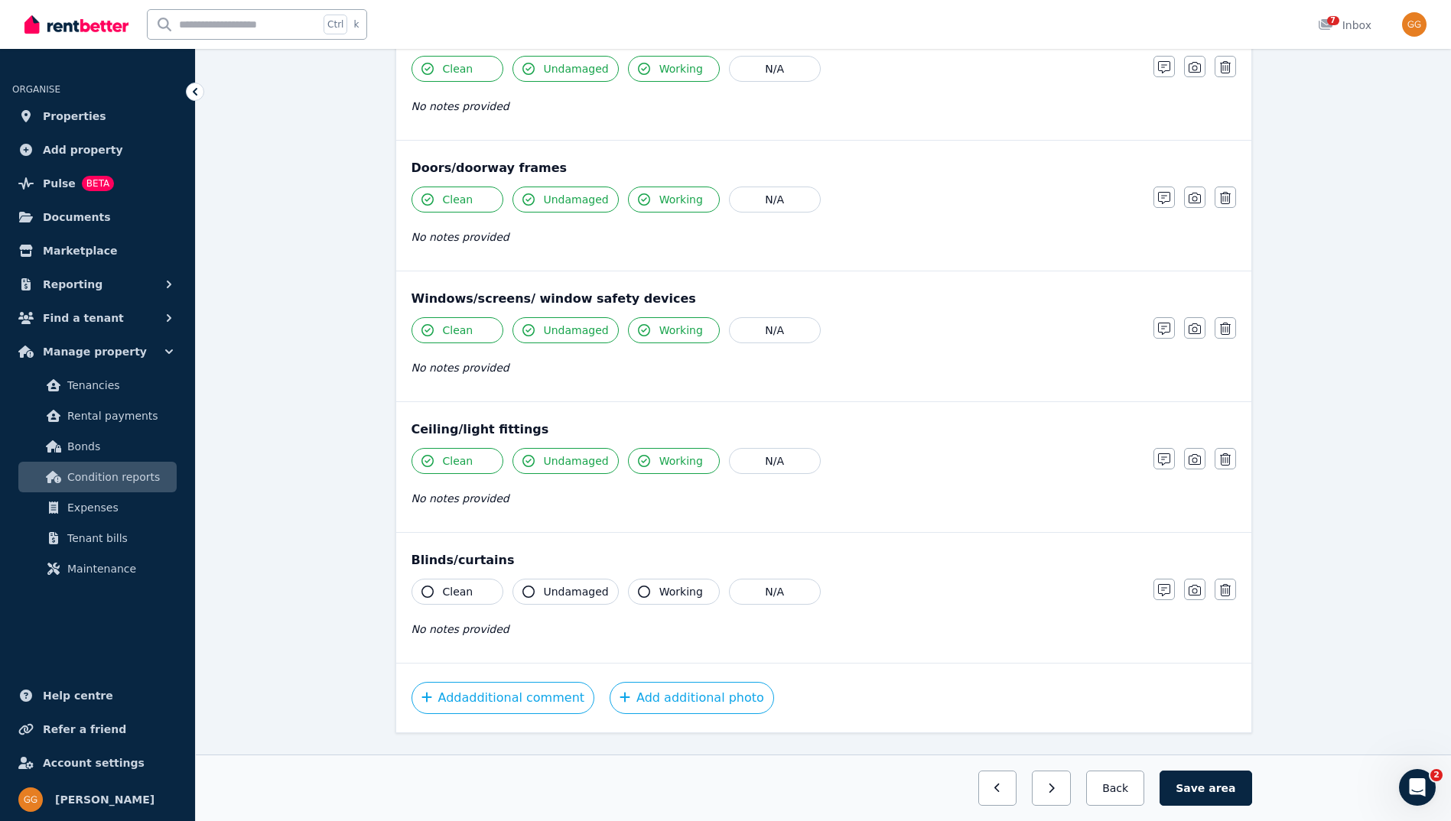
scroll to position [256, 0]
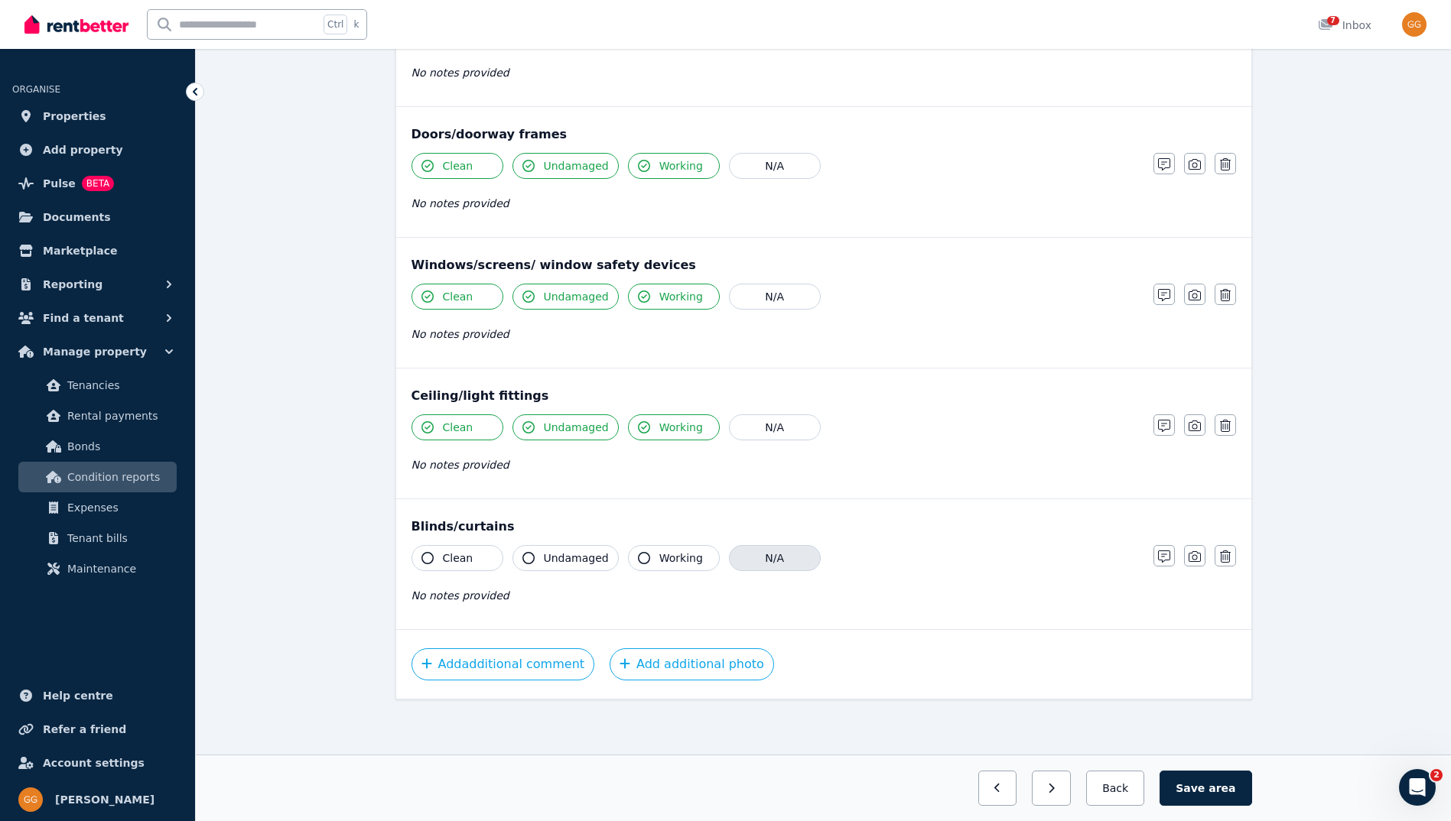
click at [752, 564] on button "N/A" at bounding box center [775, 558] width 92 height 26
click at [694, 675] on button "Add additional photo" at bounding box center [691, 664] width 164 height 32
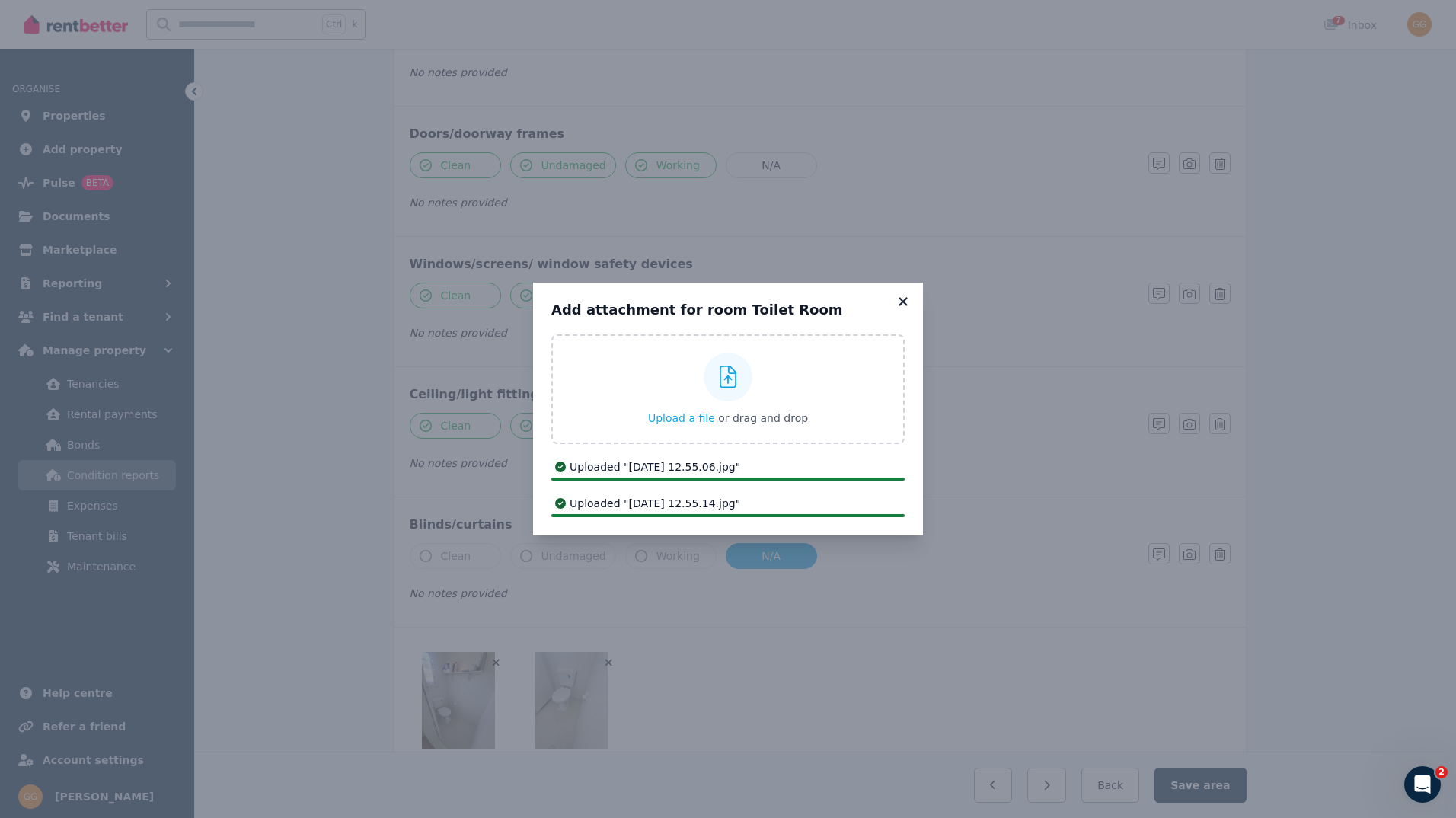
click at [904, 297] on icon at bounding box center [902, 302] width 15 height 14
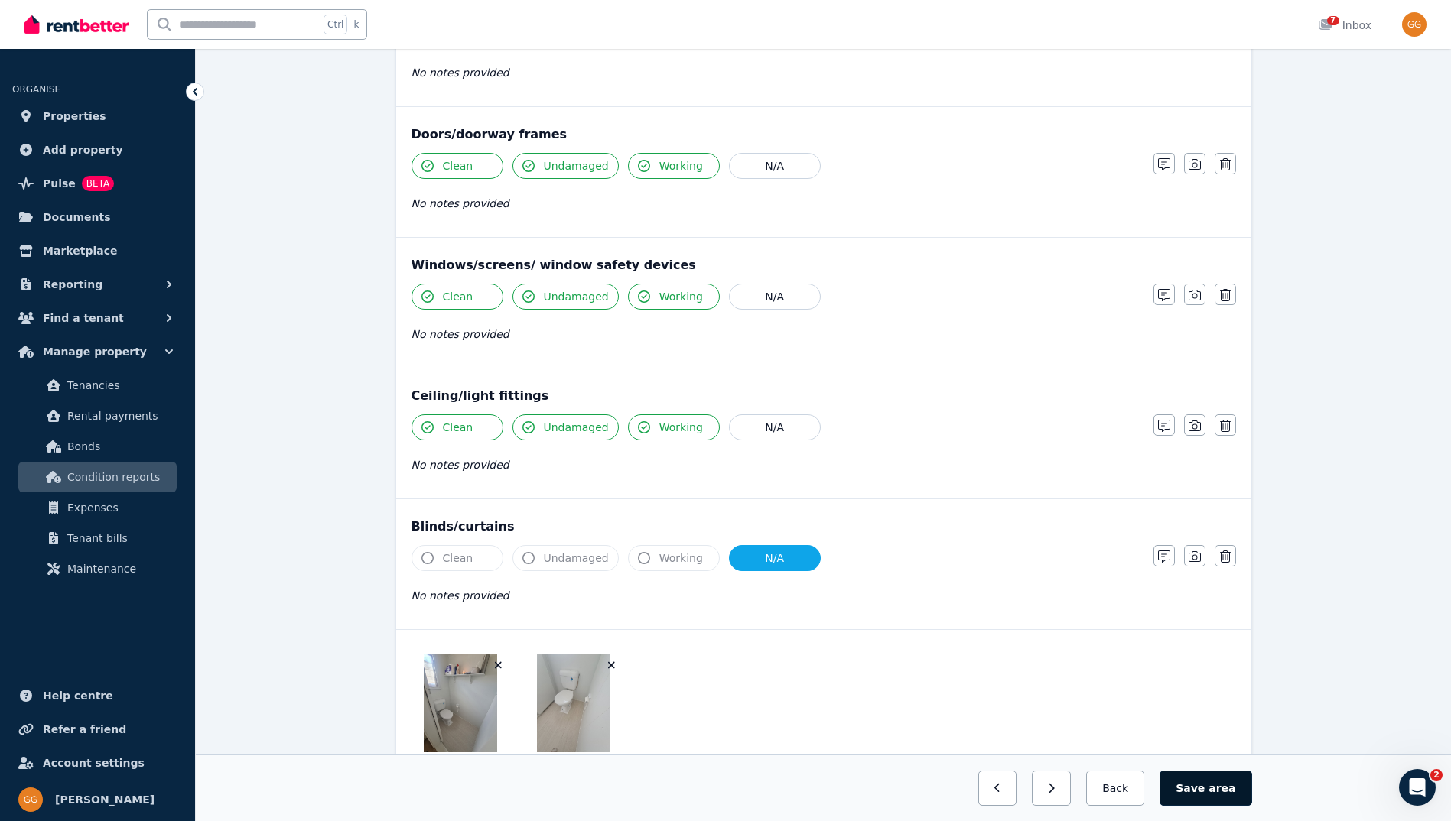
click at [1195, 789] on button "Save area" at bounding box center [1205, 788] width 92 height 35
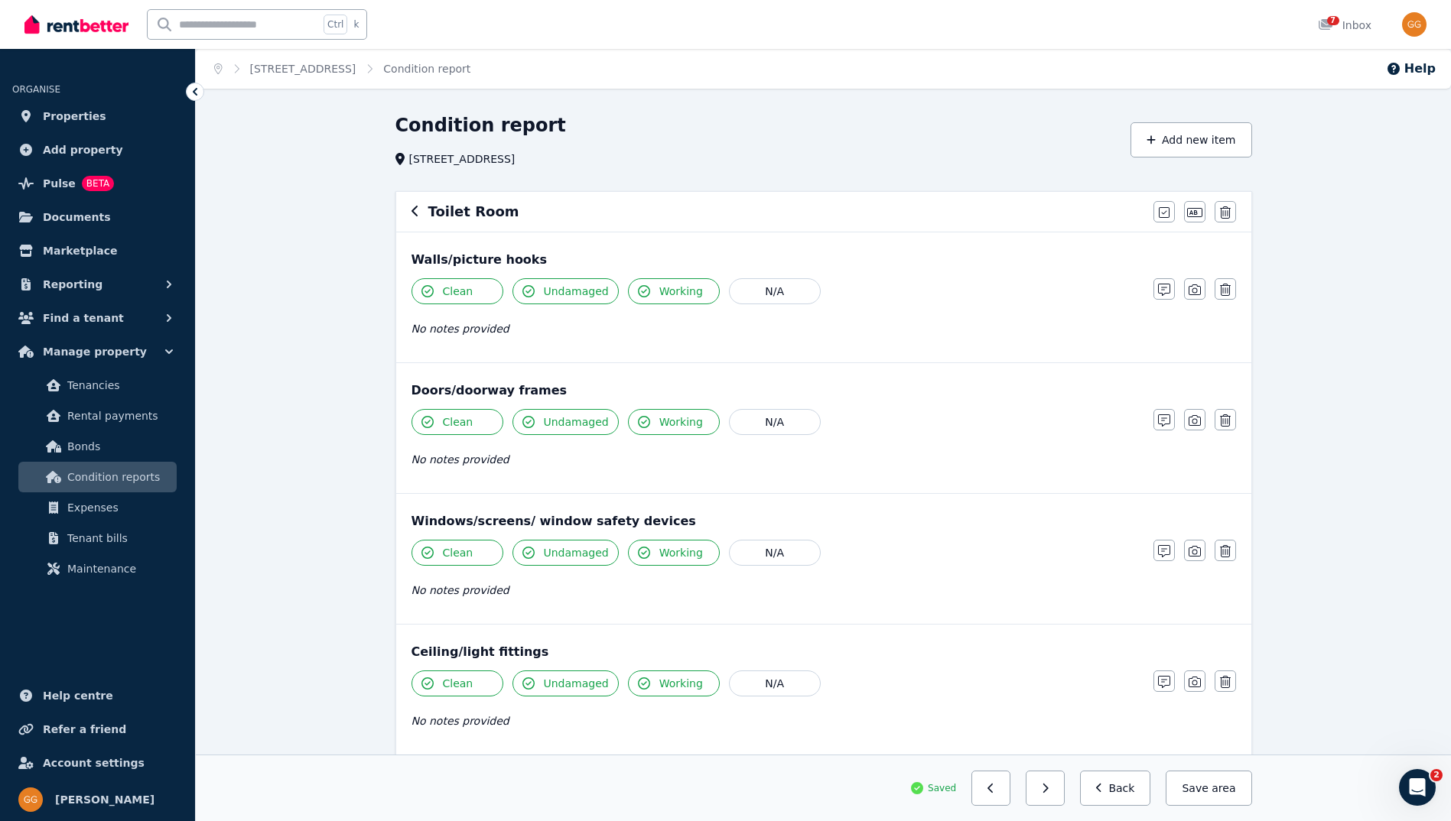
click at [419, 210] on div "Toilet Room" at bounding box center [777, 211] width 733 height 21
click at [411, 214] on icon "button" at bounding box center [415, 211] width 8 height 12
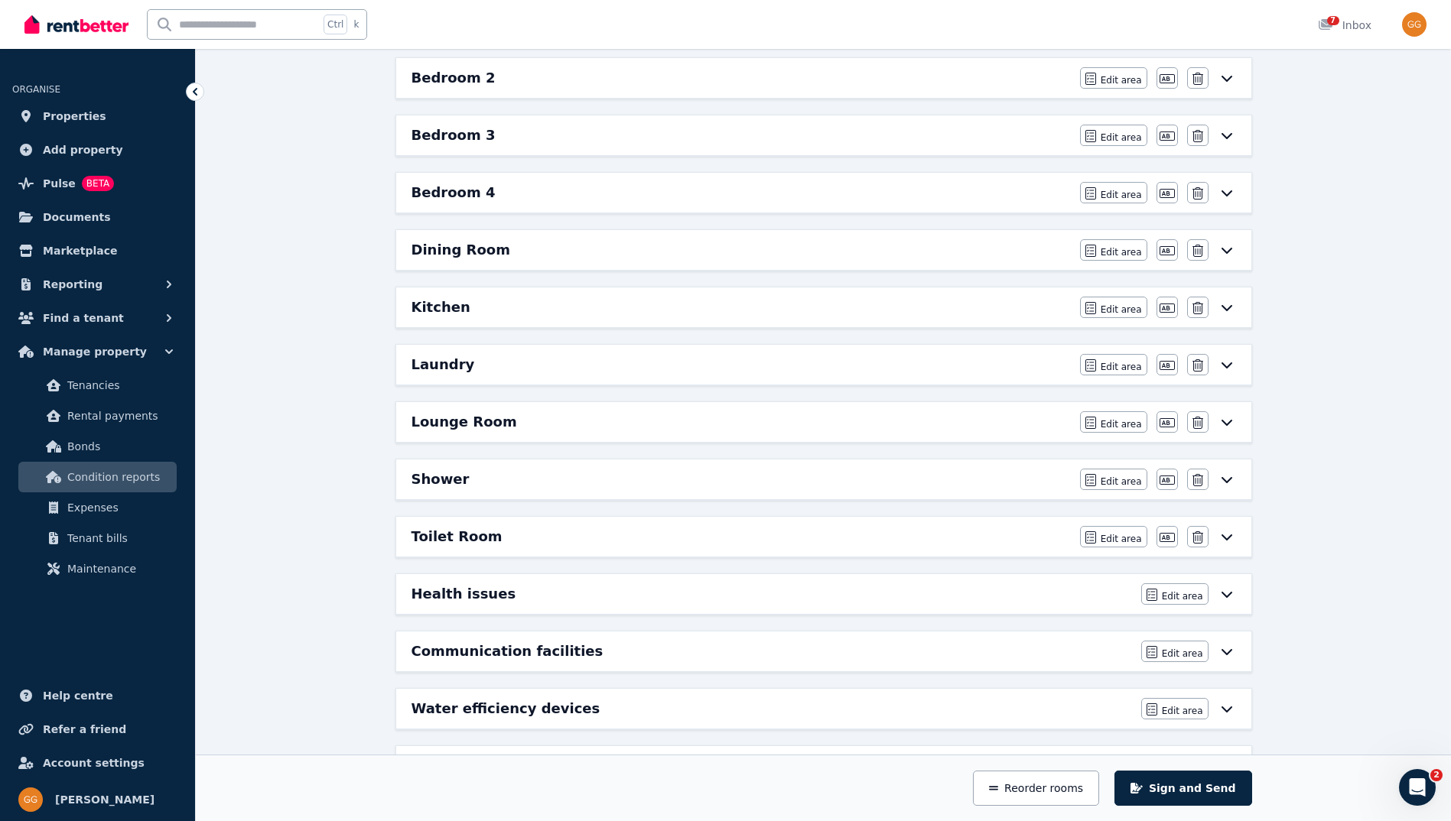
scroll to position [443, 0]
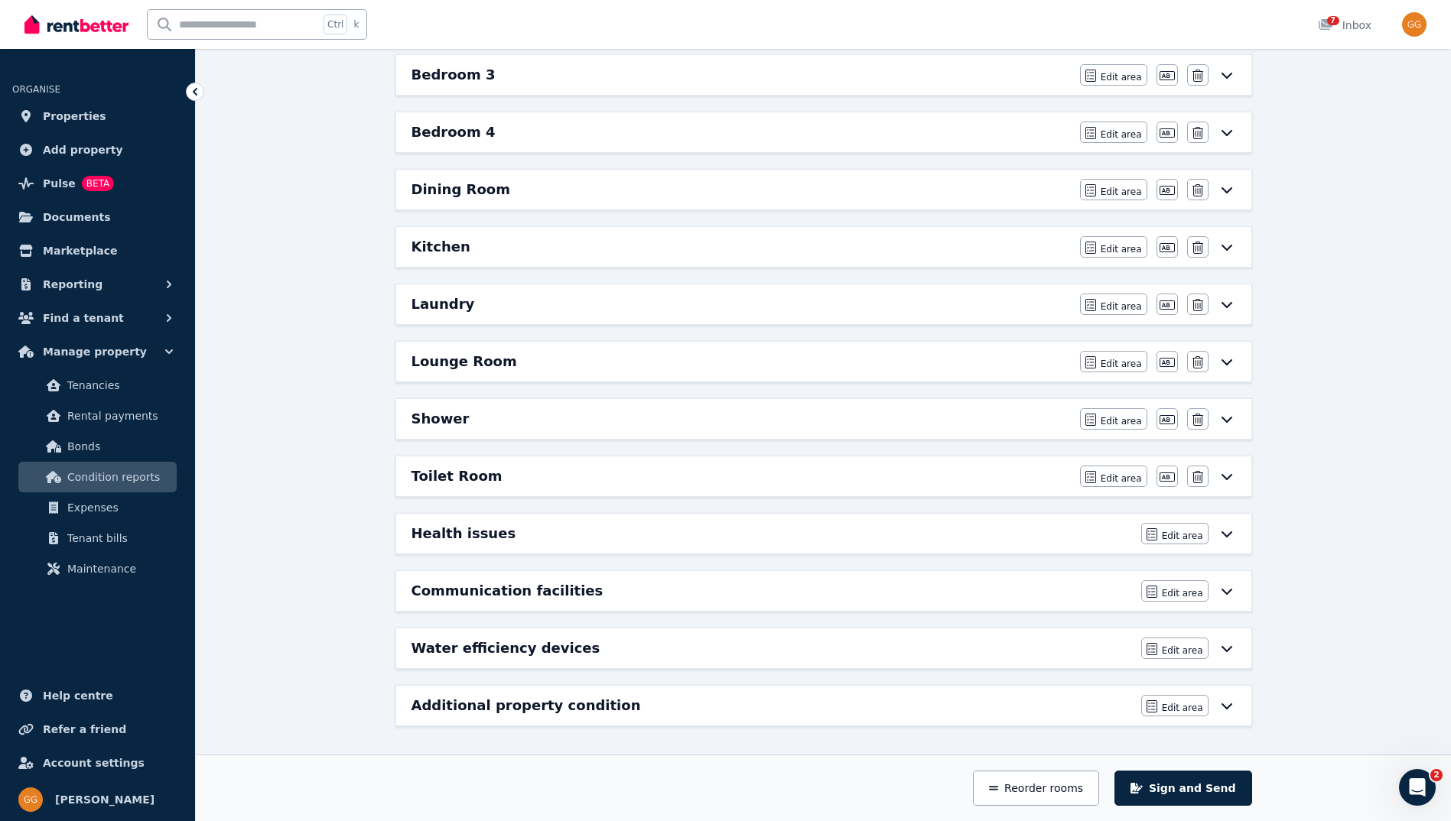
click at [475, 657] on h6 "Water efficiency devices" at bounding box center [505, 648] width 189 height 21
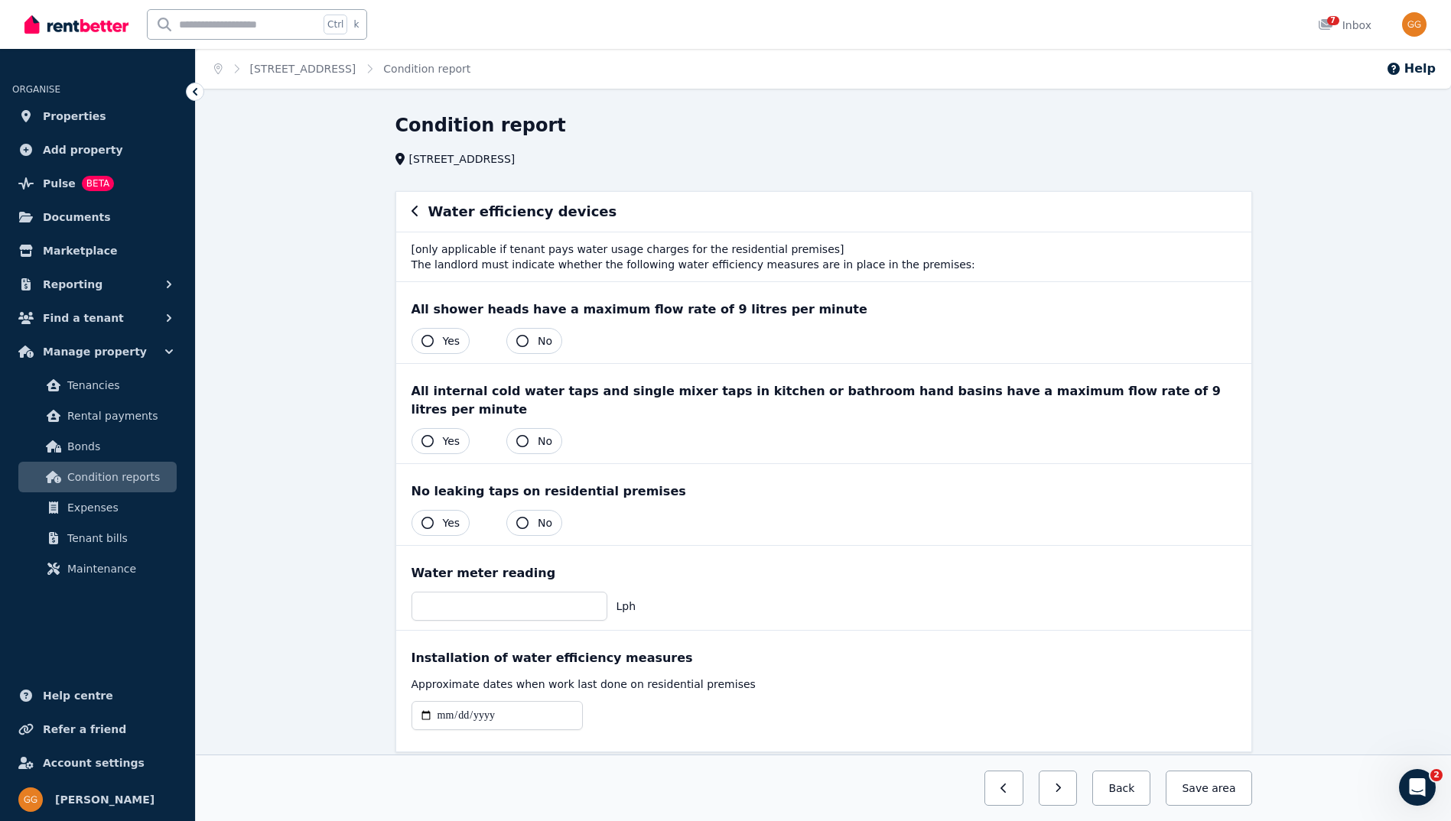
click at [444, 346] on span "Yes" at bounding box center [452, 340] width 18 height 15
click at [431, 437] on div "All internal cold water taps and single mixer taps in kitchen or bathroom hand …" at bounding box center [823, 413] width 855 height 99
click at [431, 435] on icon "button" at bounding box center [427, 441] width 12 height 12
click at [437, 510] on button "Yes" at bounding box center [440, 523] width 59 height 26
click at [452, 701] on input "date" at bounding box center [496, 715] width 171 height 29
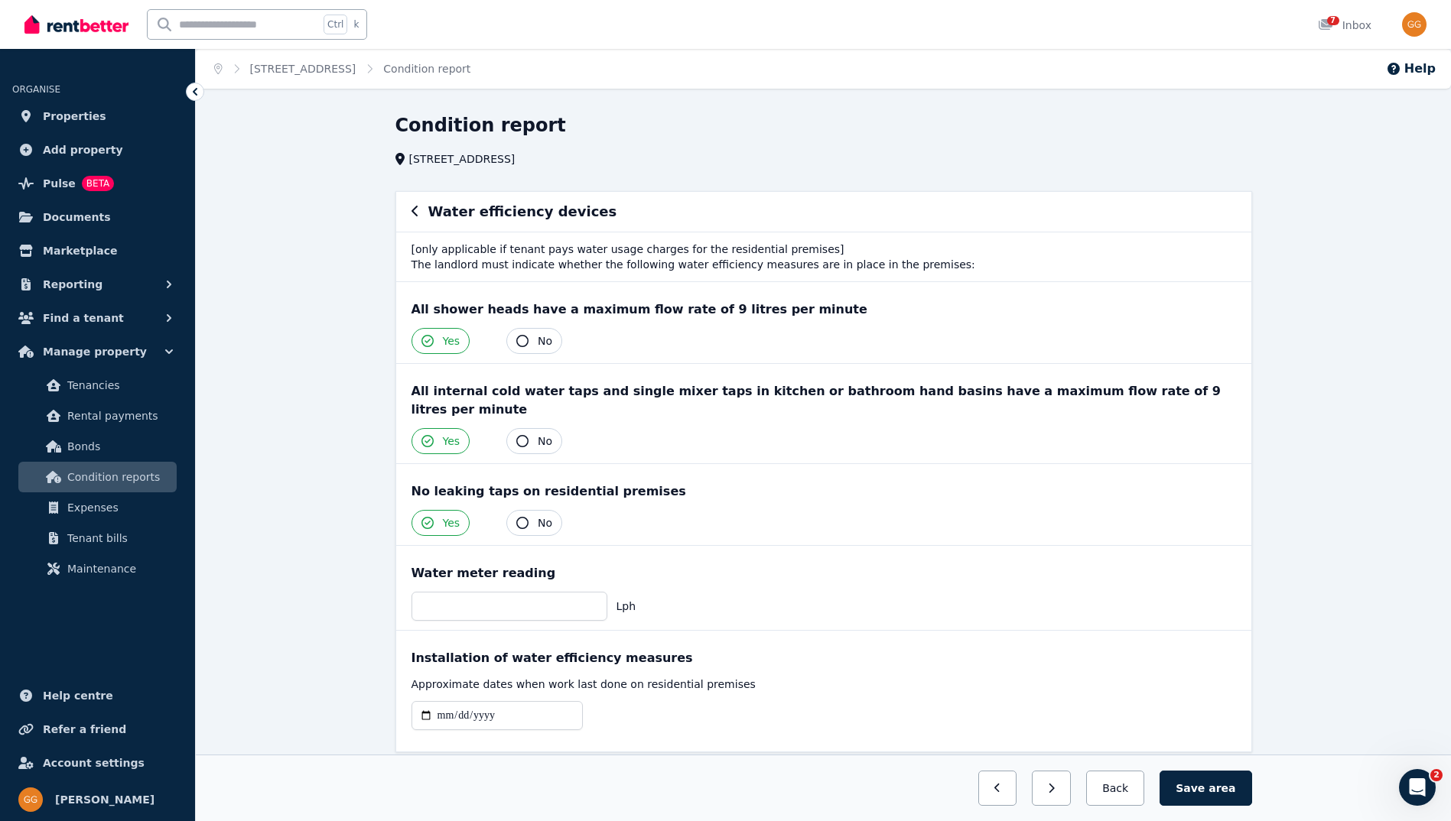
click at [604, 701] on div at bounding box center [823, 721] width 824 height 41
click at [1220, 789] on span "area" at bounding box center [1221, 788] width 27 height 15
click at [414, 213] on icon "button" at bounding box center [415, 211] width 8 height 12
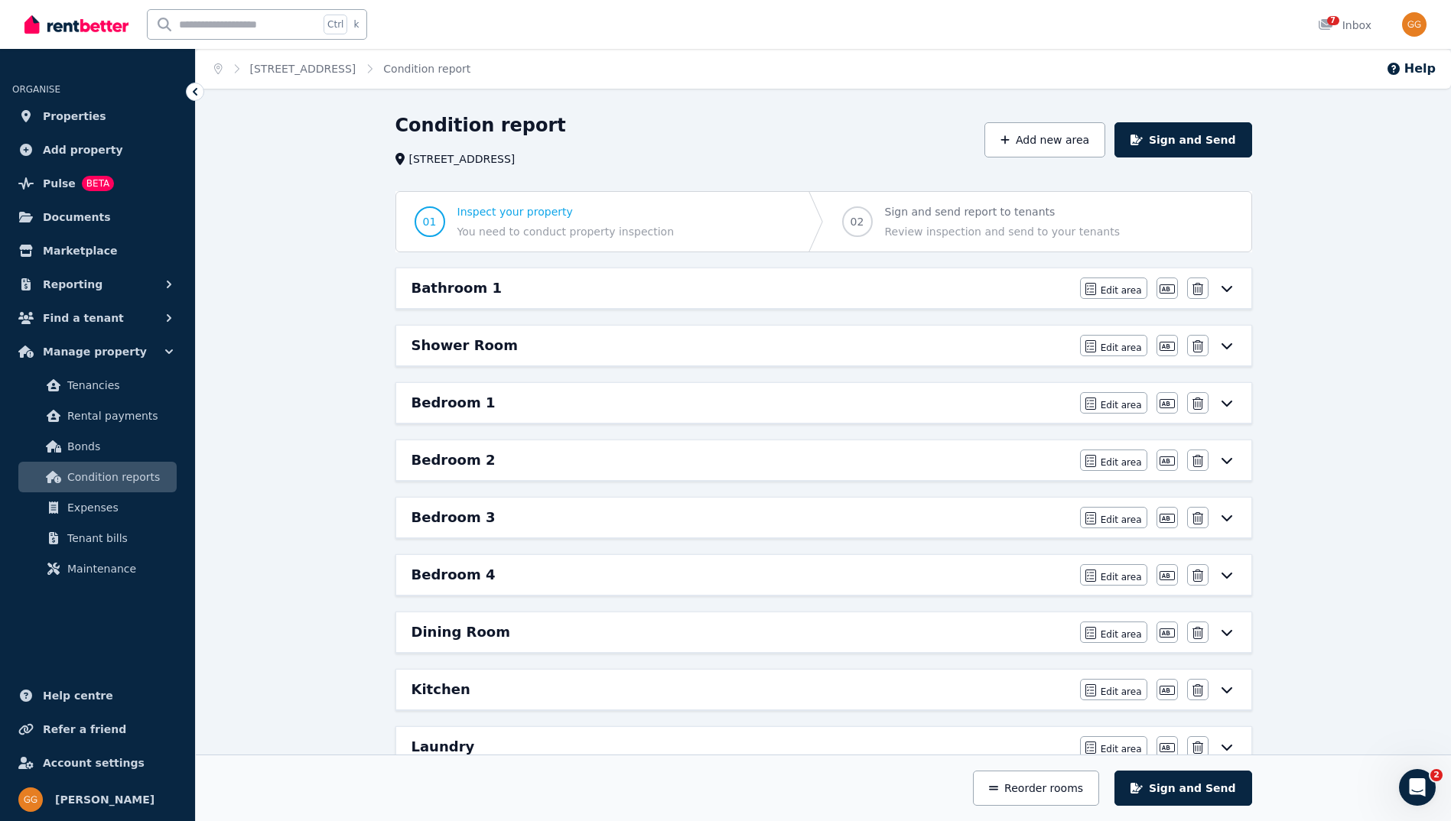
click at [320, 395] on div "Condition report 33 Solo Cres, Fairfield Add new area Sign and Send 01 Inspect …" at bounding box center [823, 688] width 1255 height 1151
click at [121, 471] on span "Condition reports" at bounding box center [118, 477] width 103 height 18
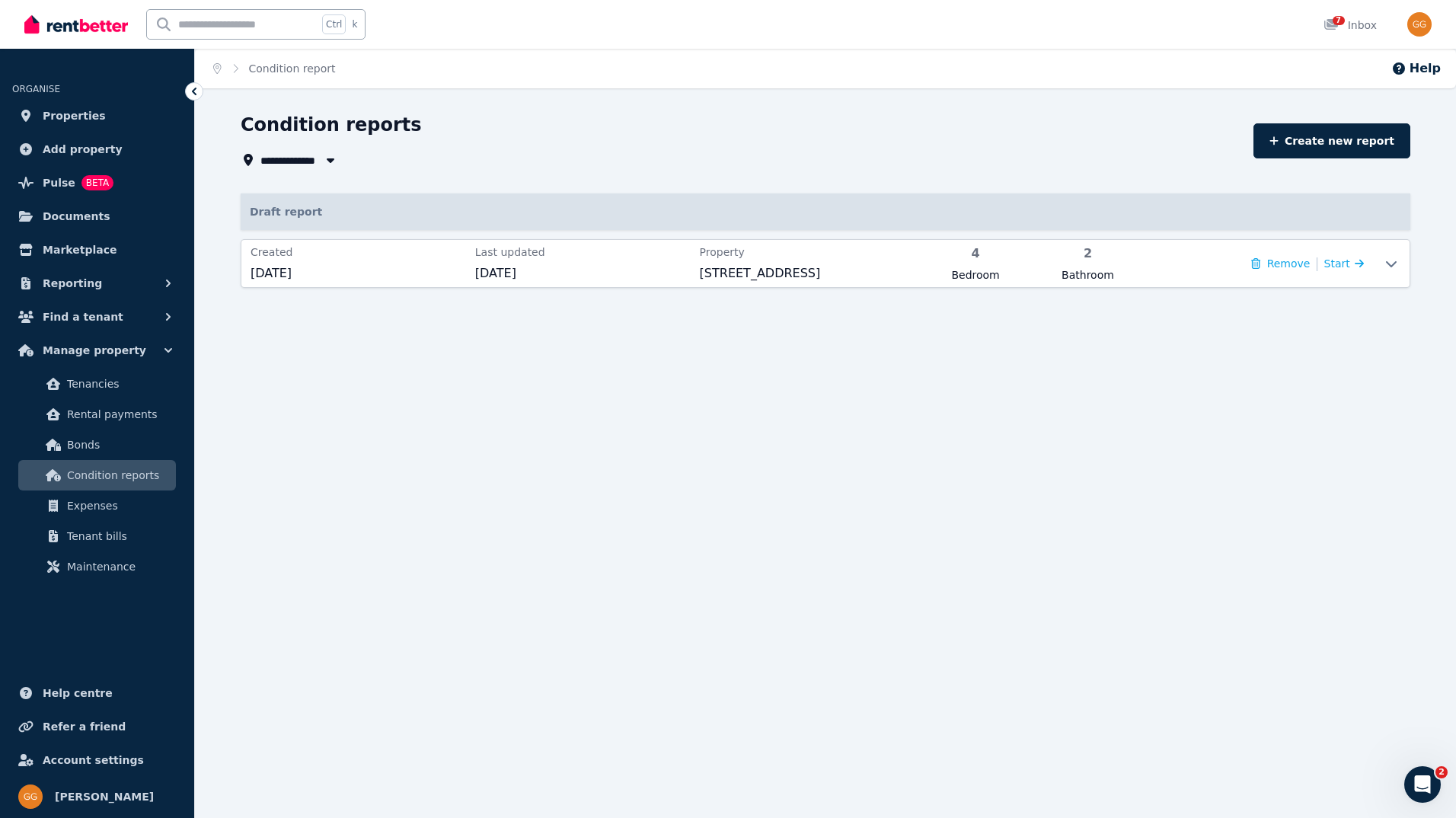
click at [325, 153] on button "button" at bounding box center [331, 159] width 28 height 18
type input "**********"
click at [326, 267] on span "Create new property" at bounding box center [345, 271] width 110 height 15
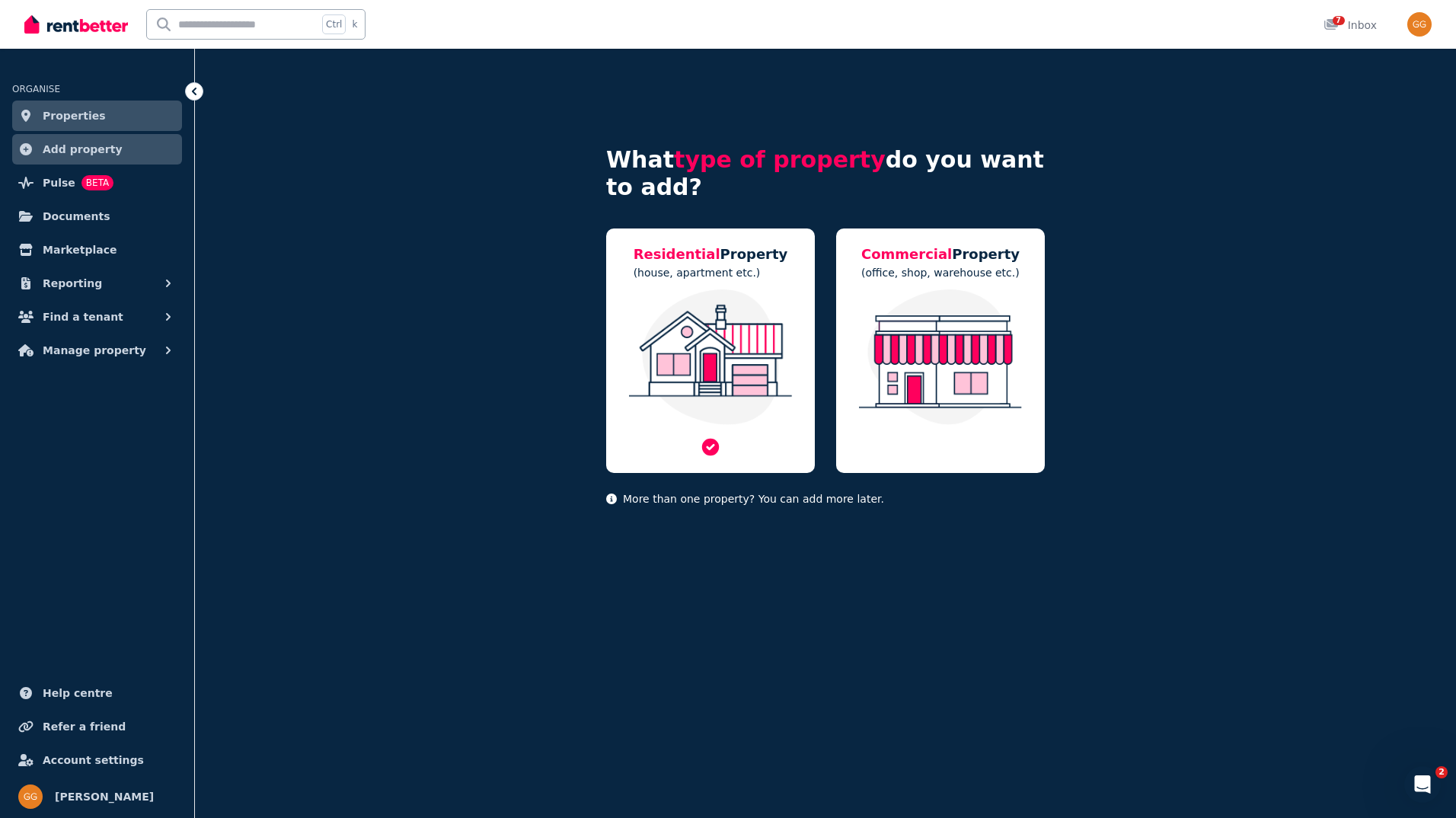
click at [724, 322] on img at bounding box center [710, 358] width 178 height 136
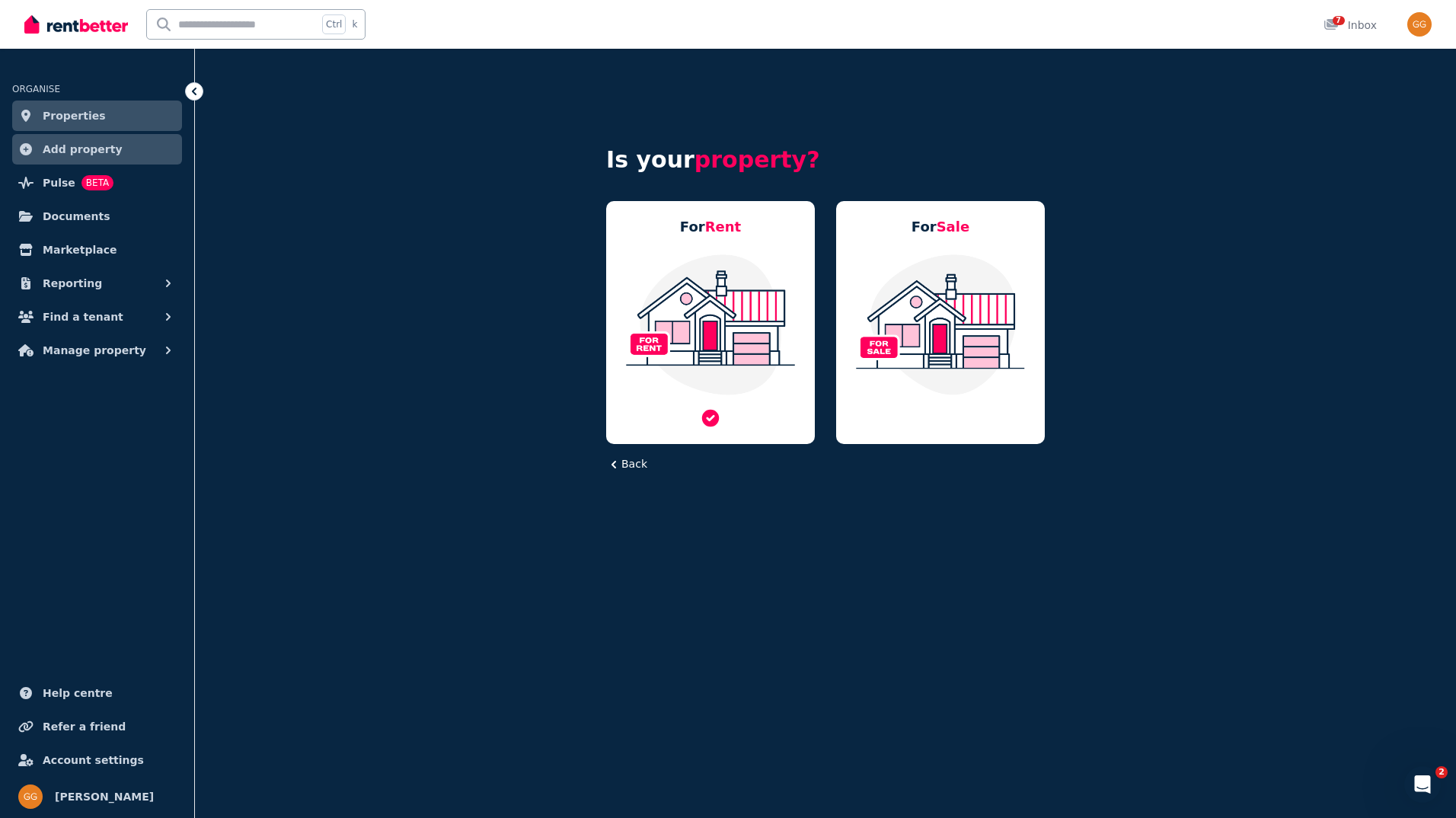
click at [725, 322] on img at bounding box center [710, 325] width 178 height 143
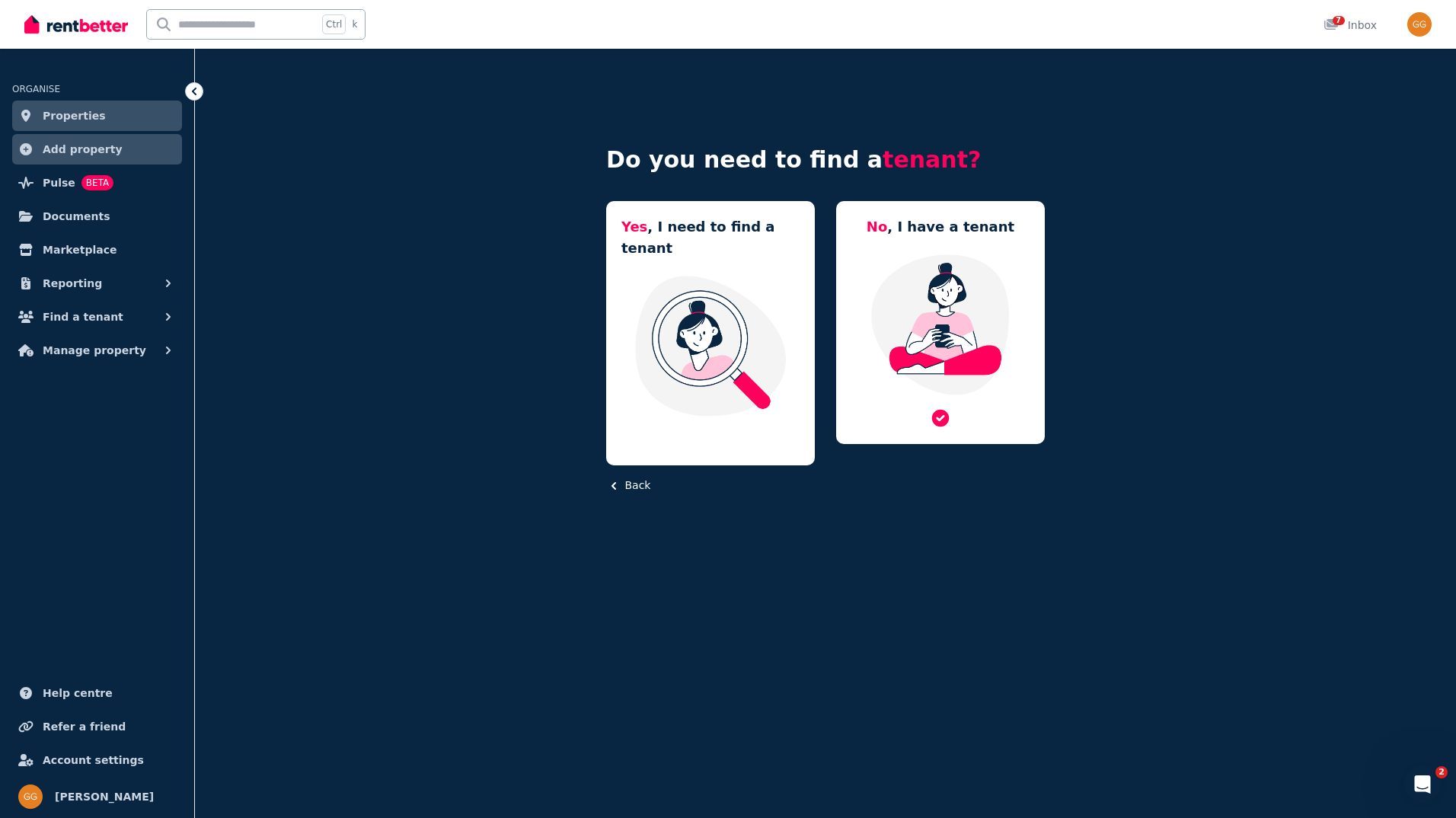
click at [1018, 322] on img at bounding box center [940, 325] width 178 height 143
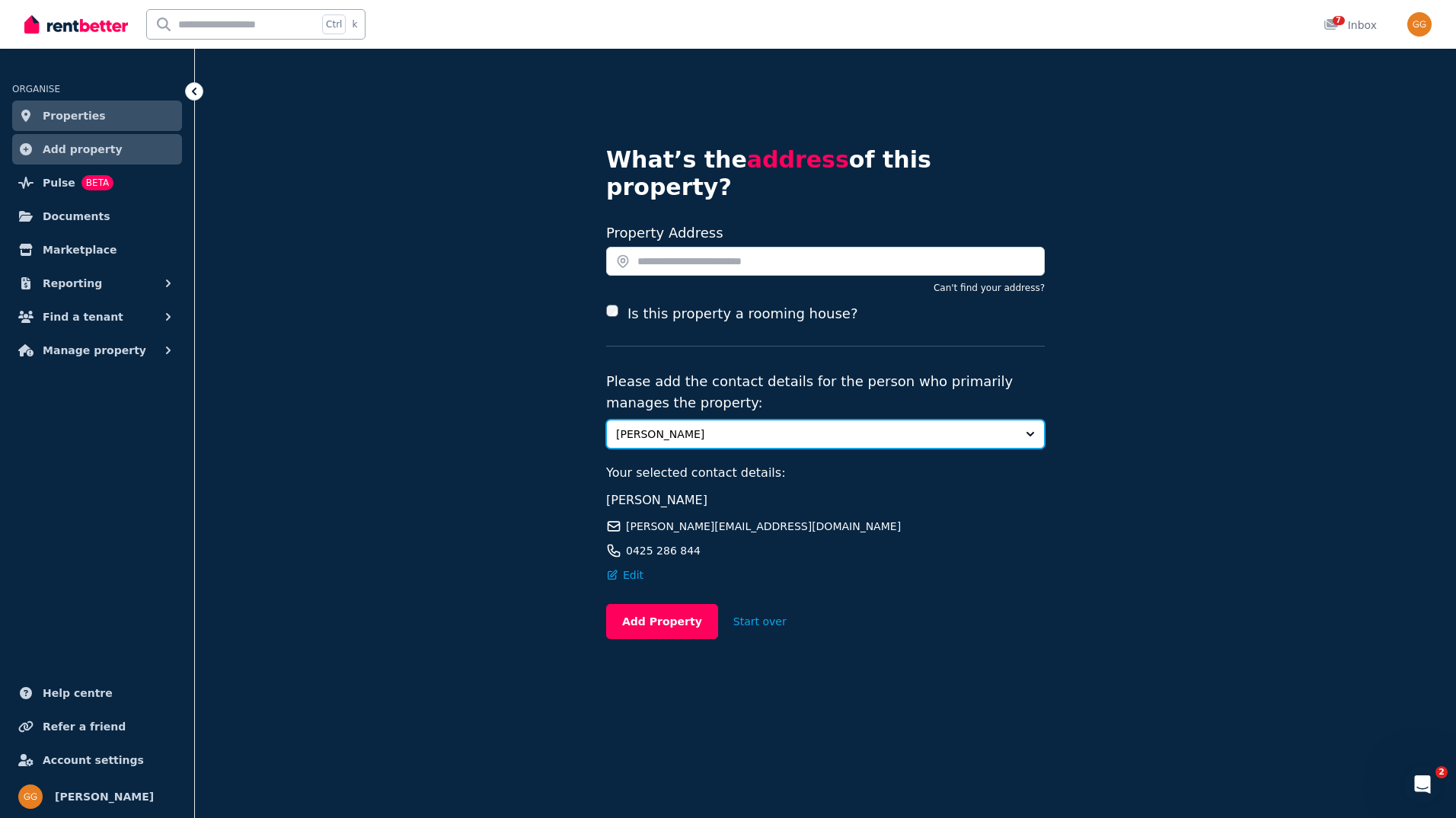
click at [868, 426] on span "[PERSON_NAME]" at bounding box center [815, 433] width 397 height 15
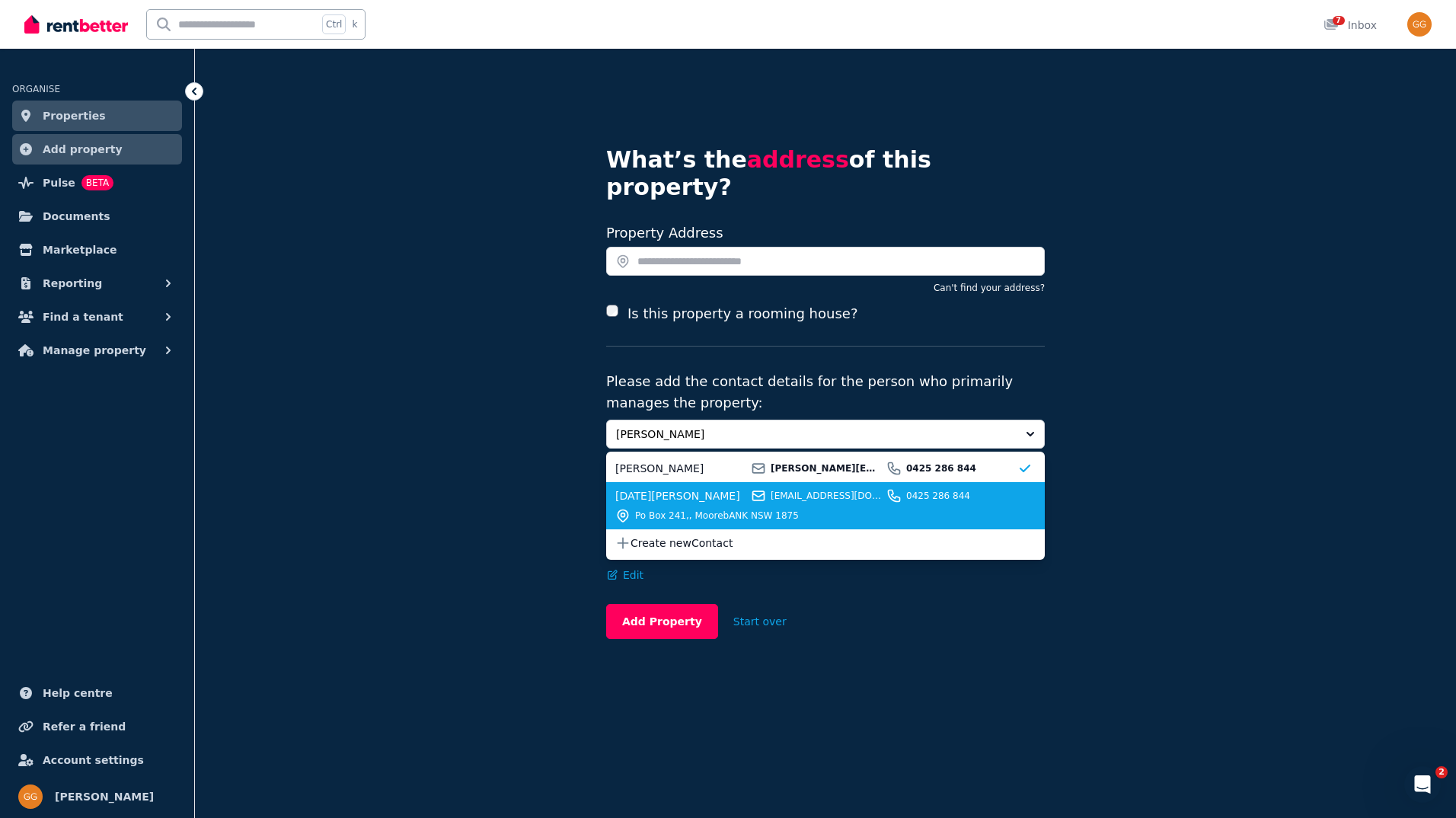
click at [650, 488] on span "Karma Germanos" at bounding box center [681, 495] width 131 height 15
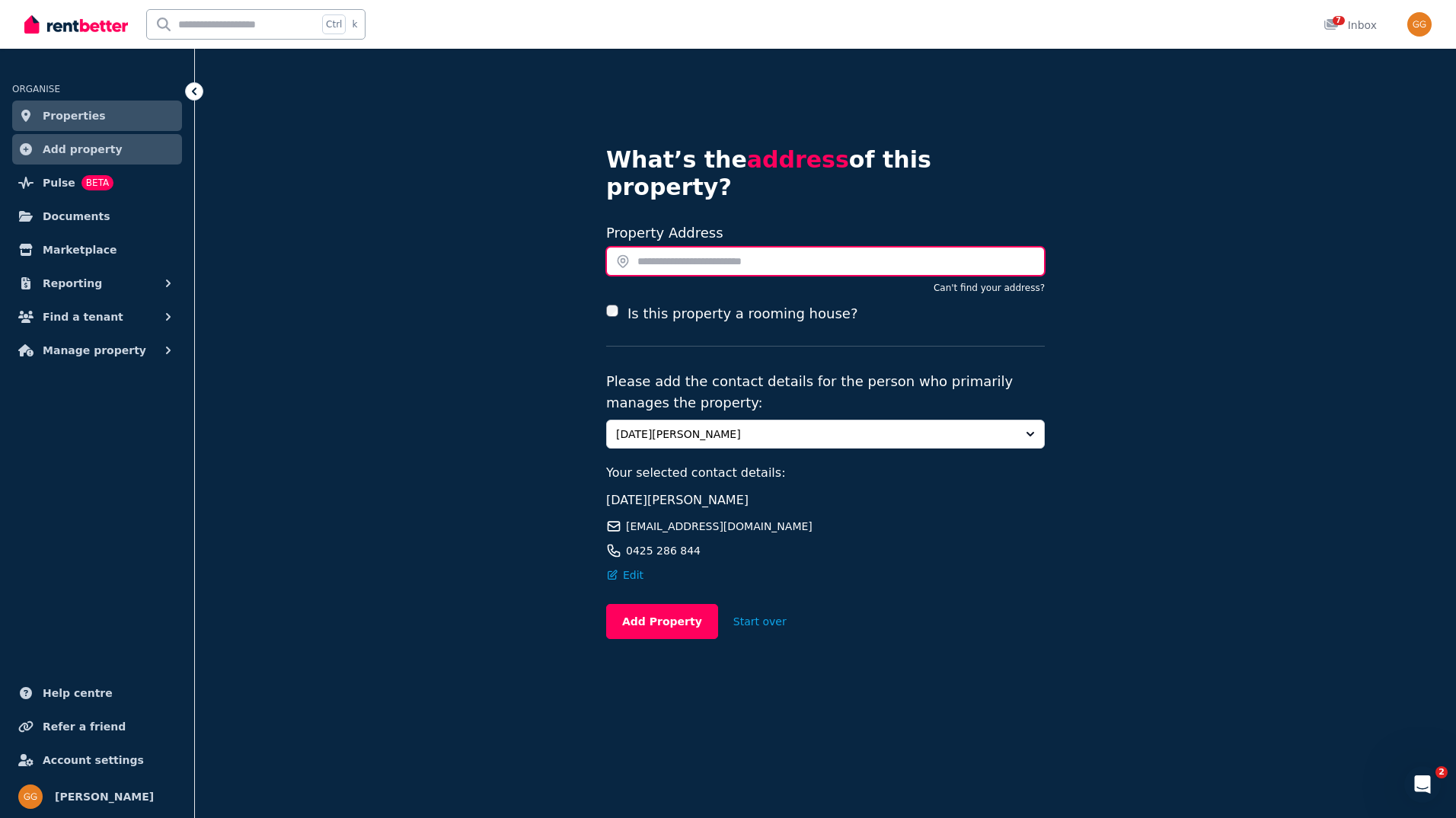
click at [688, 247] on input "text" at bounding box center [826, 261] width 438 height 29
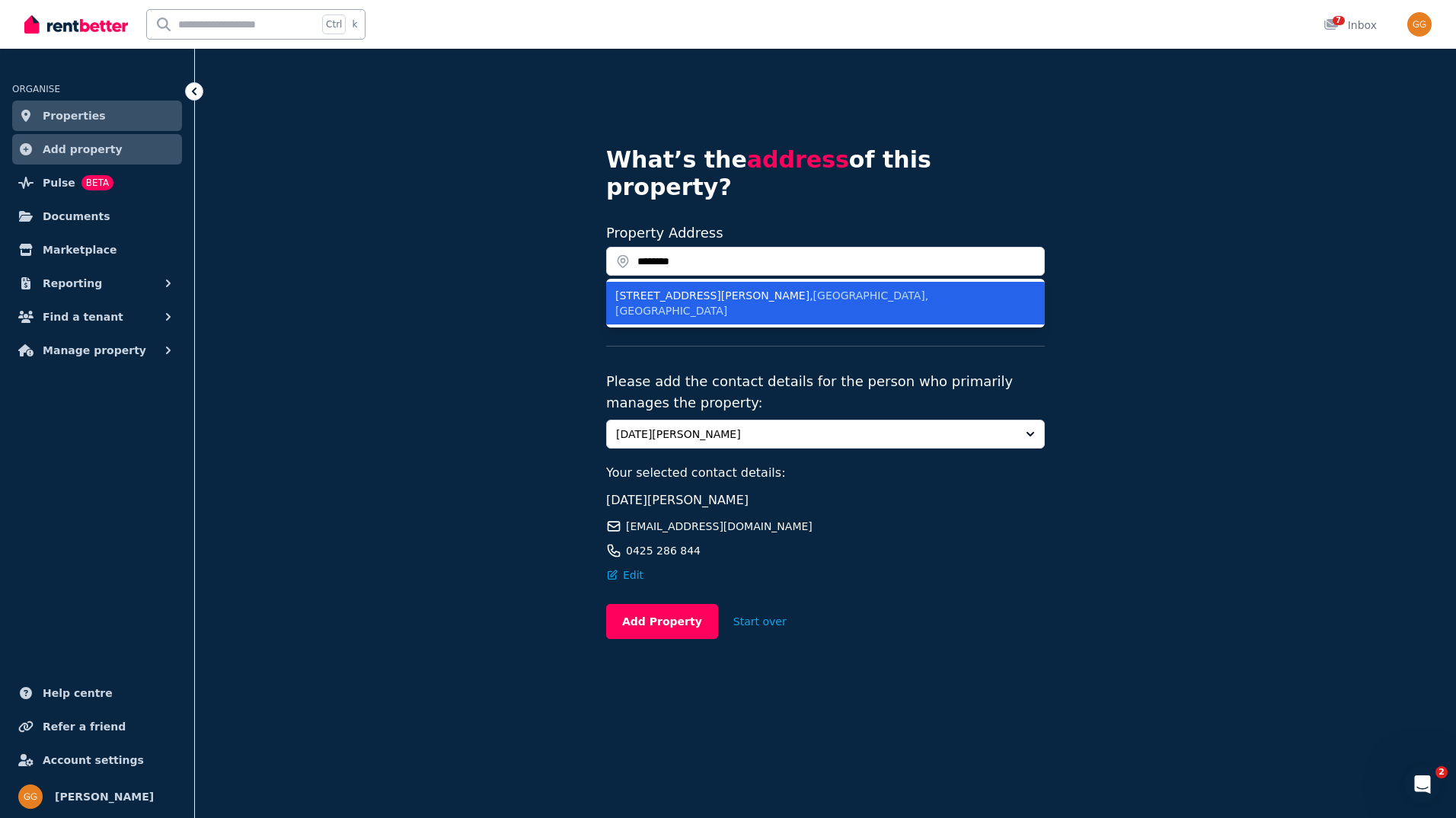
click at [689, 282] on ul "6 Burlison Street , Warwick Farm NSW, Australia" at bounding box center [826, 303] width 438 height 49
click at [689, 288] on div "6 Burlison Street , Warwick Farm NSW, Australia" at bounding box center [817, 303] width 402 height 31
type input "**********"
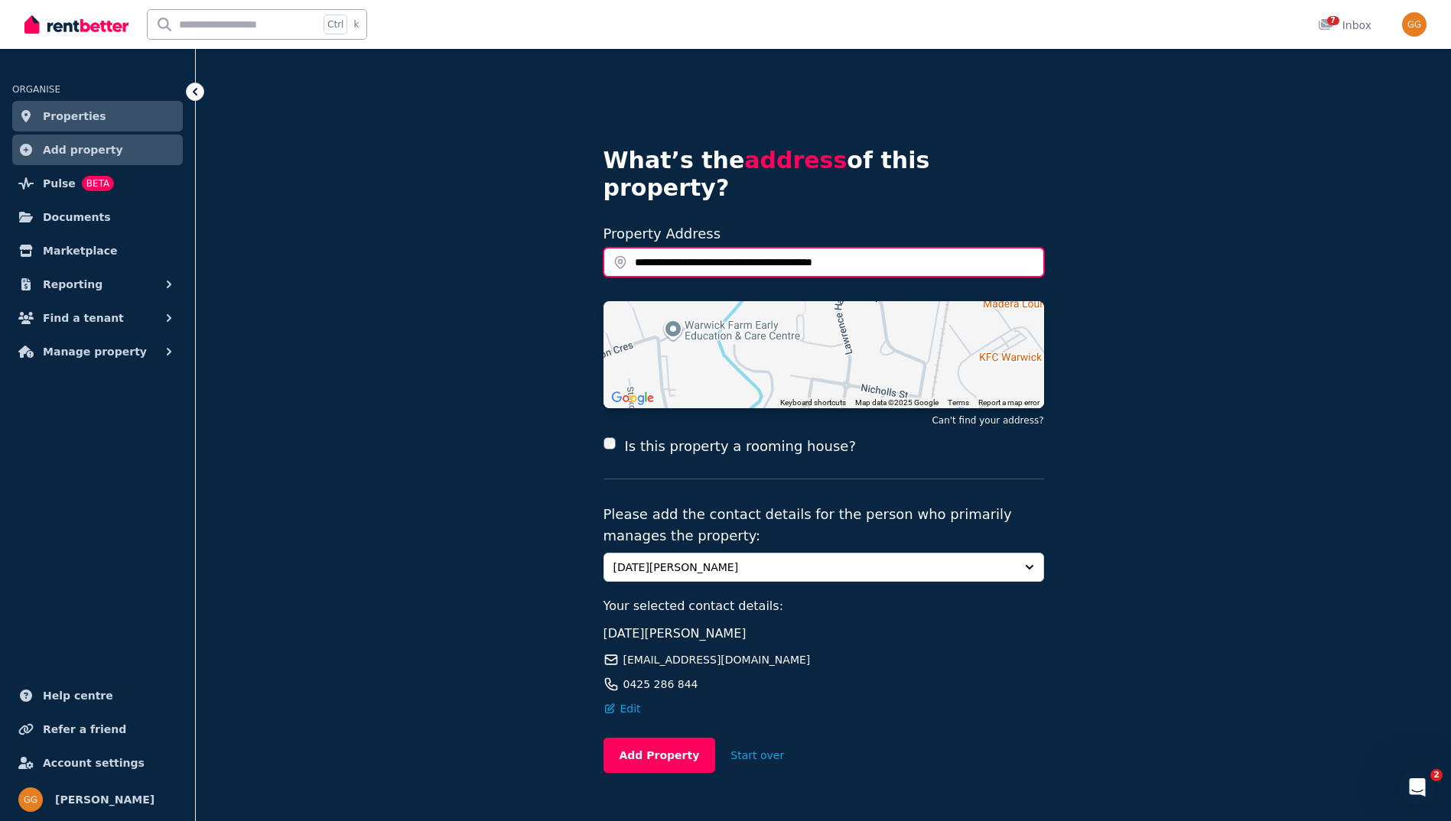
scroll to position [10, 0]
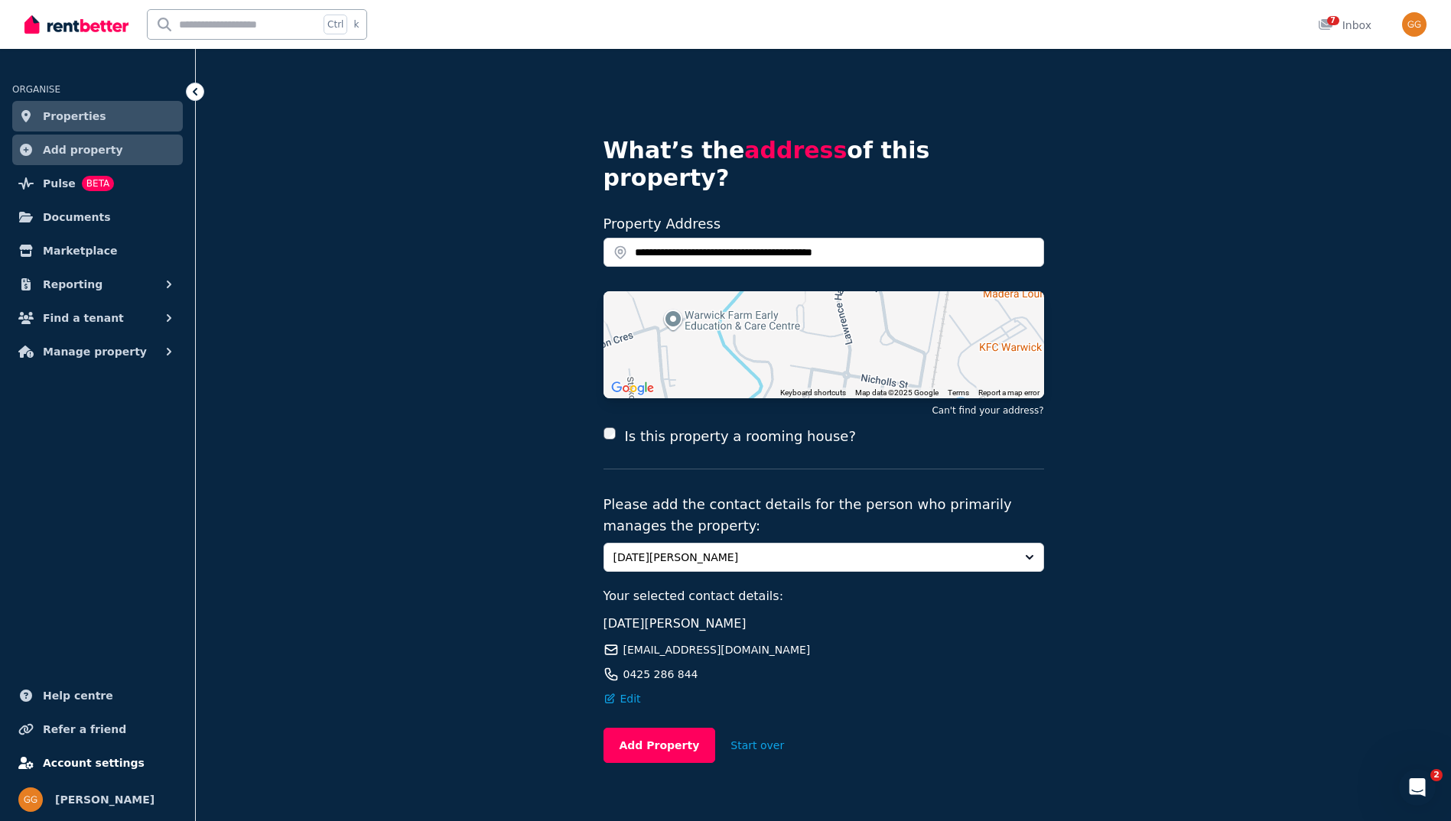
click at [106, 762] on span "Account settings" at bounding box center [94, 763] width 102 height 18
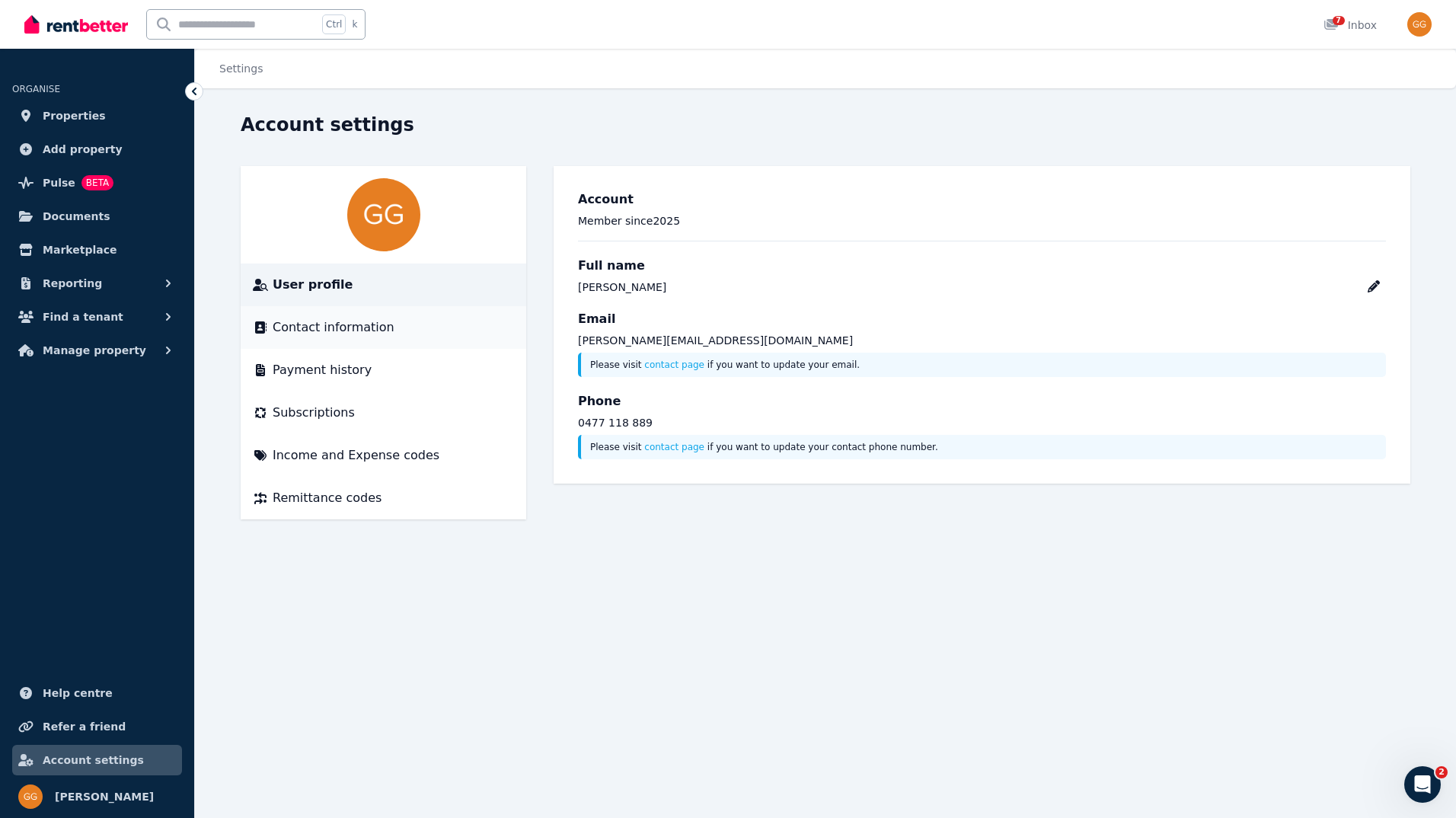
click at [324, 326] on span "Contact information" at bounding box center [334, 328] width 121 height 18
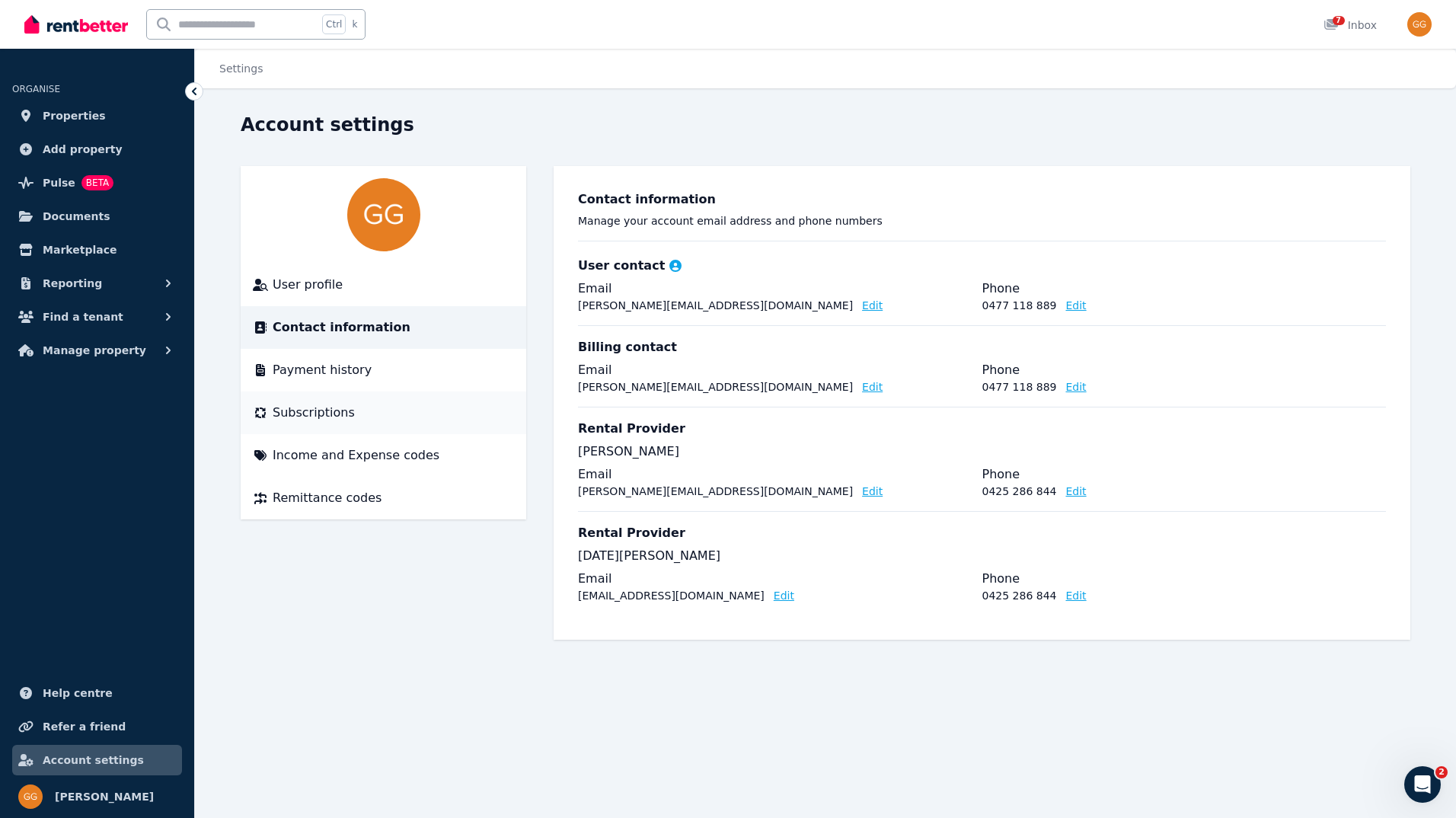
click at [296, 418] on span "Subscriptions" at bounding box center [314, 412] width 83 height 18
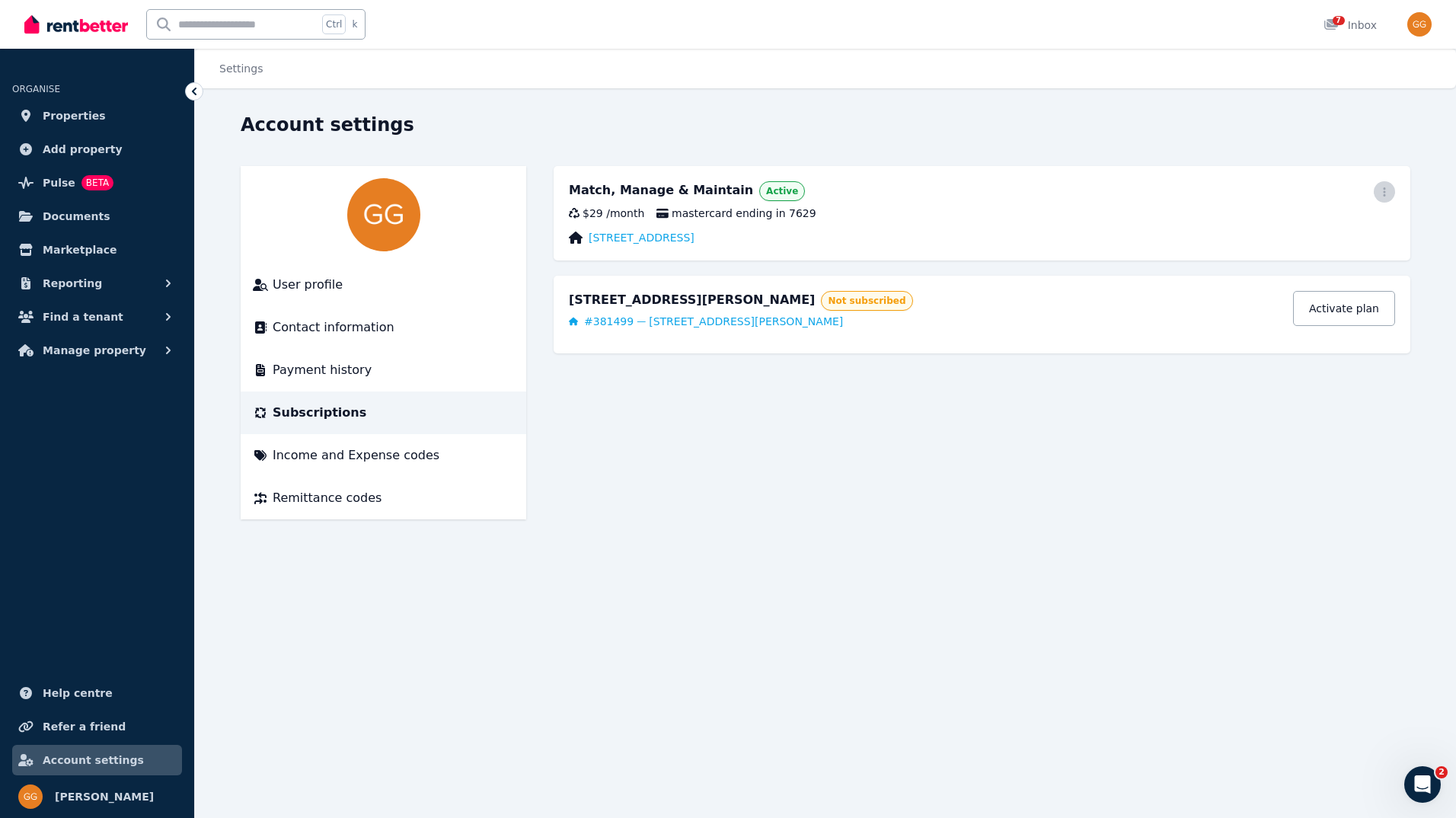
click at [1378, 194] on icon "button" at bounding box center [1384, 191] width 12 height 11
click at [966, 469] on main "Match, Manage & Maintain Active Update payment method Cancel plan $29 / month m…" at bounding box center [982, 343] width 856 height 354
click at [71, 345] on span "Manage property" at bounding box center [95, 351] width 104 height 18
click at [86, 477] on span "Condition reports" at bounding box center [118, 475] width 103 height 18
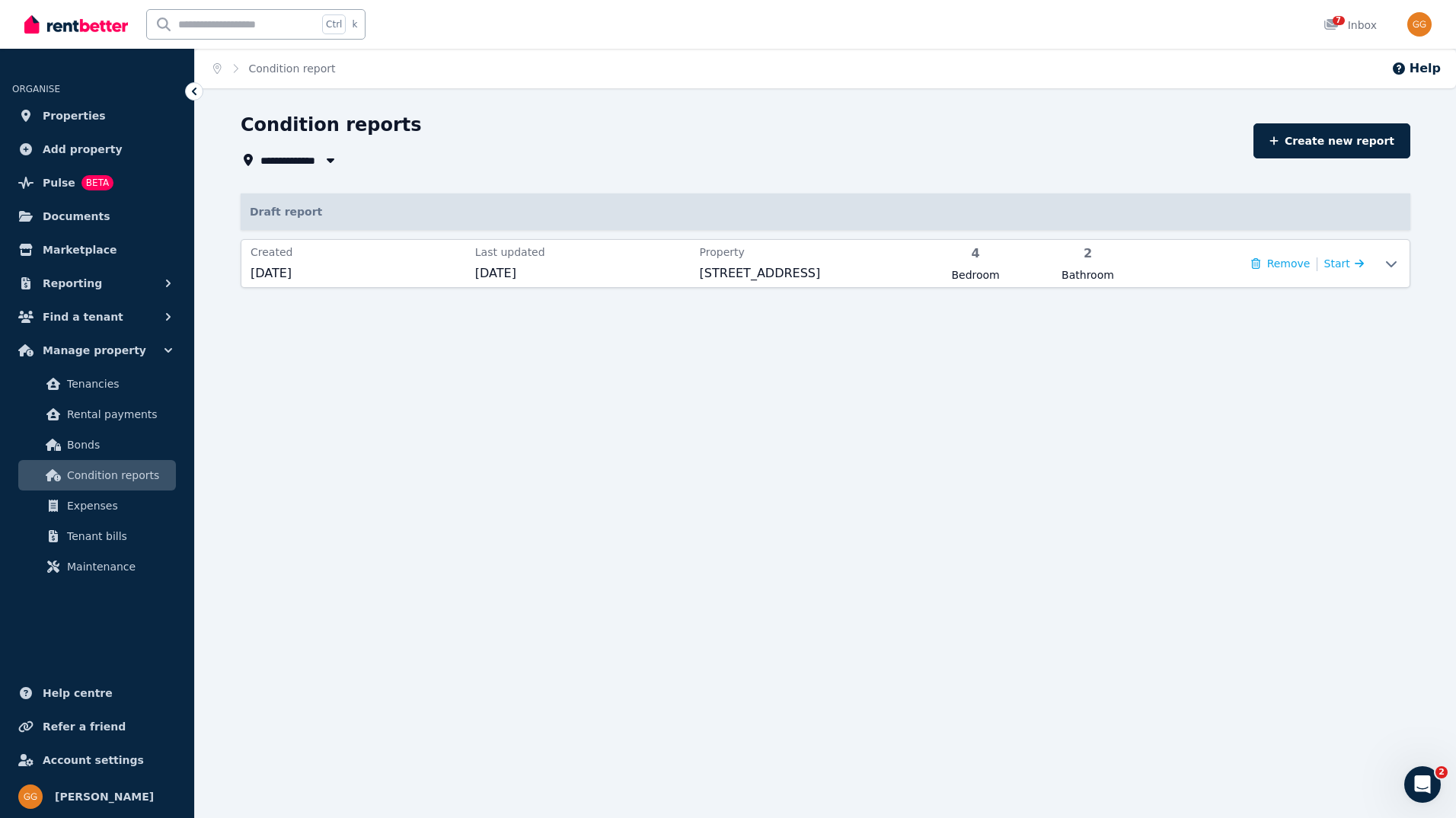
click at [285, 159] on span "All Properties" at bounding box center [307, 159] width 93 height 18
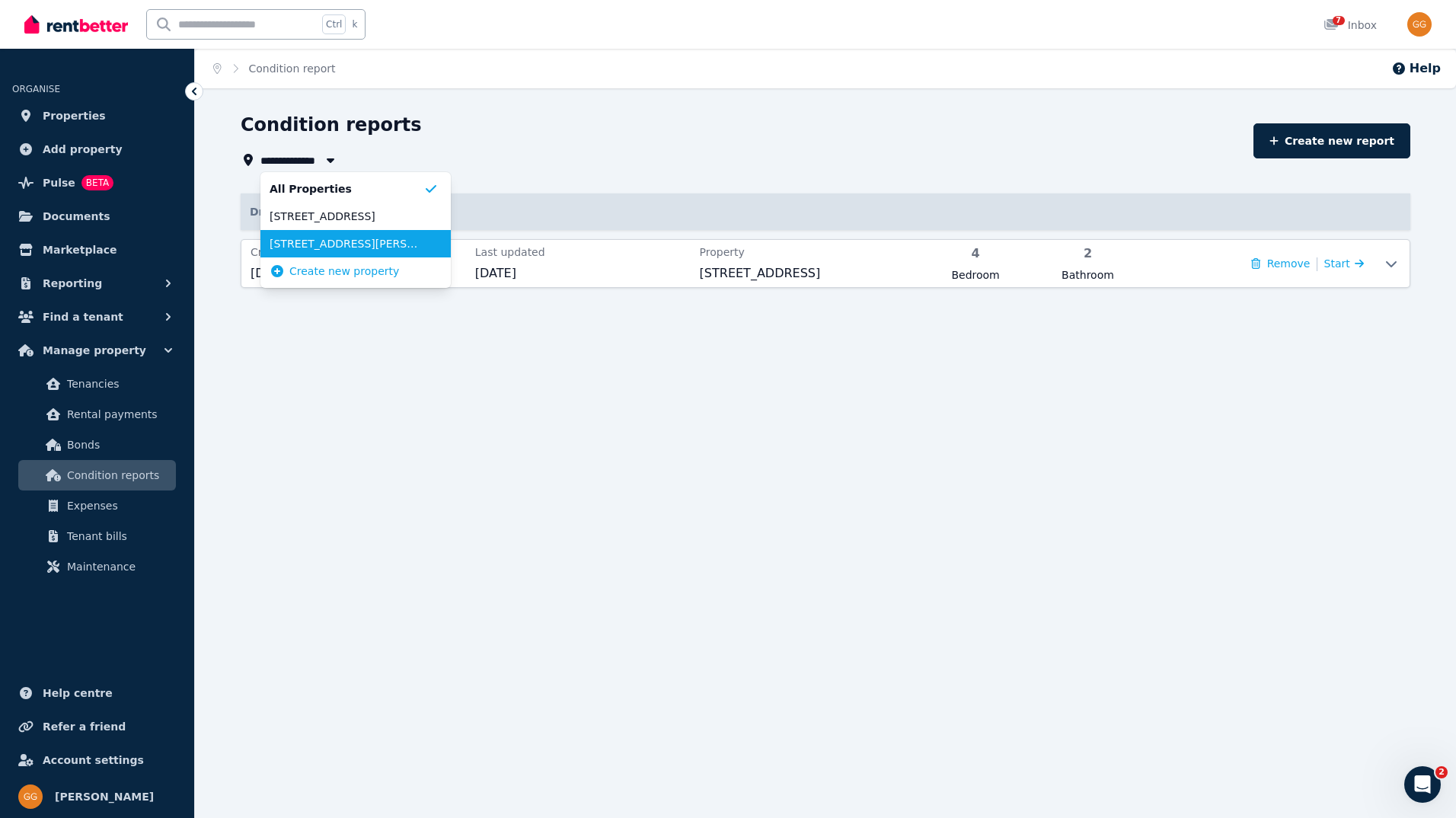
click at [293, 238] on span "8 Burlison St, Warwick Farm" at bounding box center [347, 243] width 153 height 15
type input "**********"
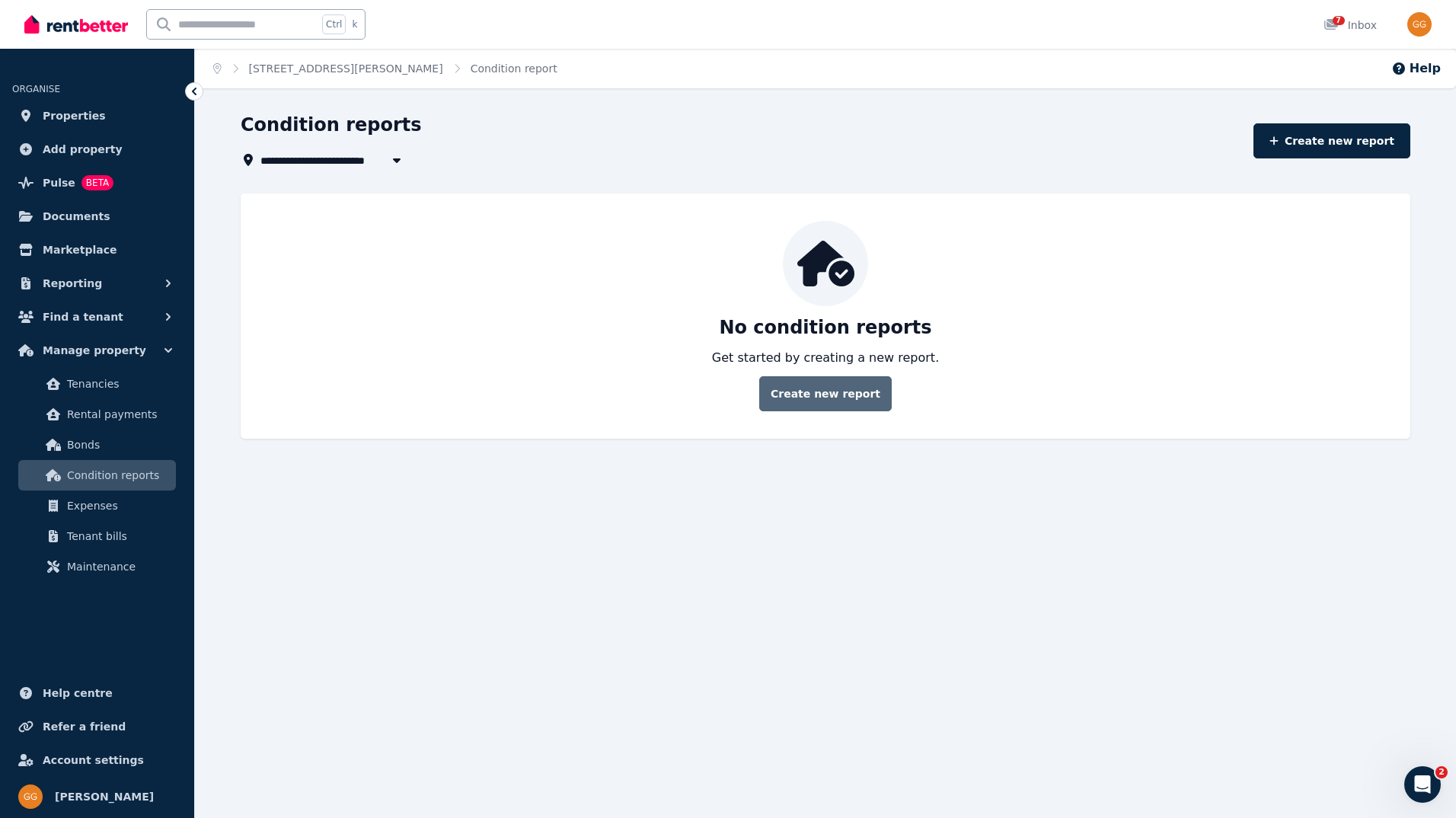
click at [839, 395] on link "Create new report" at bounding box center [825, 394] width 132 height 35
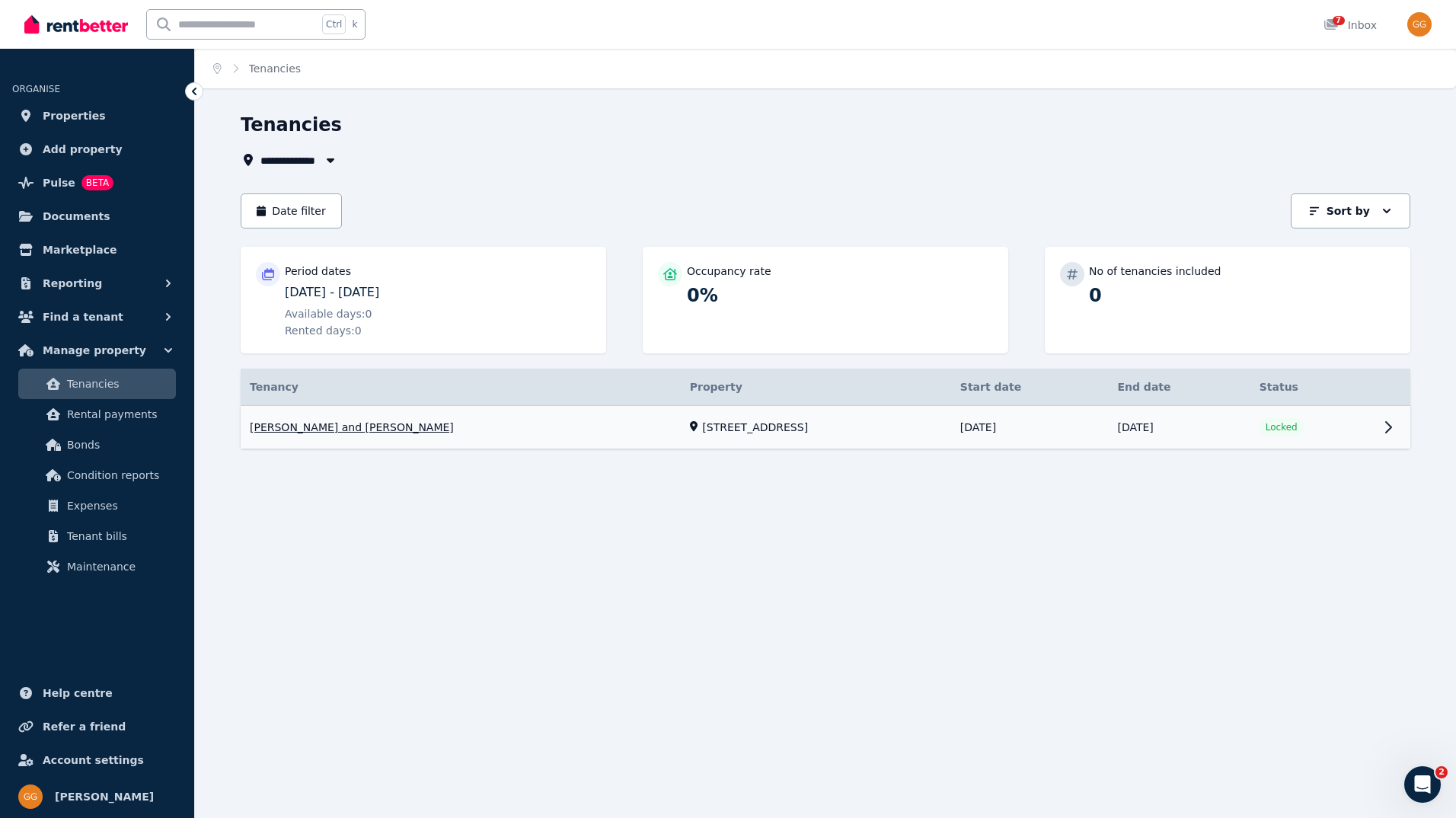
click at [406, 429] on link "View property details" at bounding box center [826, 428] width 1170 height 44
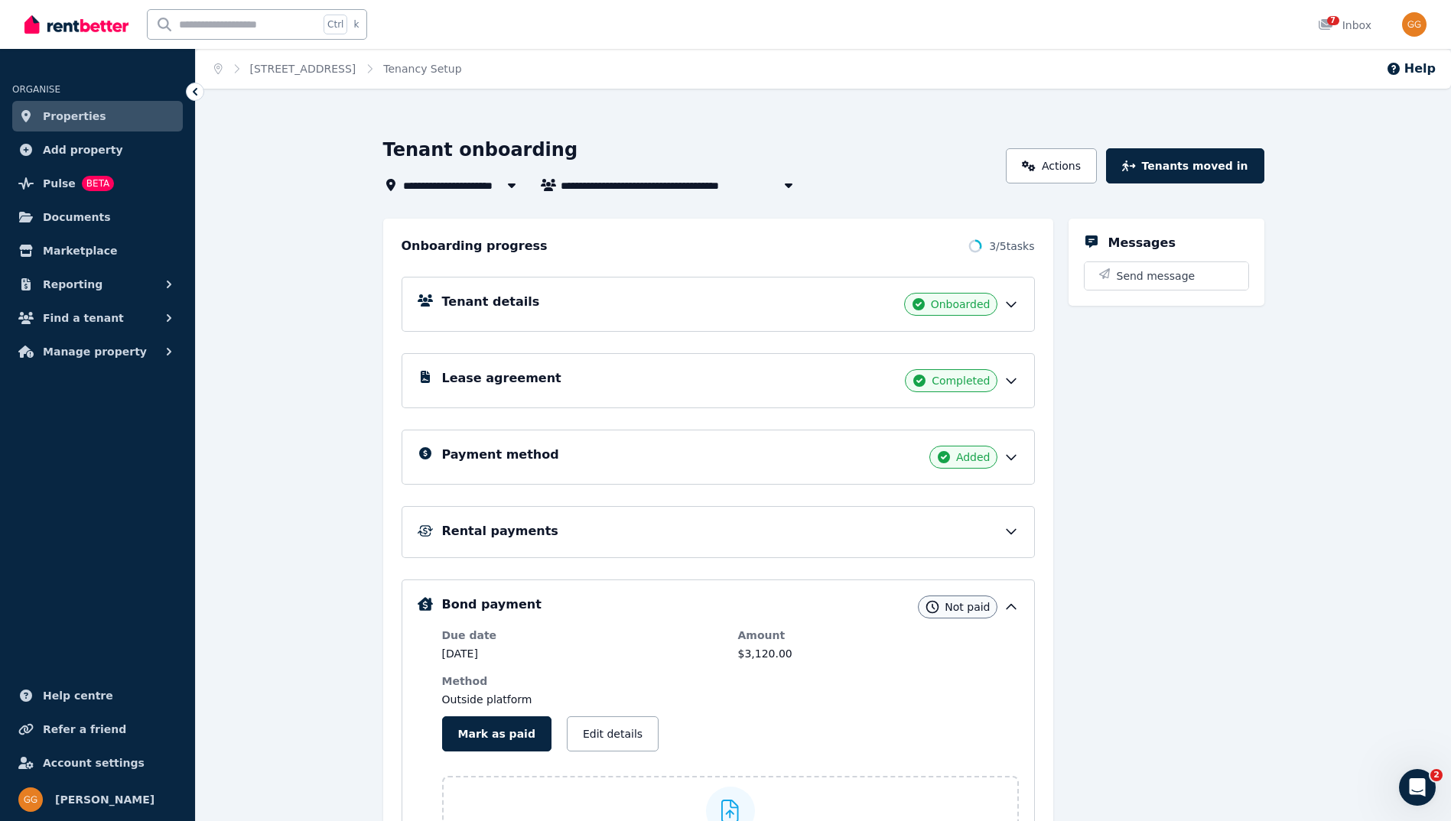
click at [533, 293] on div "Tenant details Onboarded" at bounding box center [730, 304] width 577 height 23
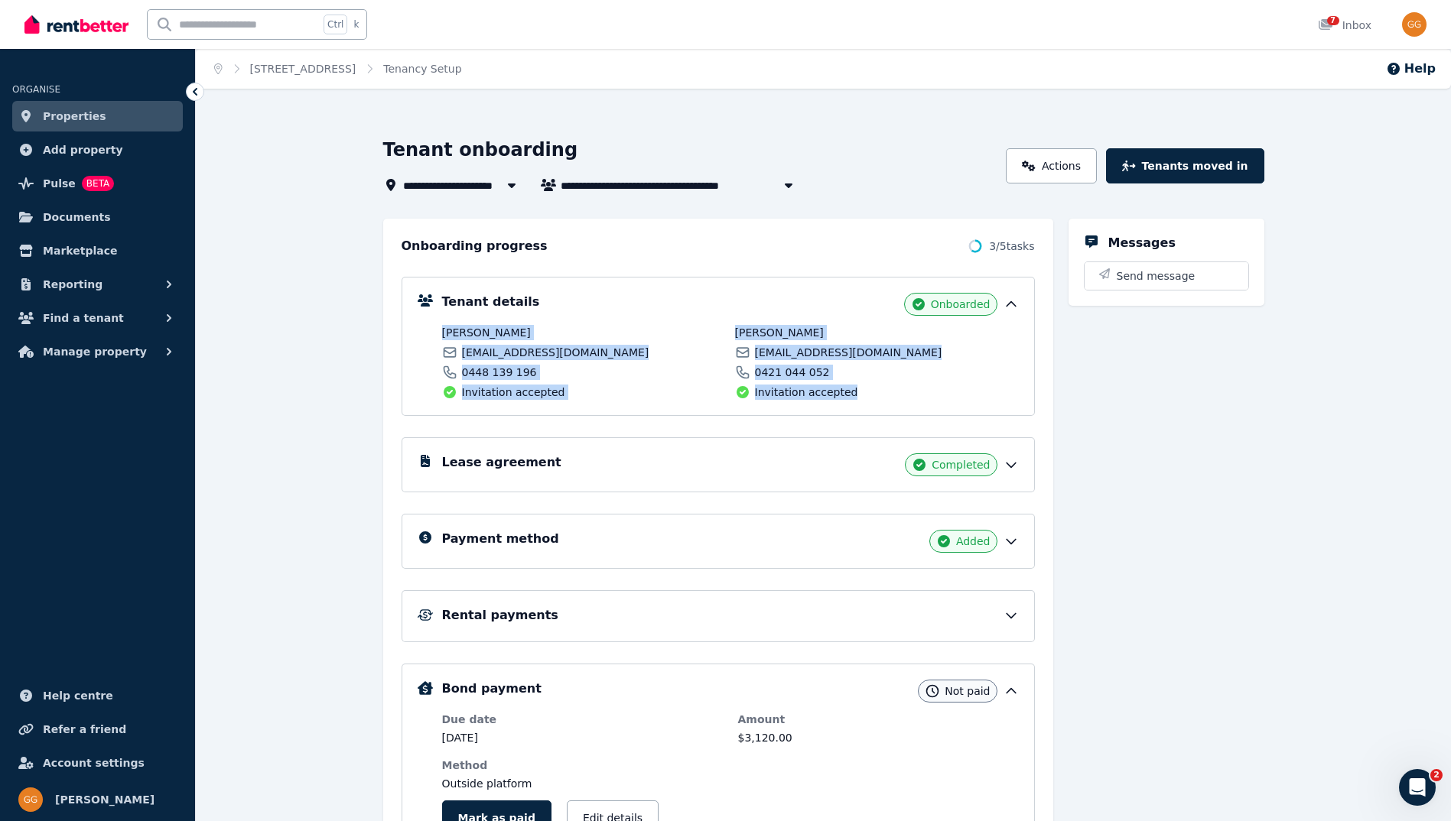
drag, startPoint x: 427, startPoint y: 330, endPoint x: 870, endPoint y: 390, distance: 447.6
click at [870, 390] on div "Tenant details Onboarded [PERSON_NAME] [EMAIL_ADDRESS][DOMAIN_NAME] 0448 139 19…" at bounding box center [718, 346] width 601 height 107
copy div "[PERSON_NAME] [EMAIL_ADDRESS][DOMAIN_NAME] 0448 139 196 Invitation accepted [PE…"
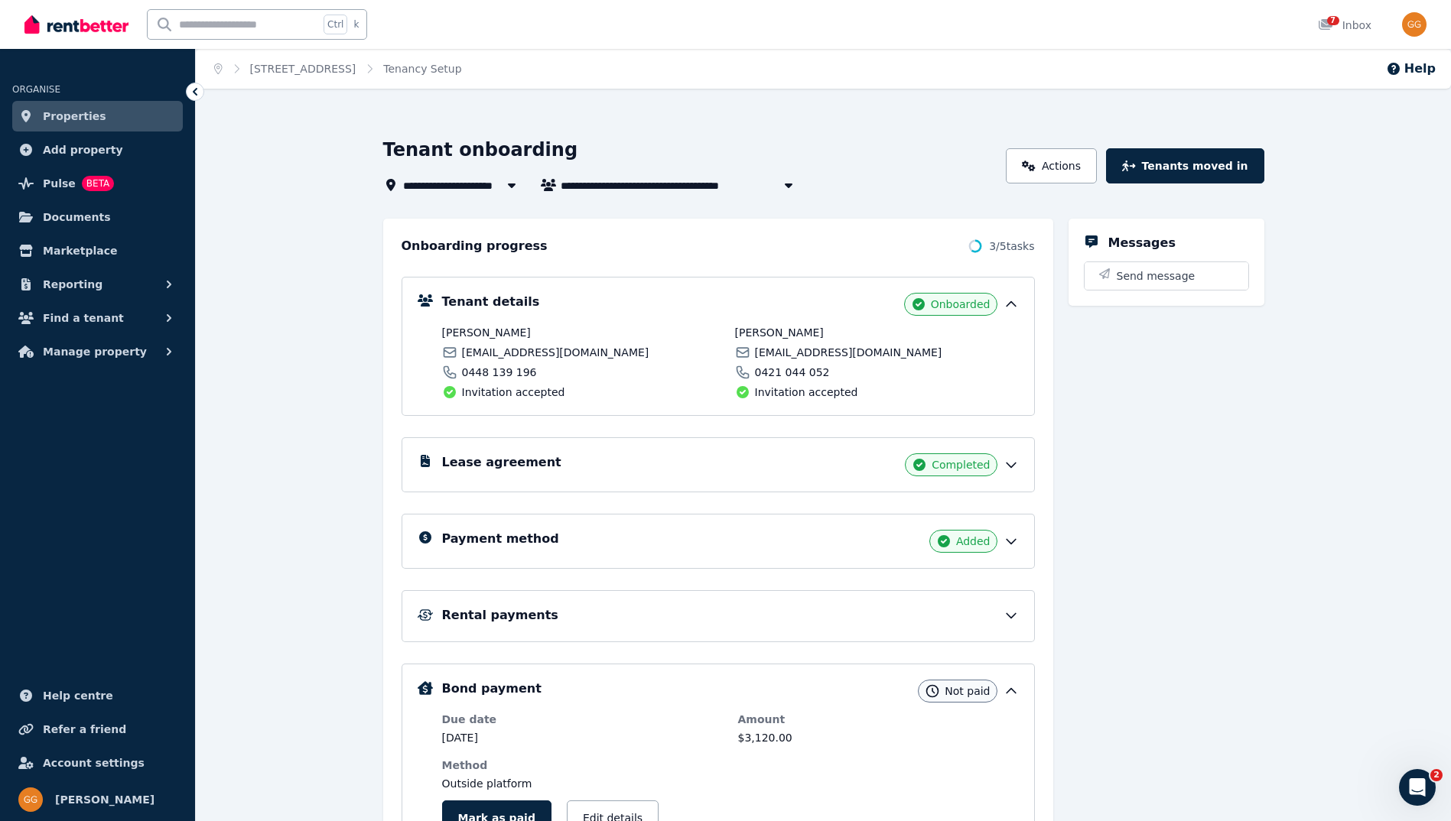
click at [312, 244] on div "**********" at bounding box center [823, 597] width 1255 height 919
